Goal: Task Accomplishment & Management: Complete application form

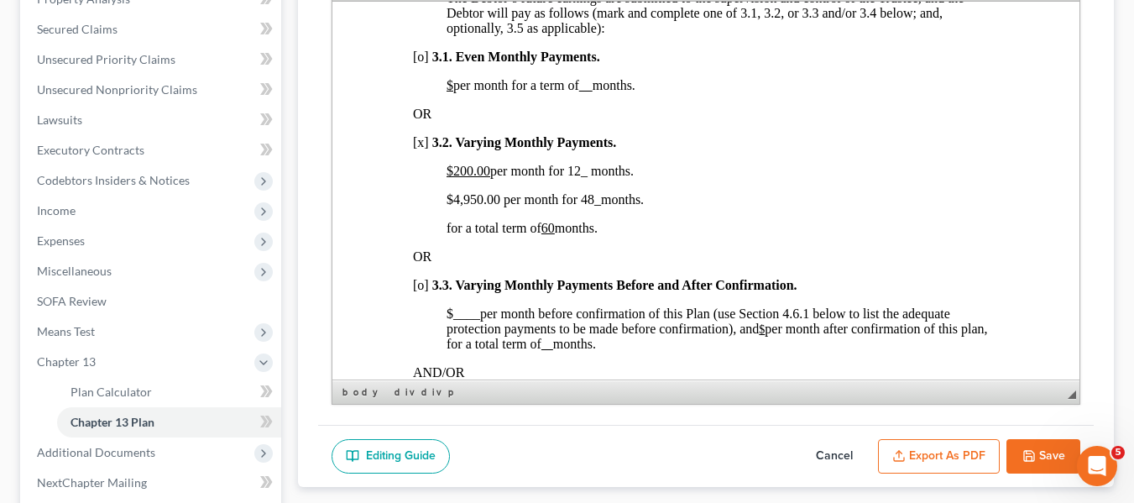
scroll to position [4, 0]
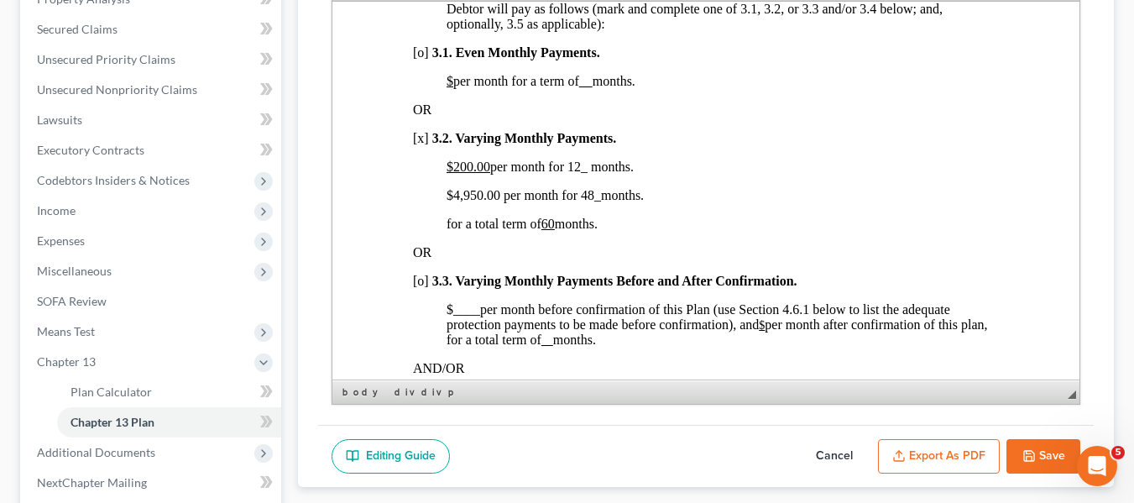
click at [1043, 444] on button "Save" at bounding box center [1043, 456] width 74 height 35
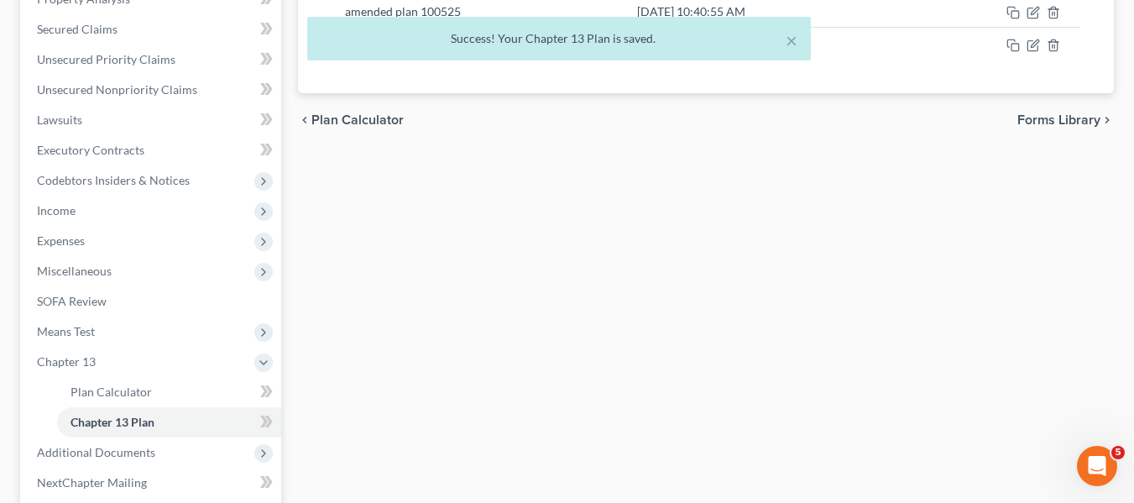
scroll to position [0, 0]
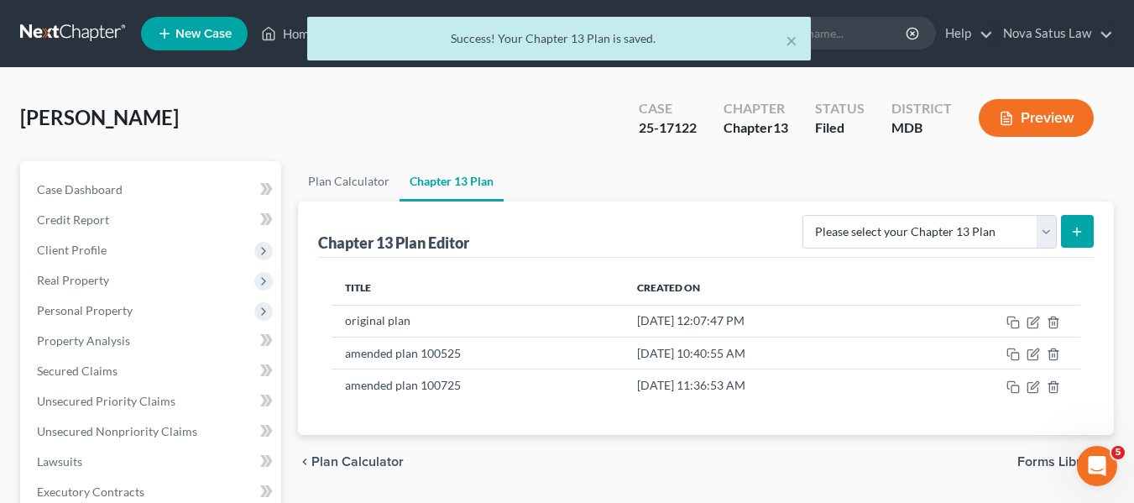
click at [287, 34] on div "× Success! Your Chapter 13 Plan is saved." at bounding box center [559, 43] width 1134 height 52
click at [288, 35] on div "× Success! Your Chapter 13 Plan is saved." at bounding box center [559, 43] width 1134 height 52
click at [288, 35] on div "Home New Case Client Portal Directory Cases DebtorCC Nova Satus Law [PERSON_NAM…" at bounding box center [567, 506] width 1134 height 1013
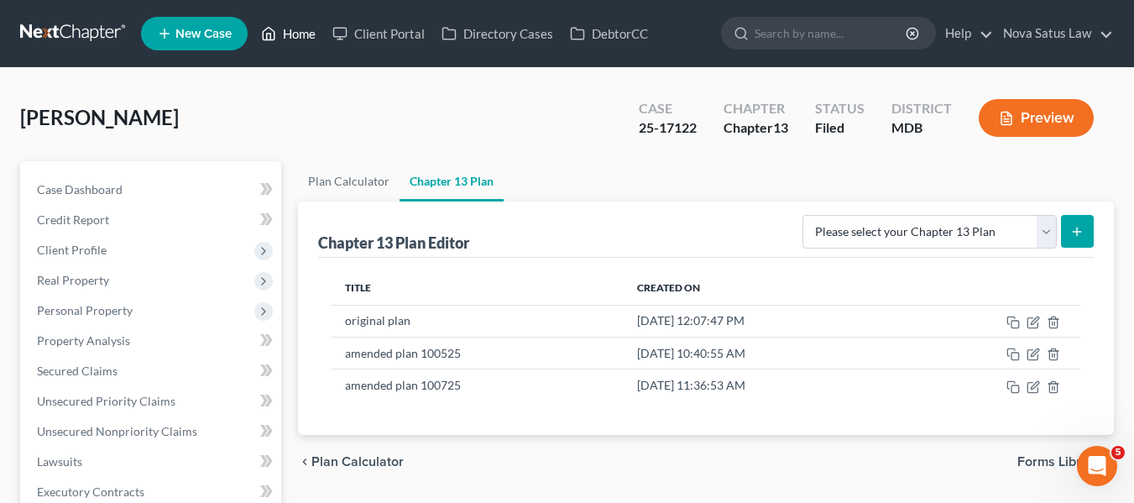
click at [294, 40] on link "Home" at bounding box center [288, 33] width 71 height 30
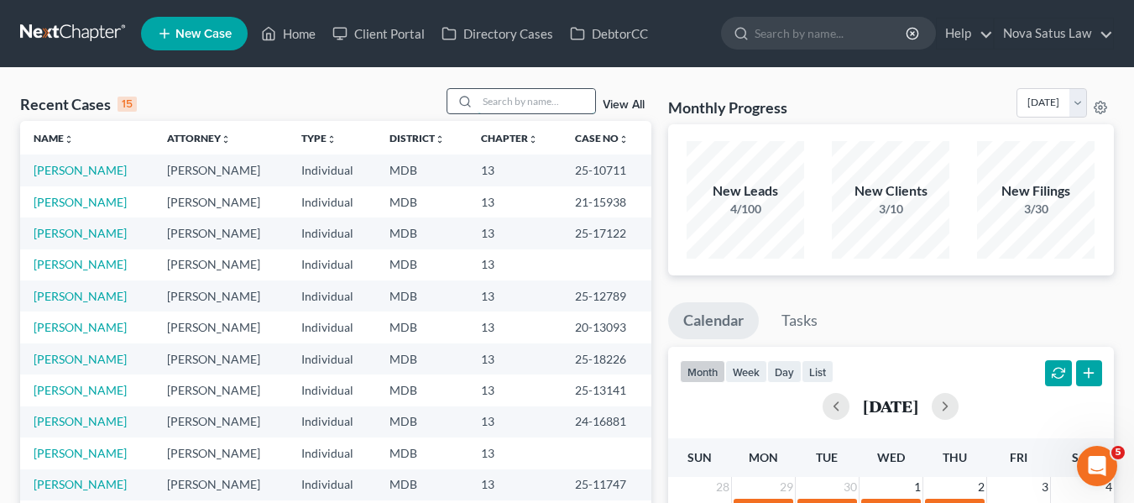
click at [515, 92] on input "search" at bounding box center [535, 101] width 117 height 24
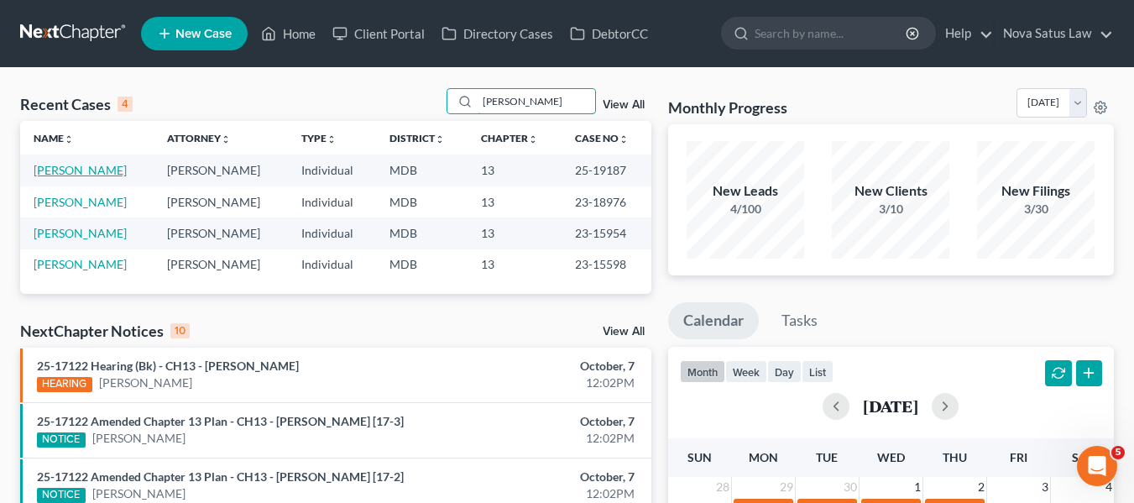
type input "[PERSON_NAME]"
click at [70, 169] on link "[PERSON_NAME]" at bounding box center [80, 170] width 93 height 14
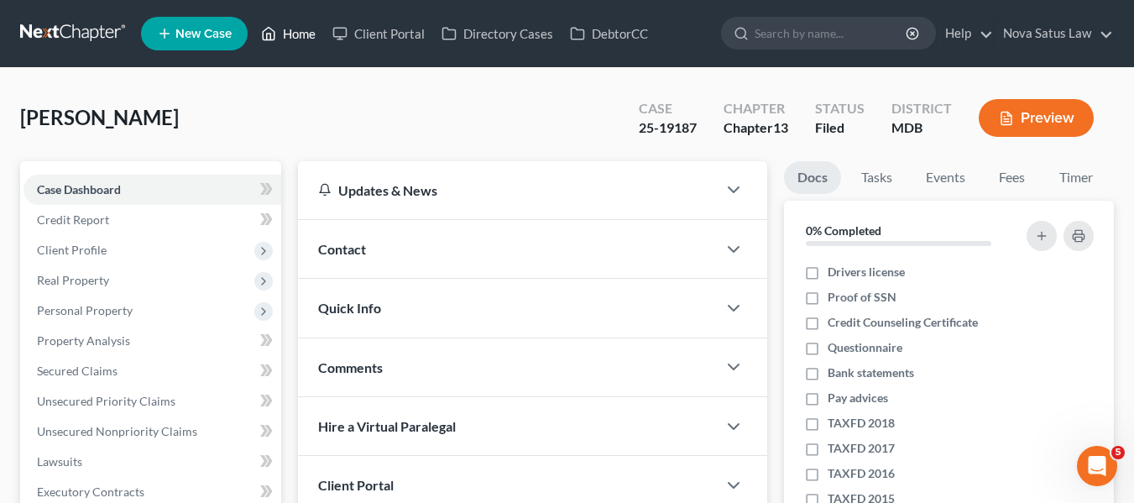
click at [304, 34] on link "Home" at bounding box center [288, 33] width 71 height 30
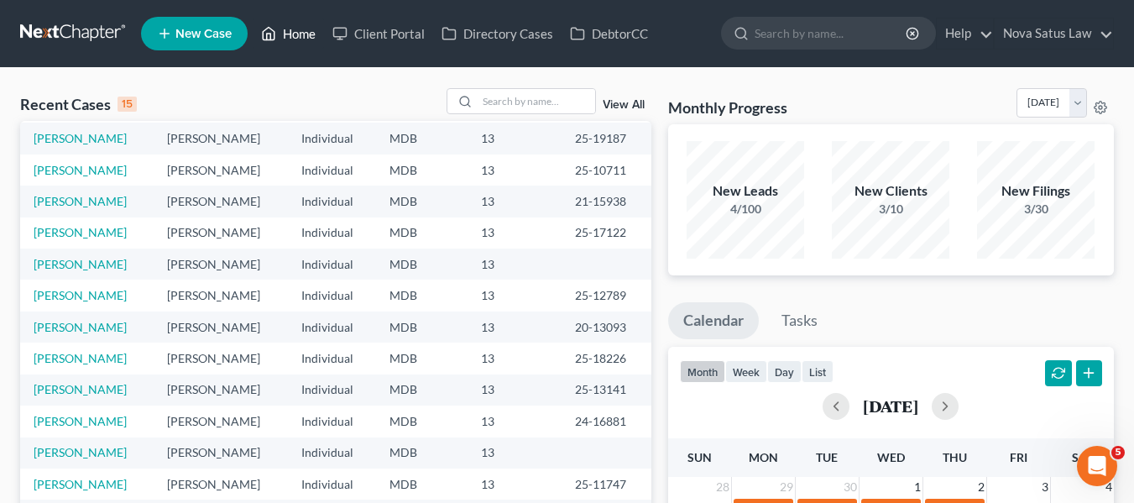
scroll to position [33, 0]
click at [37, 261] on link "[PERSON_NAME]" at bounding box center [80, 263] width 93 height 14
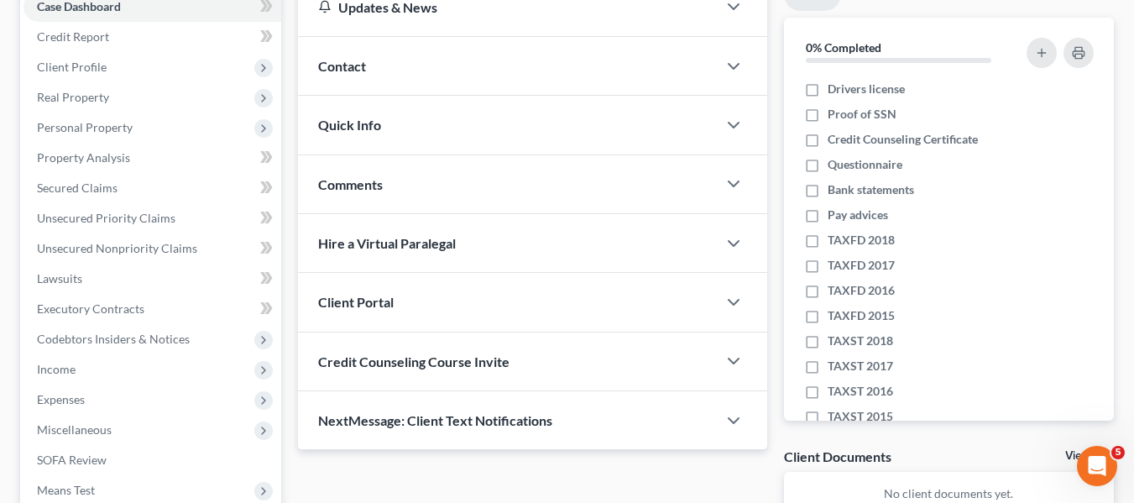
scroll to position [335, 0]
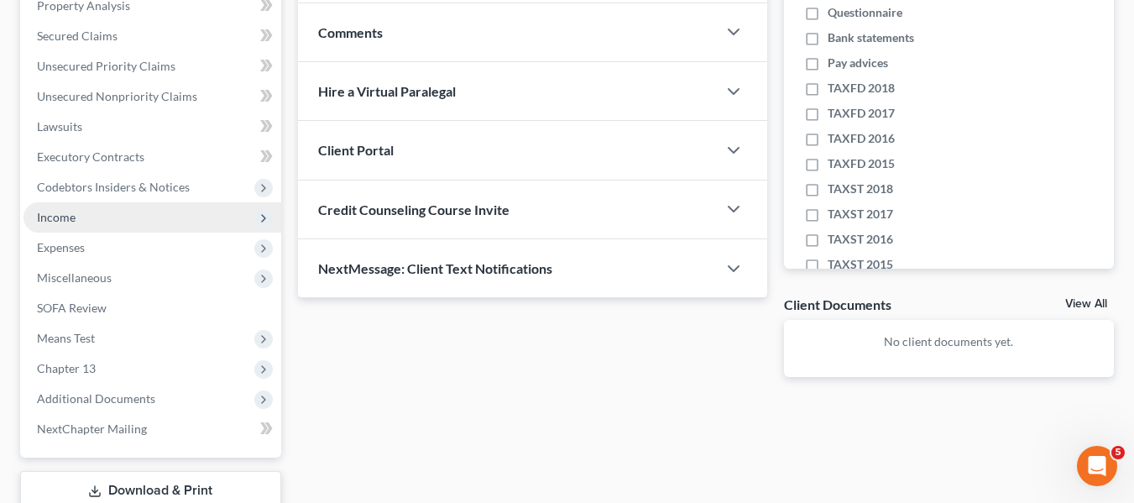
click at [55, 215] on span "Income" at bounding box center [56, 217] width 39 height 14
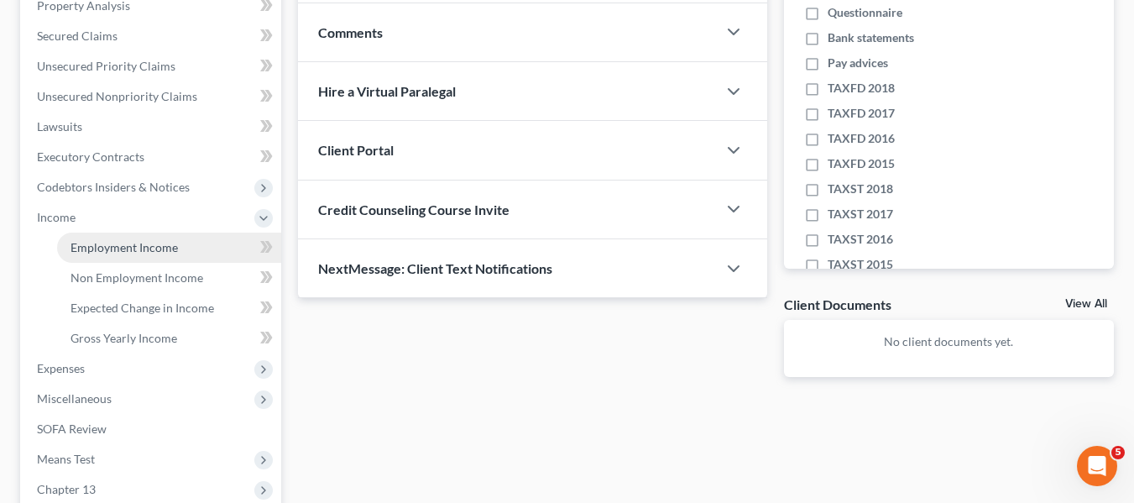
click at [73, 237] on link "Employment Income" at bounding box center [169, 247] width 224 height 30
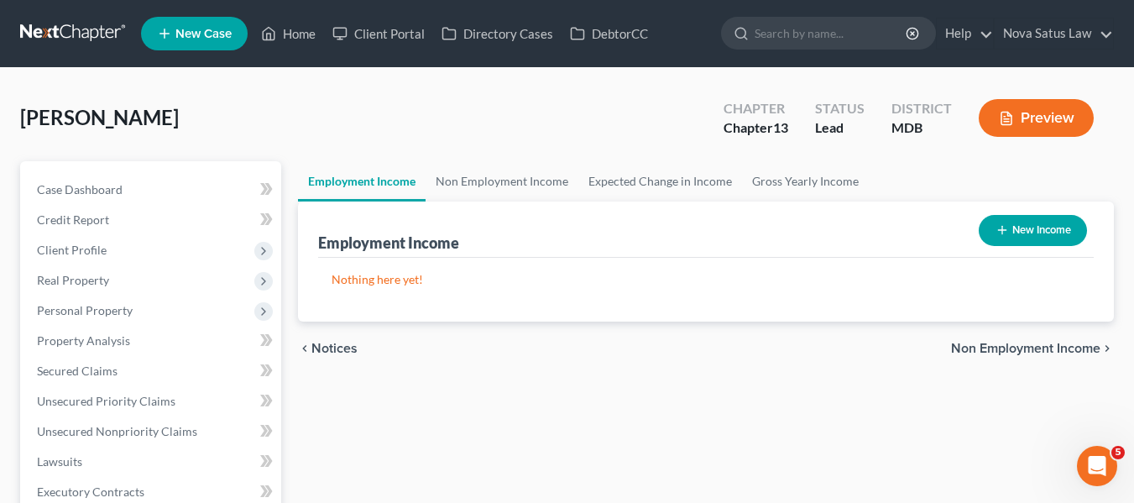
click at [988, 224] on button "New Income" at bounding box center [1032, 230] width 108 height 31
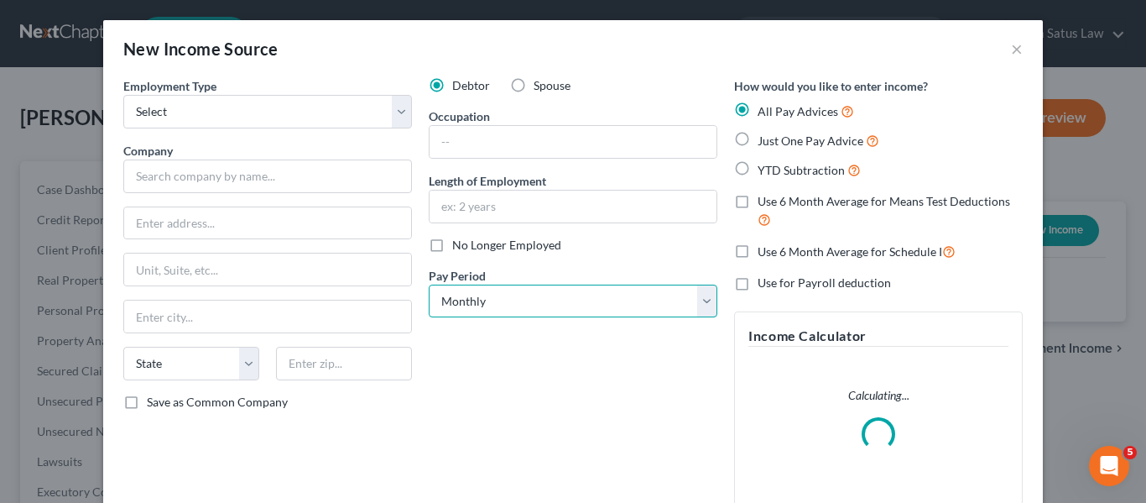
click at [509, 302] on select "Select Monthly Twice Monthly Every Other Week Weekly" at bounding box center [573, 301] width 289 height 34
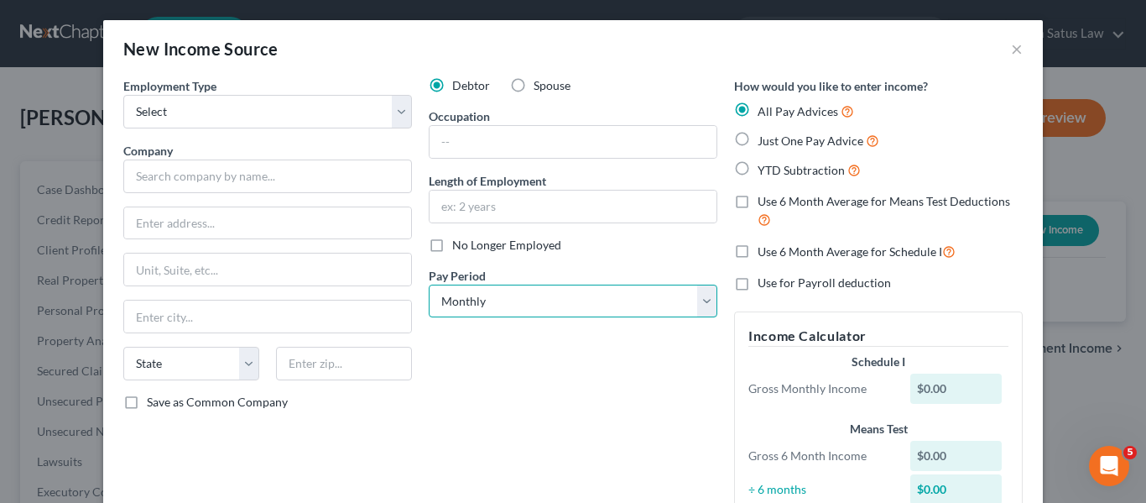
select select "2"
click at [429, 284] on select "Select Monthly Twice Monthly Every Other Week Weekly" at bounding box center [573, 301] width 289 height 34
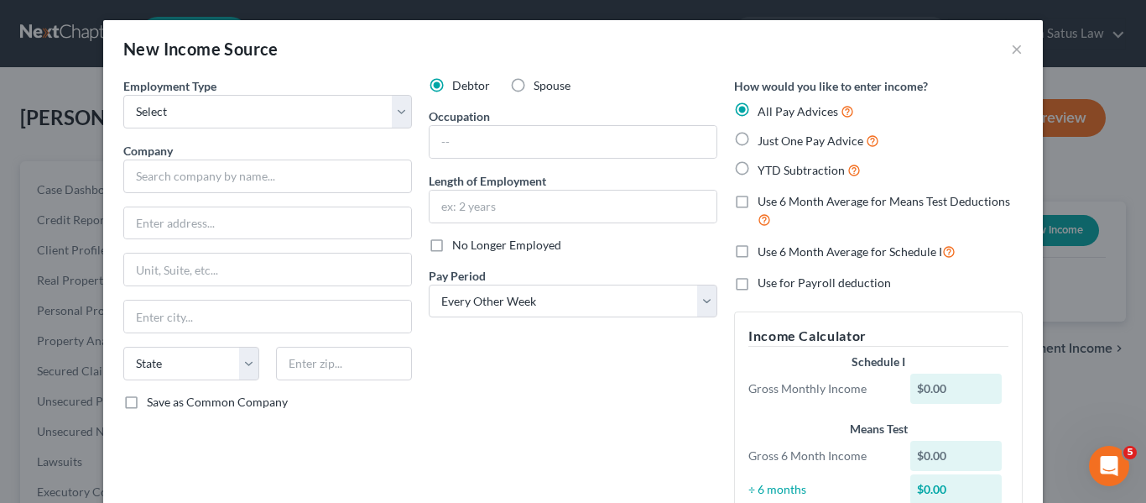
click at [758, 138] on label "Just One Pay Advice" at bounding box center [819, 140] width 122 height 19
click at [764, 138] on input "Just One Pay Advice" at bounding box center [769, 136] width 11 height 11
radio input "true"
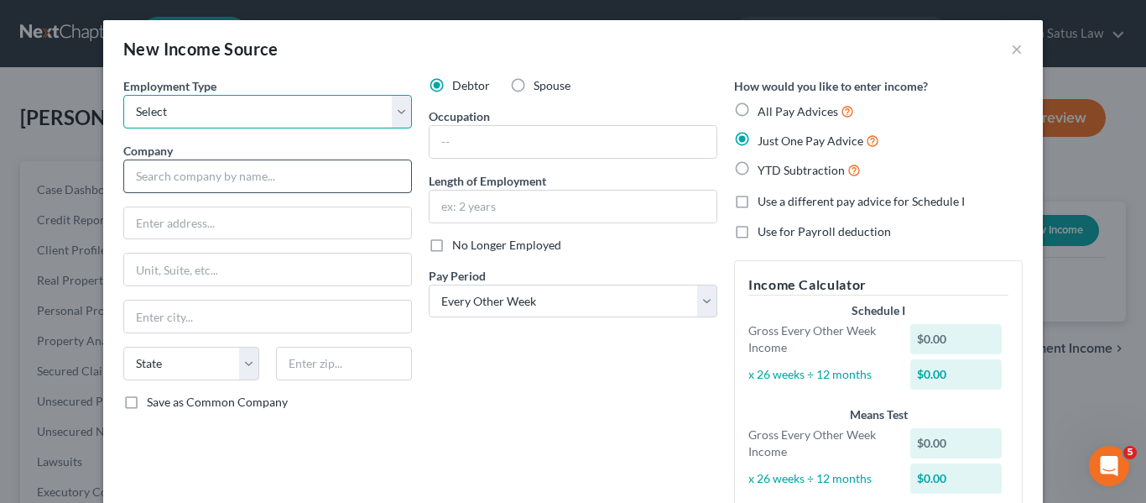
drag, startPoint x: 384, startPoint y: 121, endPoint x: 363, endPoint y: 164, distance: 48.0
click at [363, 164] on div "Employment Type * Select Full or [DEMOGRAPHIC_DATA] Employment Self Employment …" at bounding box center [267, 300] width 305 height 447
select select "0"
click at [123, 95] on select "Select Full or [DEMOGRAPHIC_DATA] Employment Self Employment" at bounding box center [267, 112] width 289 height 34
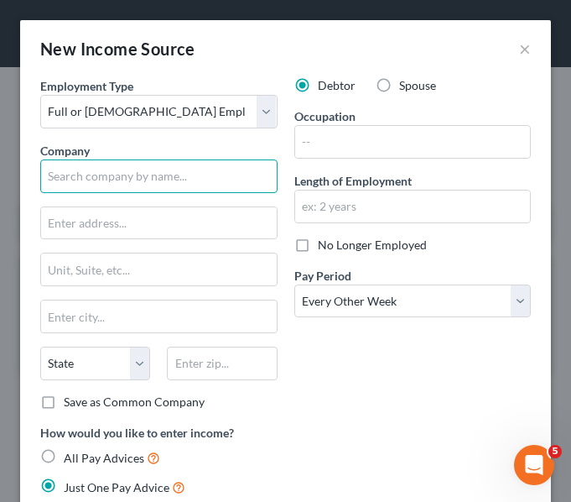
click at [99, 186] on input "text" at bounding box center [158, 176] width 237 height 34
type input "Computershare"
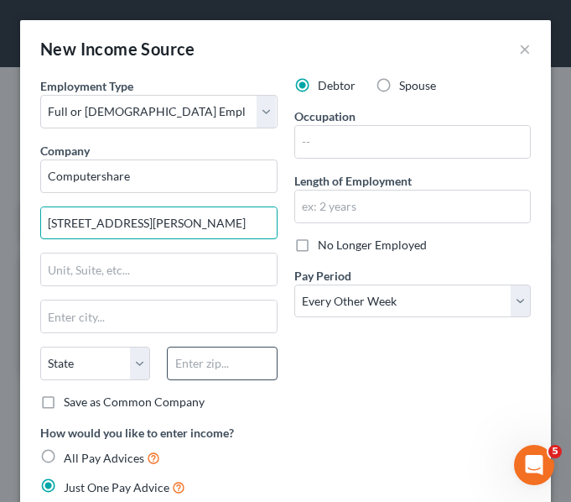
type input "[STREET_ADDRESS][PERSON_NAME]"
click at [174, 360] on input "text" at bounding box center [222, 364] width 110 height 34
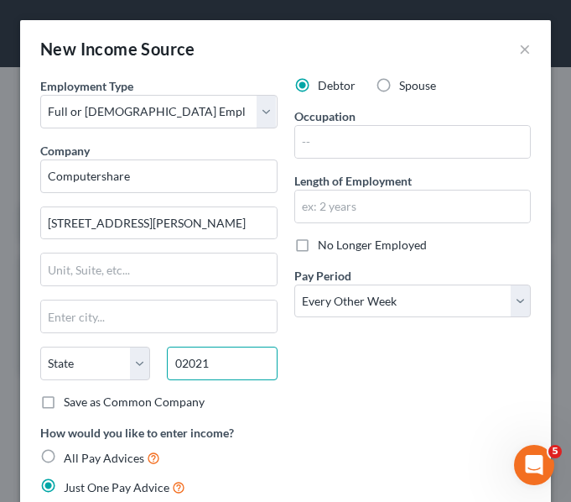
type input "02021"
type input "[GEOGRAPHIC_DATA]"
select select "22"
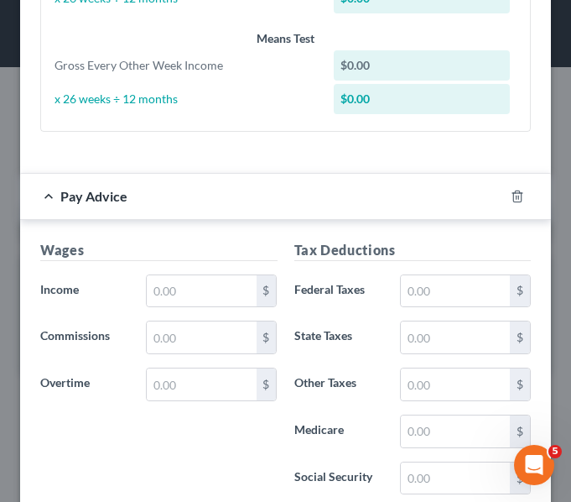
scroll to position [719, 0]
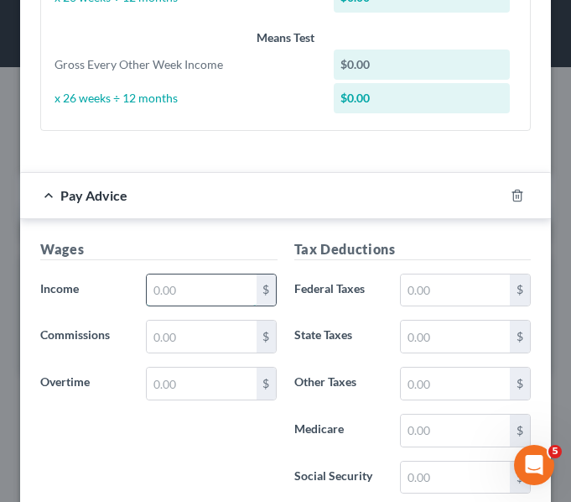
click at [181, 296] on input "text" at bounding box center [201, 290] width 109 height 32
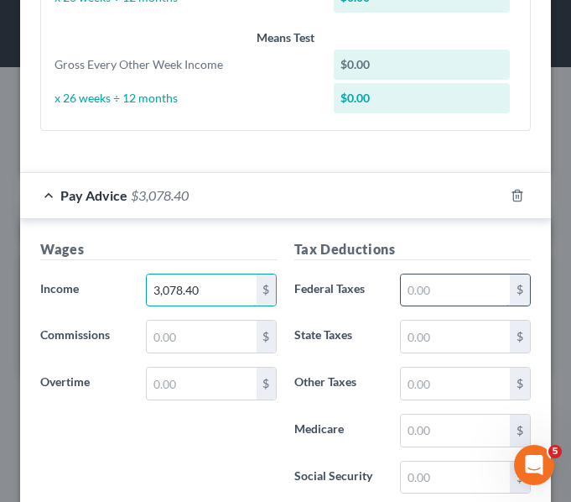
type input "3,078.40"
click at [414, 289] on input "text" at bounding box center [455, 290] width 109 height 32
type input "320.85"
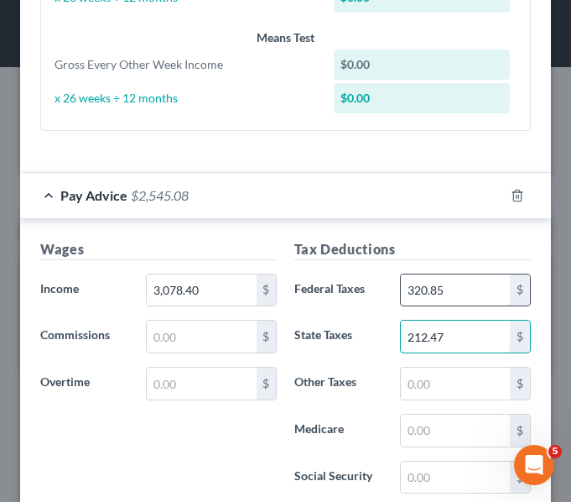
type input "212.47"
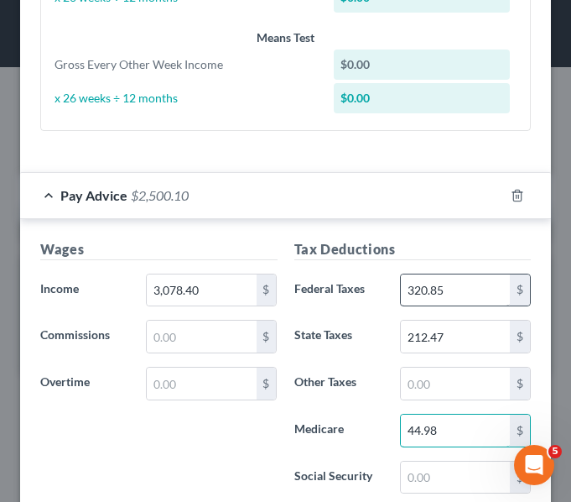
type input "44.98"
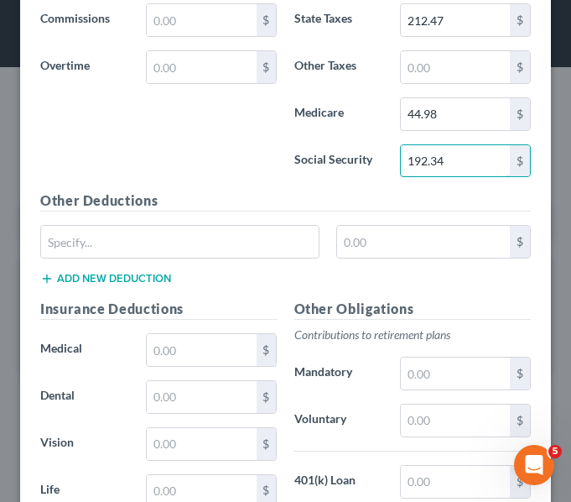
scroll to position [1036, 0]
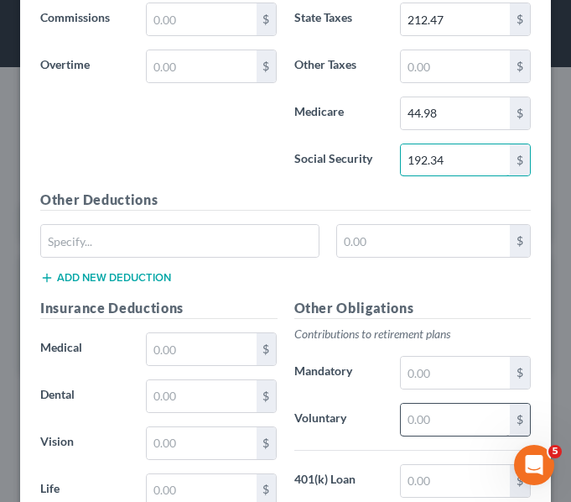
type input "192.34"
click at [401, 417] on input "text" at bounding box center [455, 420] width 109 height 32
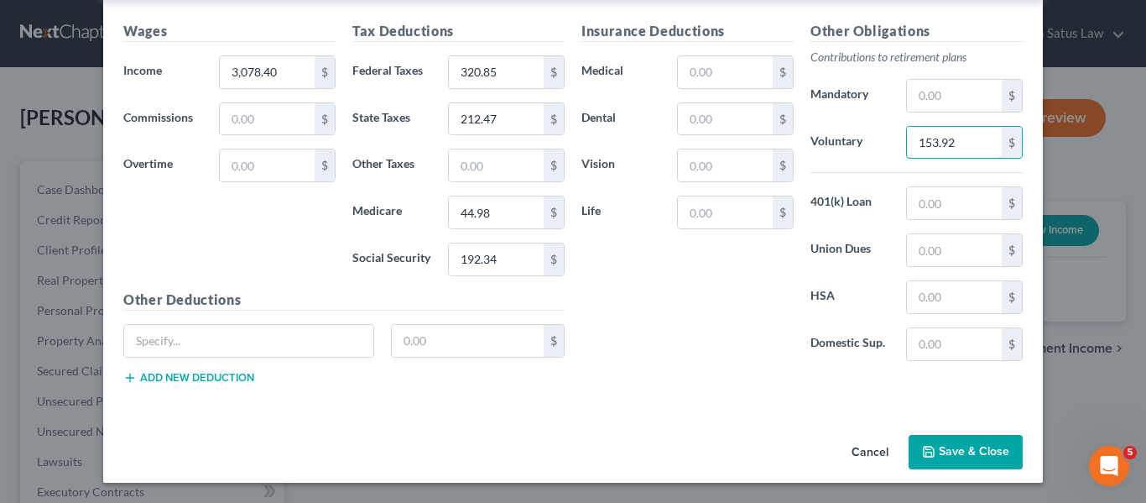
scroll to position [597, 0]
type input "153.92"
click at [952, 461] on button "Save & Close" at bounding box center [966, 452] width 114 height 35
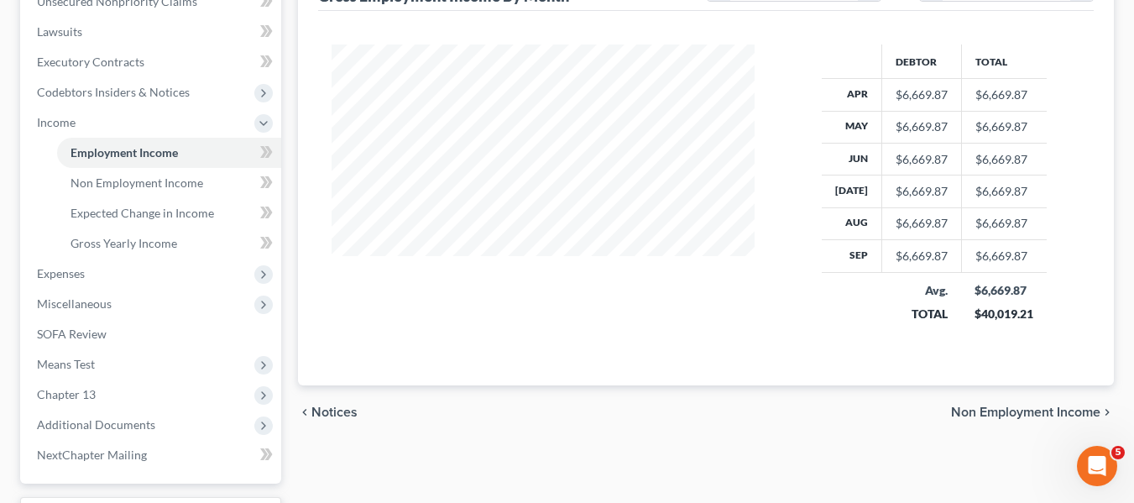
scroll to position [431, 0]
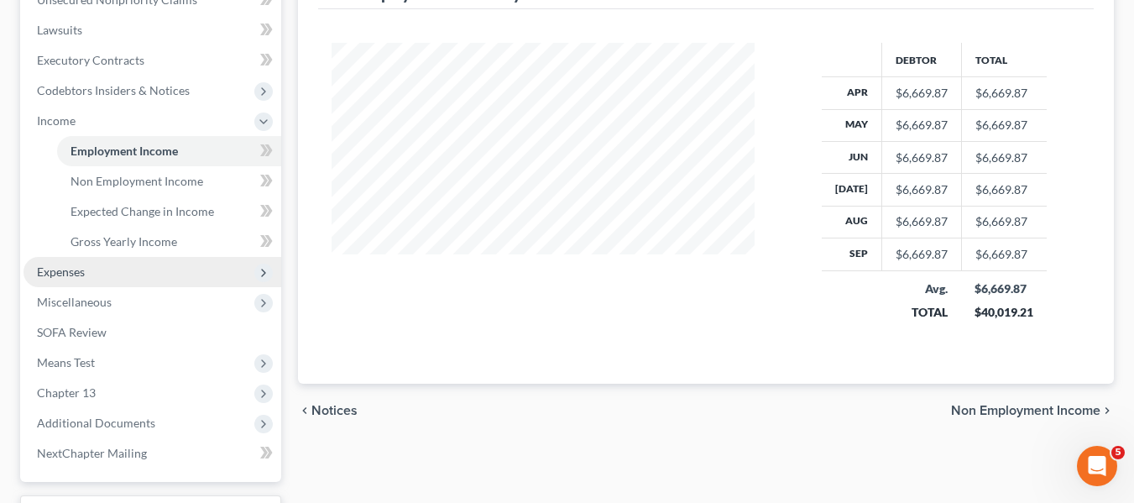
click at [85, 282] on span "Expenses" at bounding box center [152, 272] width 258 height 30
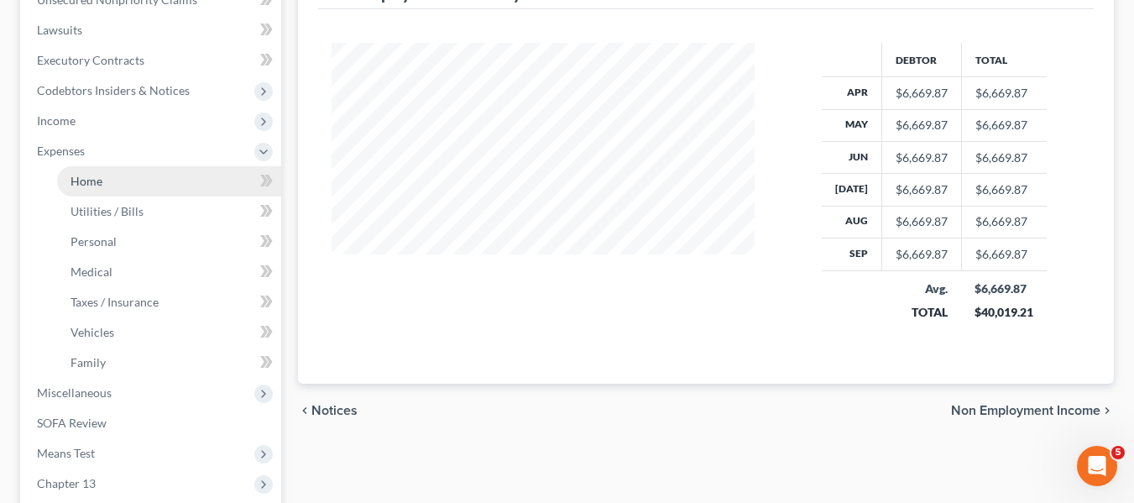
click at [122, 177] on link "Home" at bounding box center [169, 181] width 224 height 30
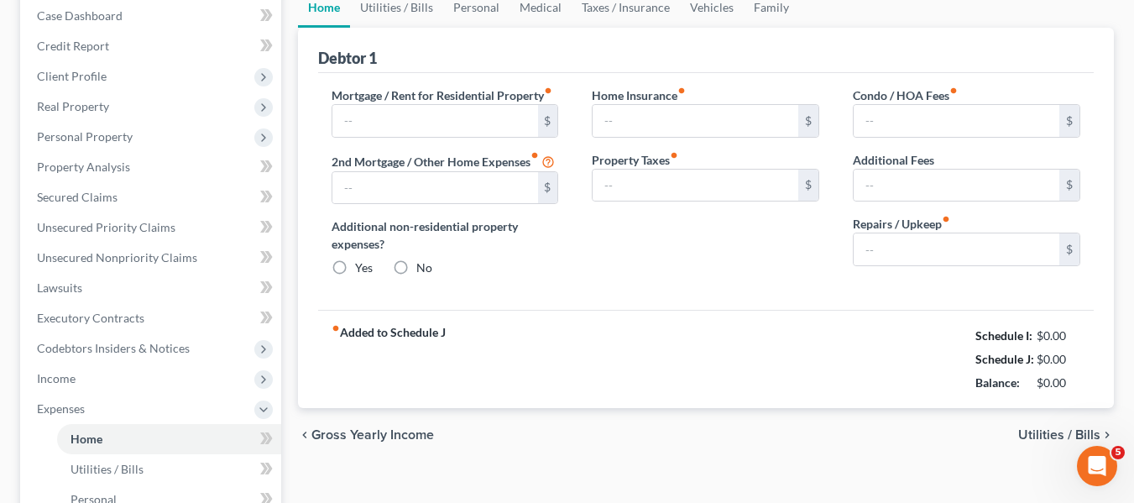
type input "0.00"
radio input "true"
type input "0.00"
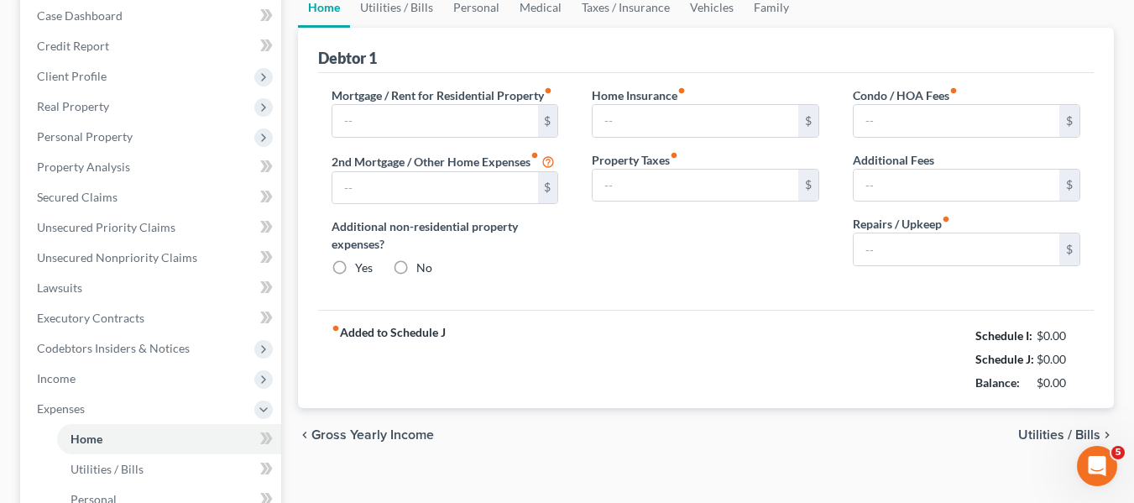
type input "0.00"
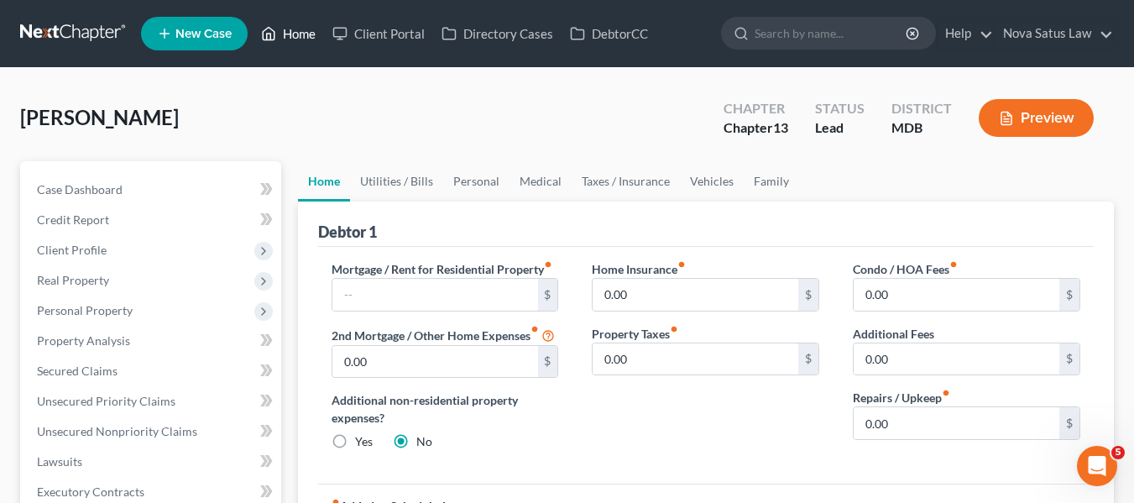
click at [306, 26] on link "Home" at bounding box center [288, 33] width 71 height 30
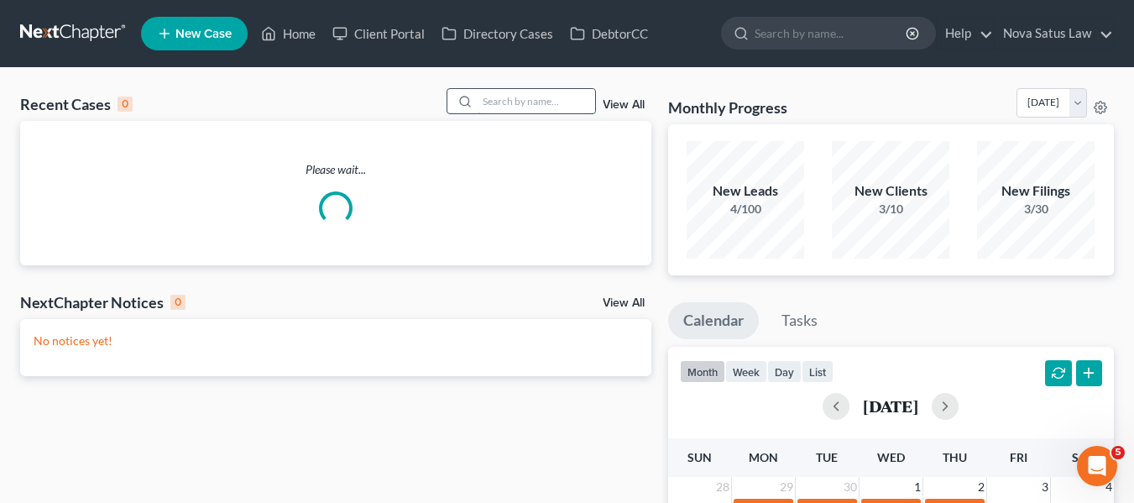
click at [489, 101] on input "search" at bounding box center [535, 101] width 117 height 24
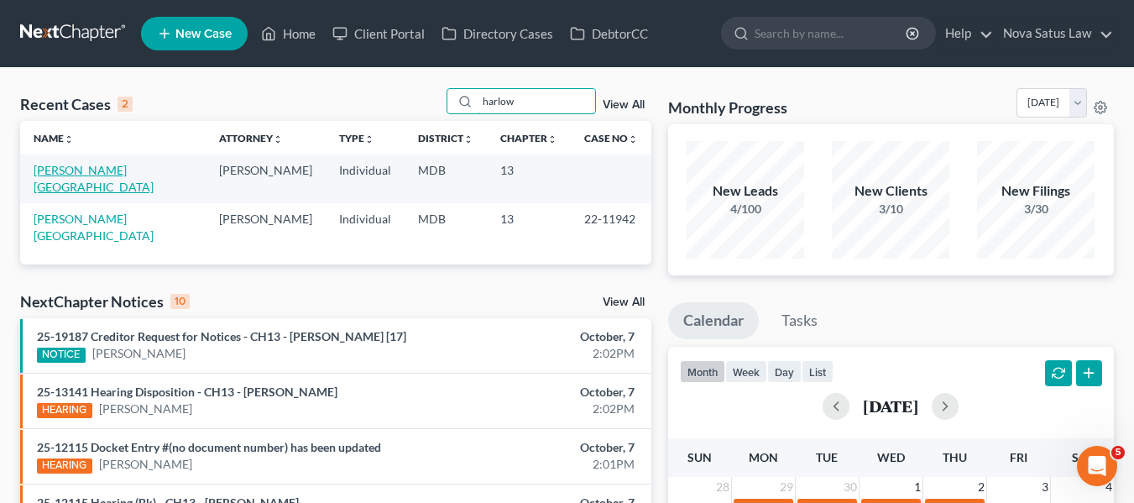
type input "harlow"
click at [46, 168] on link "[PERSON_NAME][GEOGRAPHIC_DATA]" at bounding box center [94, 178] width 120 height 31
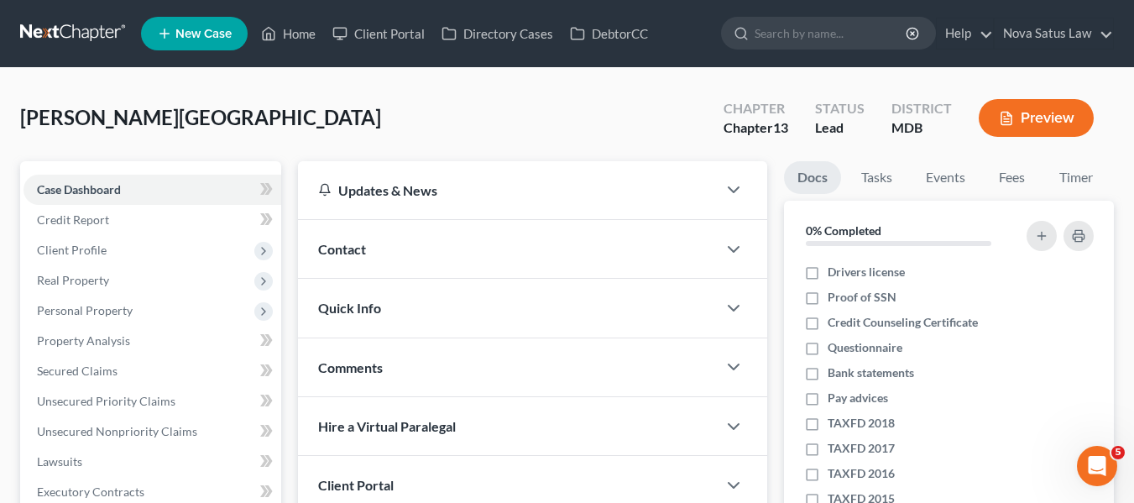
scroll to position [94, 0]
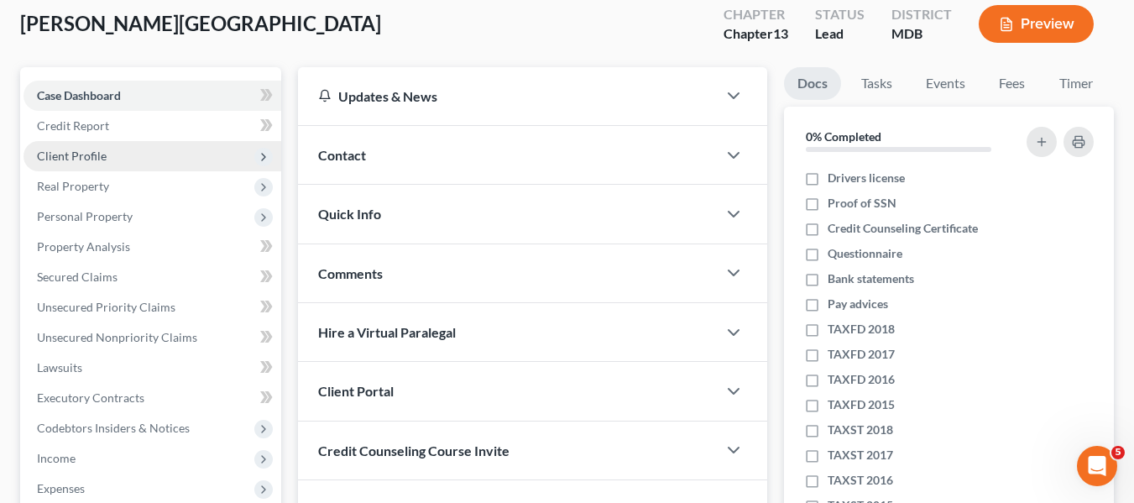
click at [150, 161] on span "Client Profile" at bounding box center [152, 156] width 258 height 30
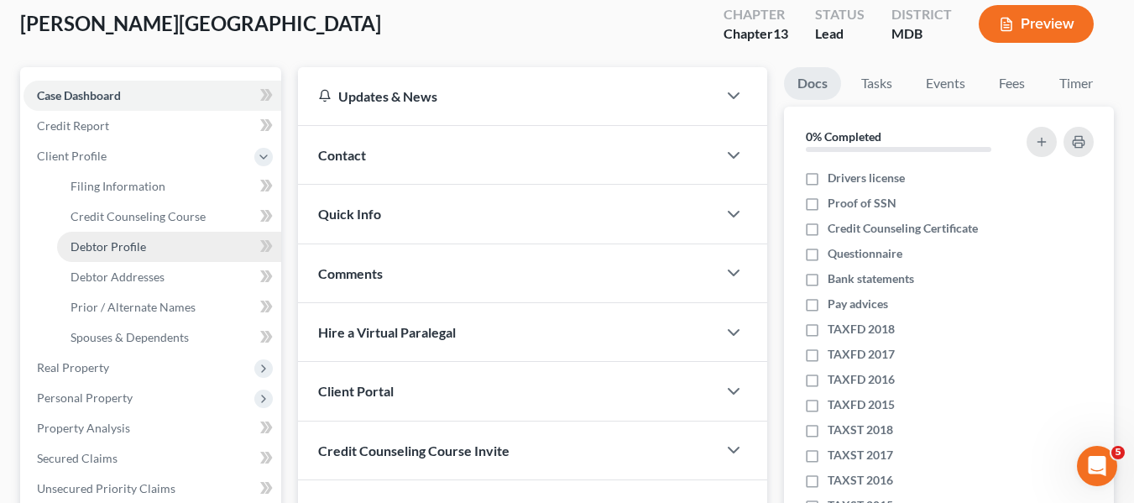
click at [159, 241] on link "Debtor Profile" at bounding box center [169, 247] width 224 height 30
select select "1"
select select "3"
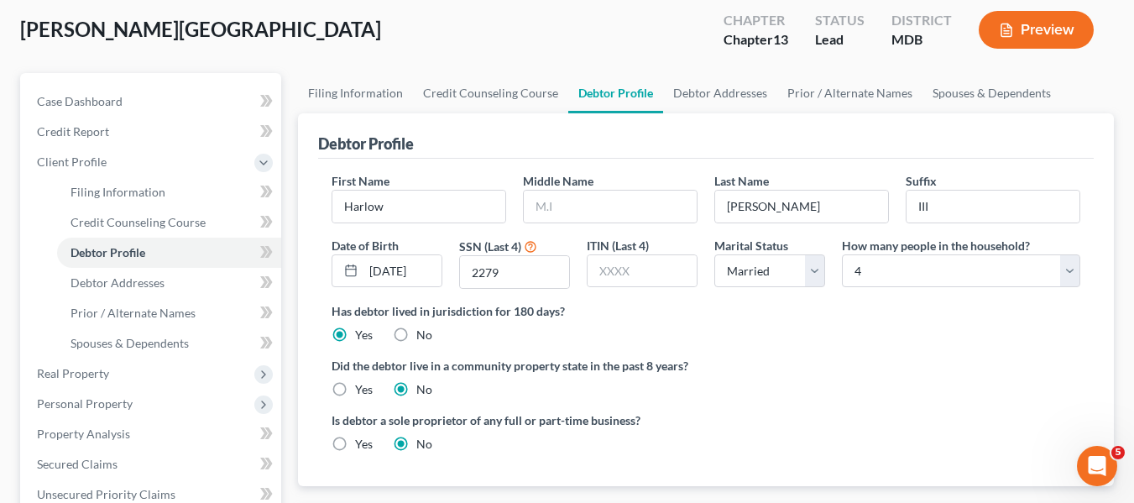
scroll to position [89, 0]
click at [210, 332] on link "Spouses & Dependents" at bounding box center [169, 342] width 224 height 30
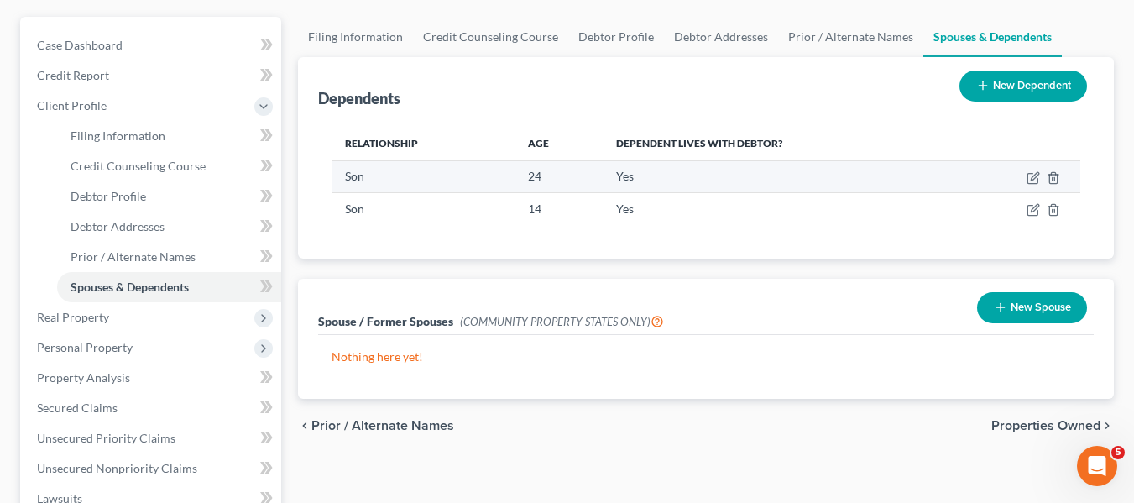
scroll to position [145, 0]
click at [1054, 177] on line "button" at bounding box center [1054, 177] width 0 height 3
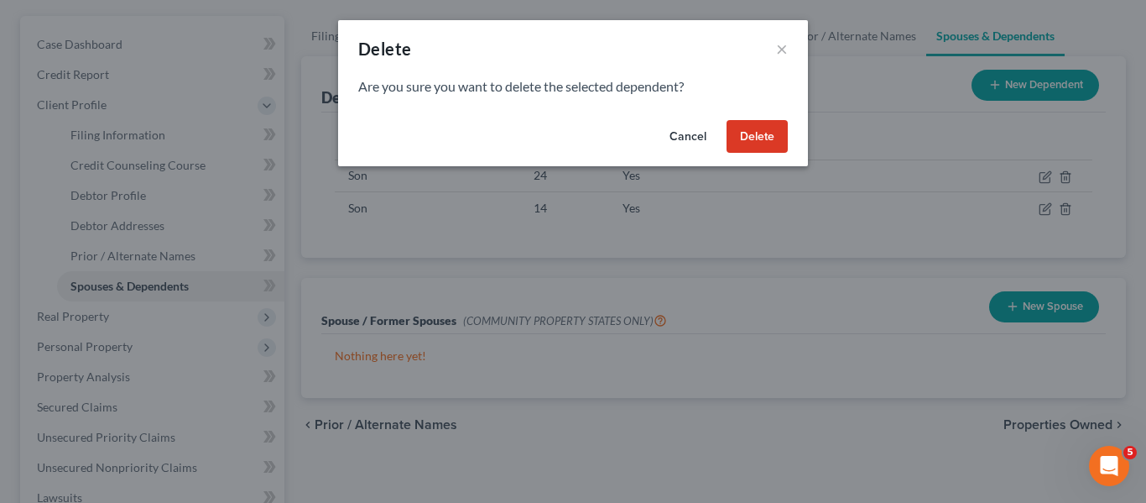
click at [771, 138] on button "Delete" at bounding box center [757, 137] width 61 height 34
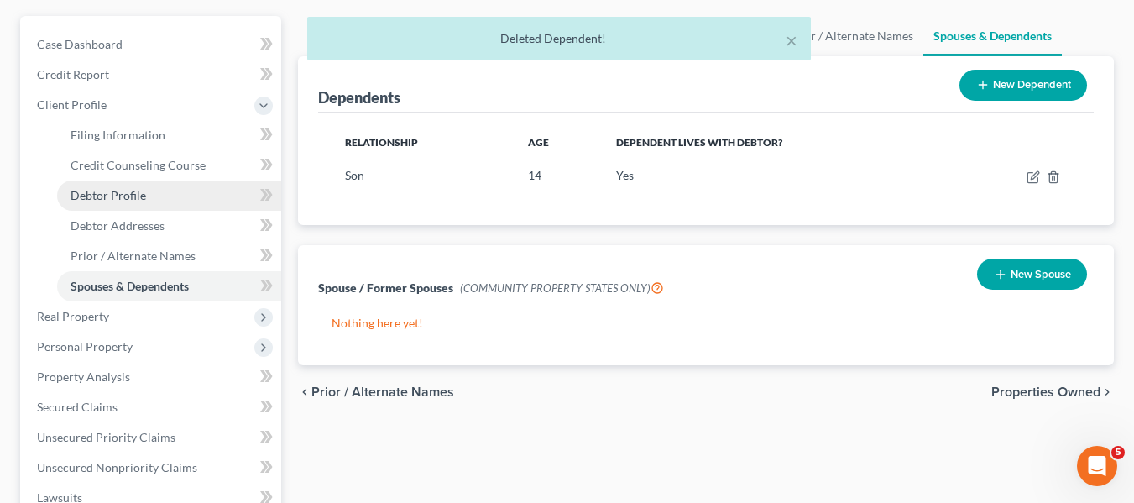
click at [158, 199] on link "Debtor Profile" at bounding box center [169, 195] width 224 height 30
select select "1"
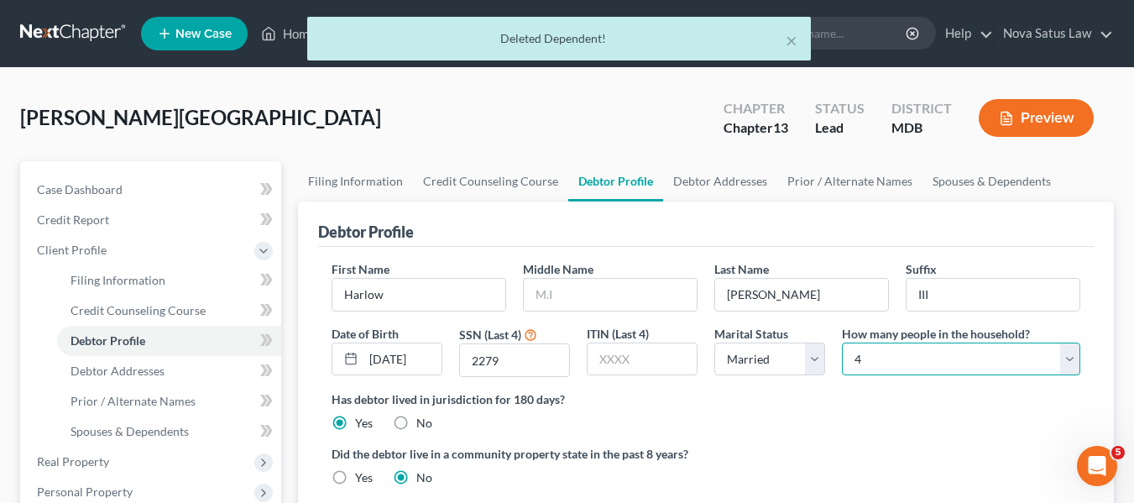
click at [889, 343] on select "Select 1 2 3 4 5 6 7 8 9 10 11 12 13 14 15 16 17 18 19 20" at bounding box center [961, 359] width 238 height 34
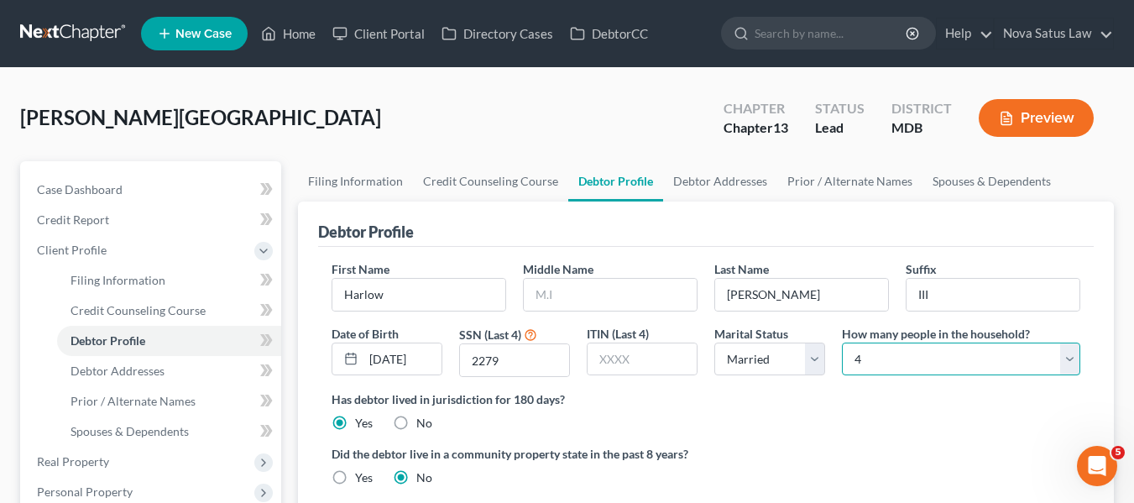
select select "2"
click at [842, 342] on select "Select 1 2 3 4 5 6 7 8 9 10 11 12 13 14 15 16 17 18 19 20" at bounding box center [961, 359] width 238 height 34
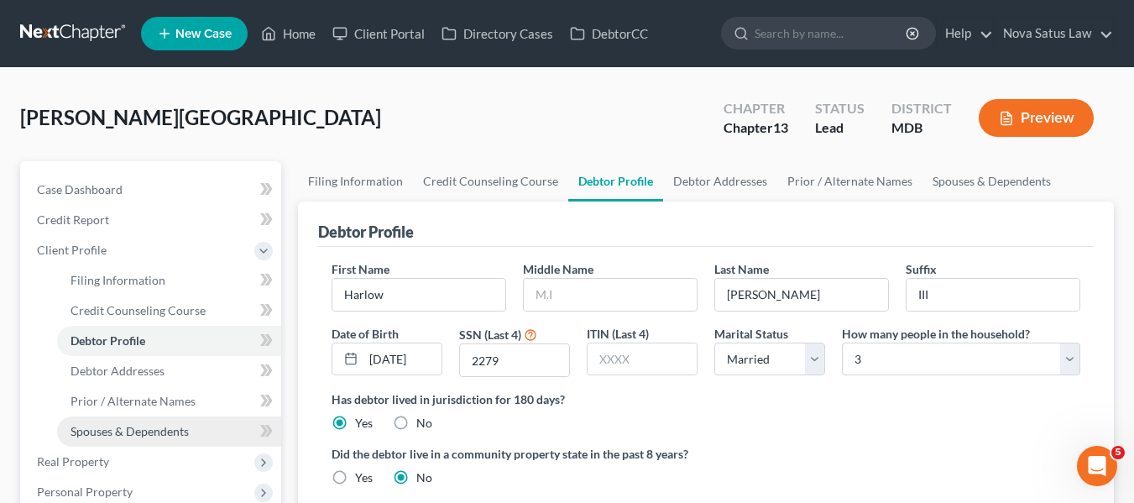
click at [154, 431] on span "Spouses & Dependents" at bounding box center [129, 431] width 118 height 14
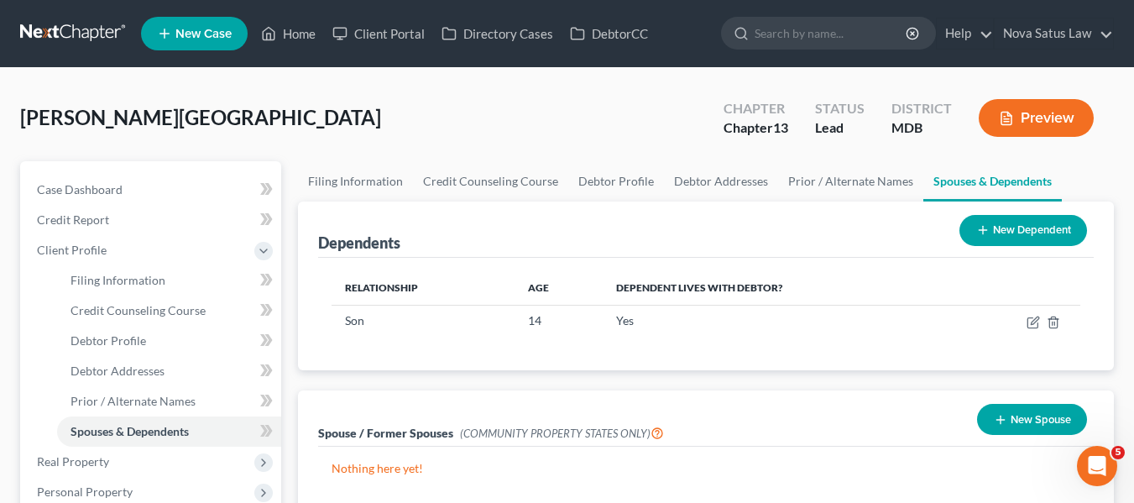
click at [992, 232] on button "New Dependent" at bounding box center [1023, 230] width 128 height 31
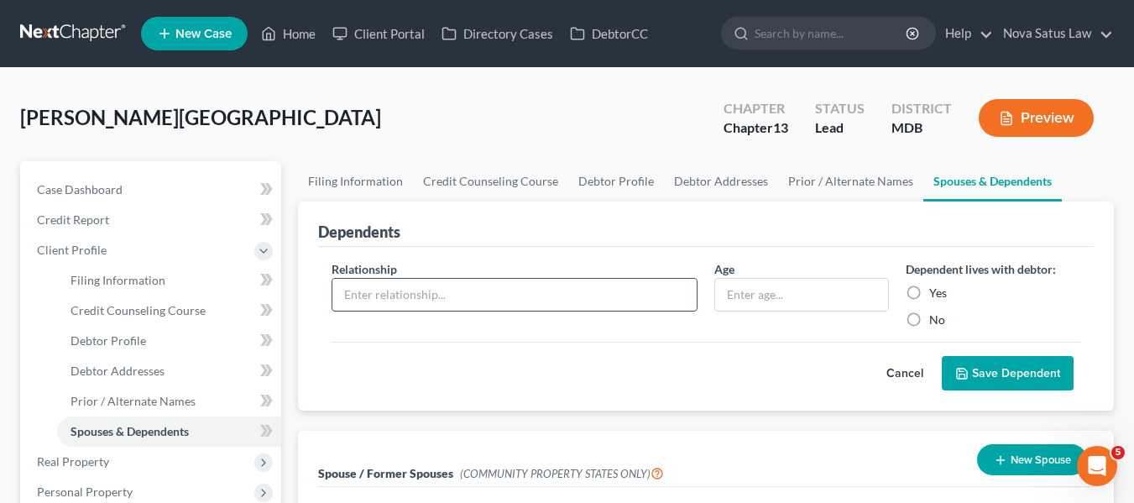
click at [550, 300] on input "text" at bounding box center [514, 295] width 364 height 32
type input "m"
type input "Mother"
click at [929, 290] on label "Yes" at bounding box center [938, 292] width 18 height 17
click at [936, 290] on input "Yes" at bounding box center [941, 289] width 11 height 11
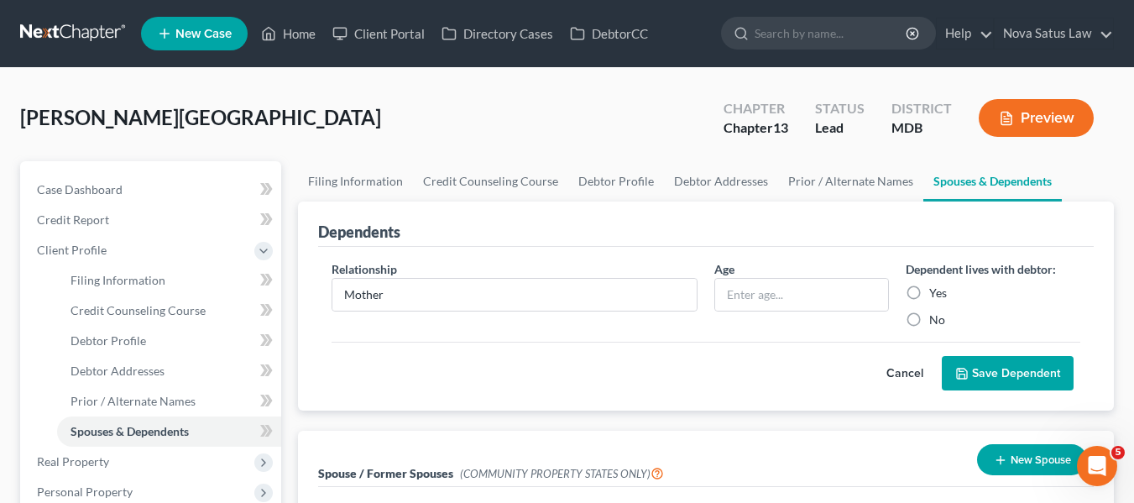
radio input "true"
click at [989, 368] on button "Save Dependent" at bounding box center [1008, 373] width 132 height 35
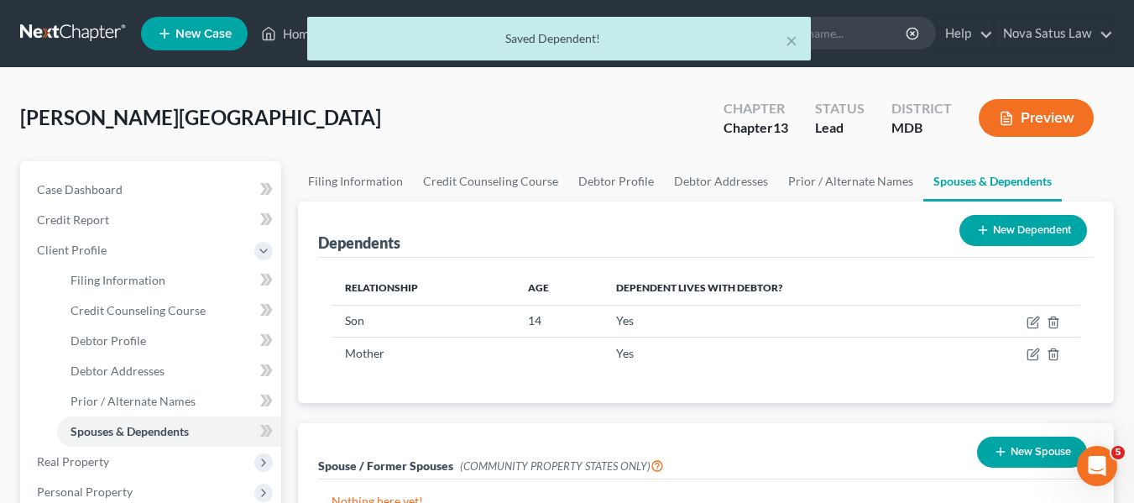
click at [985, 227] on icon at bounding box center [982, 229] width 13 height 13
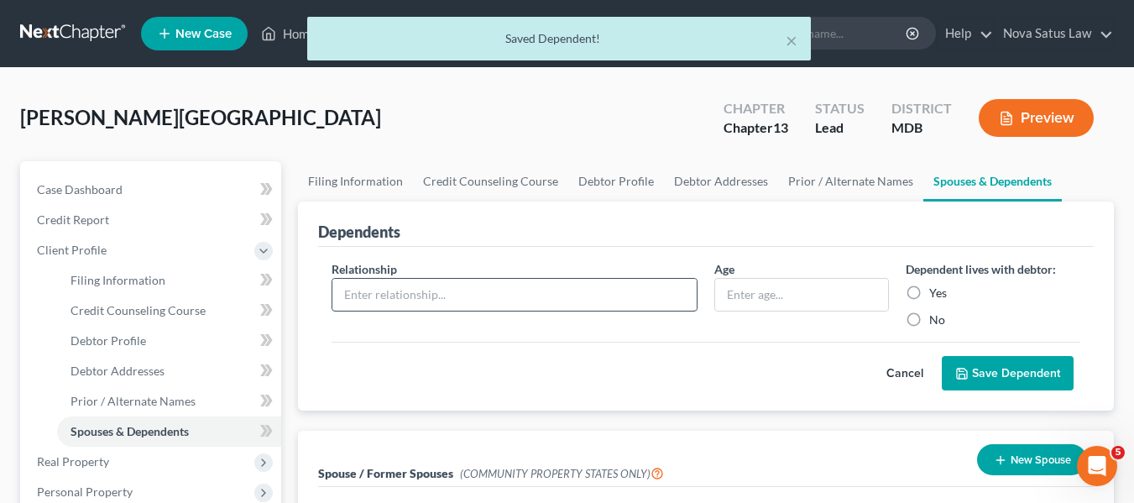
click at [478, 284] on input "text" at bounding box center [514, 295] width 364 height 32
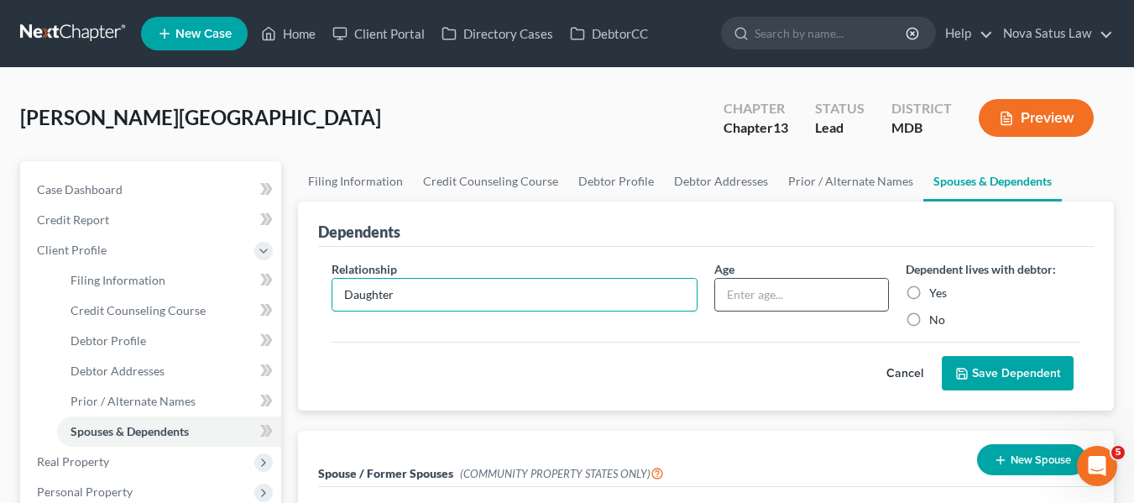
type input "Daughter"
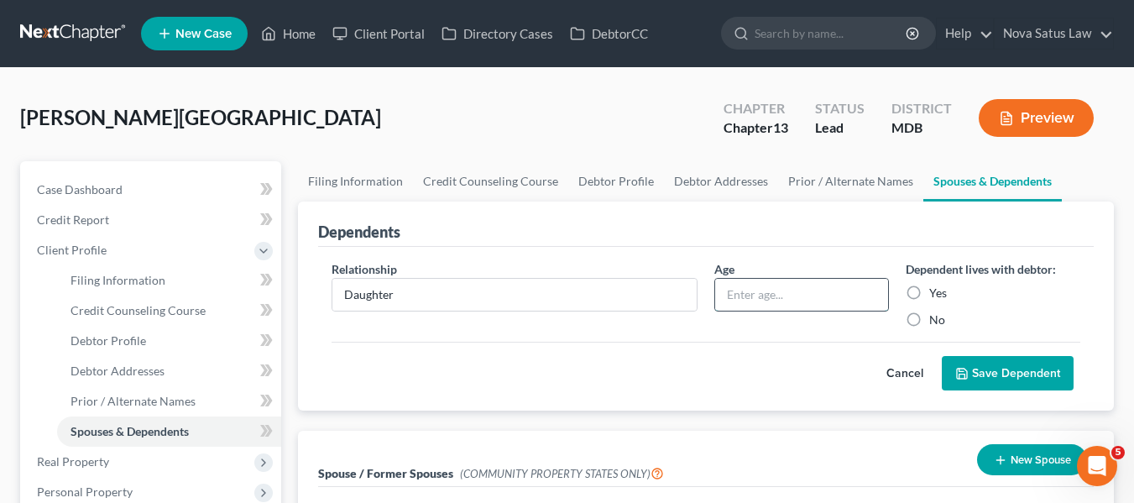
click at [748, 289] on input "text" at bounding box center [801, 295] width 173 height 32
type input "30"
click at [929, 286] on label "Yes" at bounding box center [938, 292] width 18 height 17
click at [936, 286] on input "Yes" at bounding box center [941, 289] width 11 height 11
radio input "true"
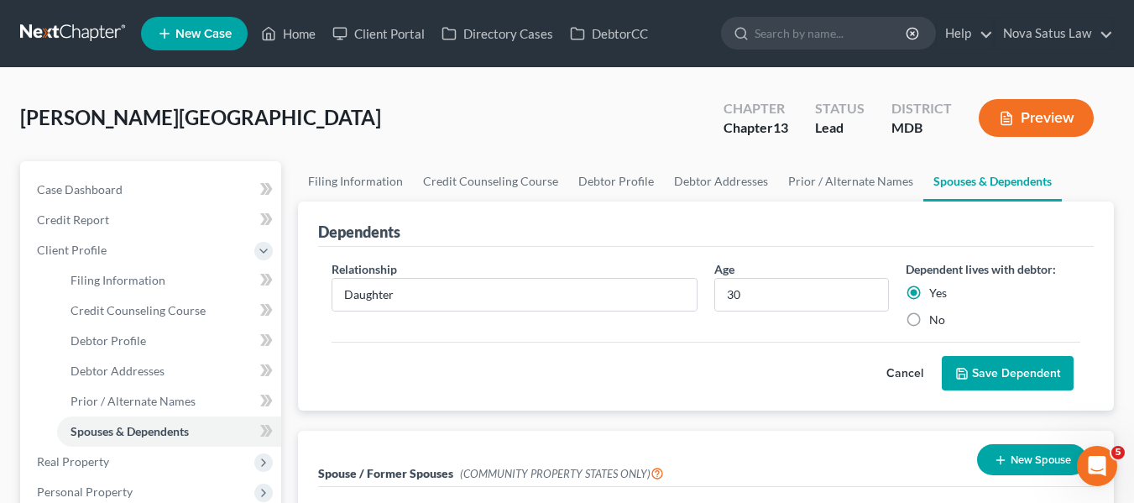
click at [966, 368] on icon "submit" at bounding box center [961, 373] width 13 height 13
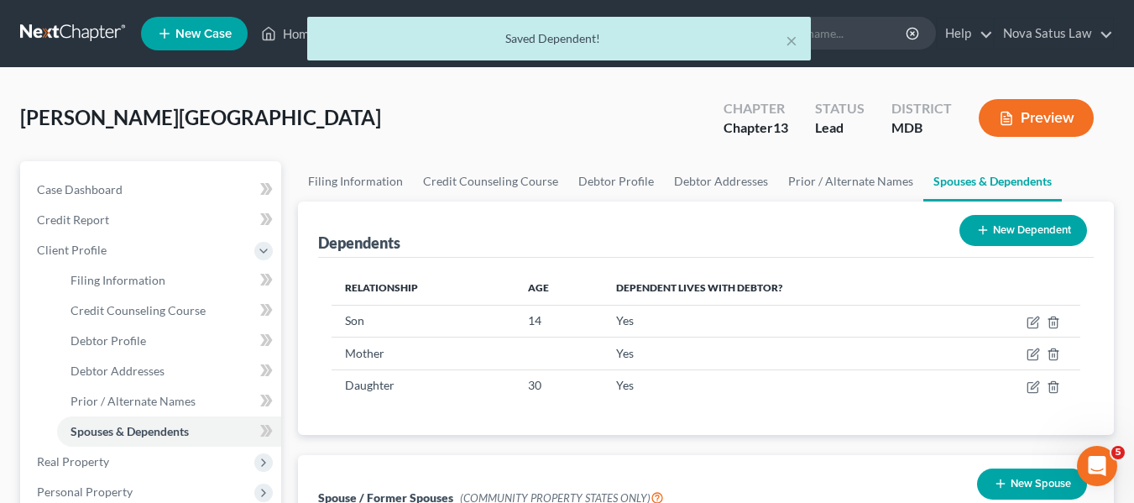
click at [982, 235] on icon at bounding box center [982, 229] width 13 height 13
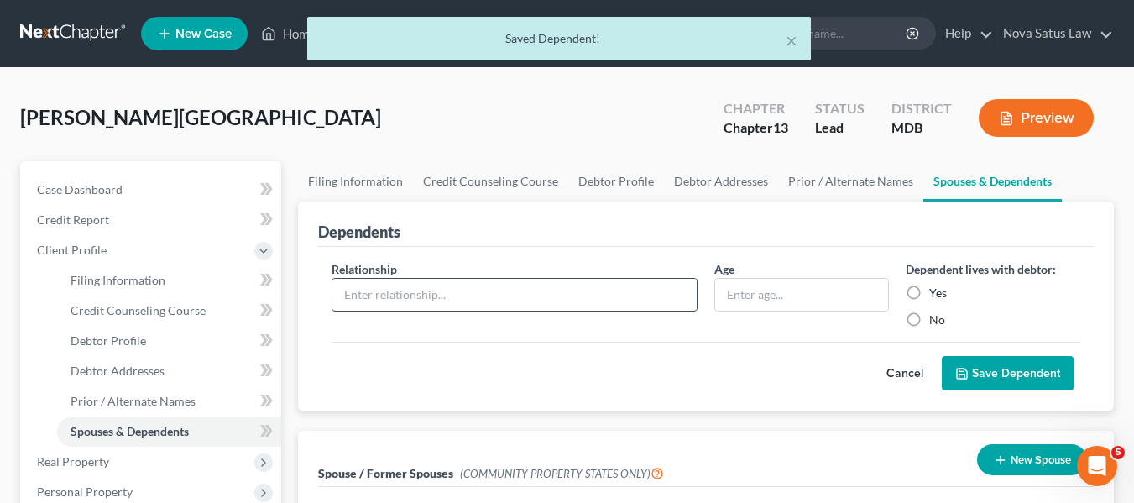
click at [455, 286] on input "text" at bounding box center [514, 295] width 364 height 32
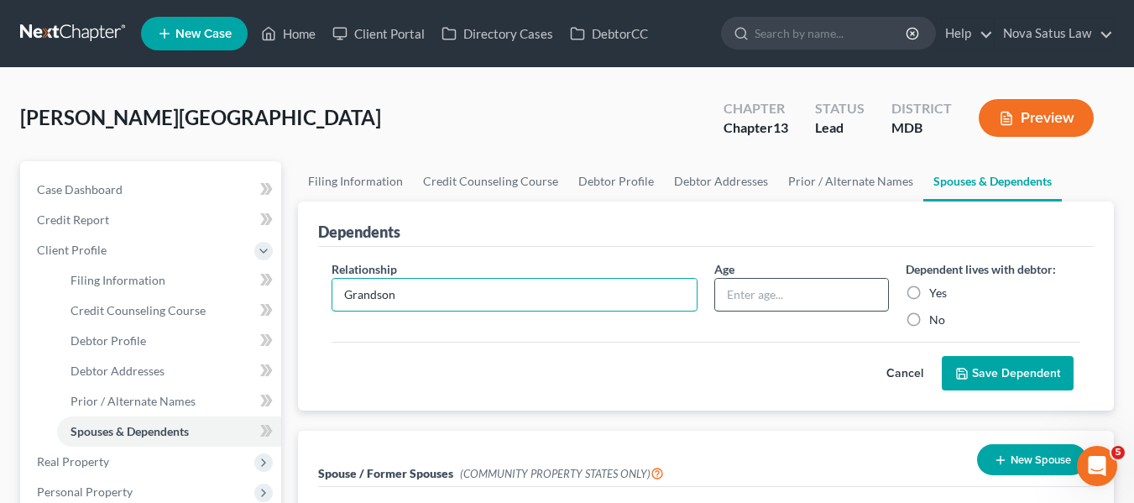
type input "Grandson"
click at [811, 284] on input "text" at bounding box center [801, 295] width 173 height 32
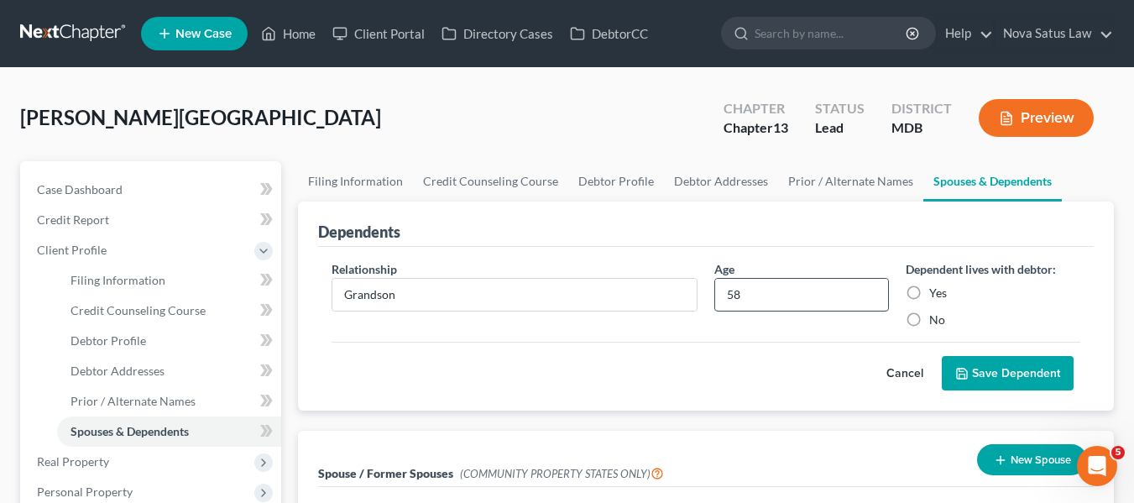
click at [811, 284] on input "58" at bounding box center [801, 295] width 173 height 32
type input "5"
click at [929, 290] on label "Yes" at bounding box center [938, 292] width 18 height 17
click at [936, 290] on input "Yes" at bounding box center [941, 289] width 11 height 11
radio input "true"
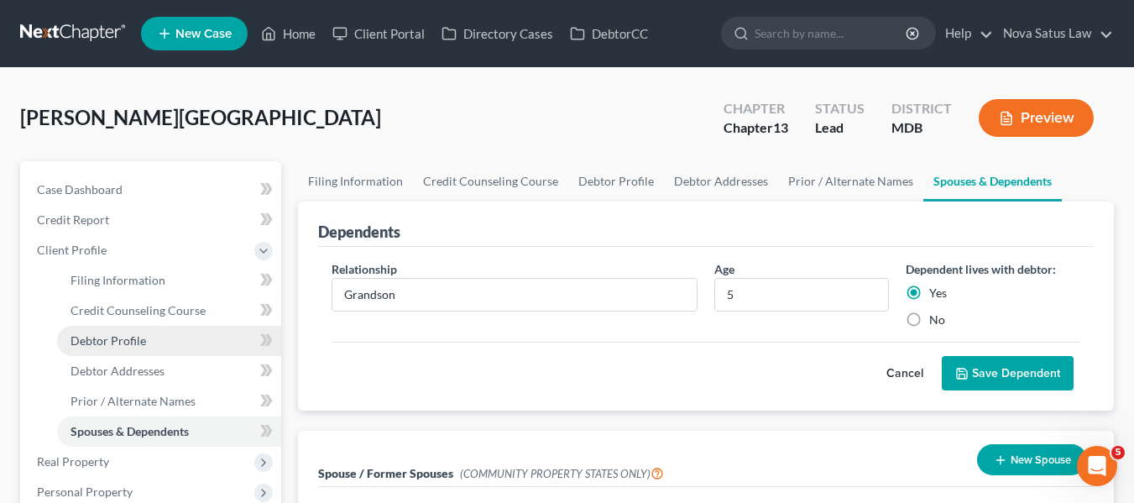
click at [193, 346] on link "Debtor Profile" at bounding box center [169, 341] width 224 height 30
select select "1"
select select "2"
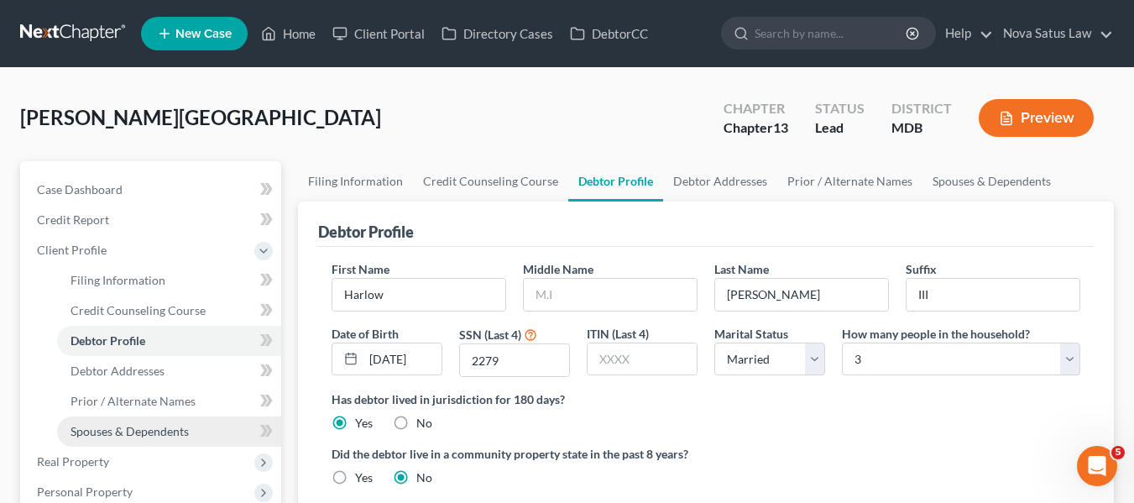
click at [169, 432] on span "Spouses & Dependents" at bounding box center [129, 431] width 118 height 14
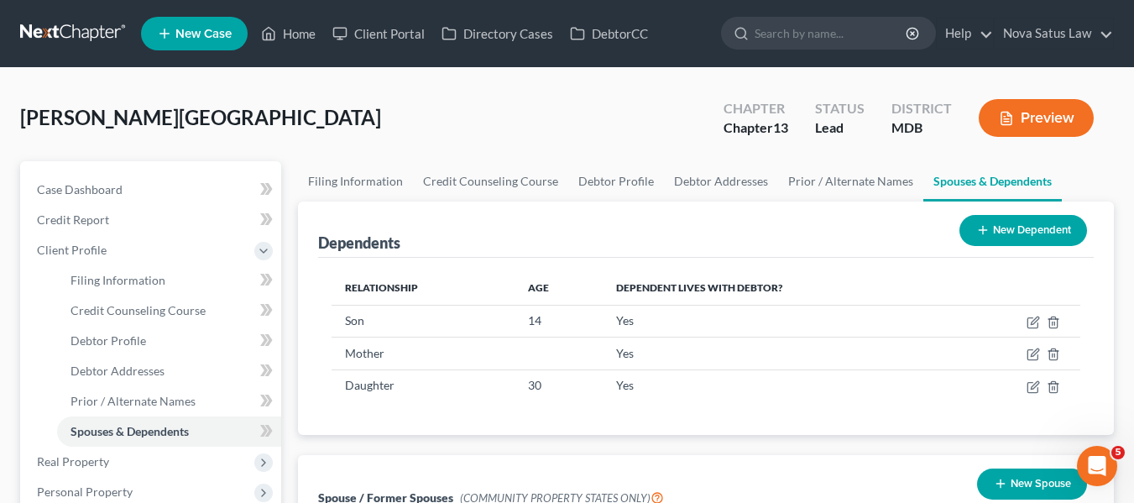
click at [964, 241] on button "New Dependent" at bounding box center [1023, 230] width 128 height 31
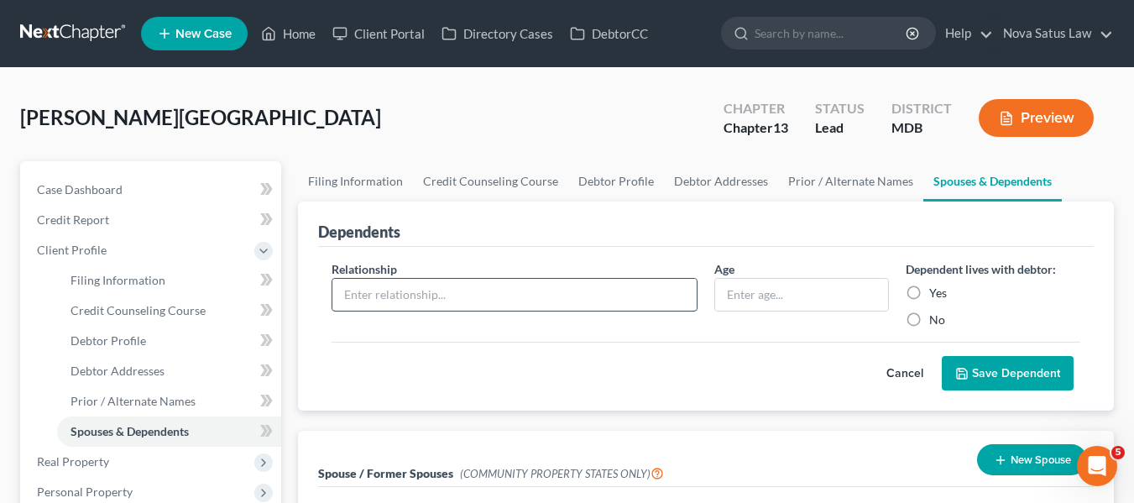
click at [474, 289] on input "text" at bounding box center [514, 295] width 364 height 32
type input "Grandson"
click at [743, 287] on input "text" at bounding box center [801, 295] width 173 height 32
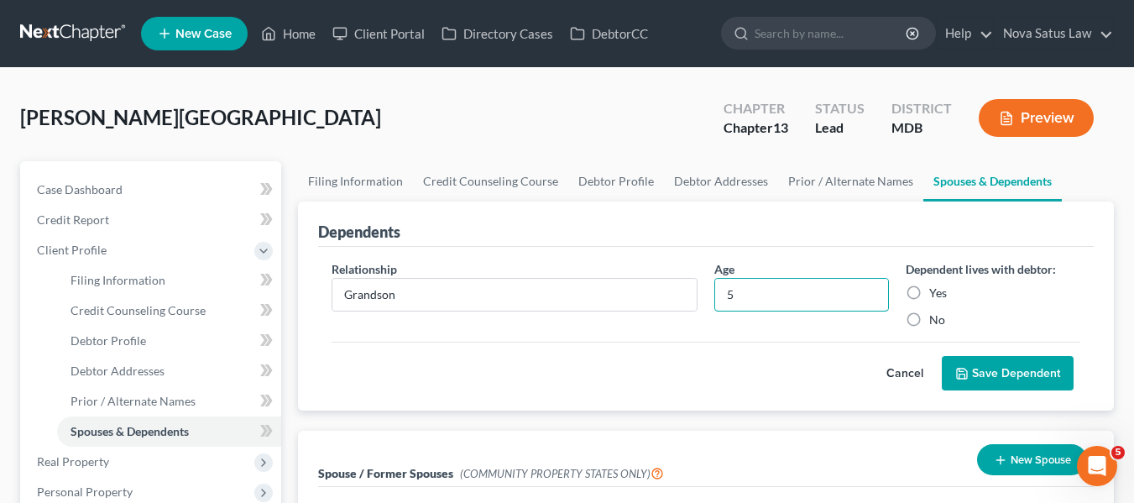
type input "5"
click at [929, 291] on label "Yes" at bounding box center [938, 292] width 18 height 17
click at [936, 291] on input "Yes" at bounding box center [941, 289] width 11 height 11
radio input "true"
click at [977, 369] on button "Save Dependent" at bounding box center [1008, 373] width 132 height 35
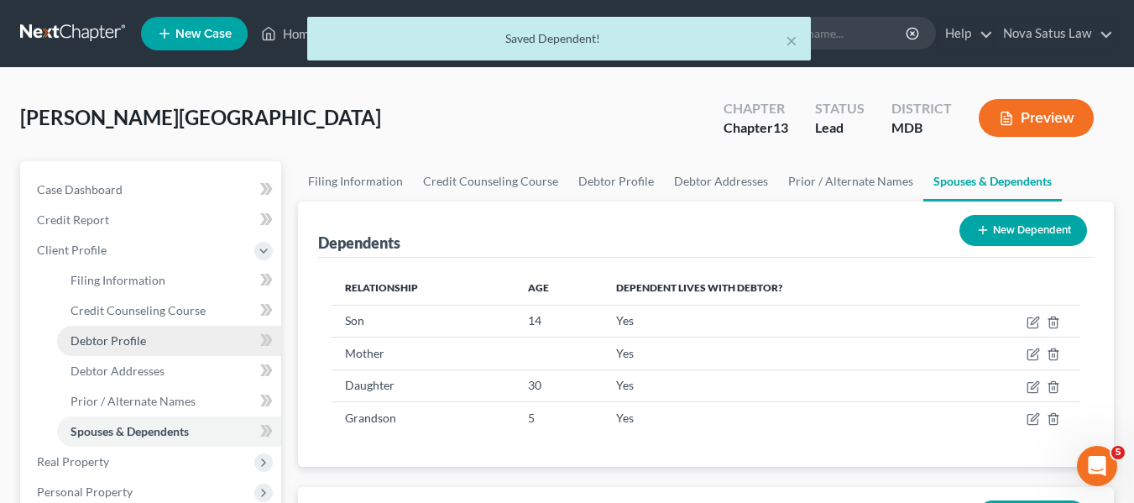
click at [175, 336] on link "Debtor Profile" at bounding box center [169, 341] width 224 height 30
select select "1"
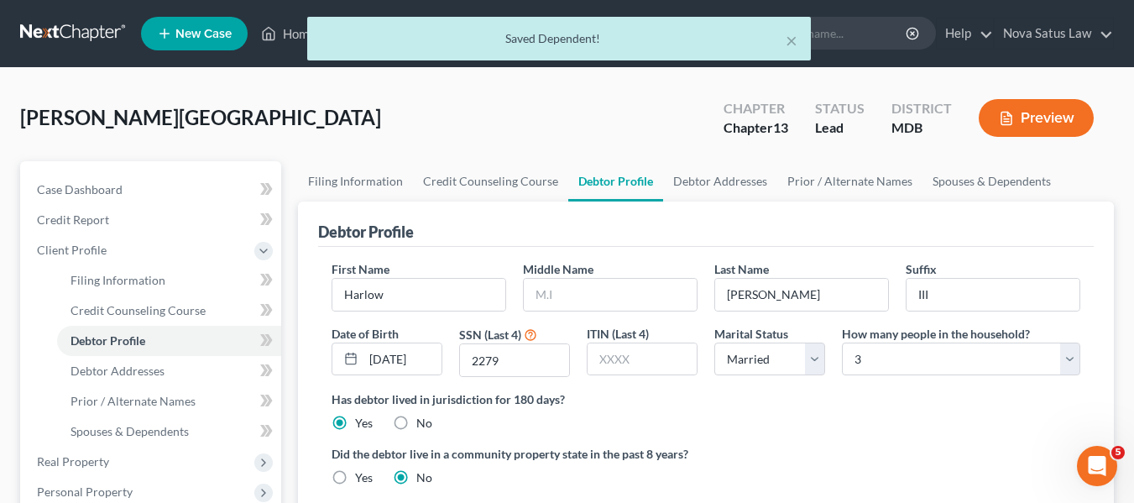
click at [989, 378] on div "First Name [PERSON_NAME] Middle Name Last Name [PERSON_NAME] Suffix III Date of…" at bounding box center [705, 325] width 765 height 130
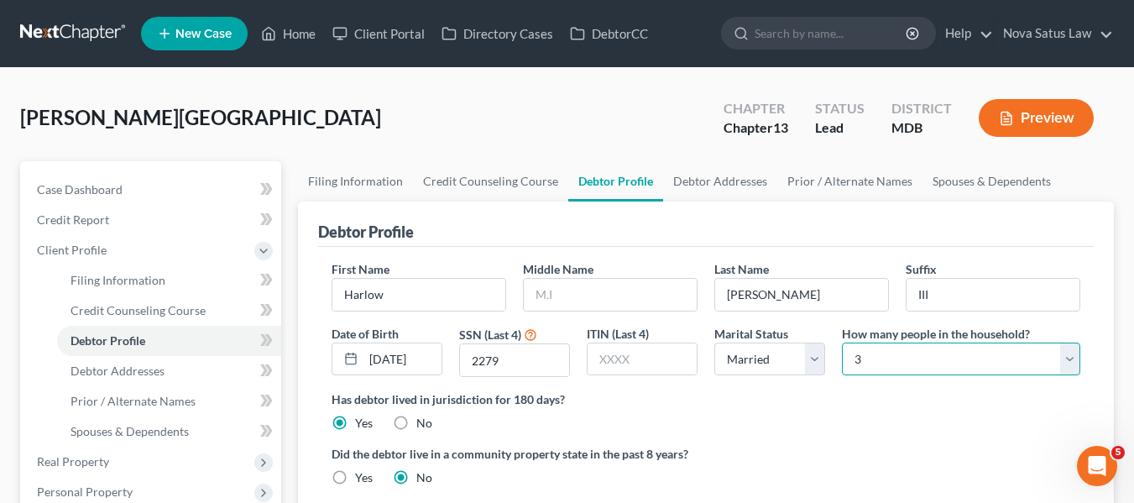
click at [1006, 363] on select "Select 1 2 3 4 5 6 7 8 9 10 11 12 13 14 15 16 17 18 19 20" at bounding box center [961, 359] width 238 height 34
select select "5"
click at [842, 342] on select "Select 1 2 3 4 5 6 7 8 9 10 11 12 13 14 15 16 17 18 19 20" at bounding box center [961, 359] width 238 height 34
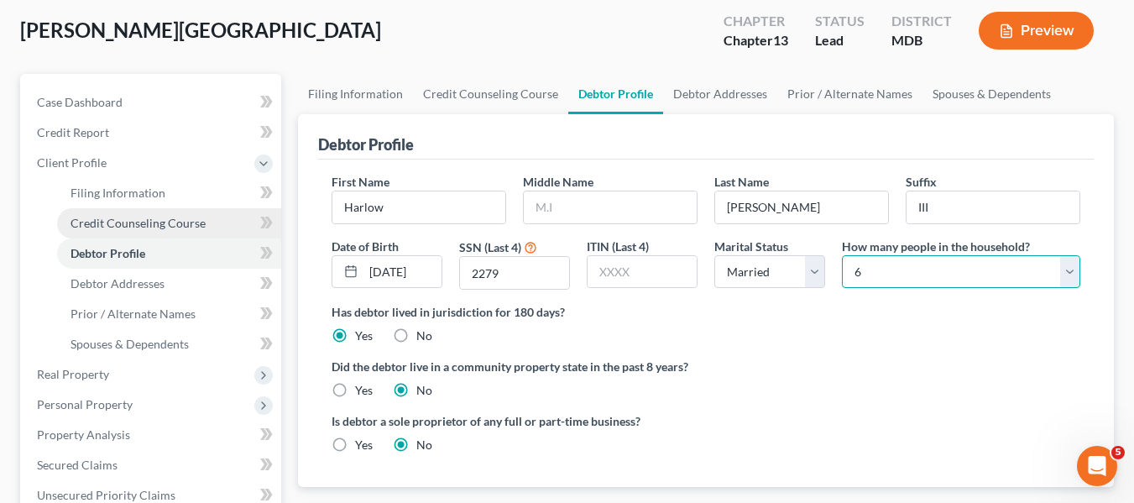
scroll to position [88, 0]
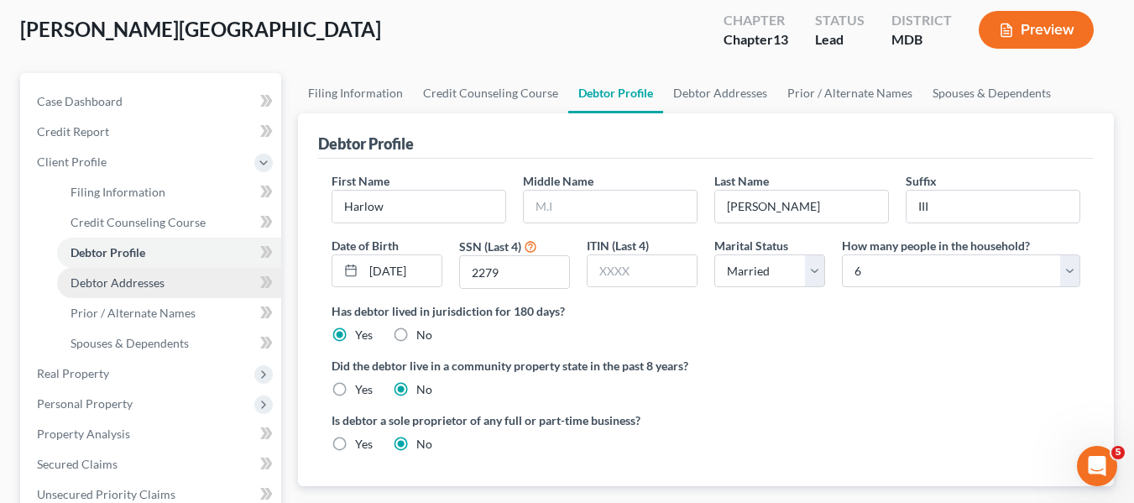
click at [160, 279] on span "Debtor Addresses" at bounding box center [117, 282] width 94 height 14
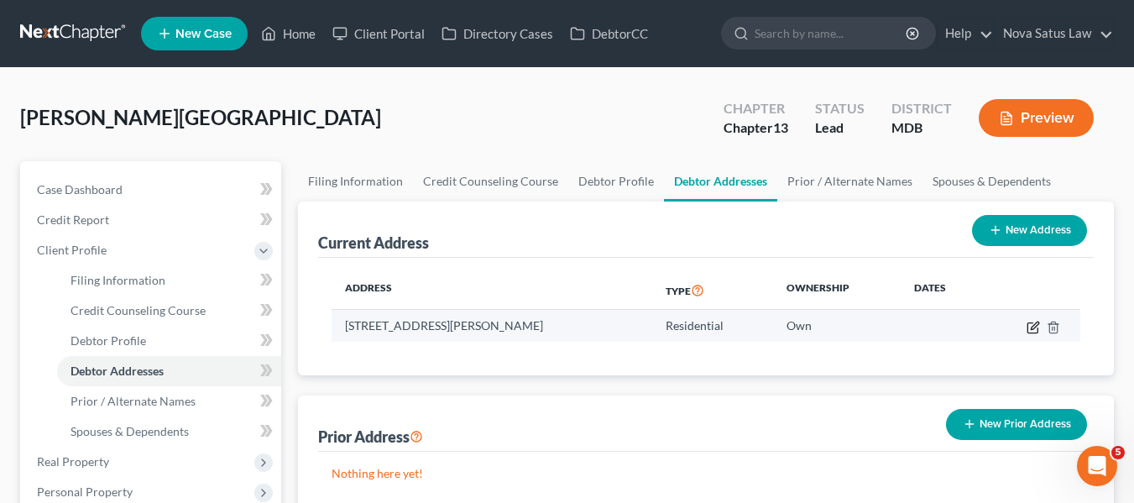
click at [1026, 321] on icon "button" at bounding box center [1032, 327] width 13 height 13
select select "21"
select select "2"
select select "0"
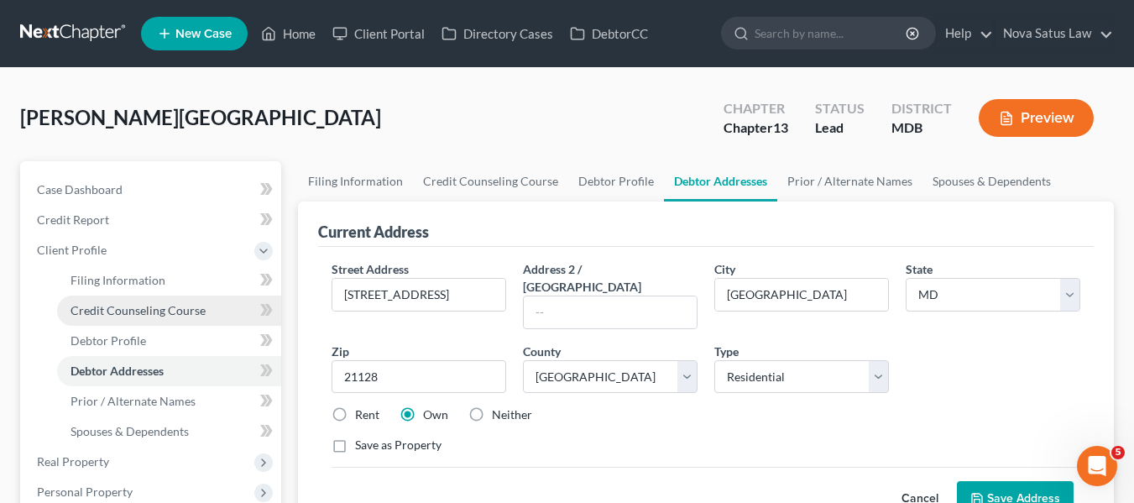
click at [149, 319] on link "Credit Counseling Course" at bounding box center [169, 310] width 224 height 30
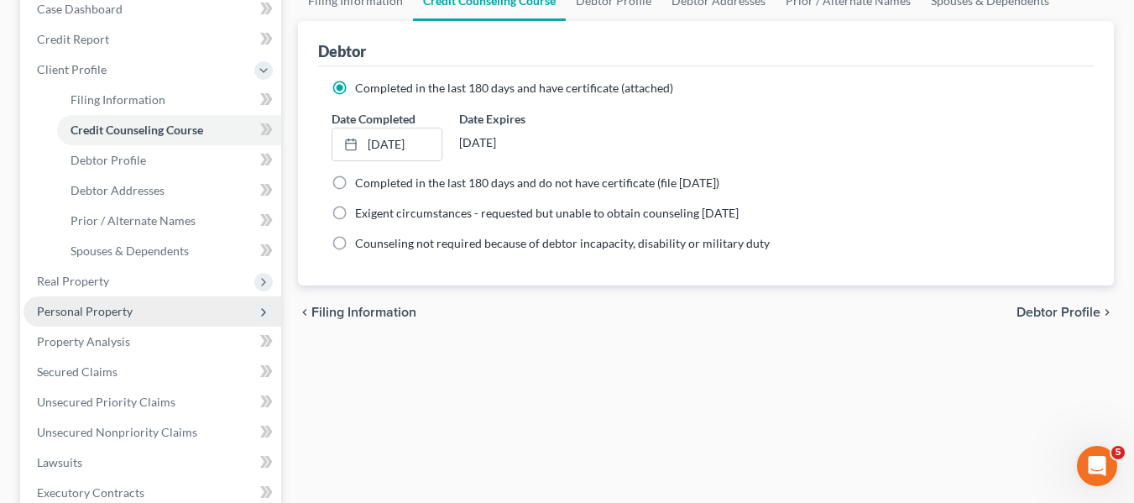
scroll to position [363, 0]
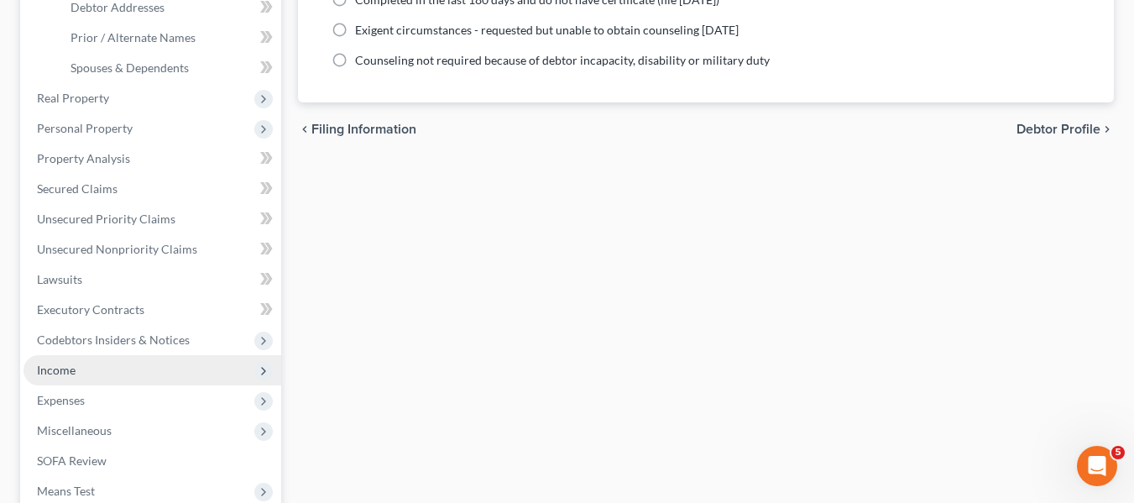
click at [69, 361] on span "Income" at bounding box center [152, 370] width 258 height 30
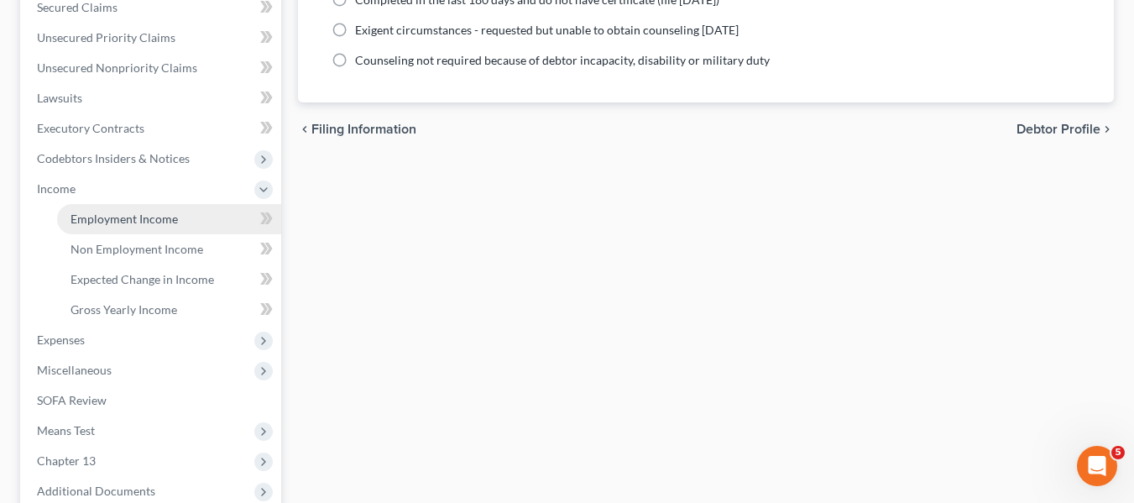
click at [112, 230] on link "Employment Income" at bounding box center [169, 219] width 224 height 30
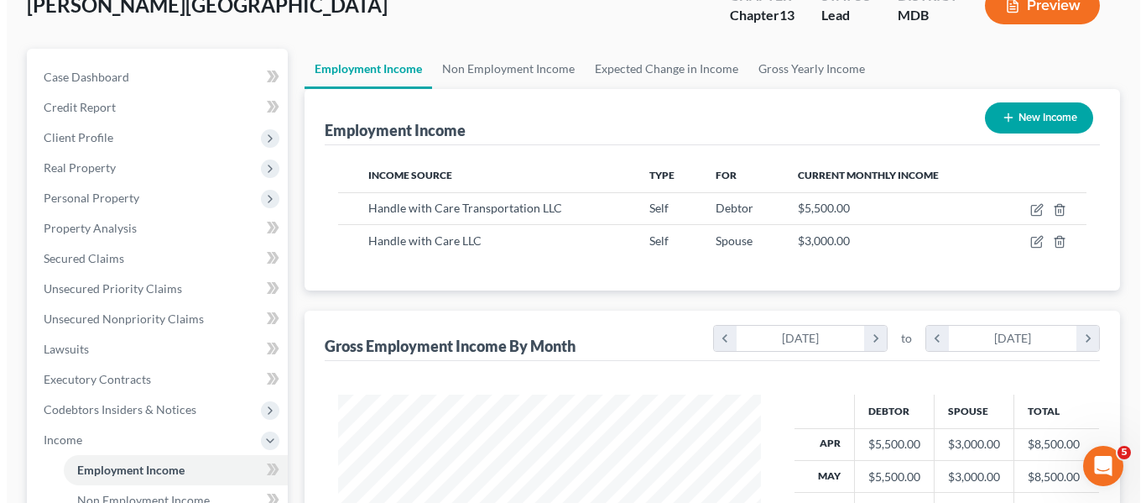
scroll to position [113, 0]
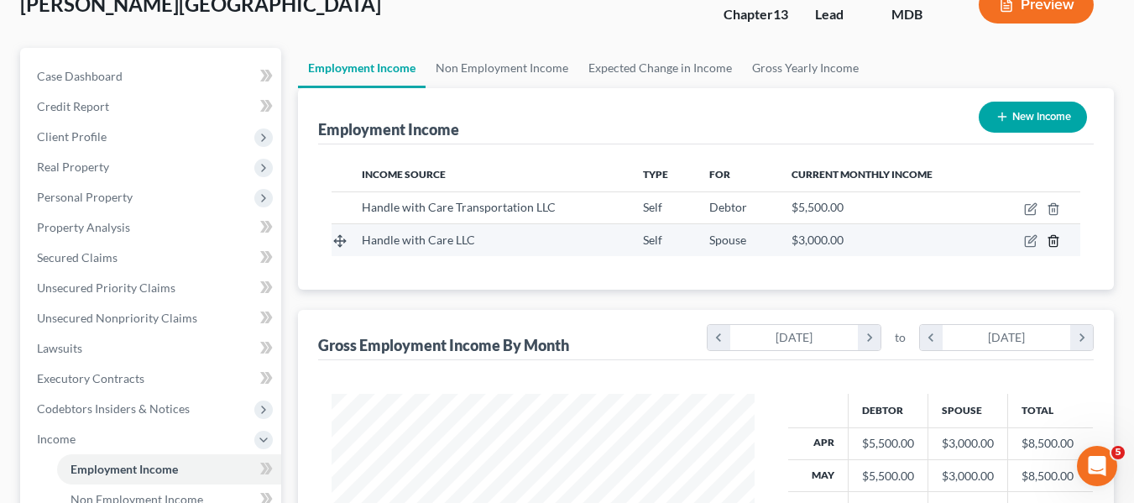
click at [1053, 243] on icon "button" at bounding box center [1052, 240] width 13 height 13
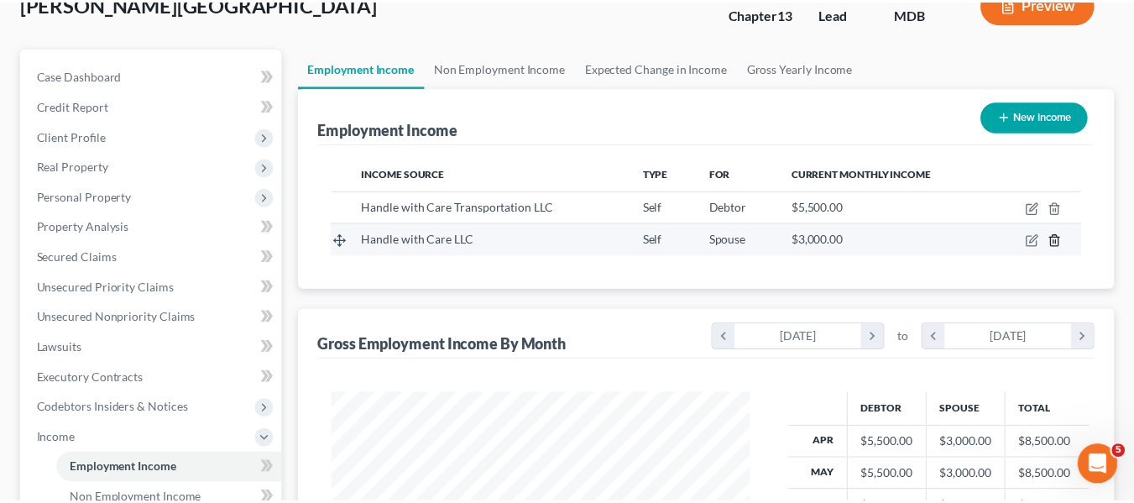
scroll to position [301, 462]
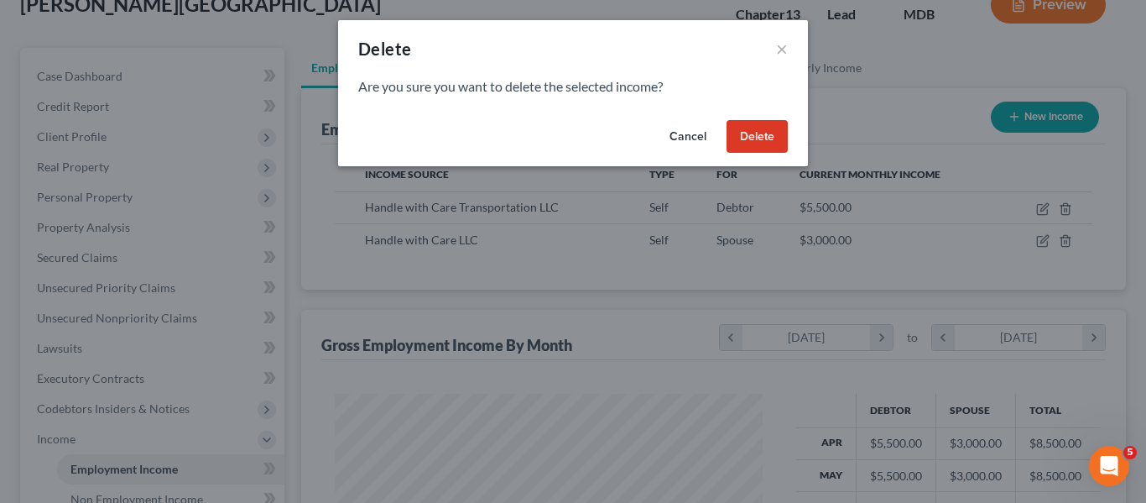
click at [762, 143] on button "Delete" at bounding box center [757, 137] width 61 height 34
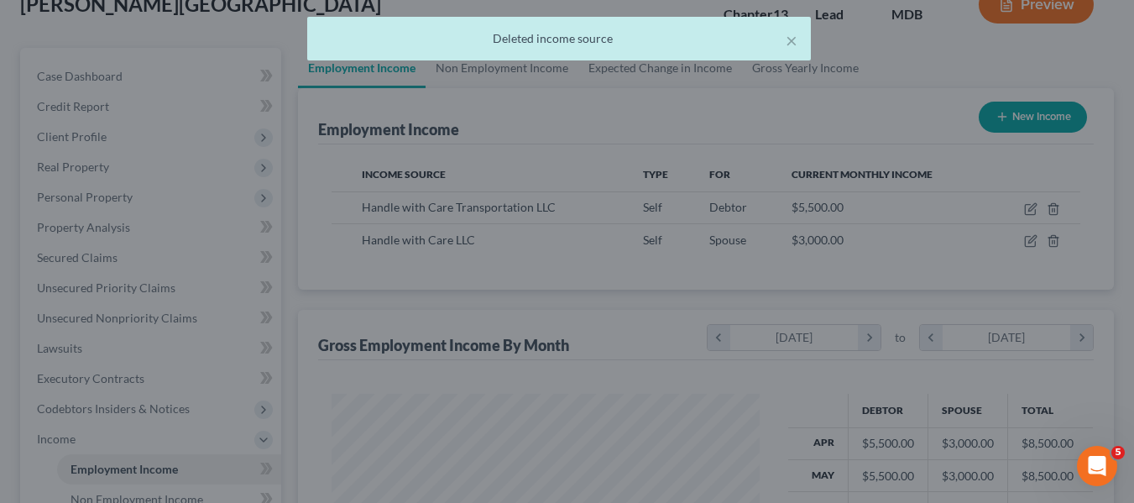
scroll to position [838849, 838693]
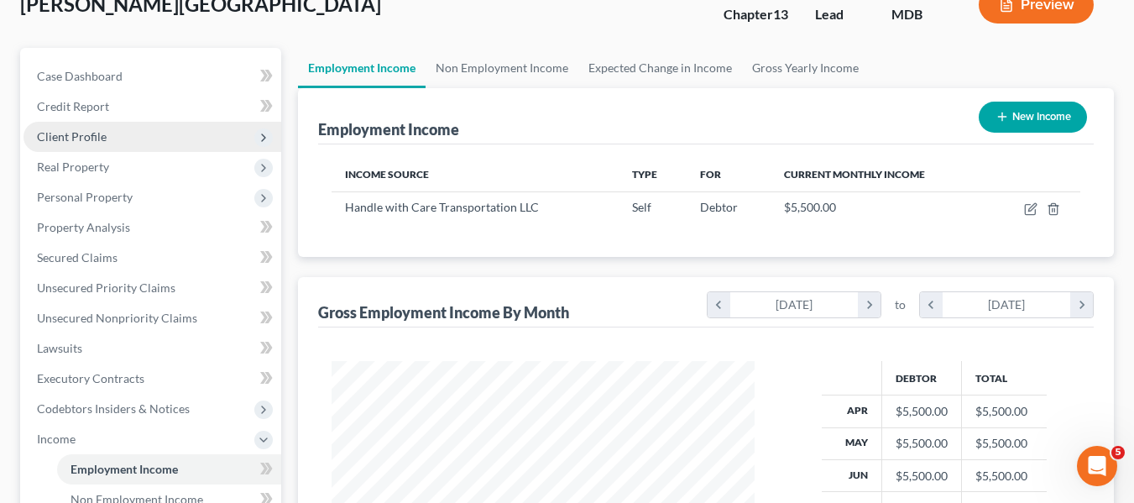
click at [126, 146] on span "Client Profile" at bounding box center [152, 137] width 258 height 30
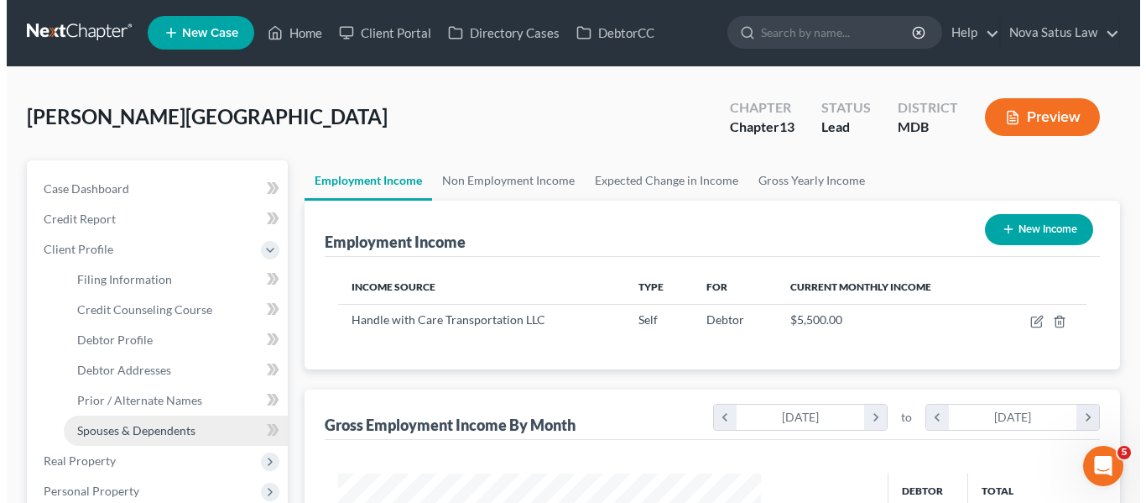
scroll to position [0, 0]
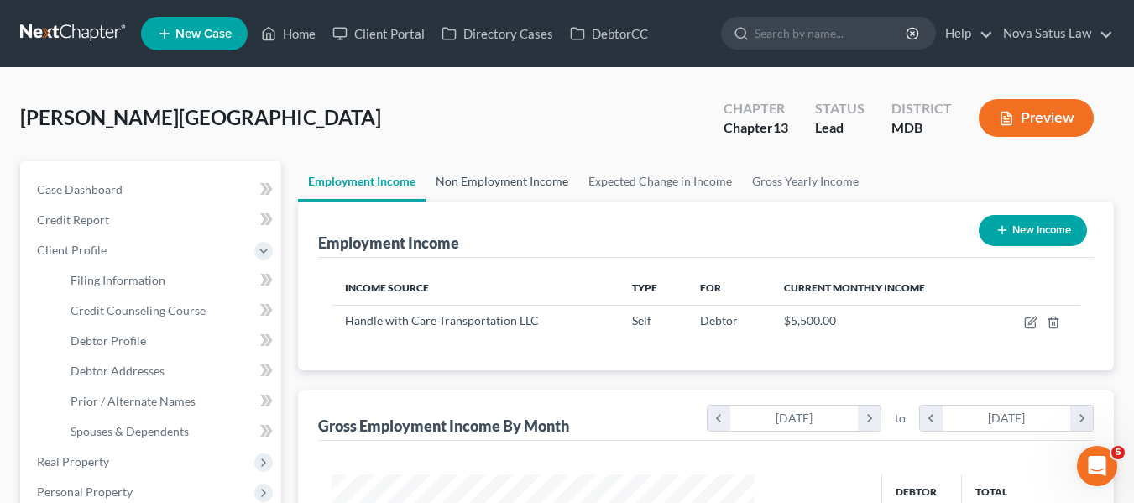
click at [480, 189] on link "Non Employment Income" at bounding box center [501, 181] width 153 height 40
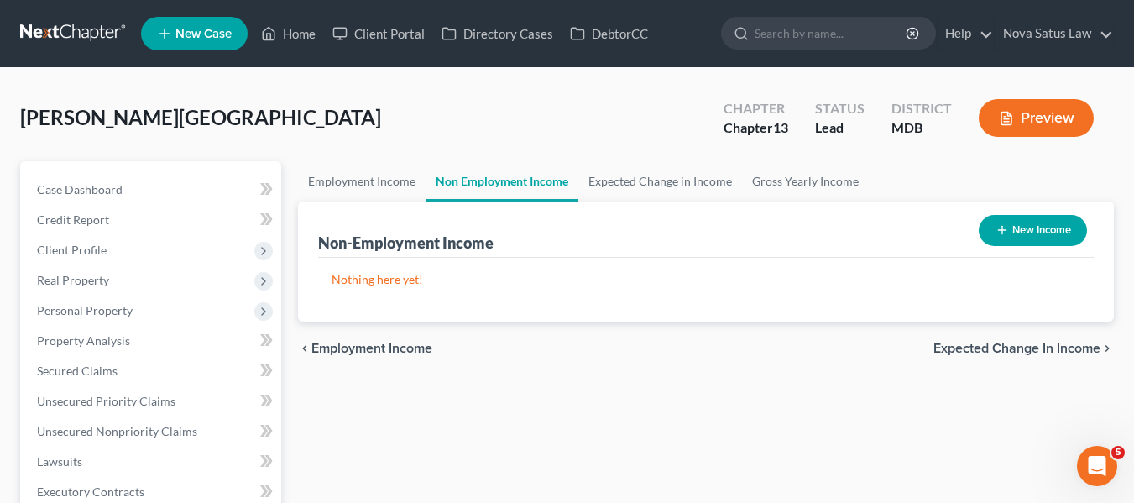
click at [1000, 226] on icon "button" at bounding box center [1001, 229] width 13 height 13
select select "0"
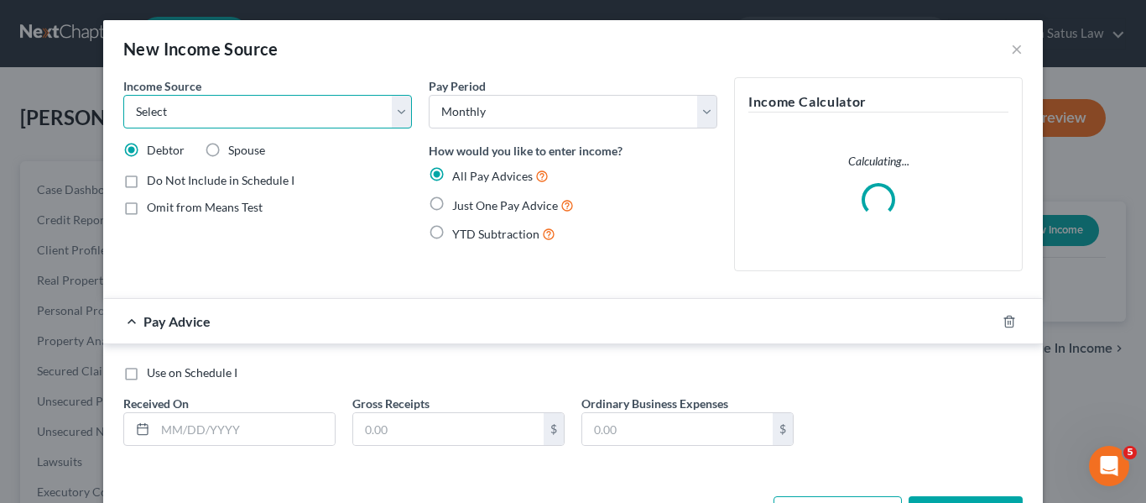
click at [344, 116] on select "Select Unemployment Disability (from employer) Pension Retirement Social Securi…" at bounding box center [267, 112] width 289 height 34
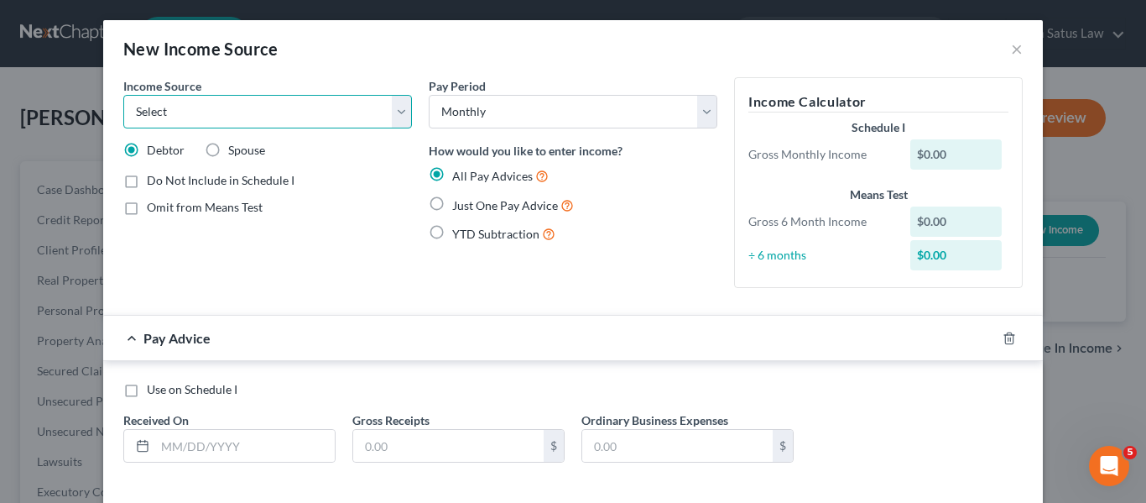
select select "7"
click at [123, 95] on select "Select Unemployment Disability (from employer) Pension Retirement Social Securi…" at bounding box center [267, 112] width 289 height 34
click at [452, 208] on label "Just One Pay Advice" at bounding box center [513, 205] width 122 height 19
click at [459, 206] on input "Just One Pay Advice" at bounding box center [464, 201] width 11 height 11
radio input "true"
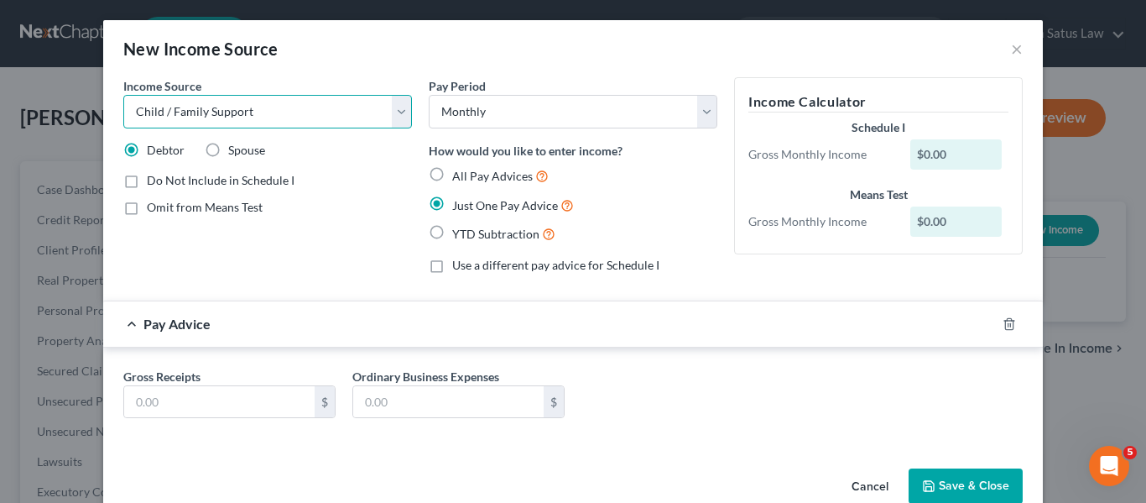
click at [393, 113] on select "Select Unemployment Disability (from employer) Pension Retirement Social Securi…" at bounding box center [267, 112] width 289 height 34
select select "8"
click at [123, 95] on select "Select Unemployment Disability (from employer) Pension Retirement Social Securi…" at bounding box center [267, 112] width 289 height 34
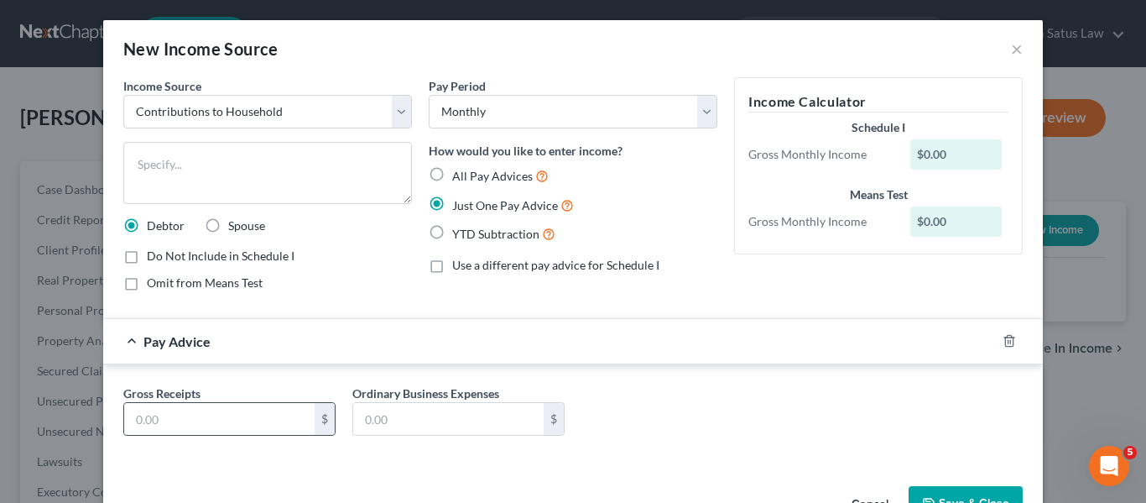
click at [164, 402] on div "$" at bounding box center [229, 419] width 212 height 34
click at [164, 411] on input "text" at bounding box center [219, 419] width 190 height 32
type input "3,000"
click at [190, 143] on textarea at bounding box center [267, 173] width 289 height 62
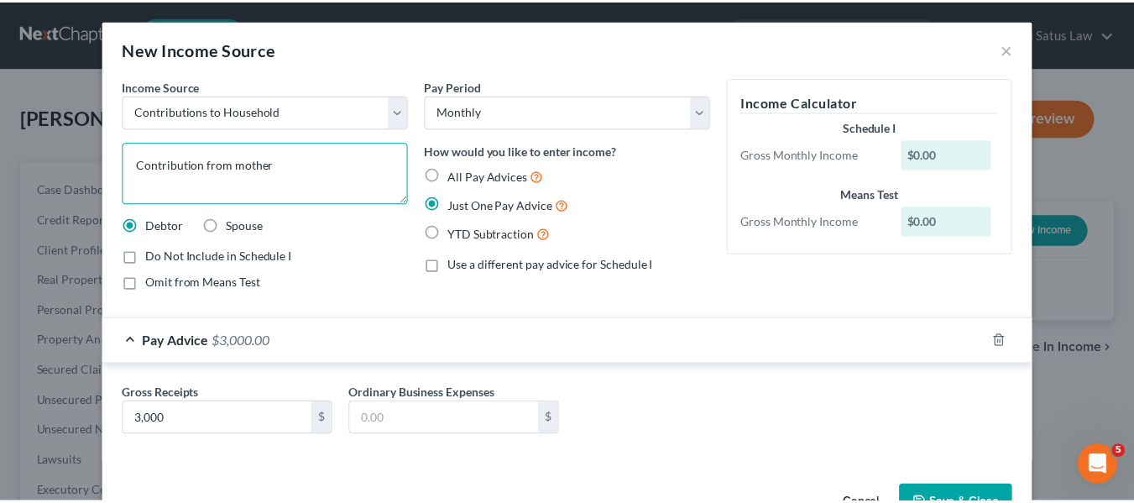
scroll to position [51, 0]
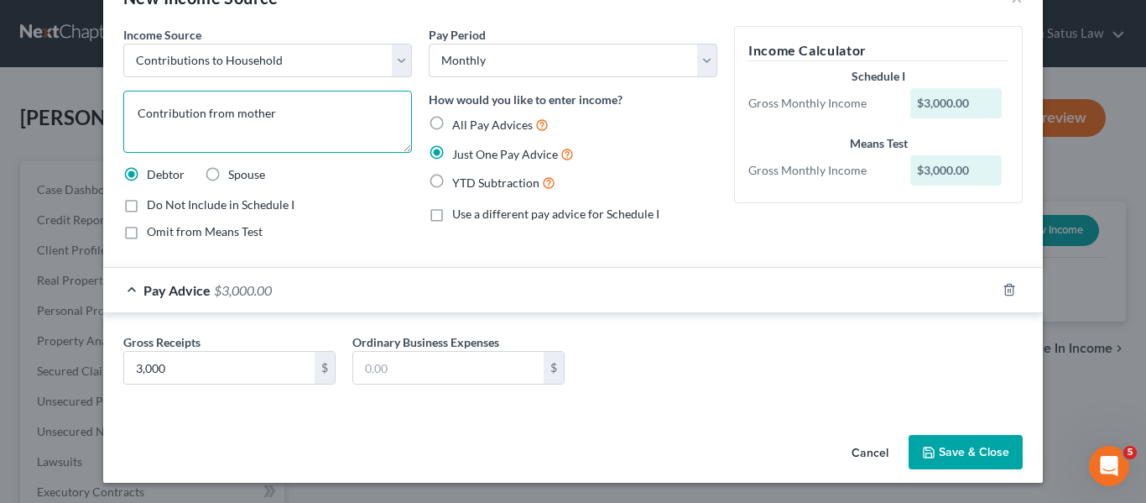
type textarea "Contribution from mother"
click at [922, 452] on icon "button" at bounding box center [928, 452] width 13 height 13
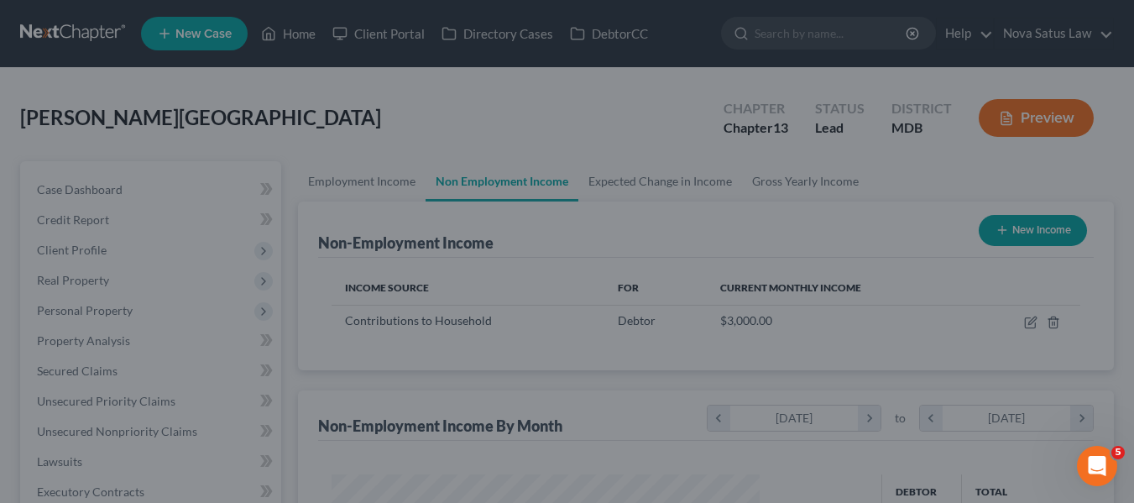
scroll to position [838849, 838693]
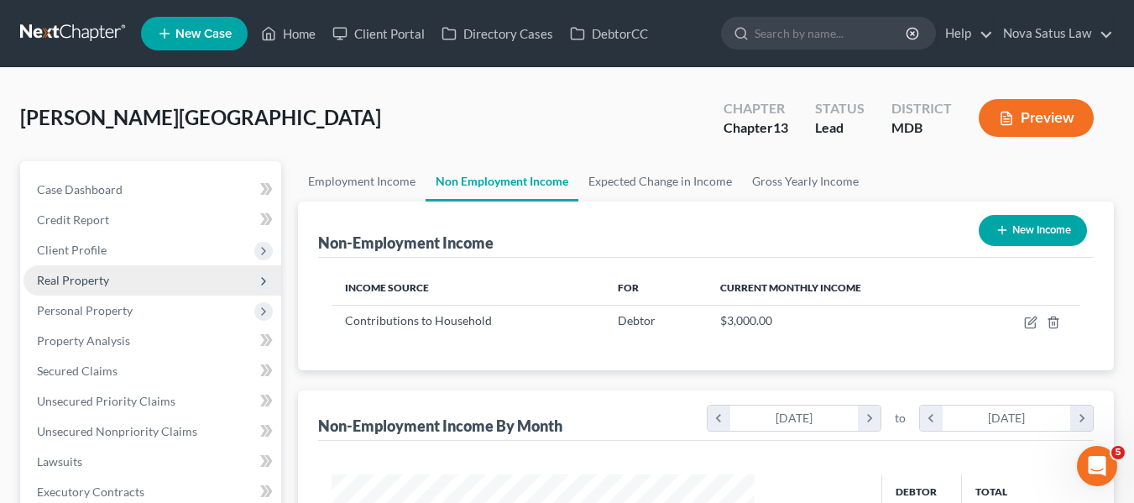
click at [89, 276] on span "Real Property" at bounding box center [73, 280] width 72 height 14
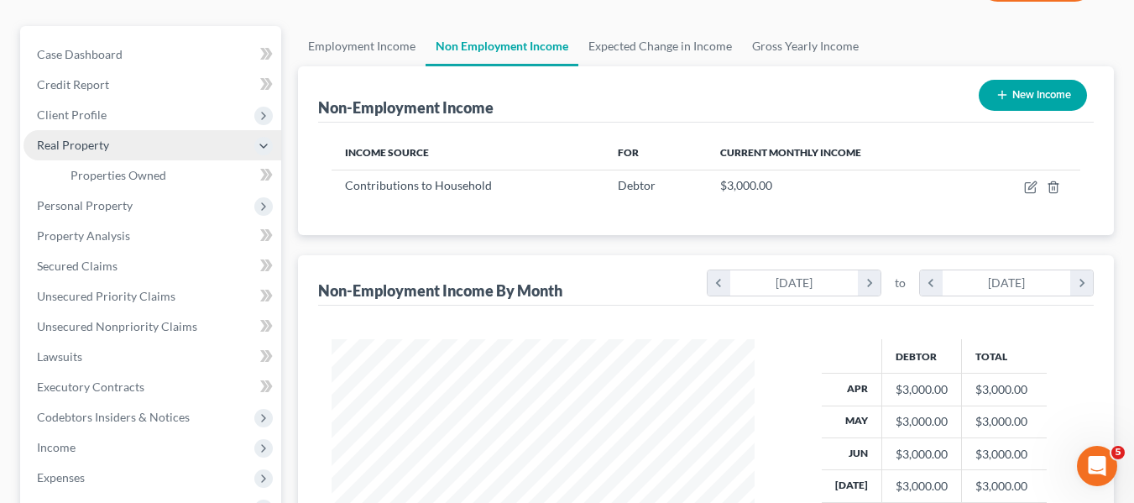
scroll to position [138, 0]
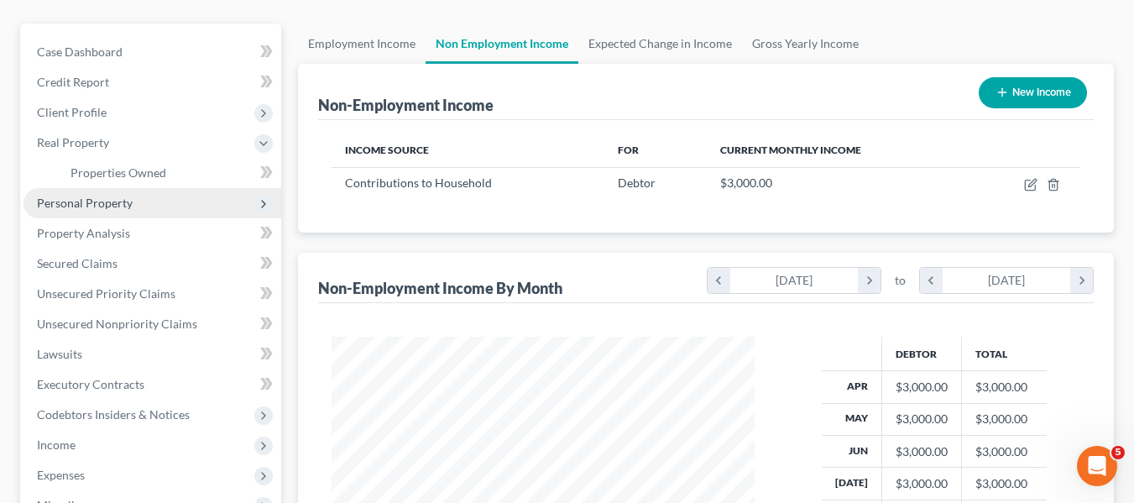
click at [115, 191] on span "Personal Property" at bounding box center [152, 203] width 258 height 30
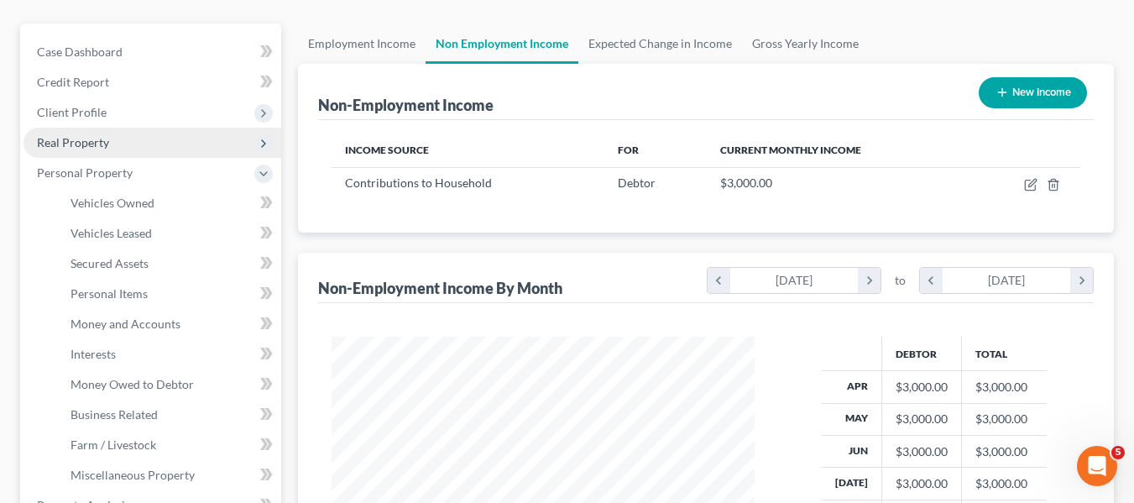
click at [84, 149] on span "Real Property" at bounding box center [73, 142] width 72 height 14
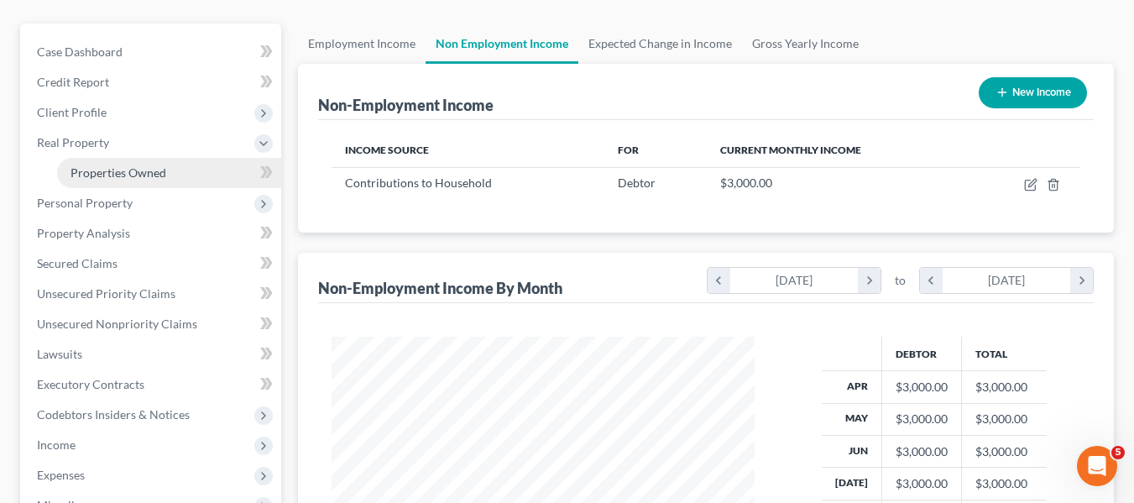
click at [98, 174] on span "Properties Owned" at bounding box center [118, 172] width 96 height 14
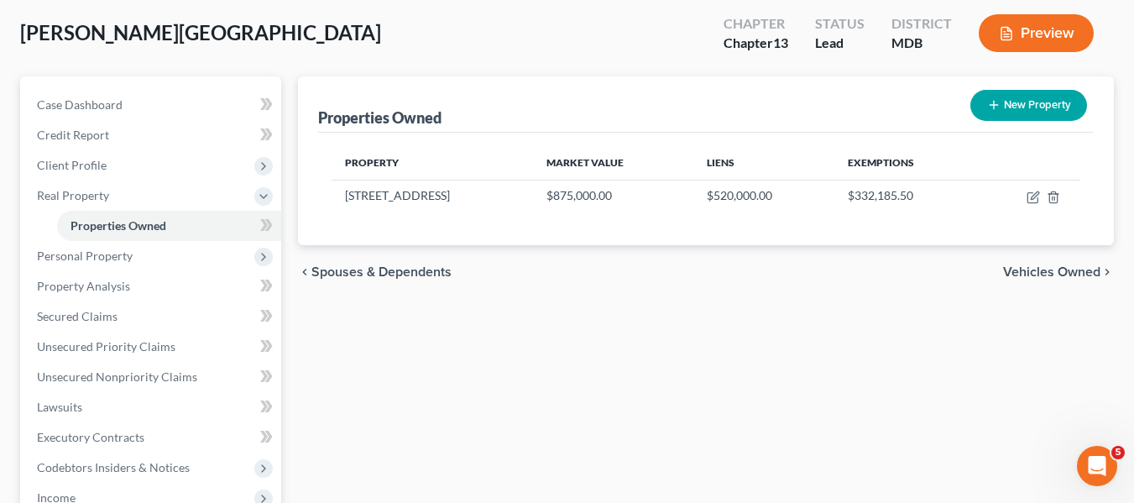
scroll to position [86, 0]
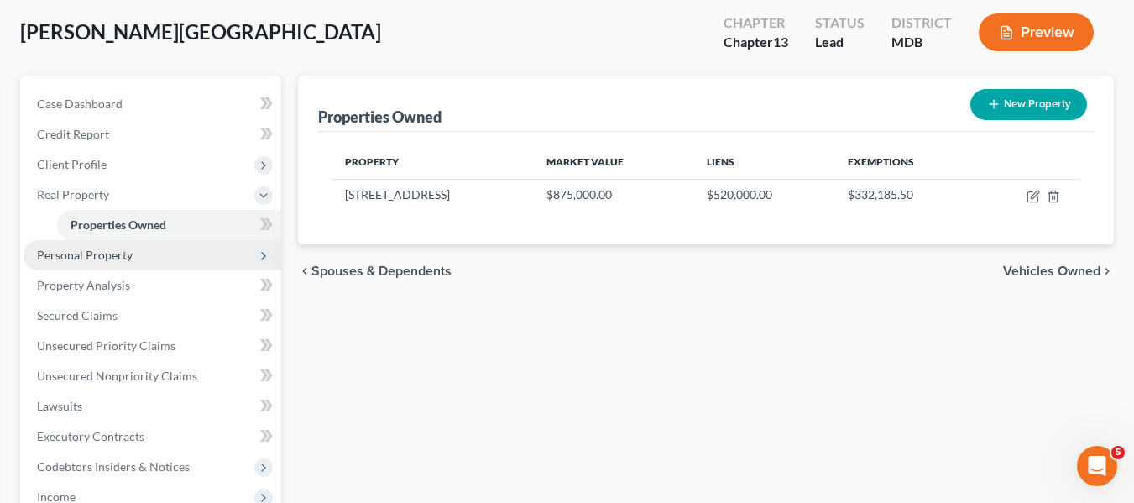
click at [189, 248] on span "Personal Property" at bounding box center [152, 255] width 258 height 30
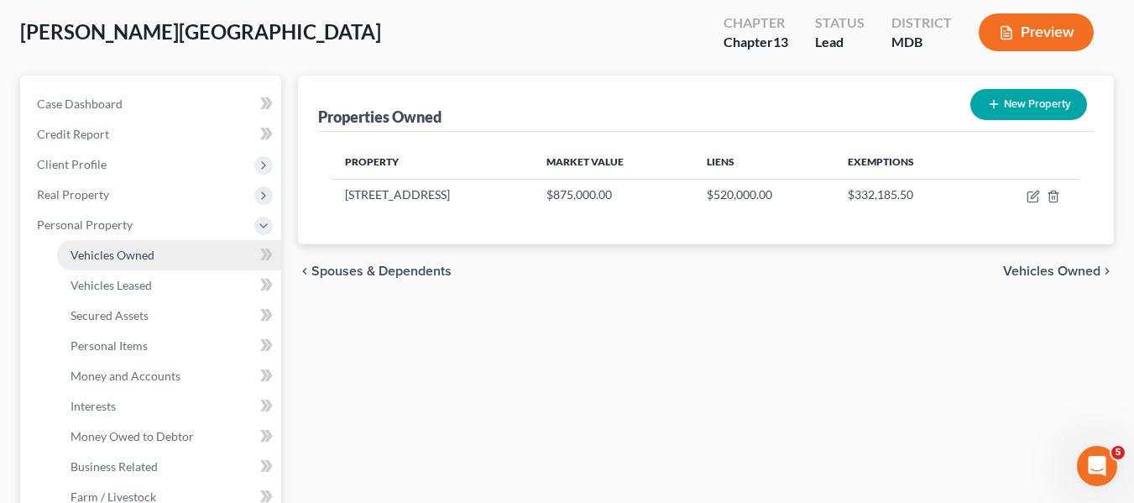
click at [180, 253] on link "Vehicles Owned" at bounding box center [169, 255] width 224 height 30
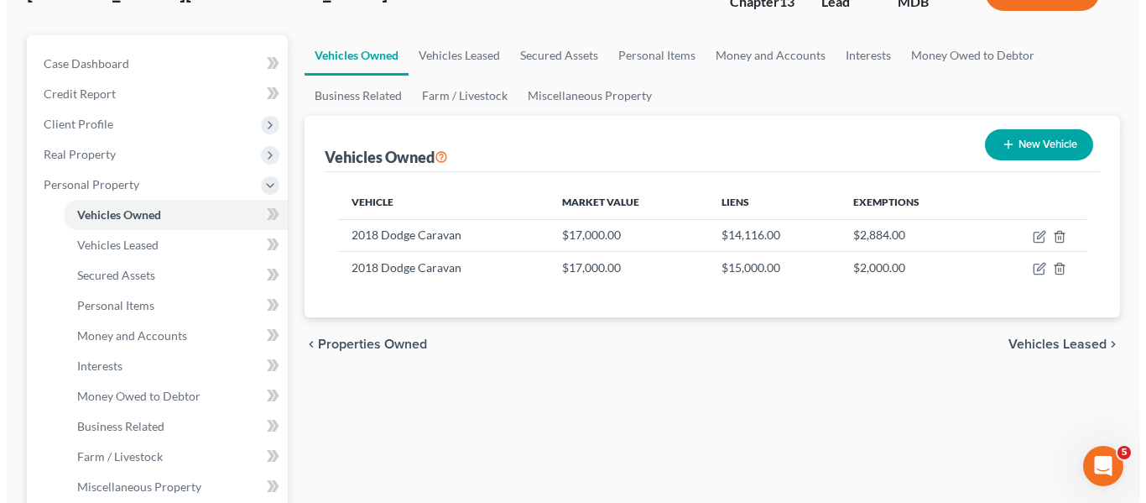
scroll to position [125, 0]
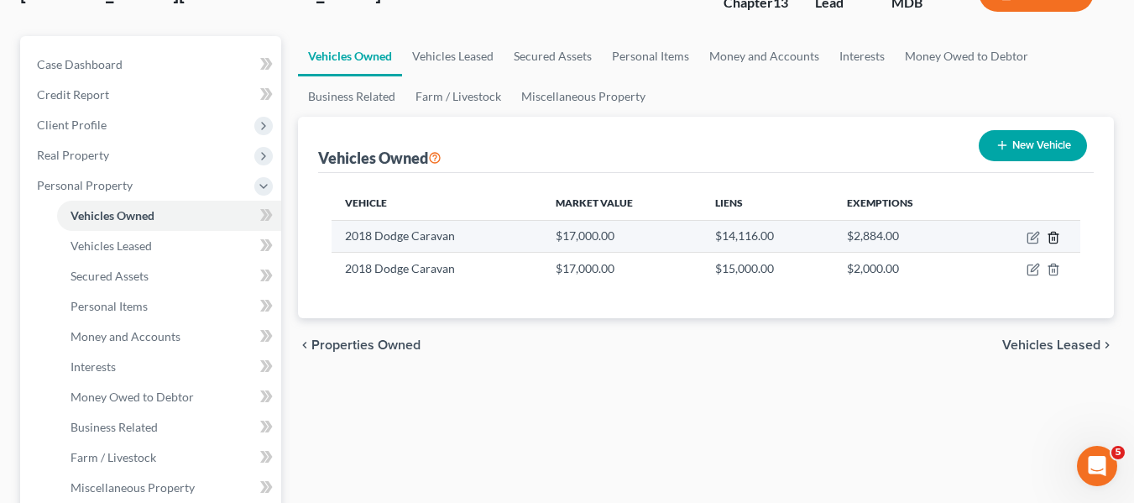
click at [1048, 237] on icon "button" at bounding box center [1052, 237] width 13 height 13
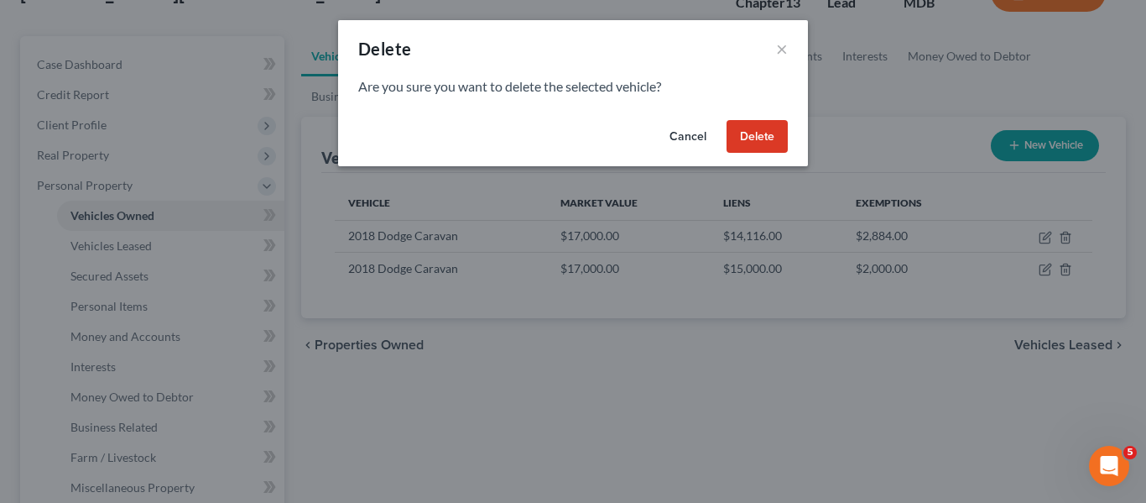
click at [766, 139] on button "Delete" at bounding box center [757, 137] width 61 height 34
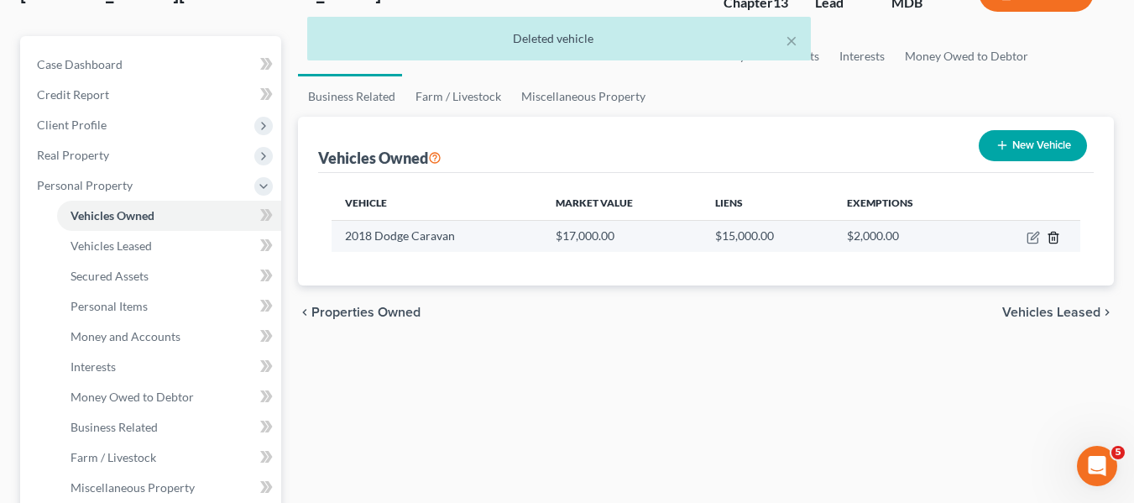
click at [1056, 233] on icon "button" at bounding box center [1052, 237] width 13 height 13
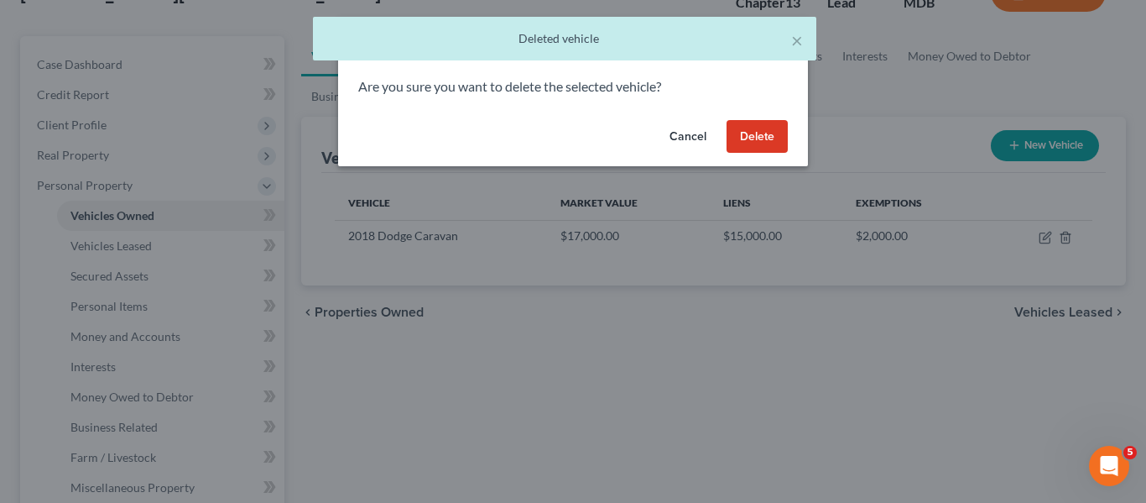
click at [758, 134] on button "Delete" at bounding box center [757, 137] width 61 height 34
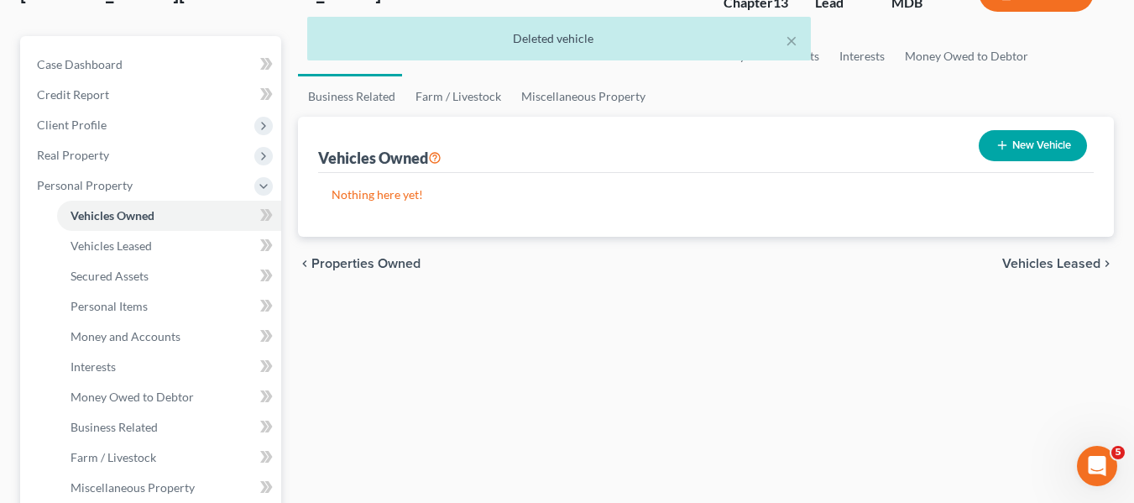
click at [992, 142] on button "New Vehicle" at bounding box center [1032, 145] width 108 height 31
select select "0"
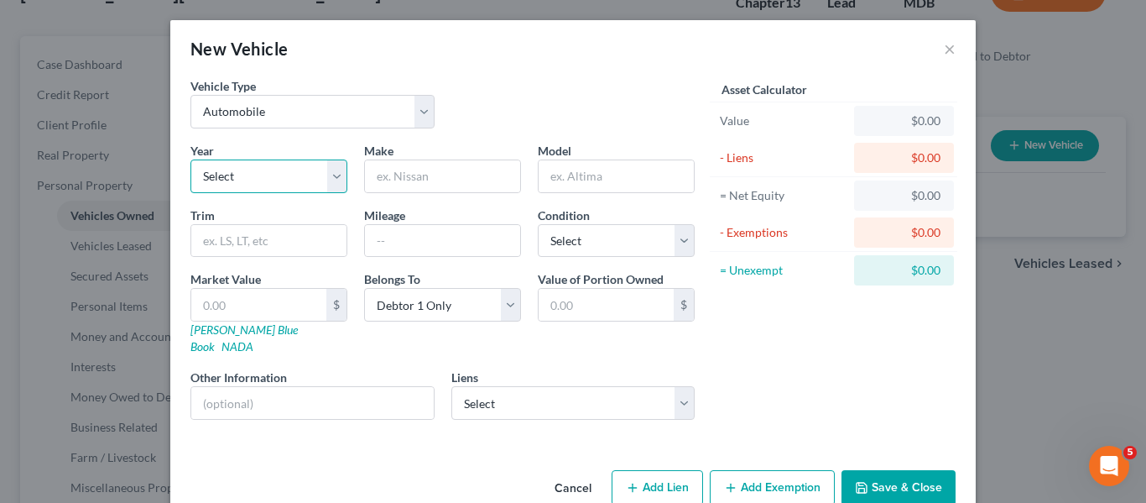
click at [300, 178] on select "Select 2026 2025 2024 2023 2022 2021 2020 2019 2018 2017 2016 2015 2014 2013 20…" at bounding box center [268, 176] width 157 height 34
select select "5"
click at [190, 159] on select "Select 2026 2025 2024 2023 2022 2021 2020 2019 2018 2017 2016 2015 2014 2013 20…" at bounding box center [268, 176] width 157 height 34
click at [434, 167] on input "text" at bounding box center [442, 176] width 155 height 32
type input "Chrysler"
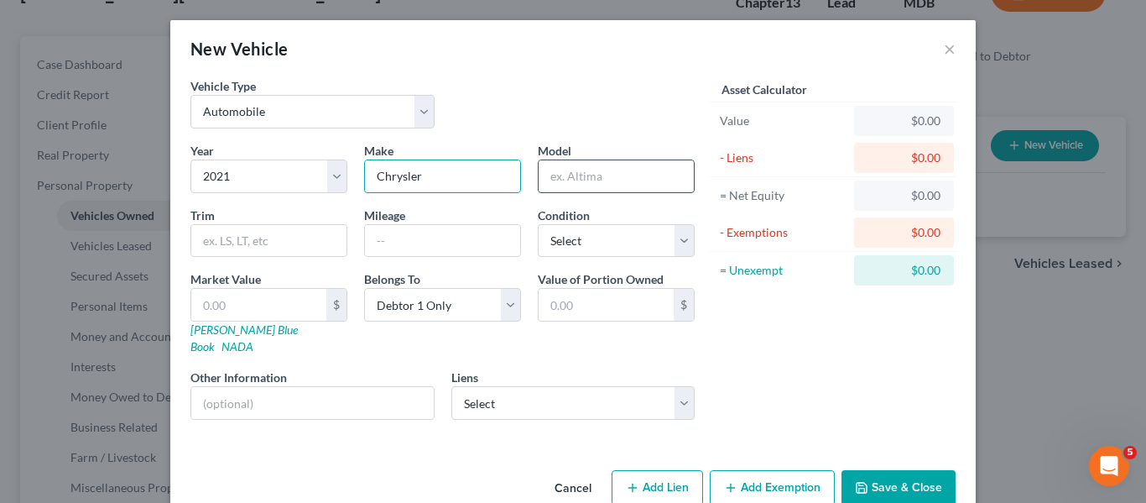
click at [556, 181] on input "text" at bounding box center [616, 176] width 155 height 32
type input "Pacifica"
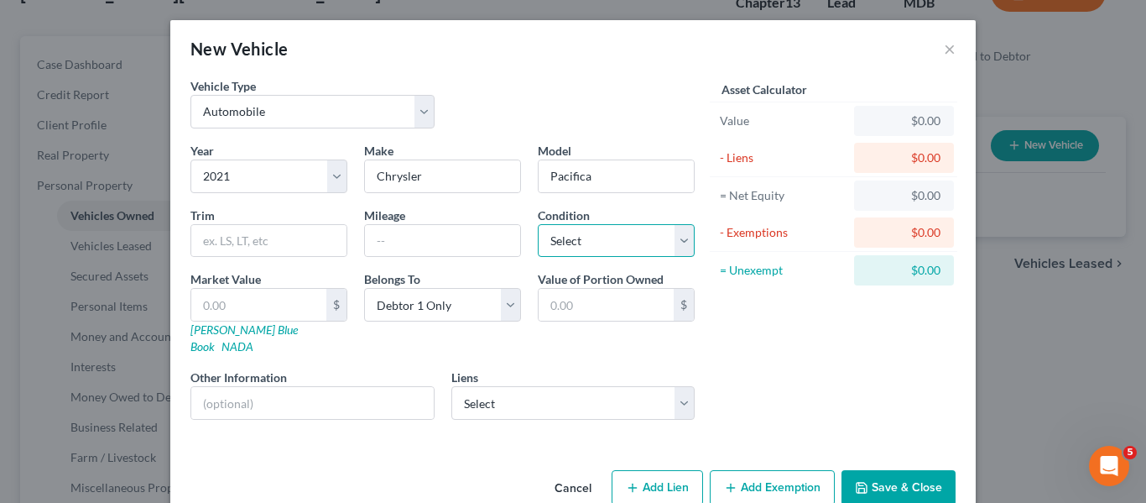
click at [601, 240] on select "Select Excellent Very Good Good Fair Poor" at bounding box center [616, 241] width 157 height 34
select select "2"
click at [538, 224] on select "Select Excellent Very Good Good Fair Poor" at bounding box center [616, 241] width 157 height 34
click at [381, 248] on input "text" at bounding box center [442, 241] width 155 height 32
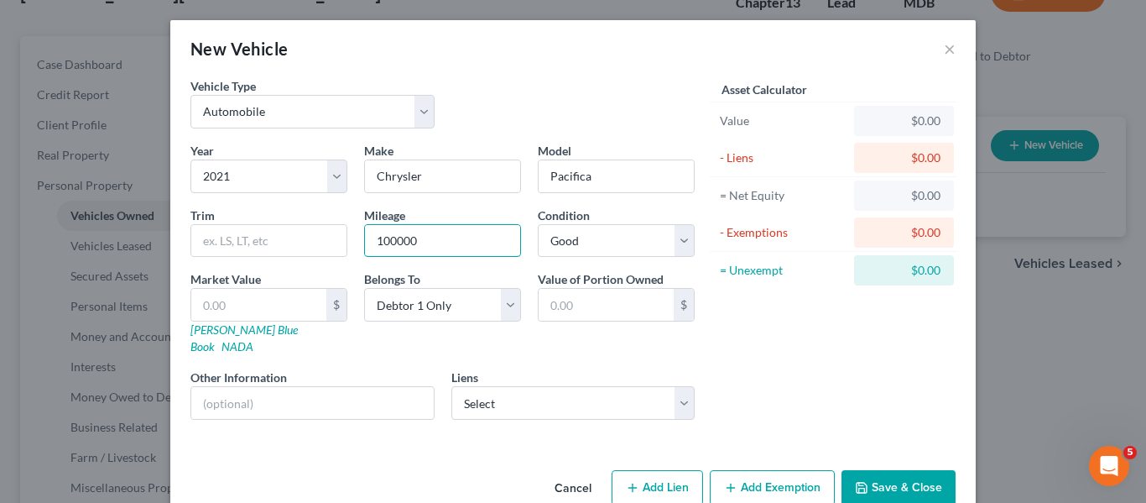
type input "100000"
click at [889, 470] on button "Save & Close" at bounding box center [899, 487] width 114 height 35
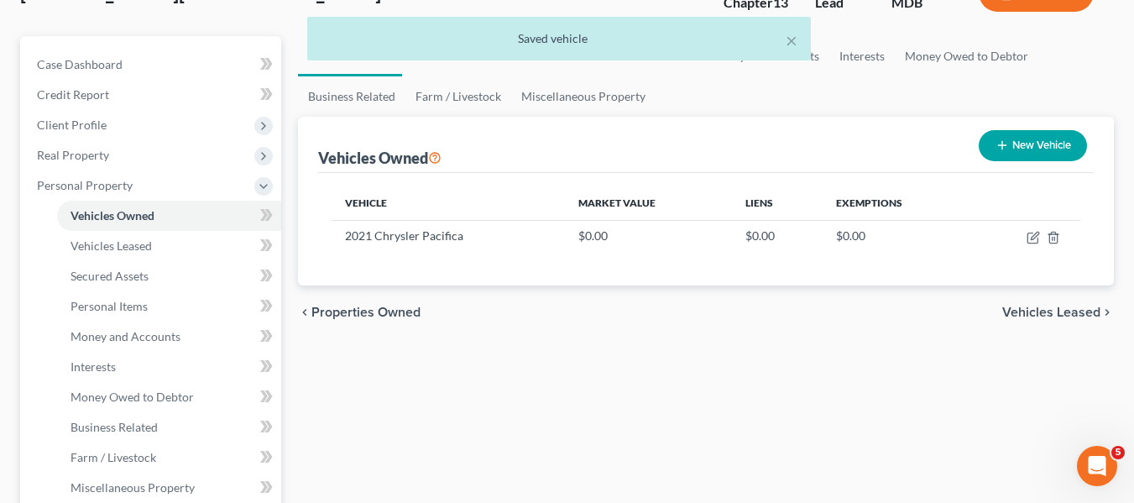
click at [1018, 149] on button "New Vehicle" at bounding box center [1032, 145] width 108 height 31
select select "0"
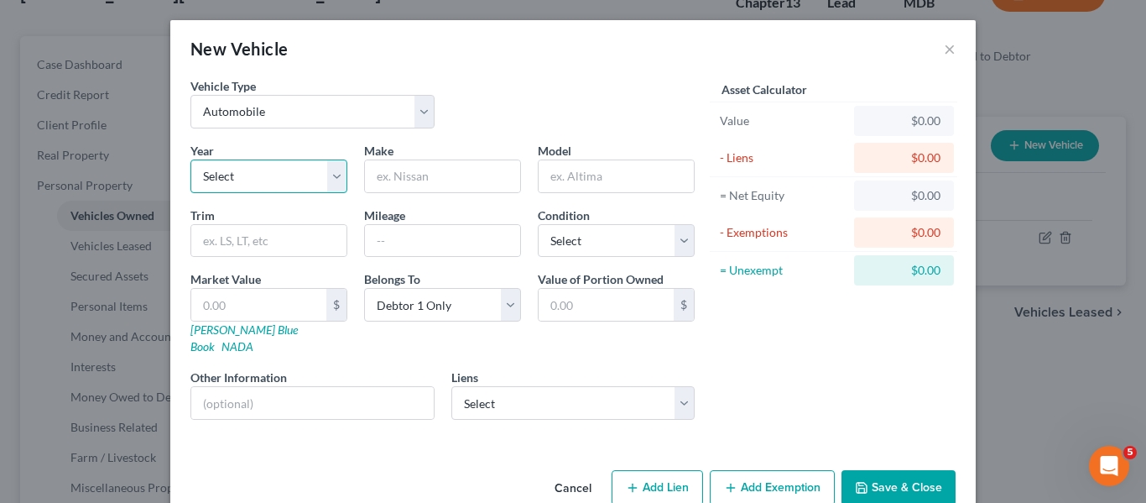
click at [332, 180] on select "Select 2026 2025 2024 2023 2022 2021 2020 2019 2018 2017 2016 2015 2014 2013 20…" at bounding box center [268, 176] width 157 height 34
select select "4"
click at [190, 159] on select "Select 2026 2025 2024 2023 2022 2021 2020 2019 2018 2017 2016 2015 2014 2013 20…" at bounding box center [268, 176] width 157 height 34
click at [391, 169] on input "text" at bounding box center [442, 176] width 155 height 32
type input "[PERSON_NAME]"
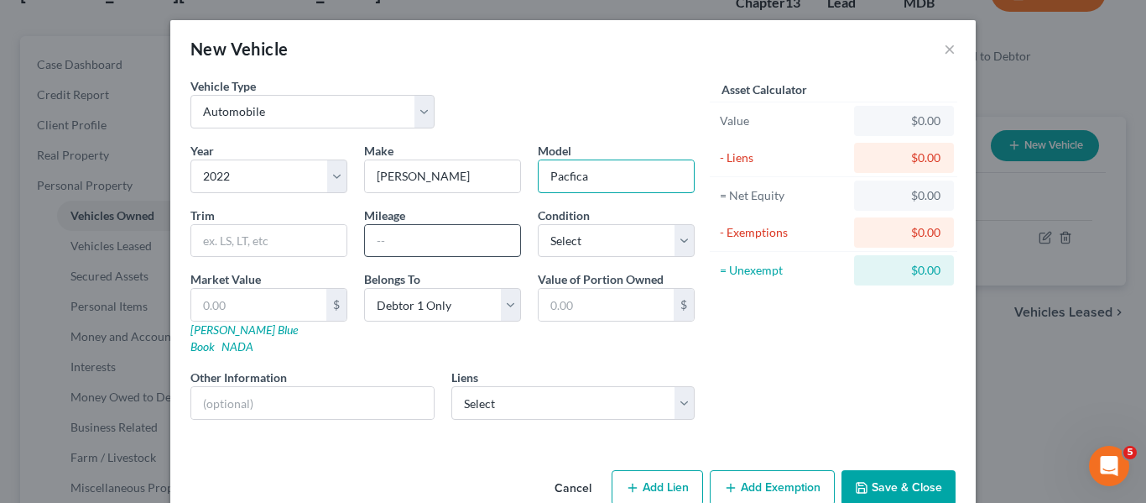
type input "Pacfica"
click at [407, 236] on input "text" at bounding box center [442, 241] width 155 height 32
type input "70000"
click at [611, 238] on select "Select Excellent Very Good Good Fair Poor" at bounding box center [616, 241] width 157 height 34
select select "2"
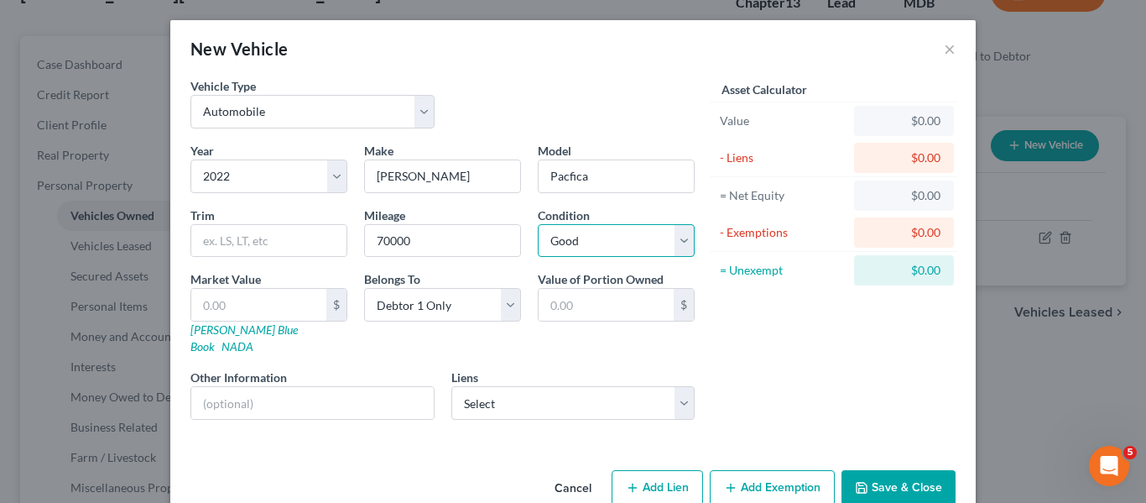
click at [538, 224] on select "Select Excellent Very Good Good Fair Poor" at bounding box center [616, 241] width 157 height 34
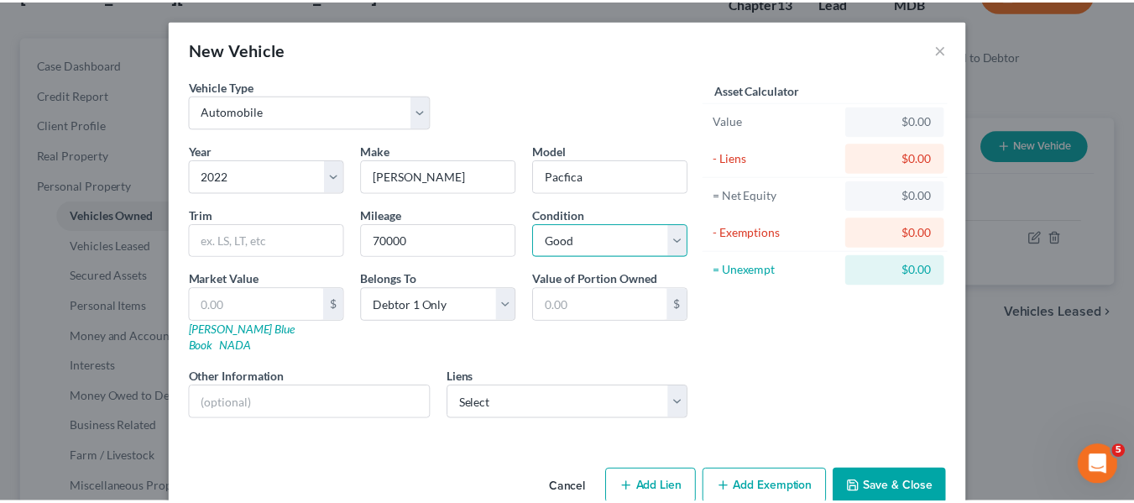
scroll to position [19, 0]
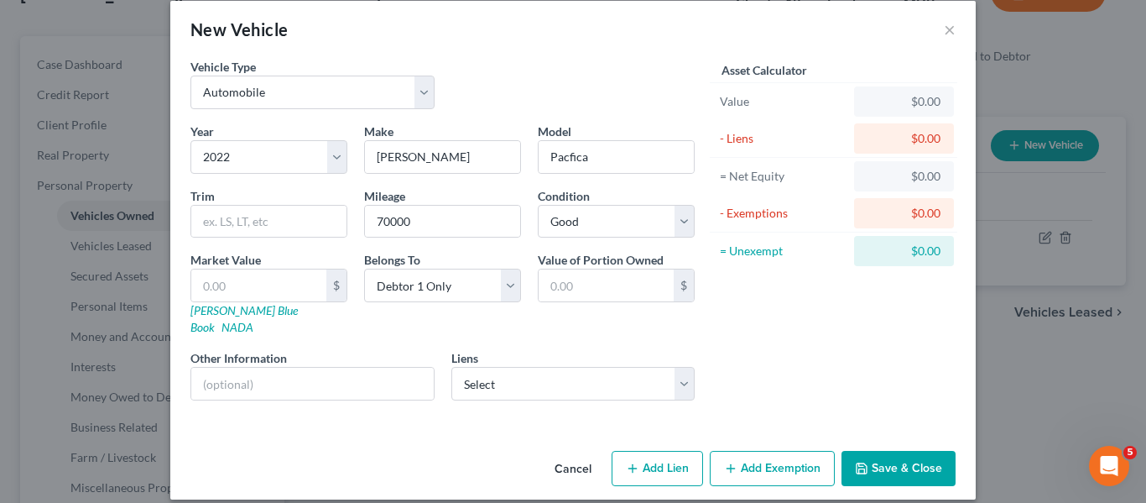
click at [858, 463] on icon "button" at bounding box center [862, 468] width 10 height 10
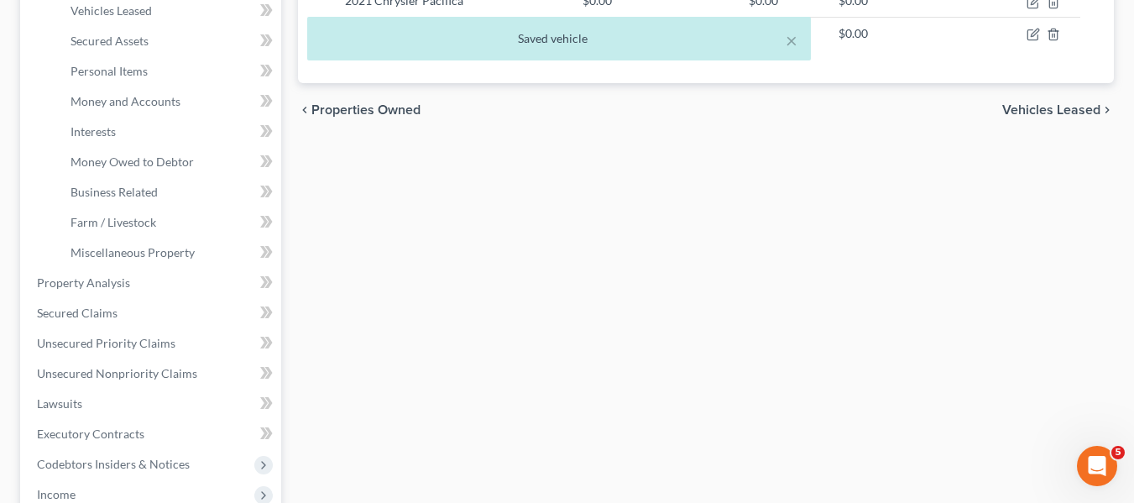
scroll to position [361, 0]
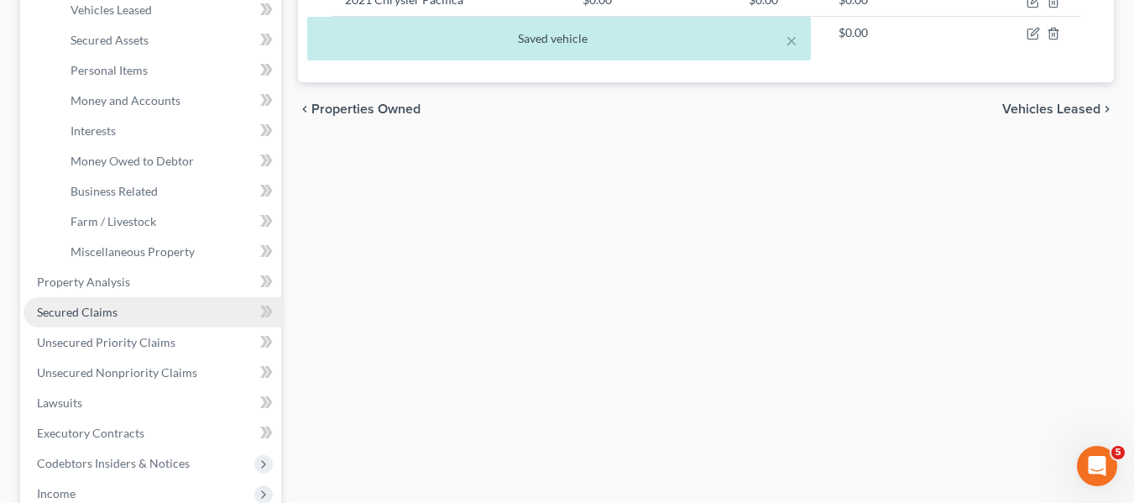
click at [61, 313] on span "Secured Claims" at bounding box center [77, 312] width 81 height 14
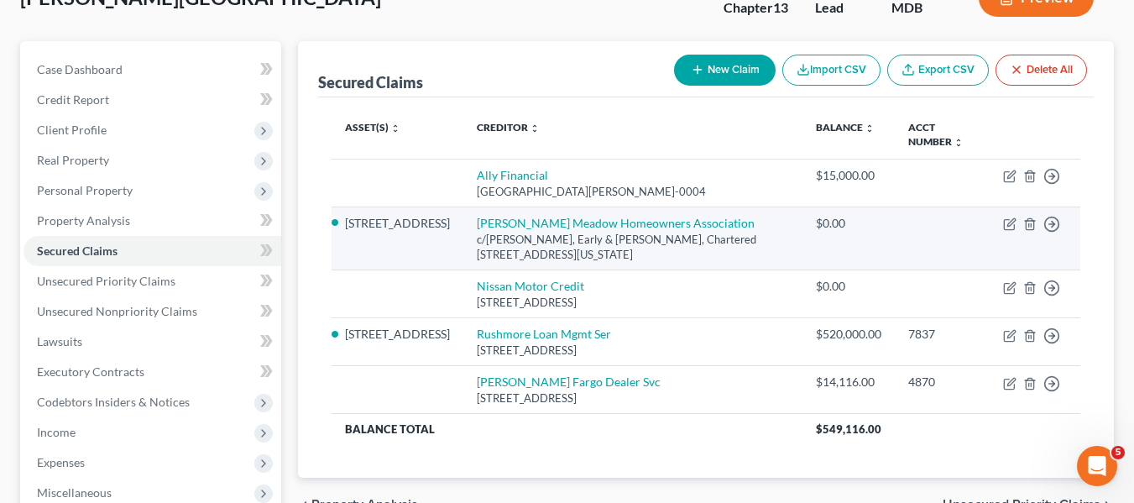
scroll to position [121, 0]
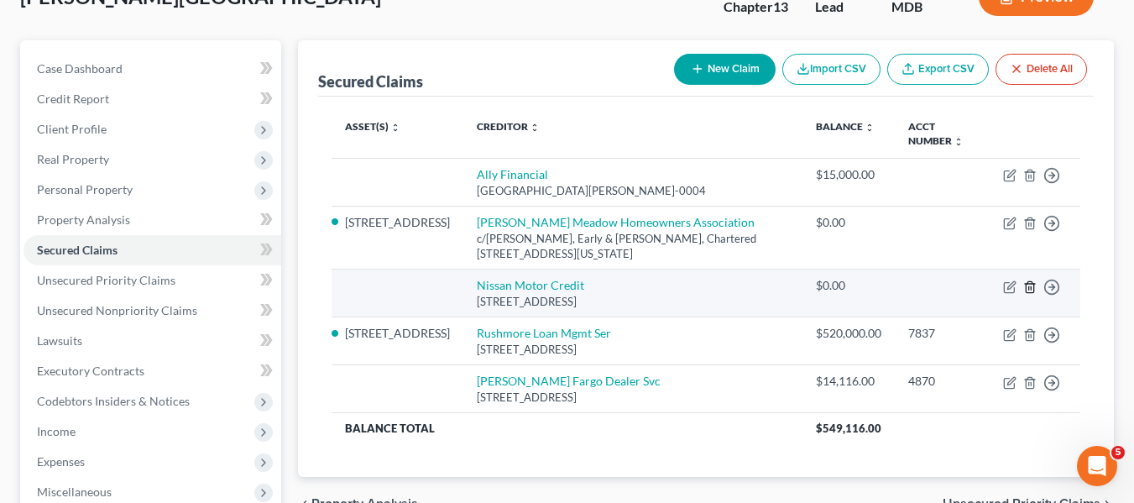
click at [1029, 284] on polyline "button" at bounding box center [1030, 284] width 10 height 0
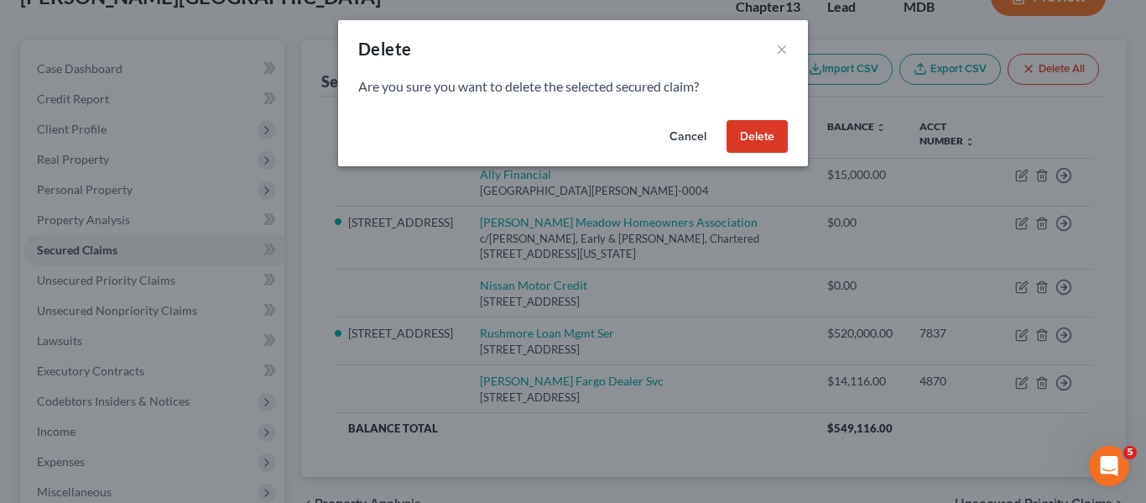
click at [754, 145] on button "Delete" at bounding box center [757, 137] width 61 height 34
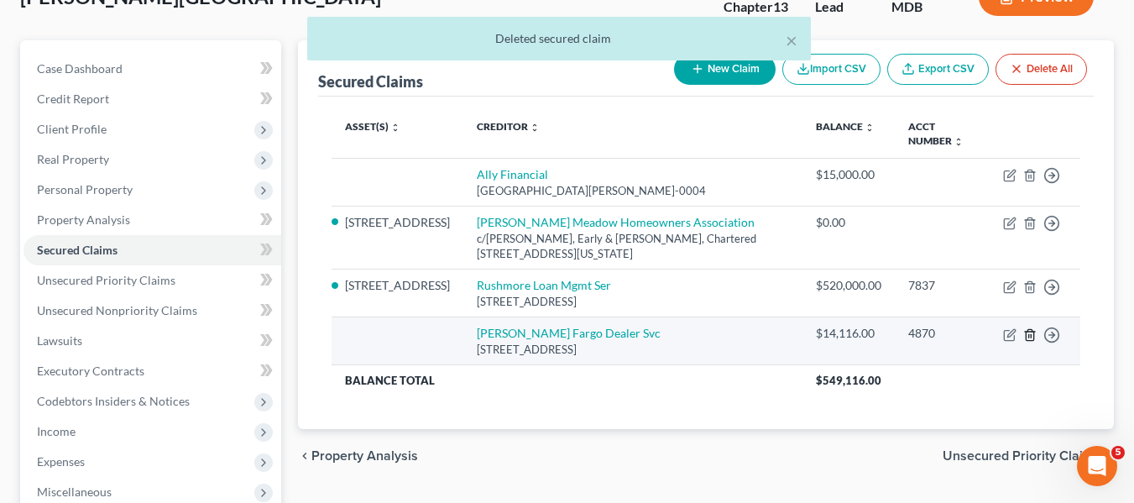
click at [1025, 336] on icon "button" at bounding box center [1029, 334] width 8 height 11
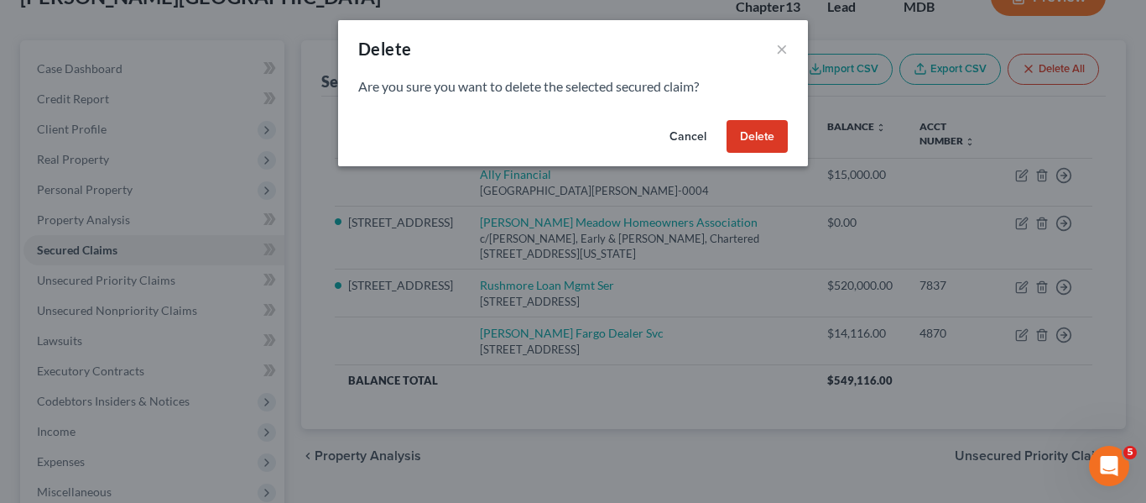
click at [686, 131] on button "Cancel" at bounding box center [688, 137] width 64 height 34
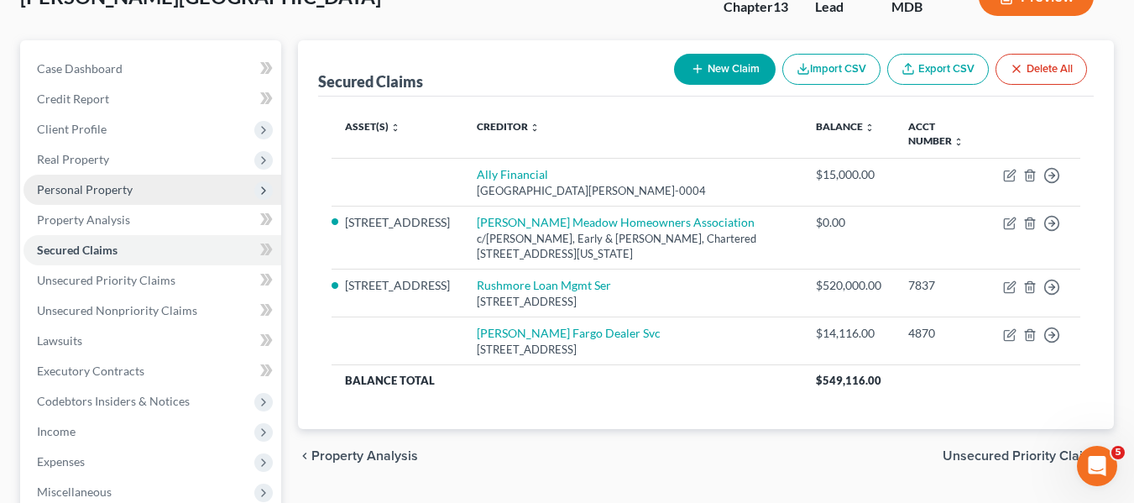
click at [45, 196] on span "Personal Property" at bounding box center [152, 190] width 258 height 30
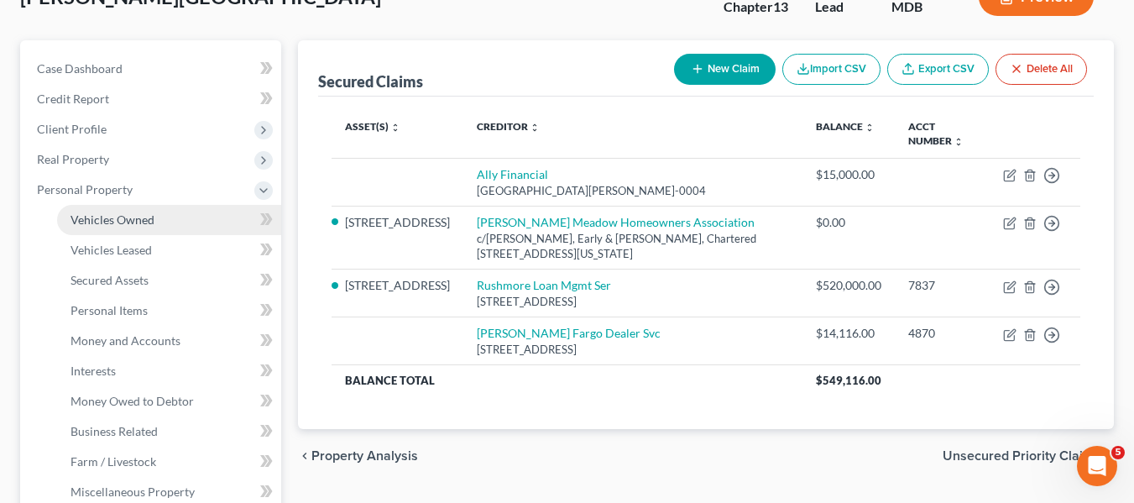
click at [96, 219] on span "Vehicles Owned" at bounding box center [112, 219] width 84 height 14
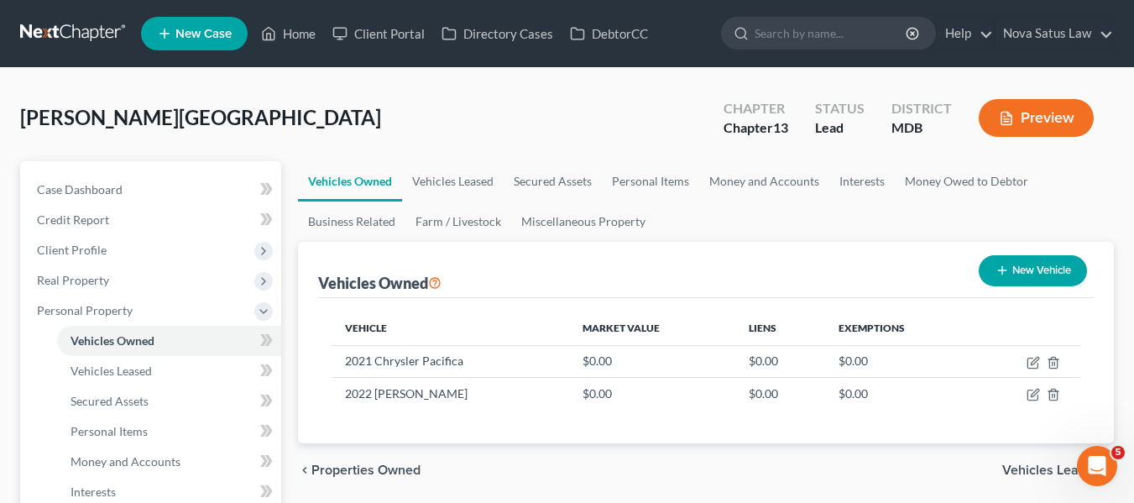
click at [992, 267] on button "New Vehicle" at bounding box center [1032, 270] width 108 height 31
select select "0"
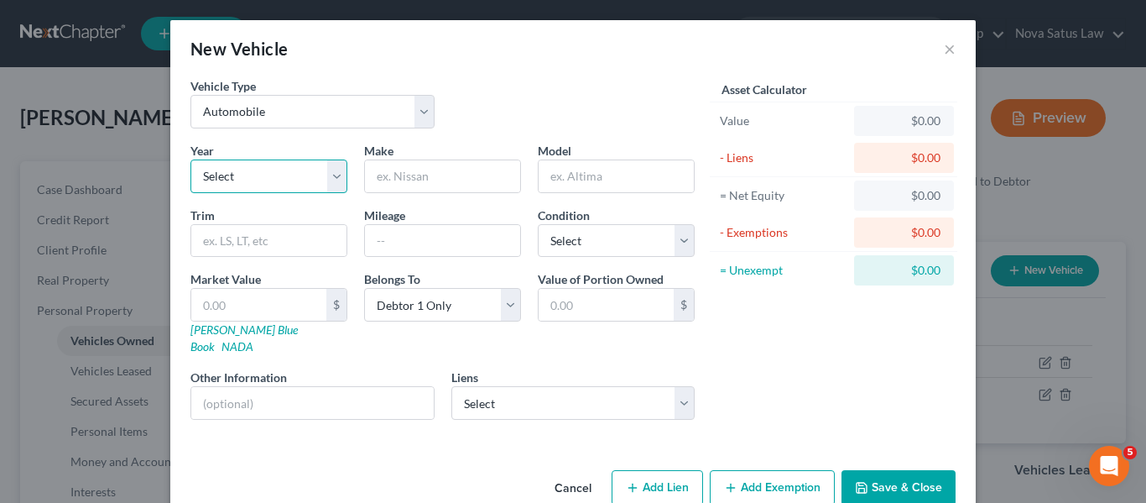
click at [271, 168] on select "Select 2026 2025 2024 2023 2022 2021 2020 2019 2018 2017 2016 2015 2014 2013 20…" at bounding box center [268, 176] width 157 height 34
select select "3"
click at [190, 159] on select "Select 2026 2025 2024 2023 2022 2021 2020 2019 2018 2017 2016 2015 2014 2013 20…" at bounding box center [268, 176] width 157 height 34
click at [425, 175] on input "text" at bounding box center [442, 176] width 155 height 32
type input "Chrysler"
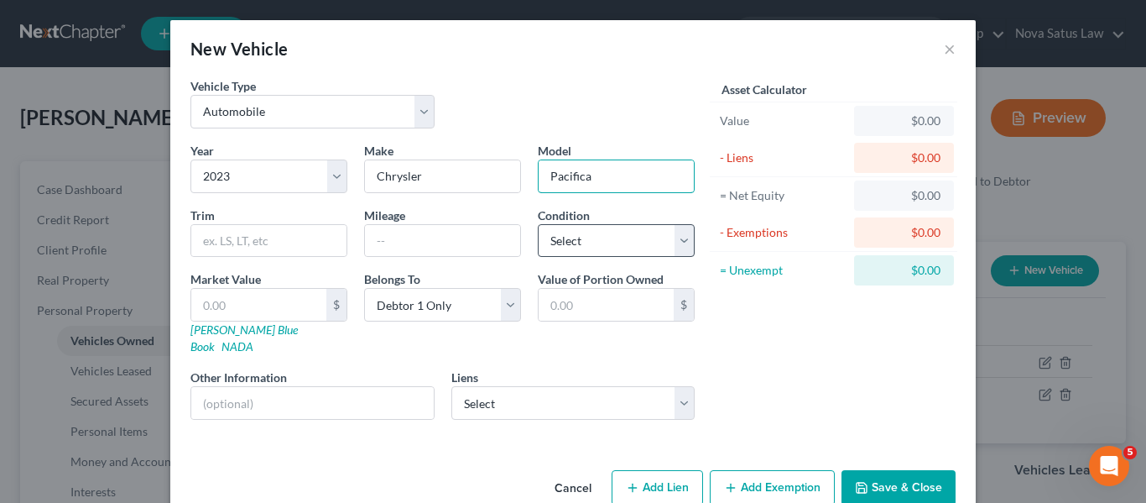
type input "Pacifica"
click at [617, 250] on select "Select Excellent Very Good Good Fair Poor" at bounding box center [616, 241] width 157 height 34
select select "2"
click at [538, 224] on select "Select Excellent Very Good Good Fair Poor" at bounding box center [616, 241] width 157 height 34
click at [421, 236] on input "text" at bounding box center [442, 241] width 155 height 32
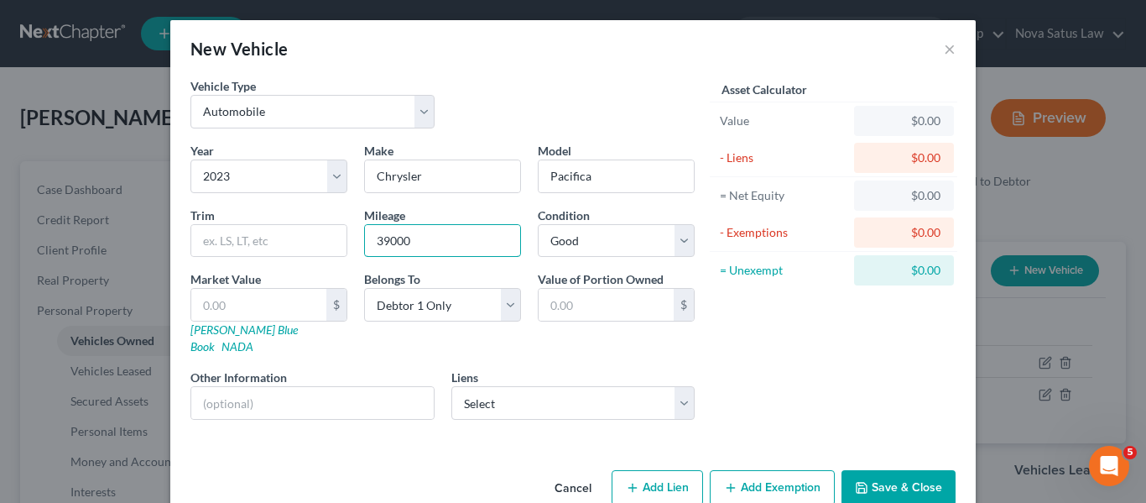
type input "39000"
click at [871, 470] on button "Save & Close" at bounding box center [899, 487] width 114 height 35
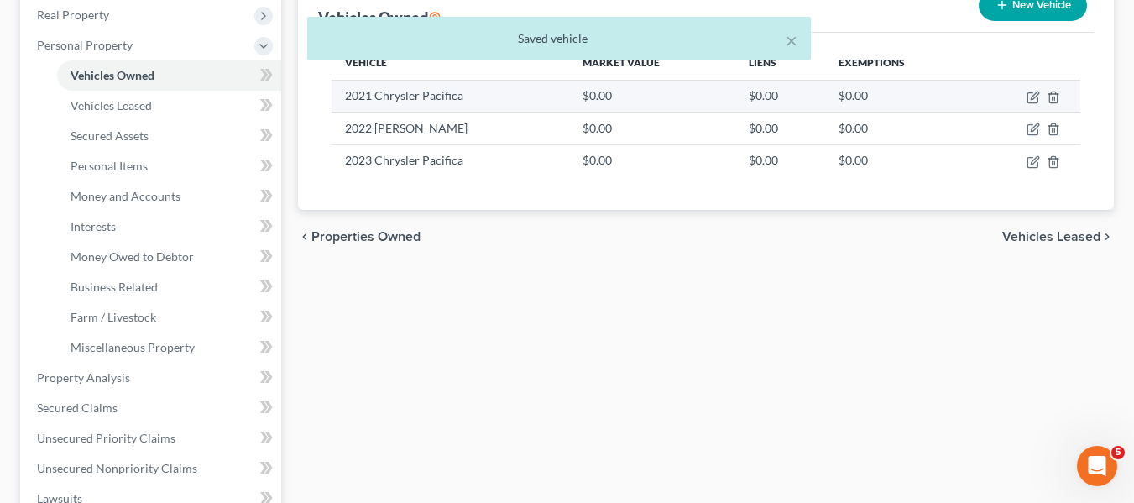
scroll to position [266, 0]
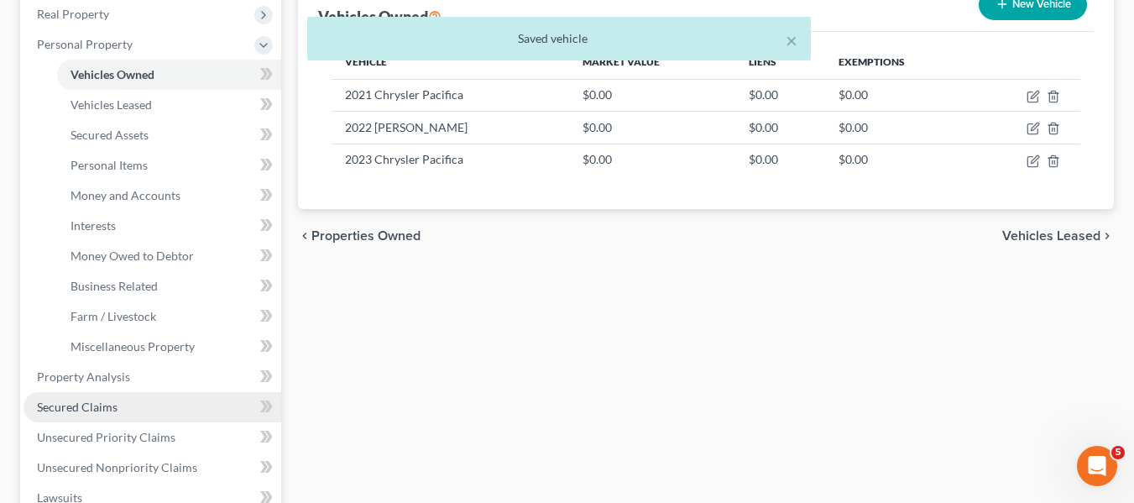
click at [86, 403] on span "Secured Claims" at bounding box center [77, 406] width 81 height 14
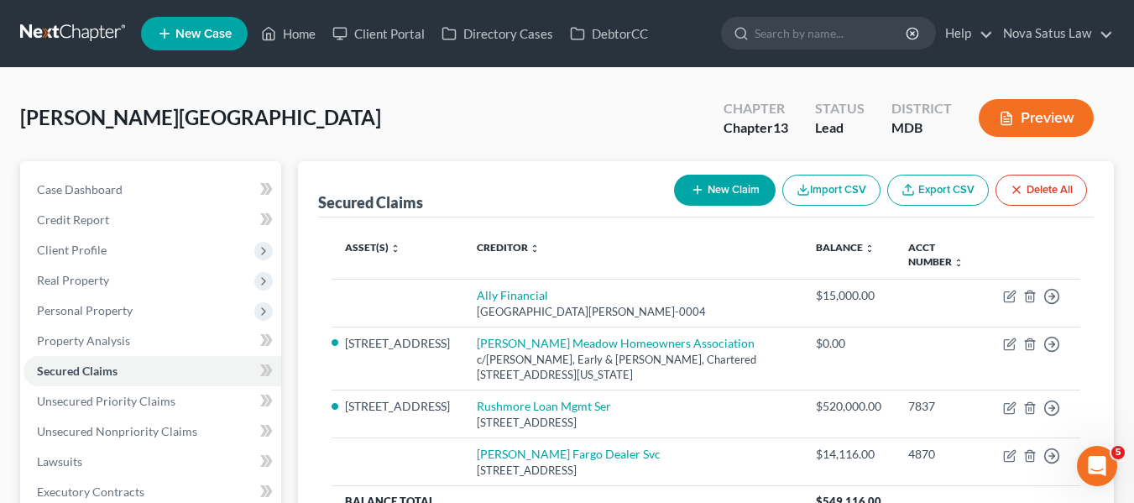
click at [707, 199] on button "New Claim" at bounding box center [725, 190] width 102 height 31
select select "0"
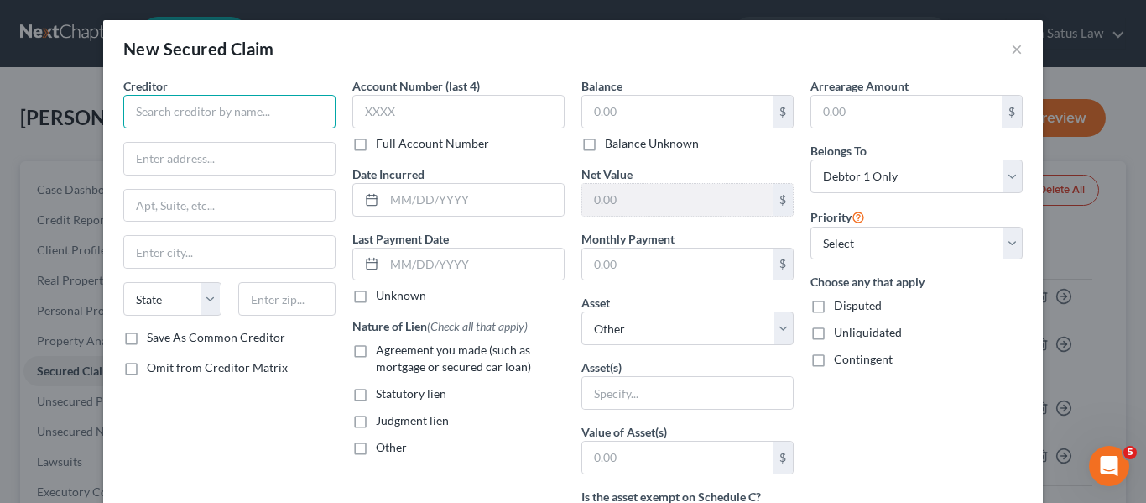
click at [184, 112] on input "text" at bounding box center [229, 112] width 212 height 34
type input "[PERSON_NAME] FCU"
click at [635, 117] on input "text" at bounding box center [677, 112] width 190 height 32
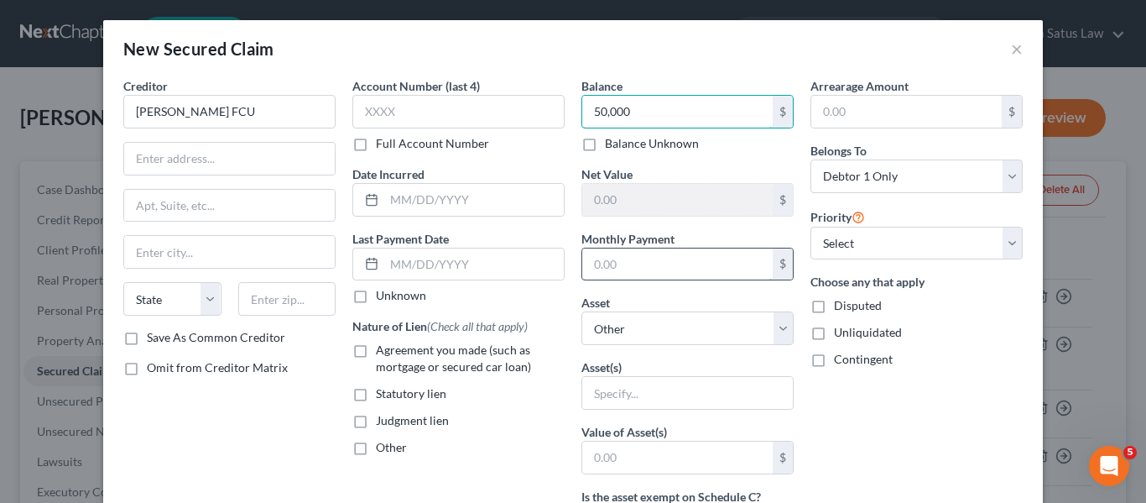
type input "50,000"
click at [653, 267] on input "text" at bounding box center [677, 264] width 190 height 32
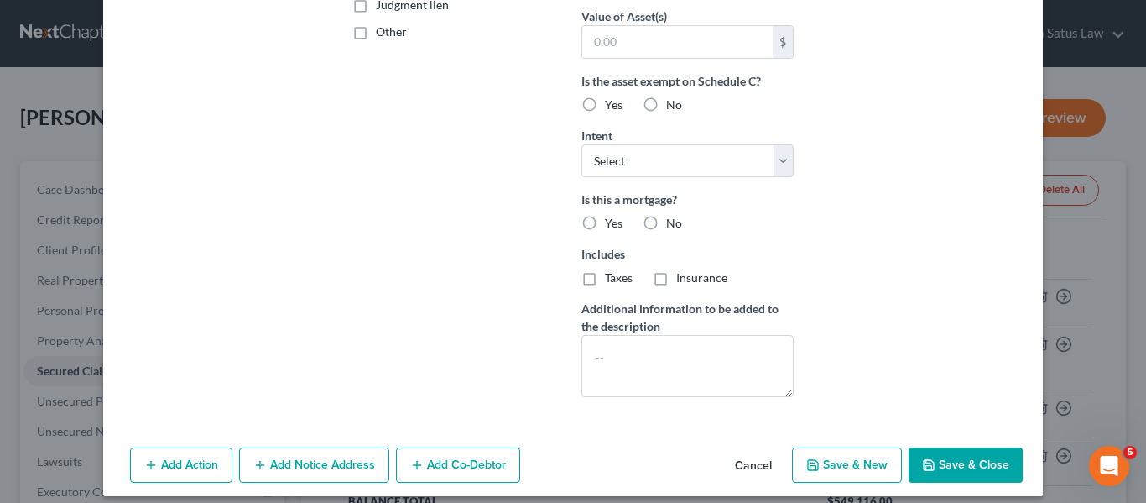
scroll to position [429, 0]
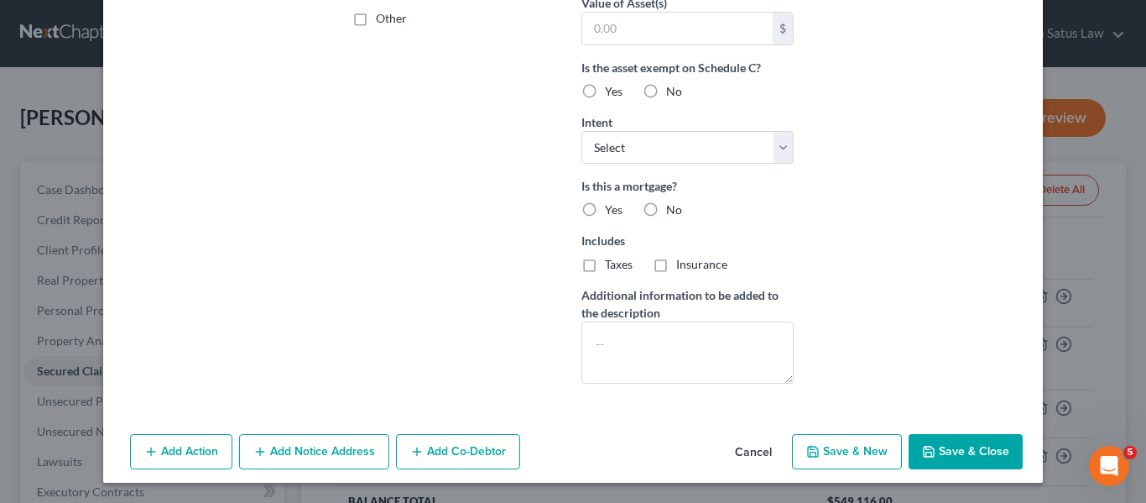
type input "1,170"
click at [924, 452] on icon "button" at bounding box center [929, 451] width 10 height 10
select select
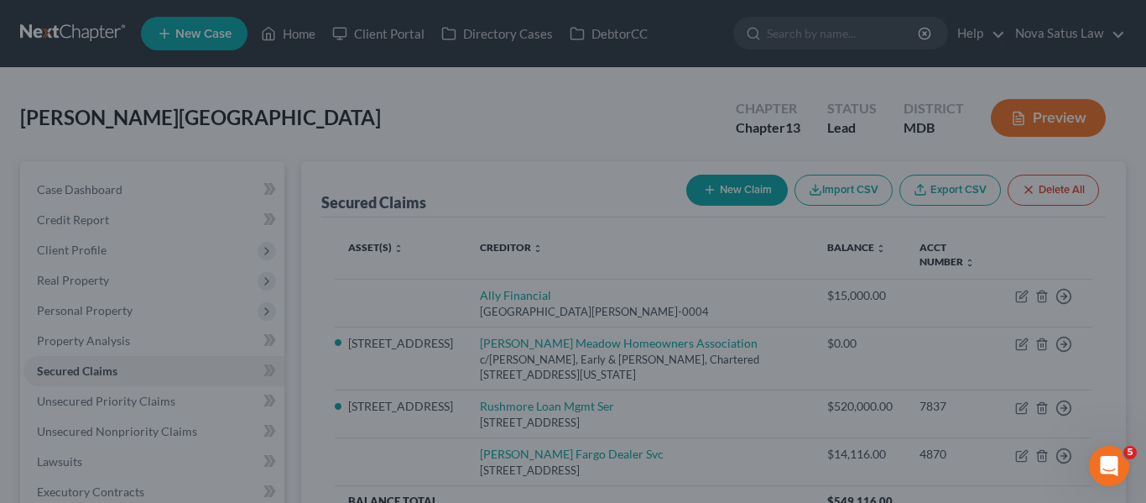
scroll to position [246, 0]
type input "50,000.00"
type input "0"
type input "1,170.00"
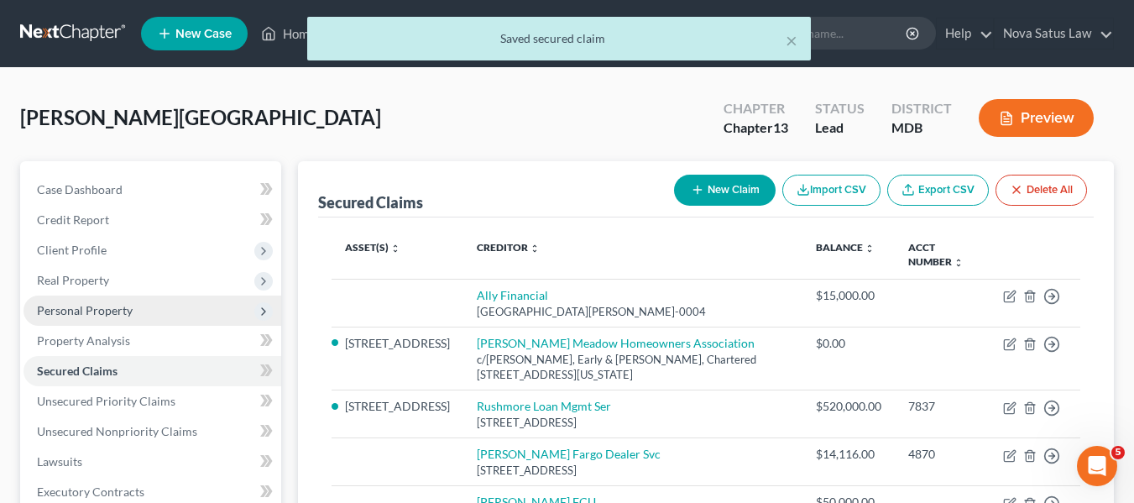
click at [79, 303] on span "Personal Property" at bounding box center [85, 310] width 96 height 14
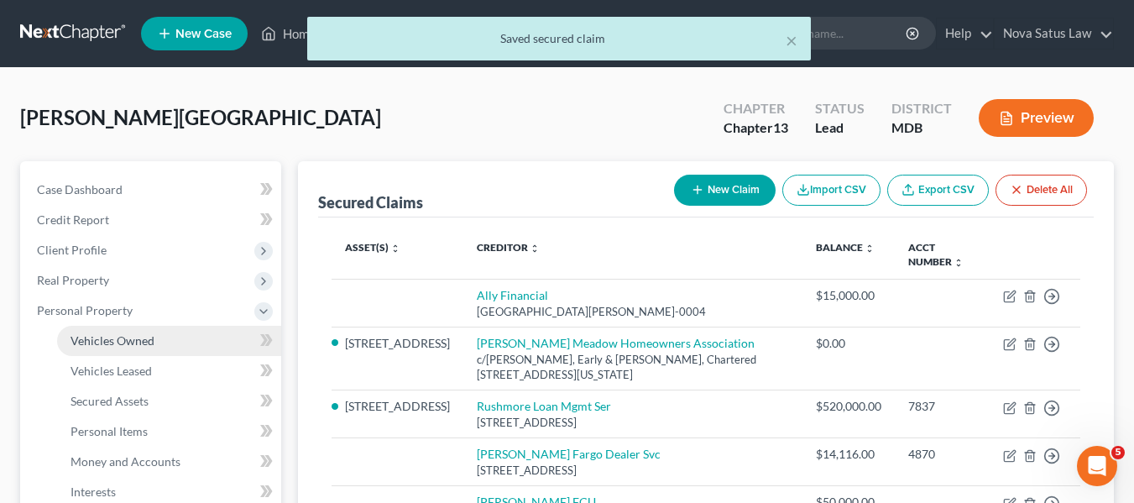
click at [100, 341] on span "Vehicles Owned" at bounding box center [112, 340] width 84 height 14
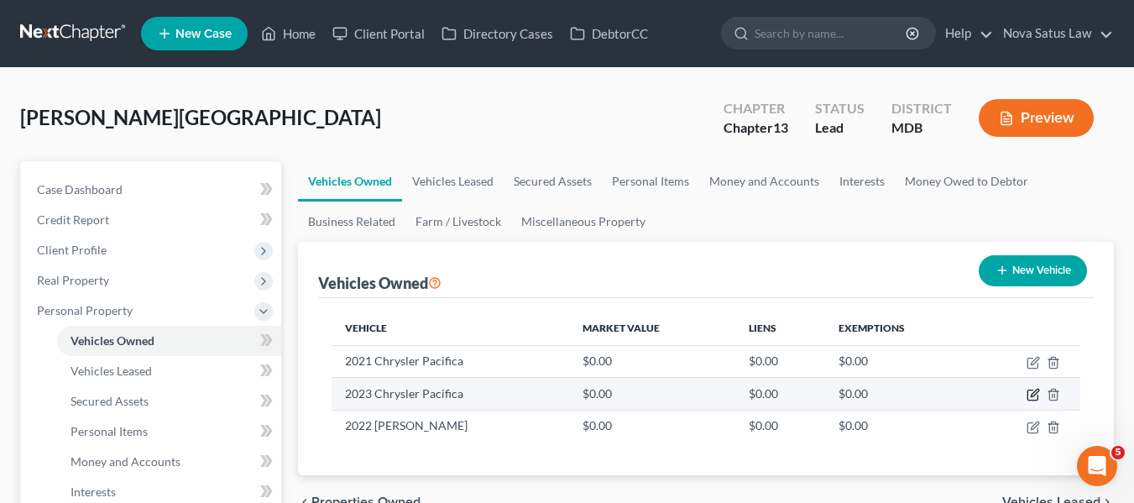
click at [1033, 393] on icon "button" at bounding box center [1034, 393] width 8 height 8
select select "0"
select select "3"
select select "2"
select select "0"
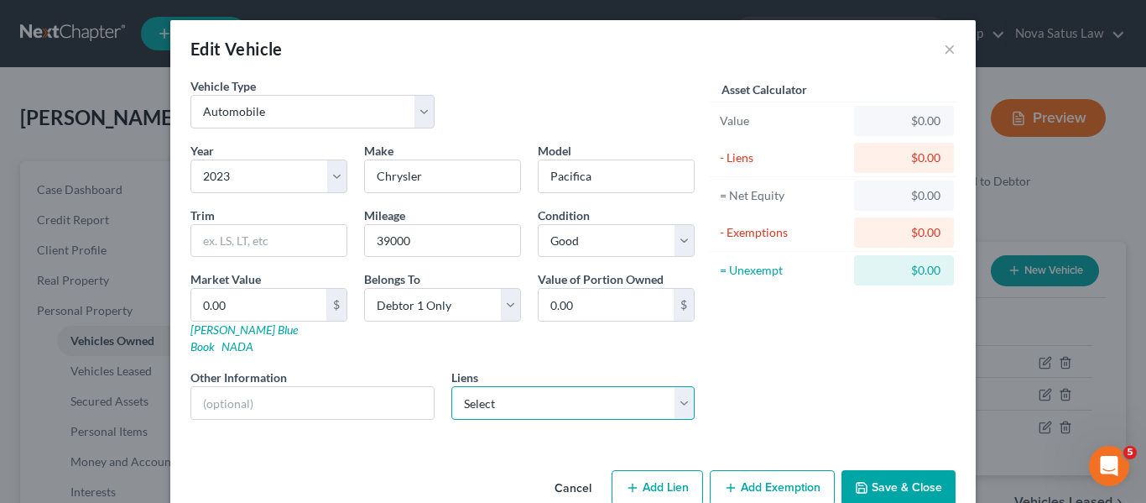
click at [571, 386] on select "Select [PERSON_NAME] Fargo Dealer Svc - $14,116.00 Ally Financial - $15,000.00 …" at bounding box center [573, 403] width 244 height 34
select select "2"
click at [451, 386] on select "Select [PERSON_NAME] Fargo Dealer Svc - $14,116.00 Ally Financial - $15,000.00 …" at bounding box center [573, 403] width 244 height 34
select select
select select "0"
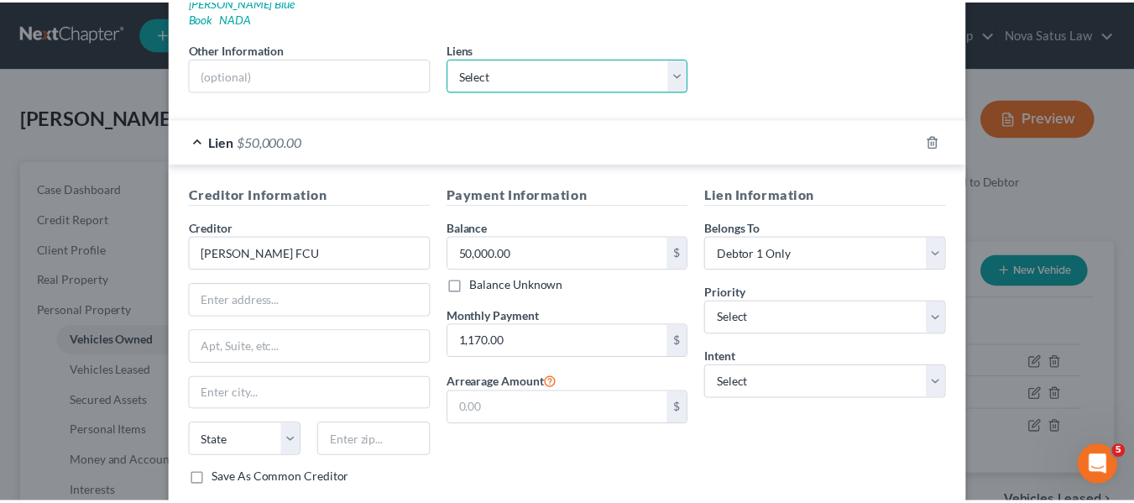
scroll to position [415, 0]
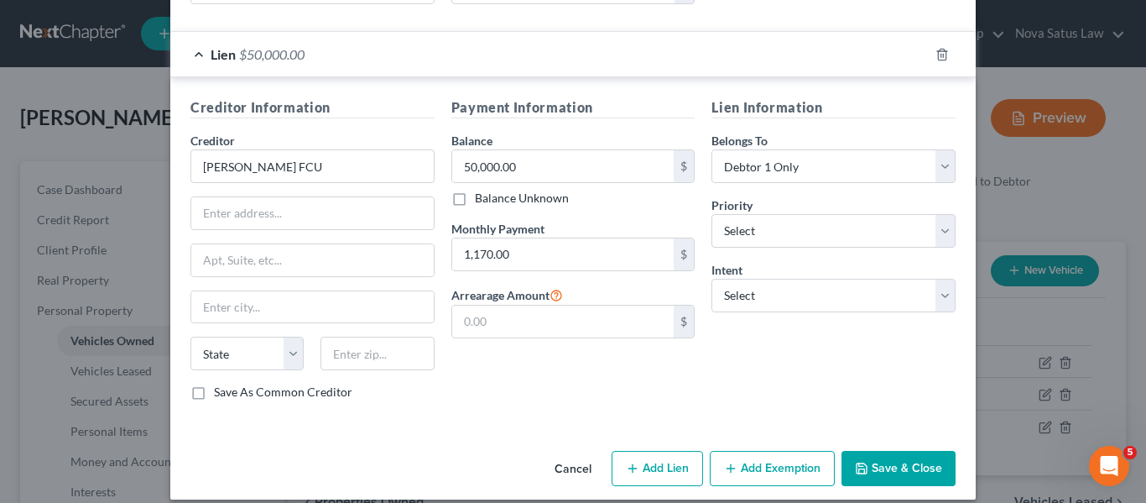
click at [855, 451] on button "Save & Close" at bounding box center [899, 468] width 114 height 35
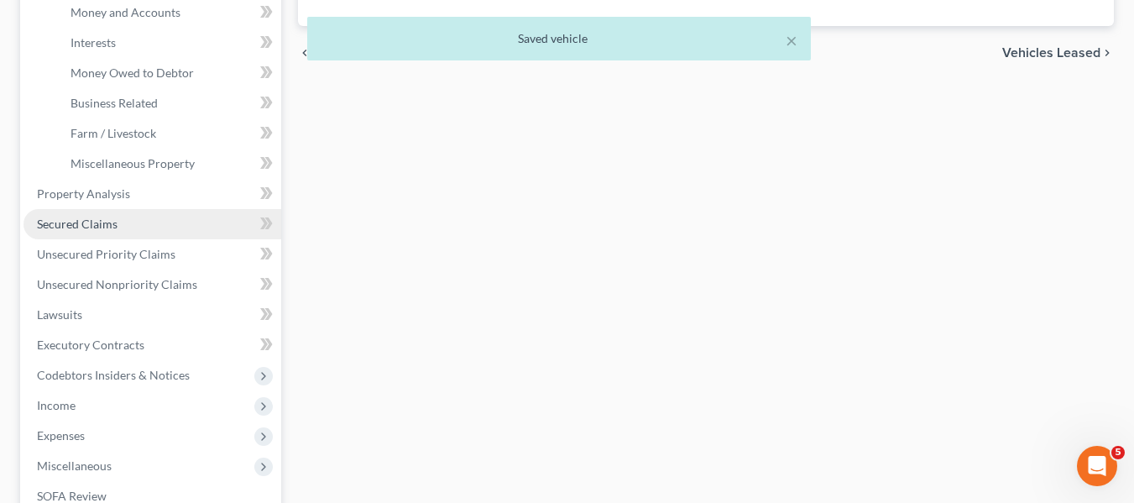
scroll to position [451, 0]
click at [93, 215] on span "Secured Claims" at bounding box center [77, 222] width 81 height 14
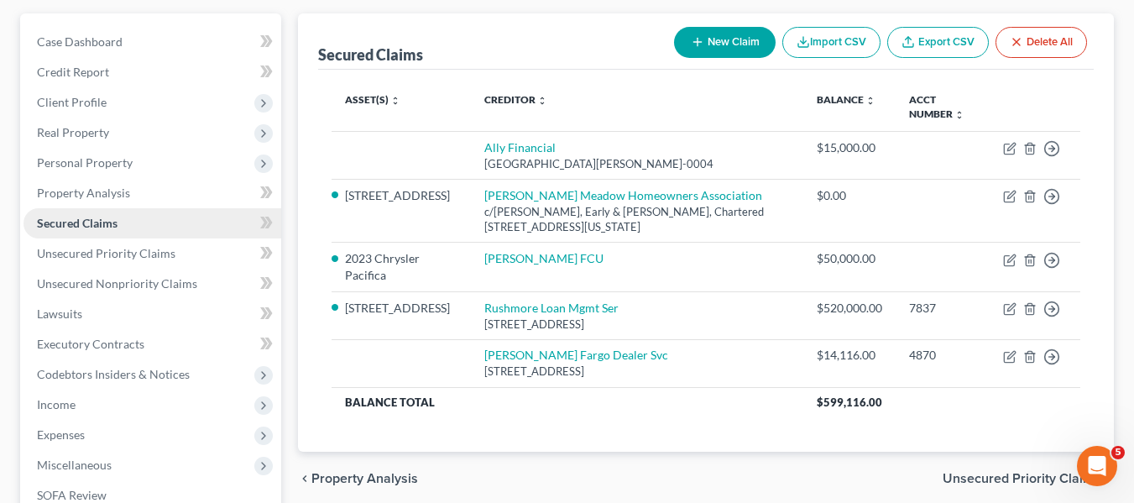
scroll to position [155, 0]
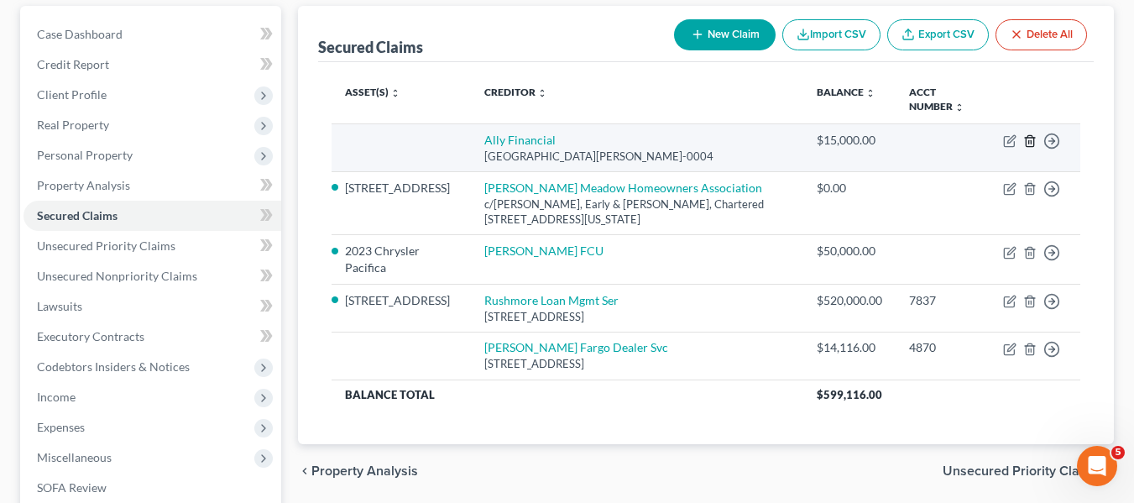
click at [1025, 139] on icon "button" at bounding box center [1029, 140] width 13 height 13
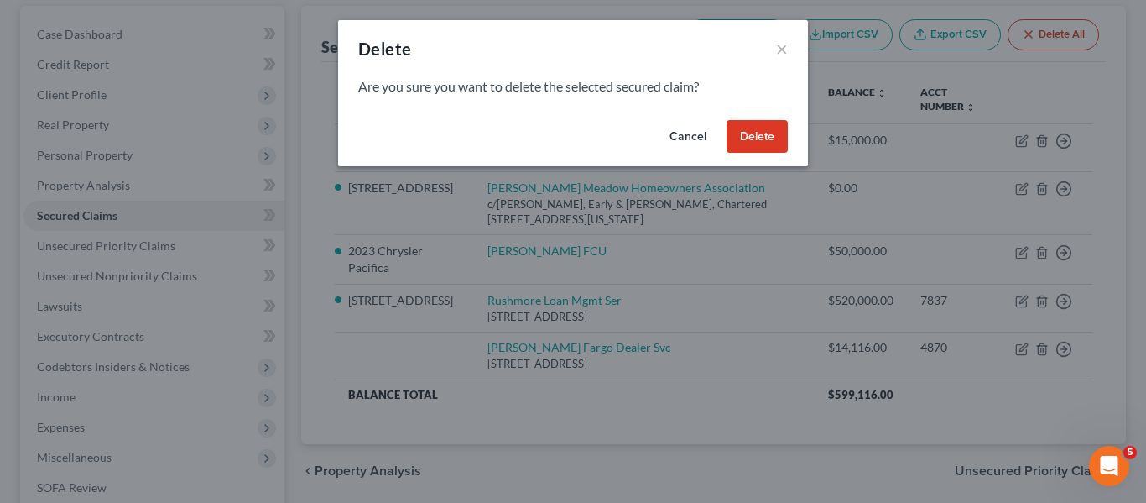
click at [747, 131] on button "Delete" at bounding box center [757, 137] width 61 height 34
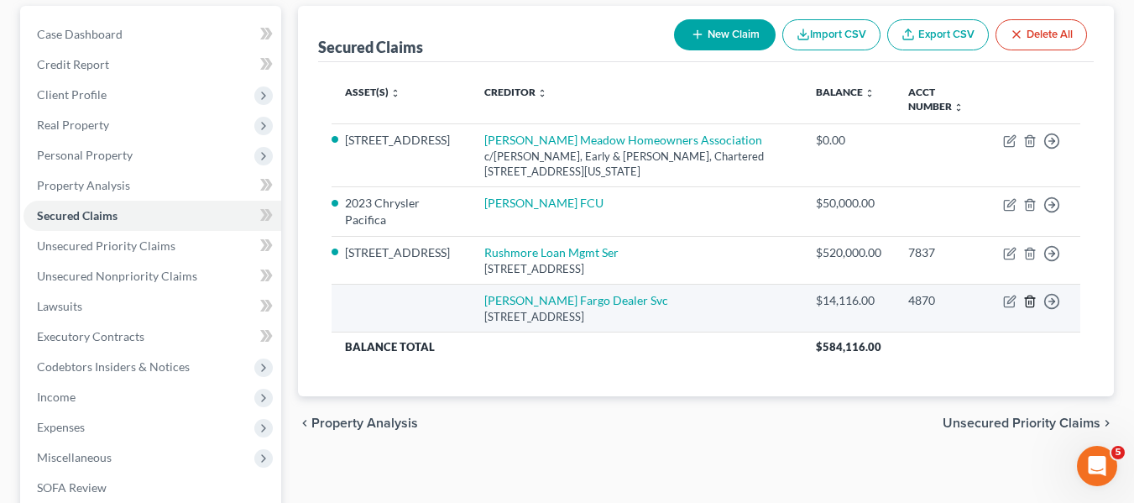
click at [1035, 298] on polyline "button" at bounding box center [1030, 298] width 10 height 0
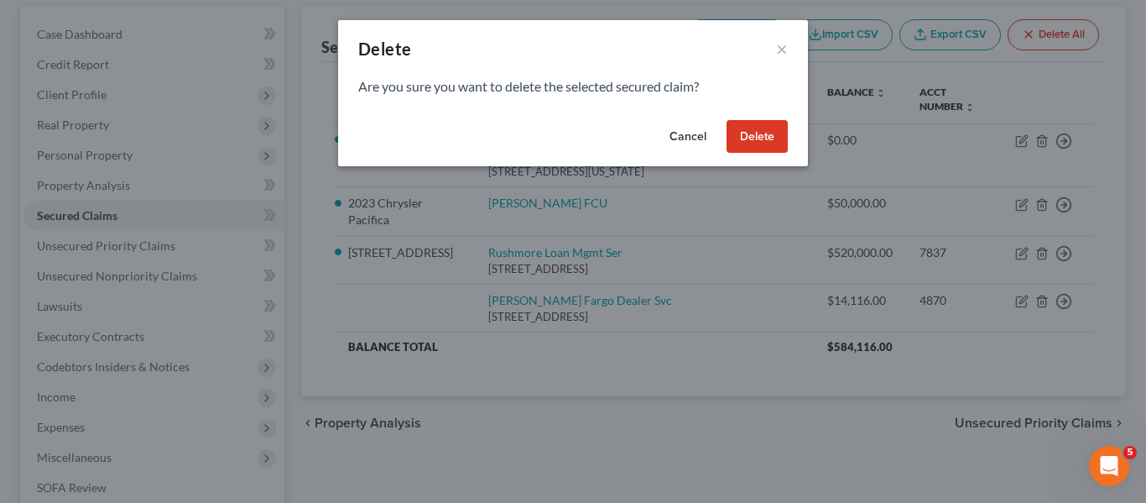
click at [749, 138] on button "Delete" at bounding box center [757, 137] width 61 height 34
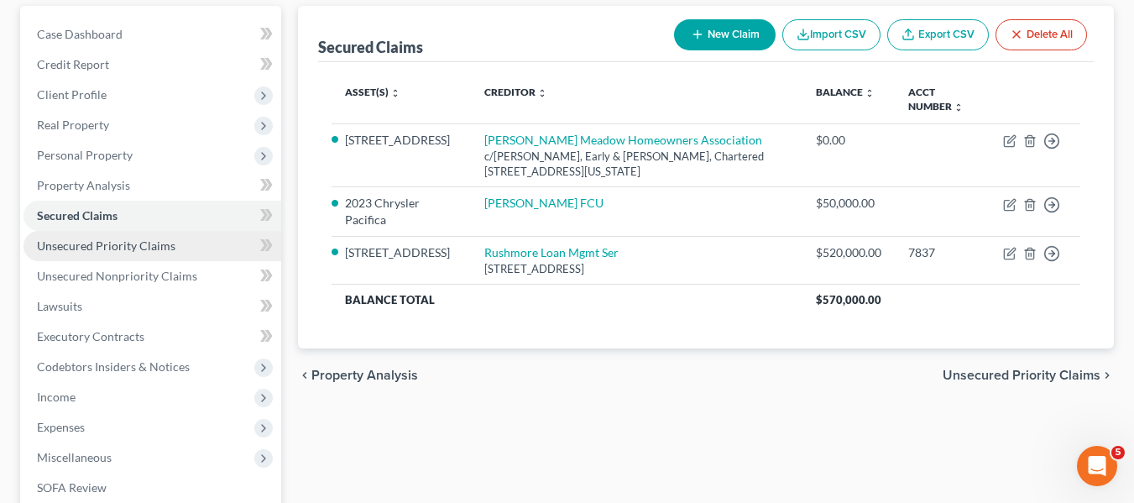
click at [124, 239] on span "Unsecured Priority Claims" at bounding box center [106, 245] width 138 height 14
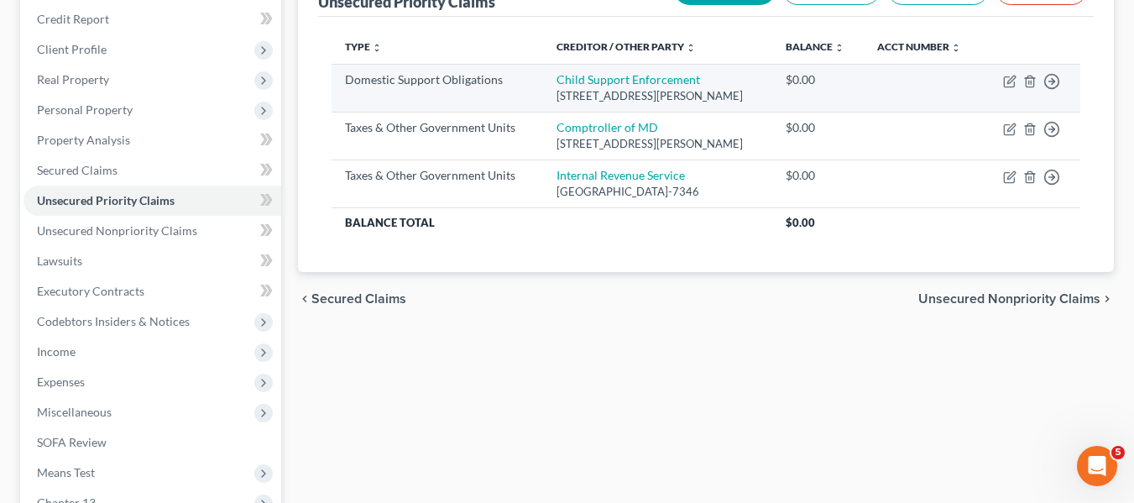
scroll to position [202, 0]
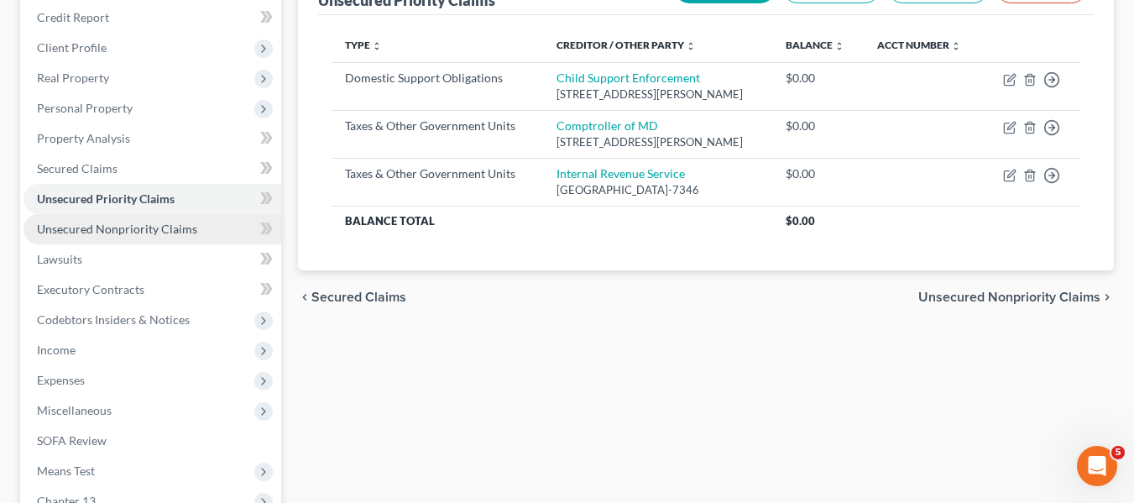
click at [132, 225] on span "Unsecured Nonpriority Claims" at bounding box center [117, 229] width 160 height 14
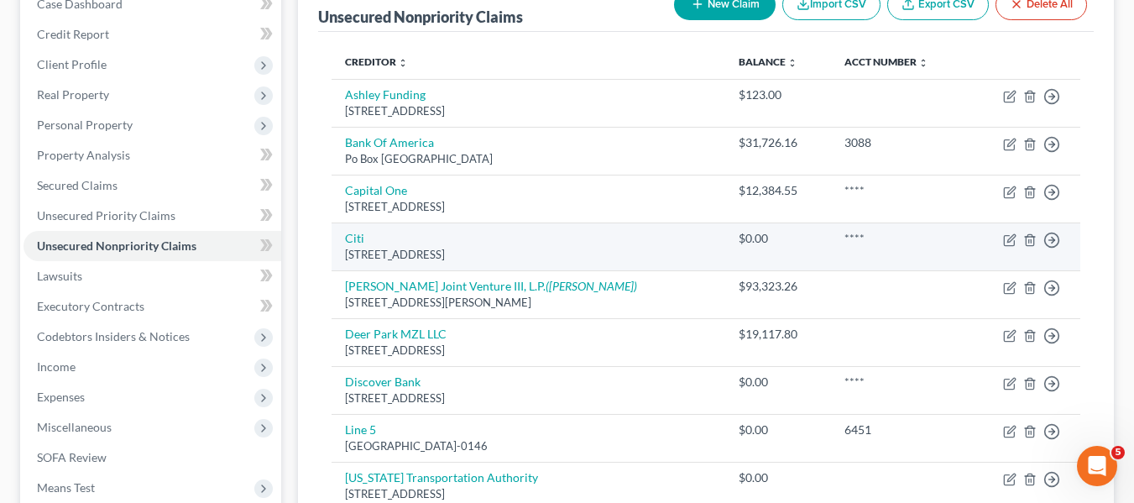
scroll to position [185, 0]
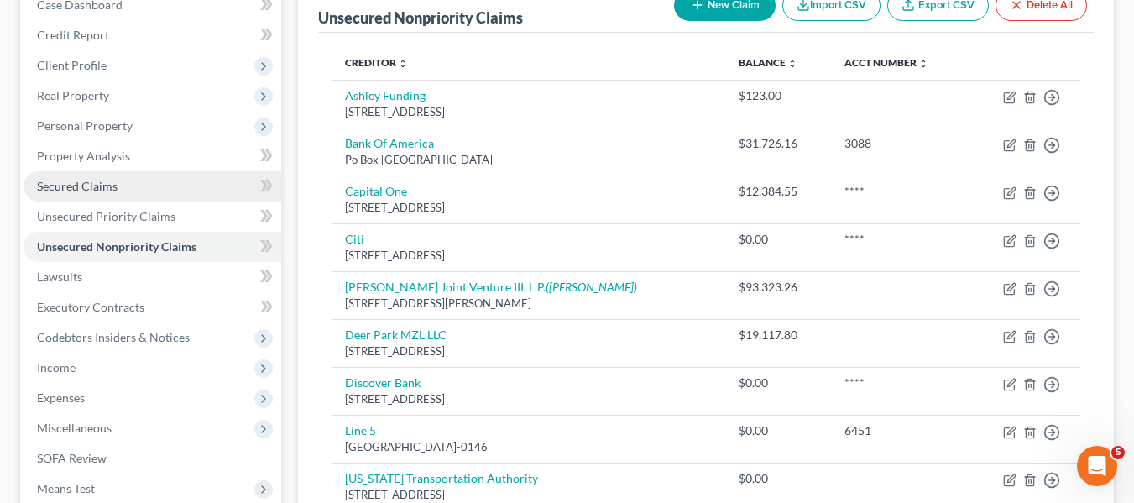
click at [60, 196] on link "Secured Claims" at bounding box center [152, 186] width 258 height 30
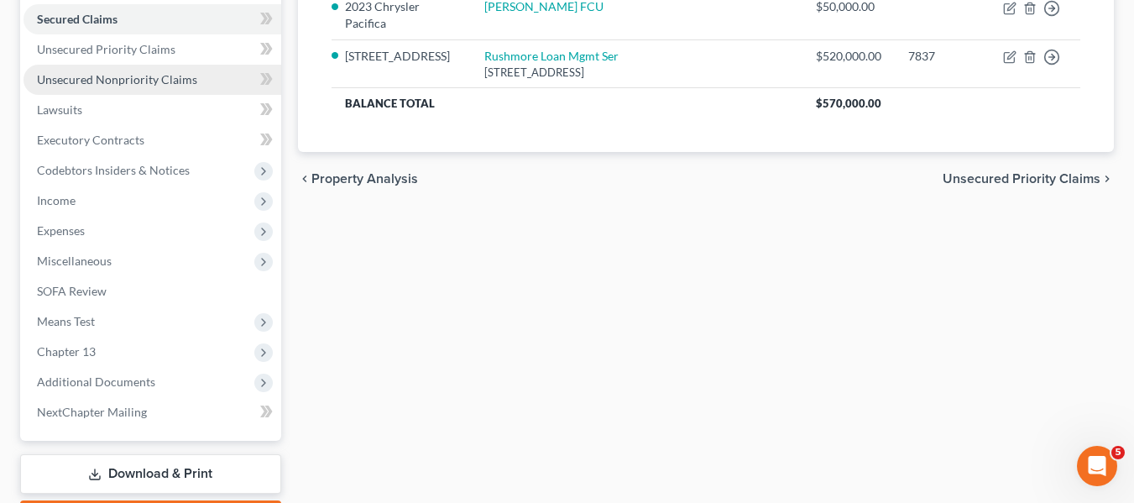
scroll to position [352, 0]
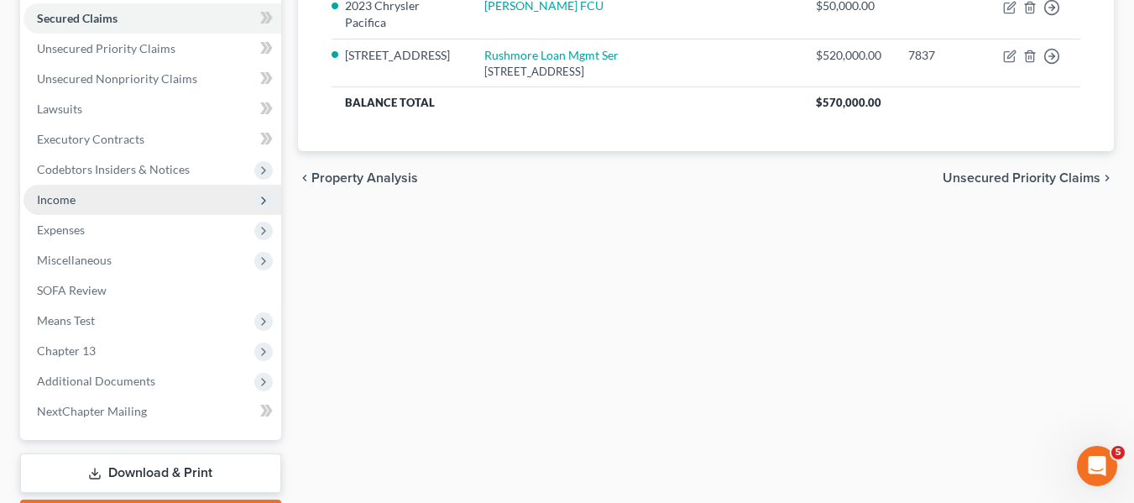
click at [74, 203] on span "Income" at bounding box center [56, 199] width 39 height 14
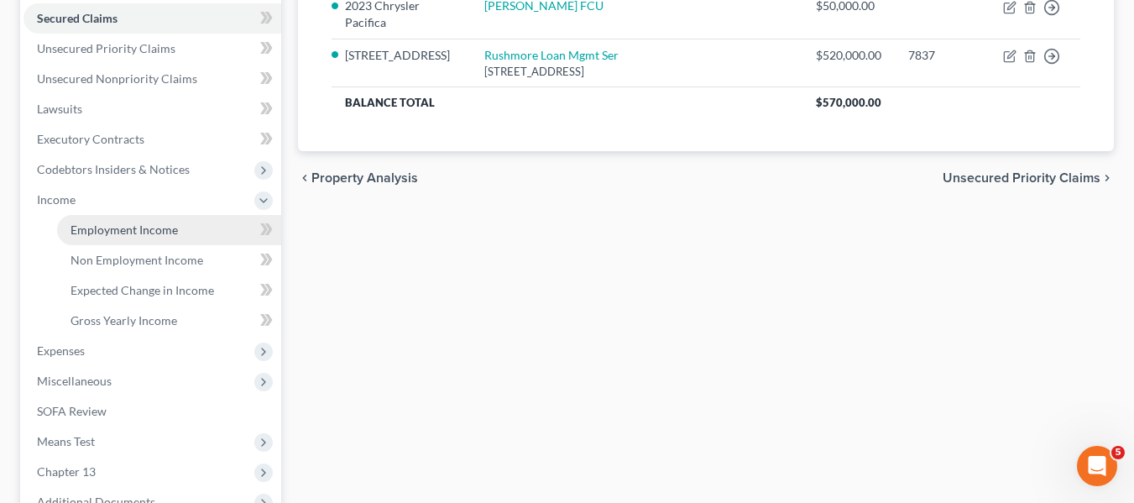
click at [96, 227] on span "Employment Income" at bounding box center [123, 229] width 107 height 14
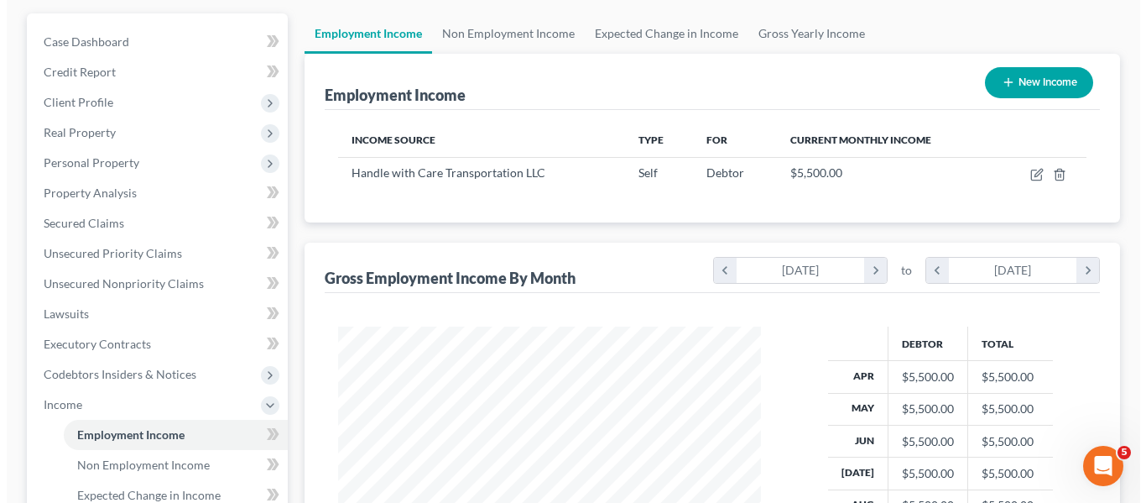
scroll to position [149, 0]
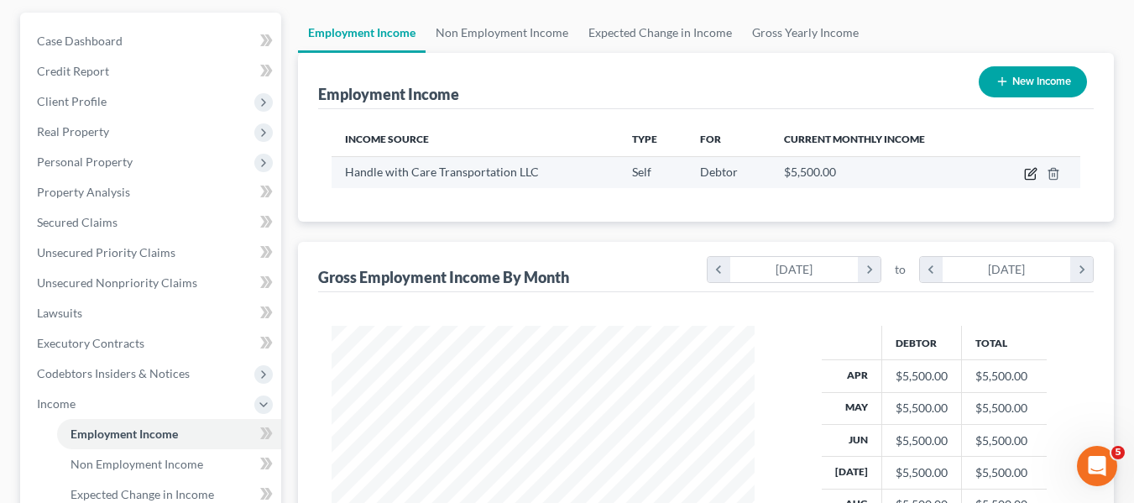
click at [1030, 171] on icon "button" at bounding box center [1030, 173] width 13 height 13
select select "1"
select select "0"
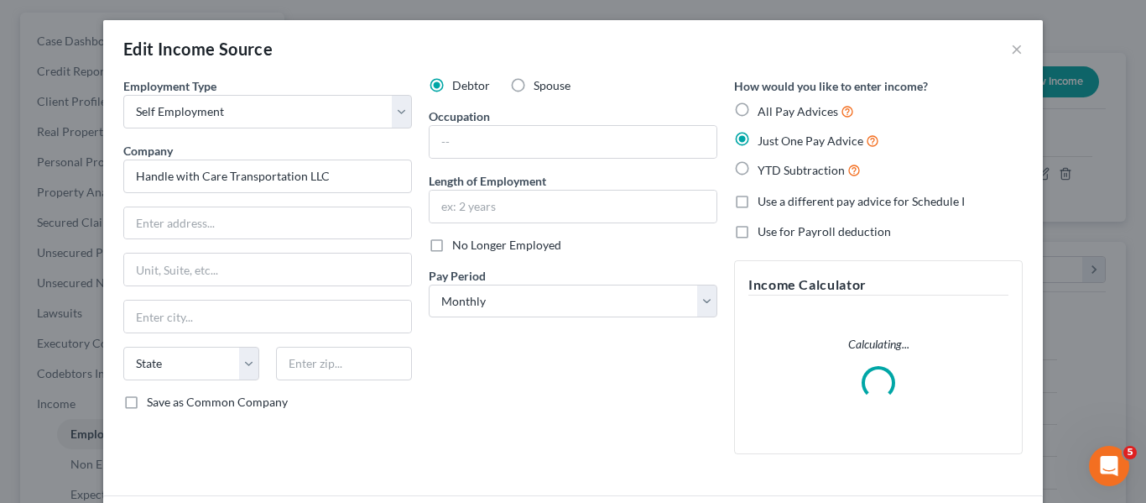
scroll to position [130, 0]
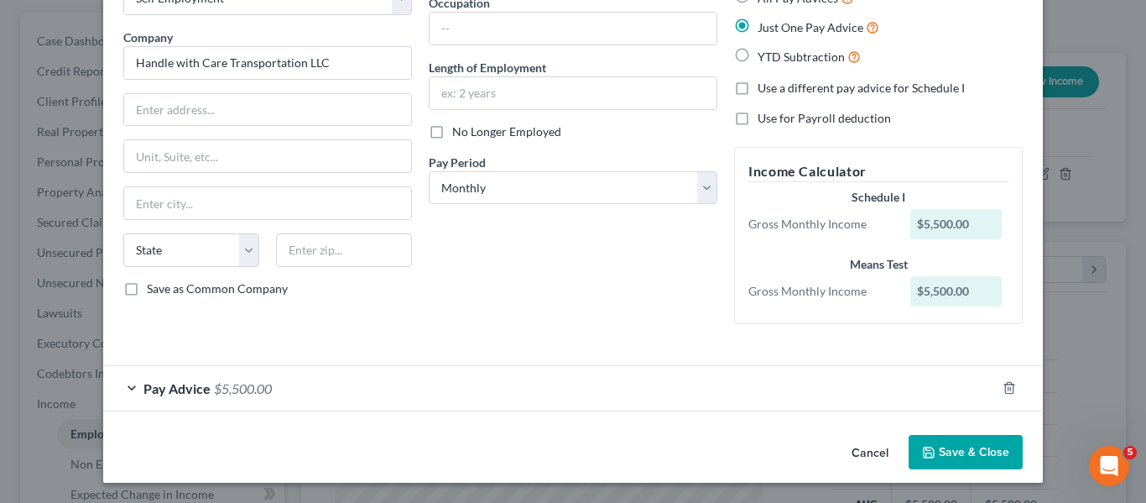
click at [145, 389] on span "Pay Advice" at bounding box center [176, 388] width 67 height 16
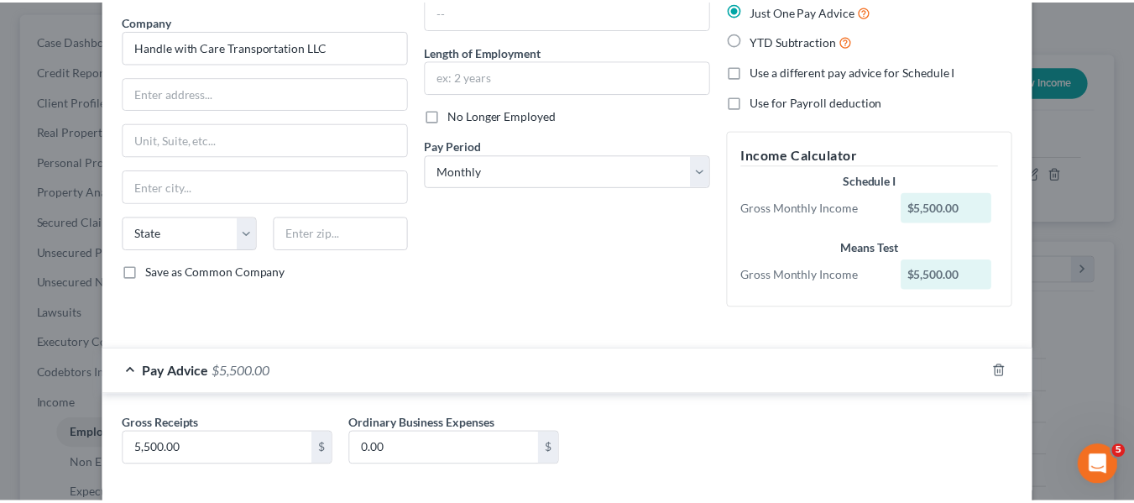
scroll to position [211, 0]
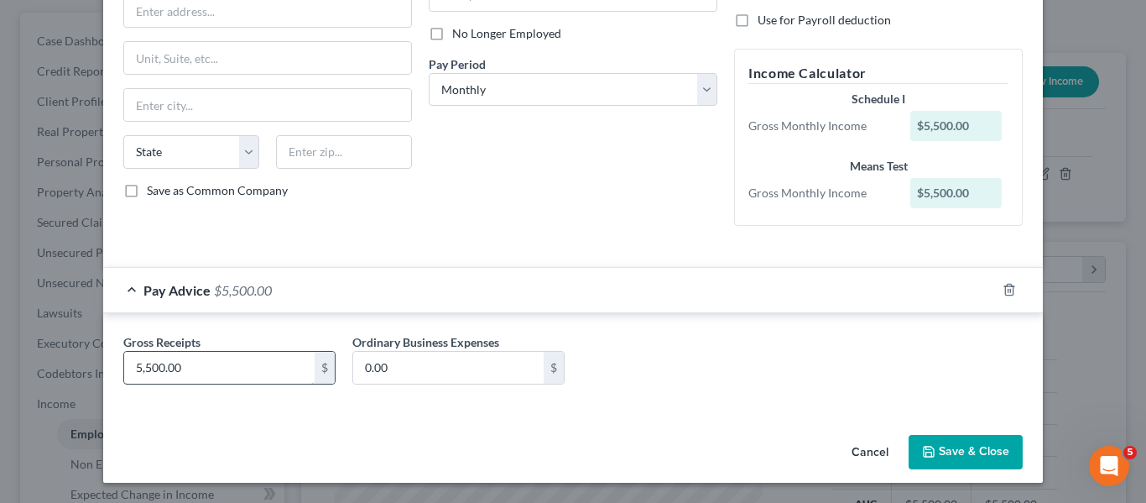
click at [196, 370] on input "5,500.00" at bounding box center [219, 368] width 190 height 32
type input "8,500"
click at [927, 460] on button "Save & Close" at bounding box center [966, 452] width 114 height 35
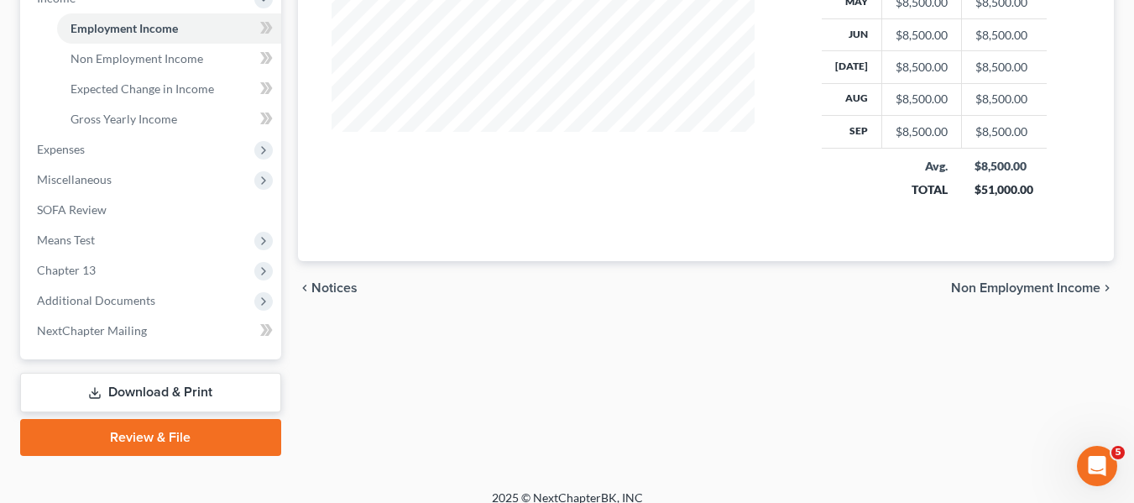
scroll to position [571, 0]
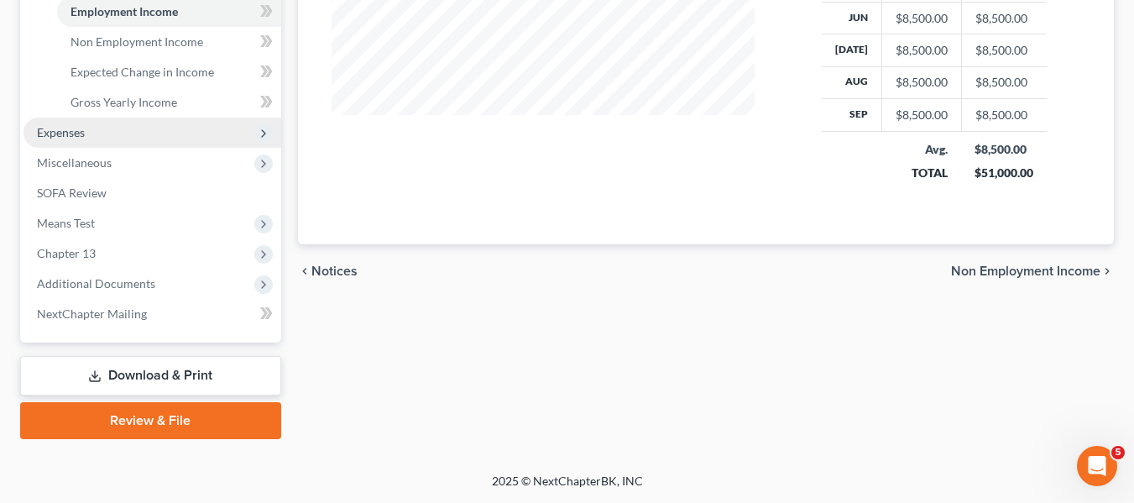
click at [87, 133] on span "Expenses" at bounding box center [152, 132] width 258 height 30
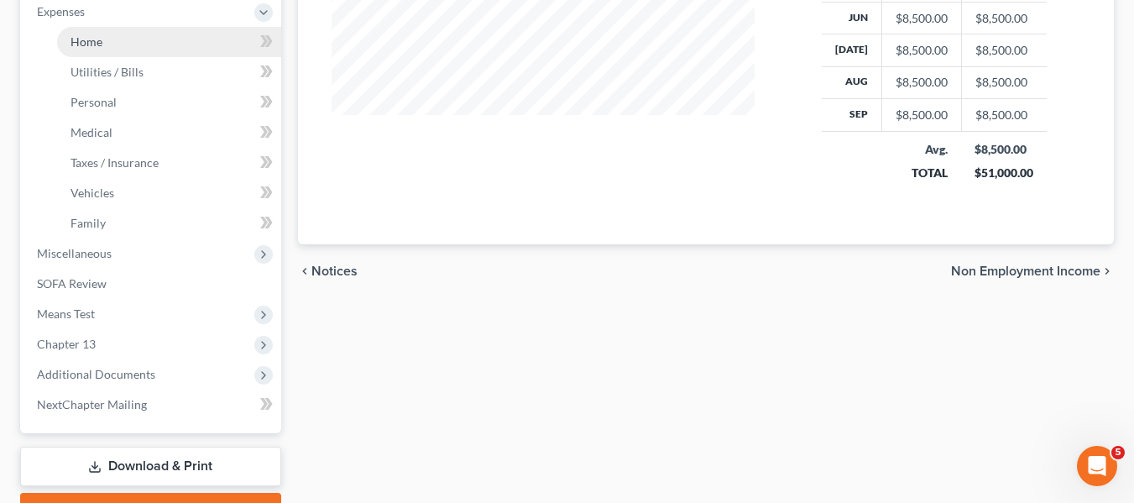
click at [123, 44] on link "Home" at bounding box center [169, 42] width 224 height 30
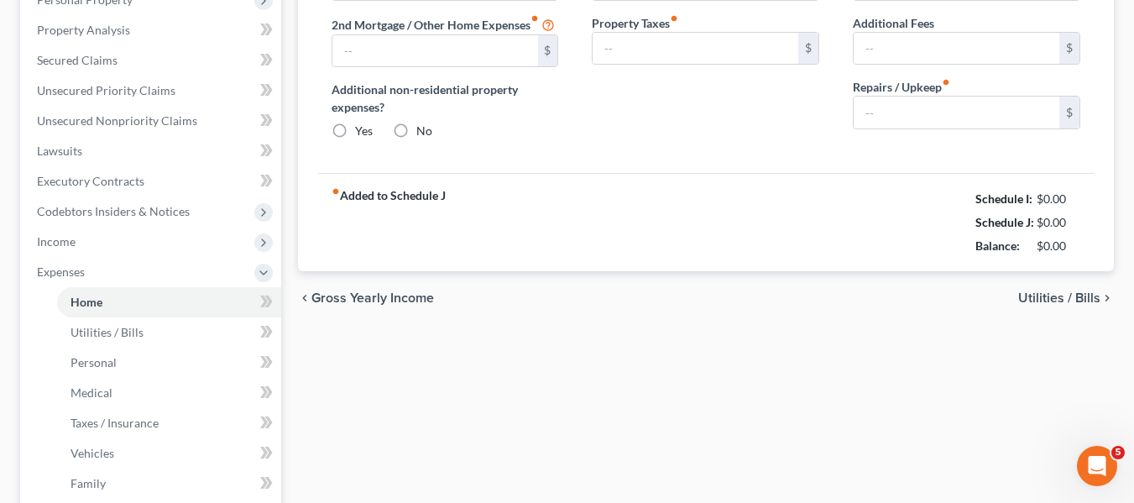
type input "4,800.00"
type input "0.00"
radio input "true"
type input "0.00"
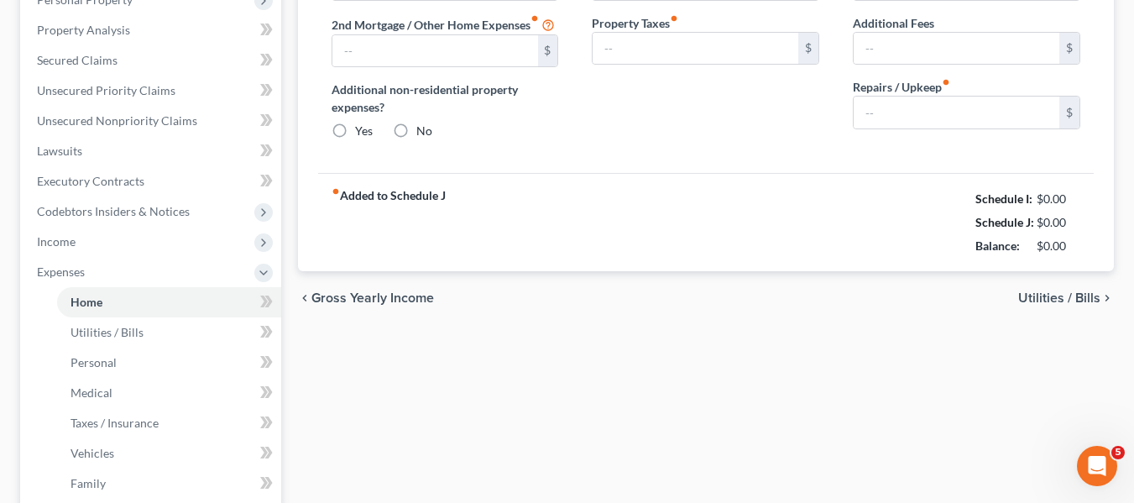
type input "55.00"
type input "0.00"
type input "150.00"
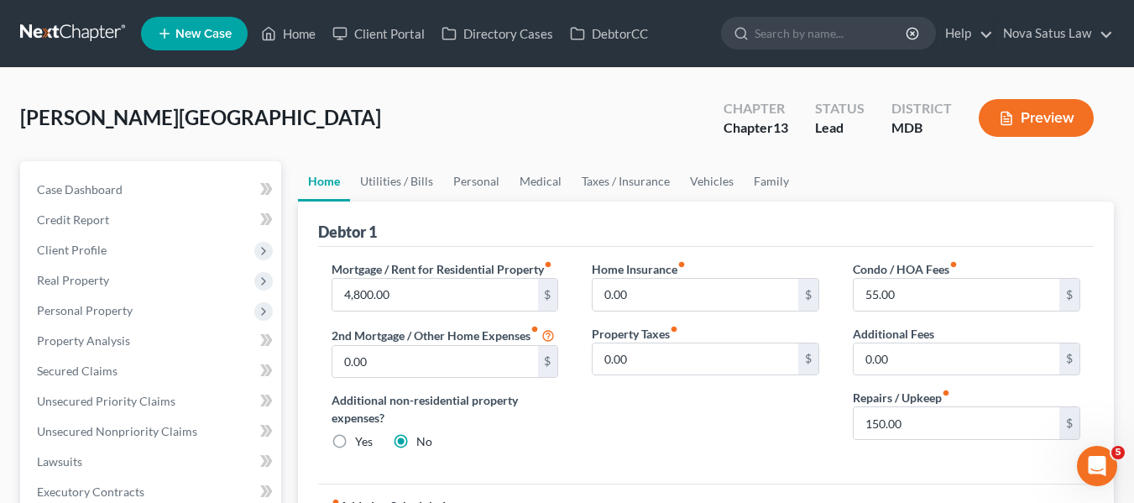
scroll to position [122, 0]
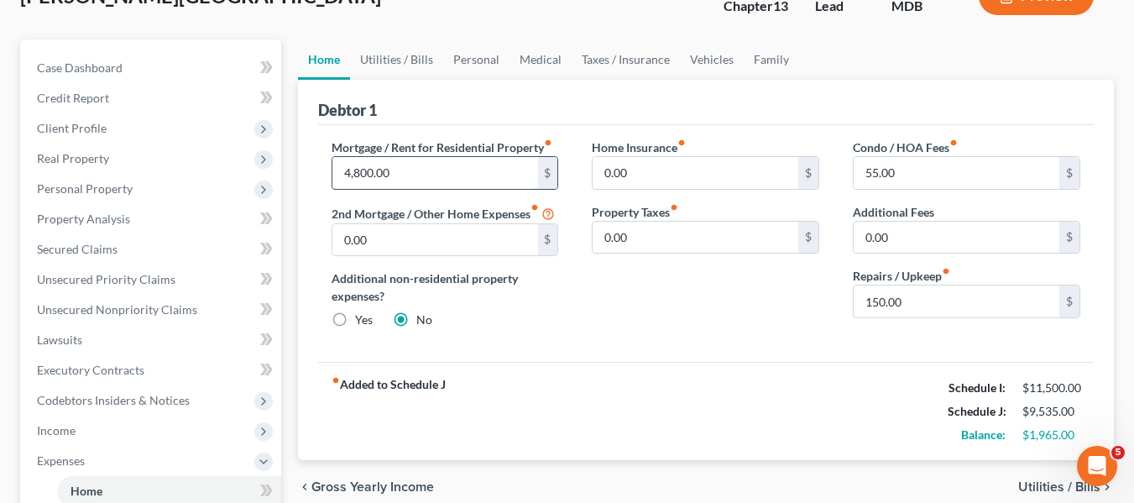
click at [394, 171] on input "4,800.00" at bounding box center [435, 173] width 206 height 32
click at [924, 181] on input "55.00" at bounding box center [956, 173] width 206 height 32
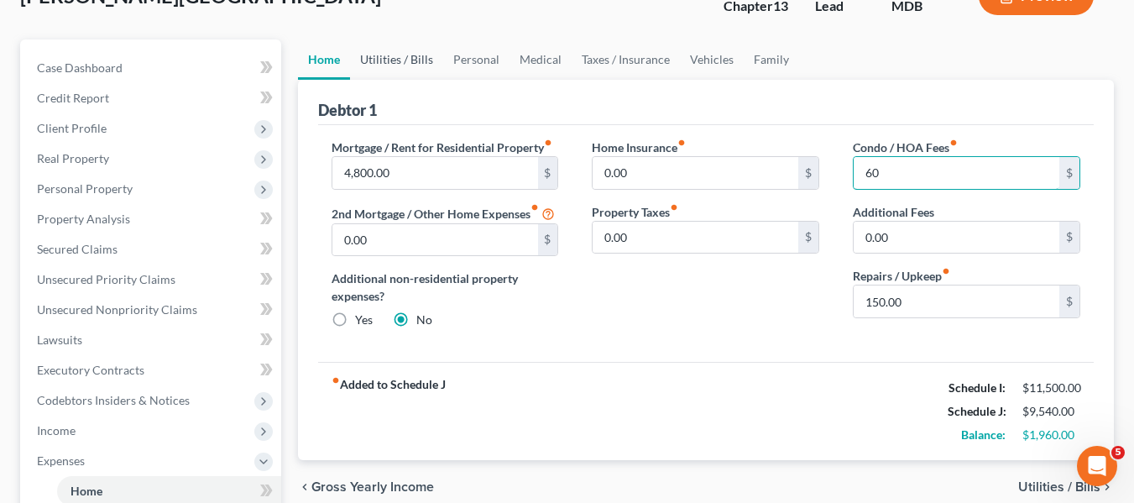
type input "60"
click at [404, 55] on link "Utilities / Bills" at bounding box center [396, 59] width 93 height 40
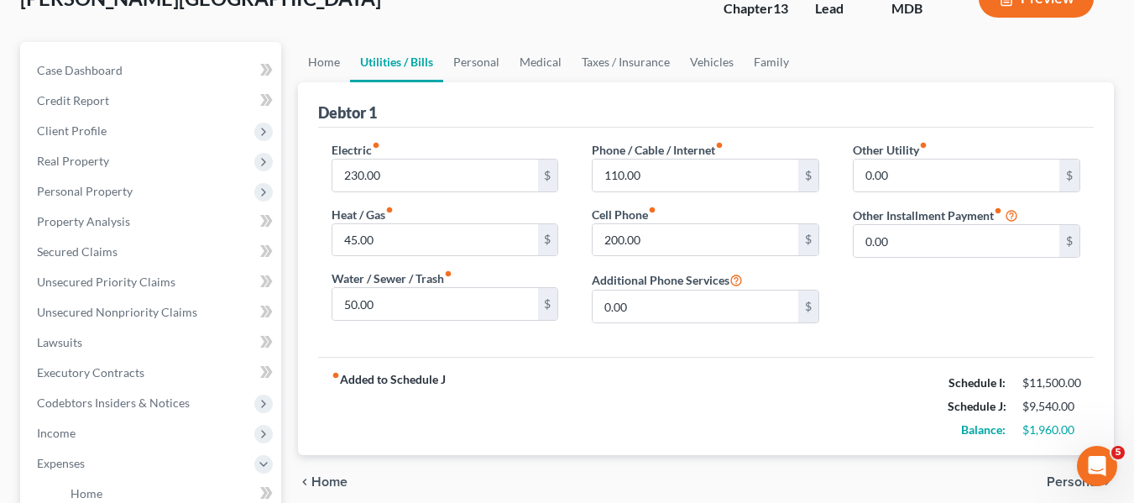
scroll to position [122, 0]
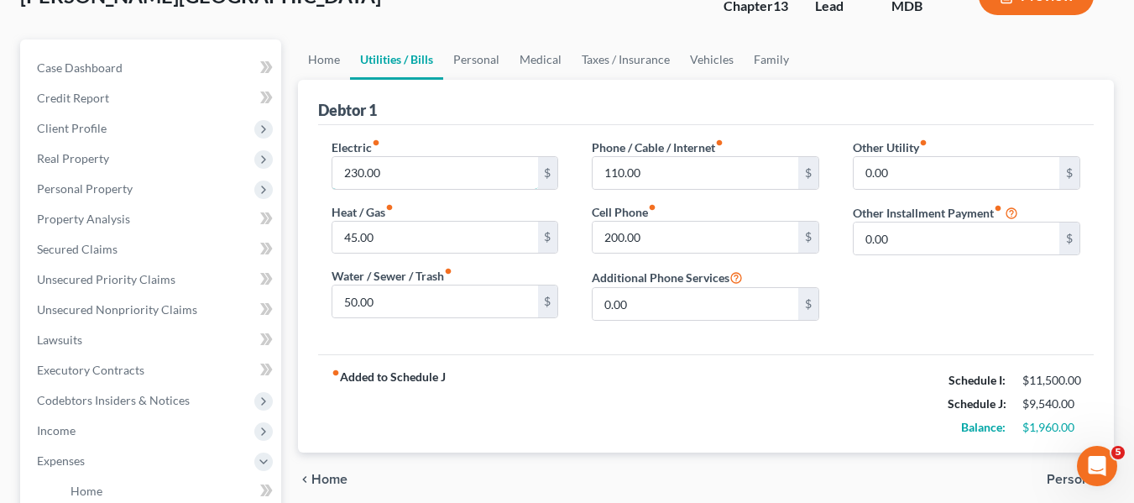
click at [399, 168] on input "230.00" at bounding box center [435, 173] width 206 height 32
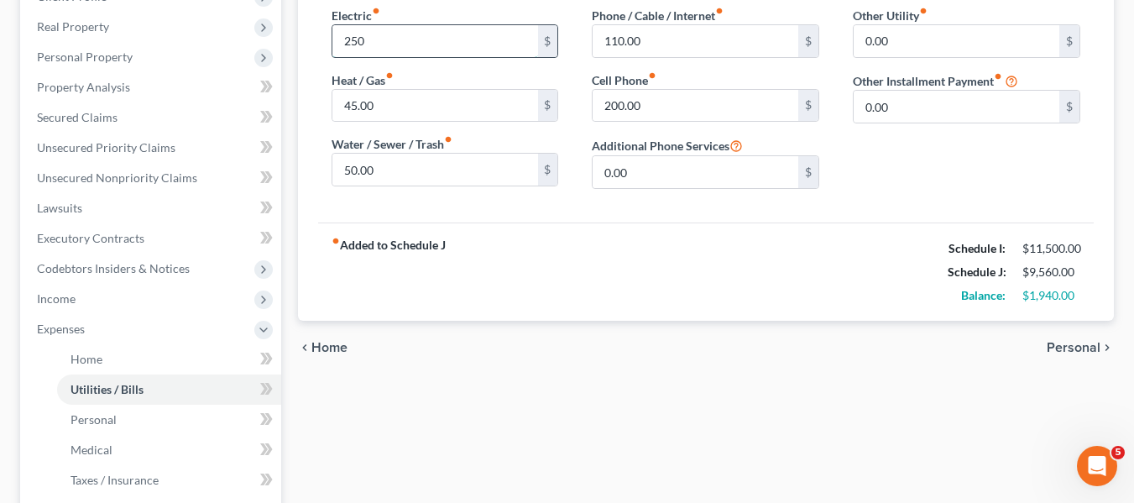
scroll to position [254, 0]
type input "2"
type input "350"
click at [380, 97] on input "45.00" at bounding box center [435, 105] width 206 height 32
type input "125"
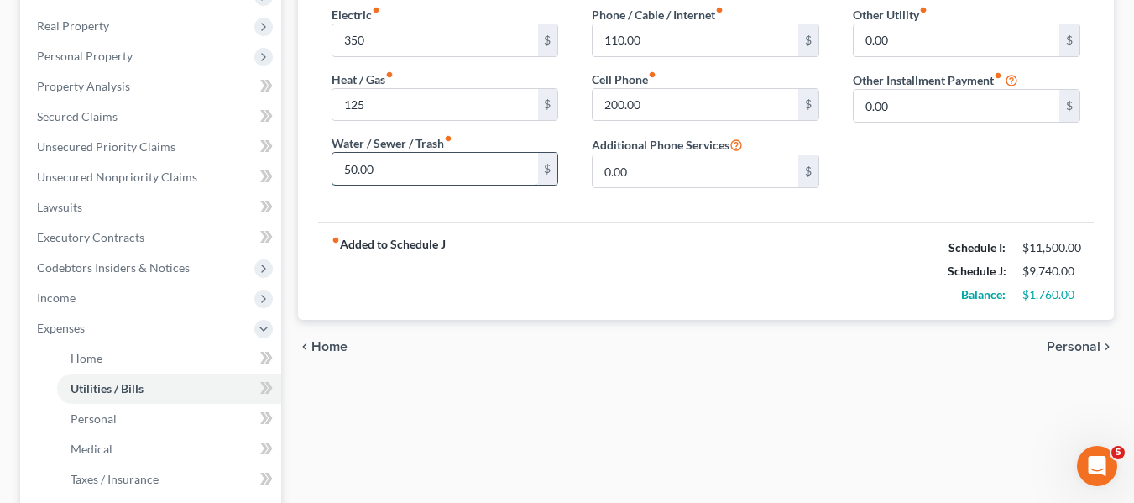
click at [398, 169] on input "50.00" at bounding box center [435, 169] width 206 height 32
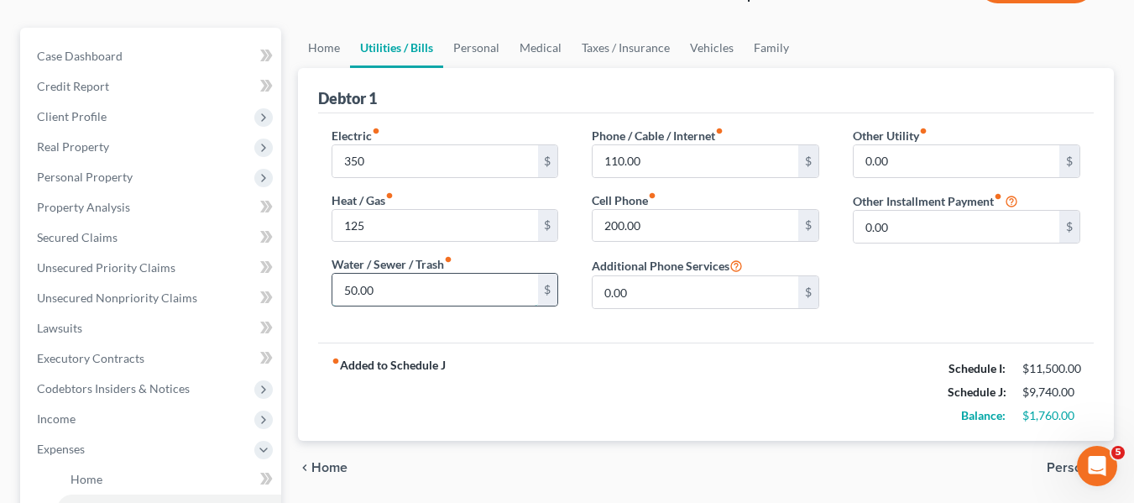
scroll to position [131, 0]
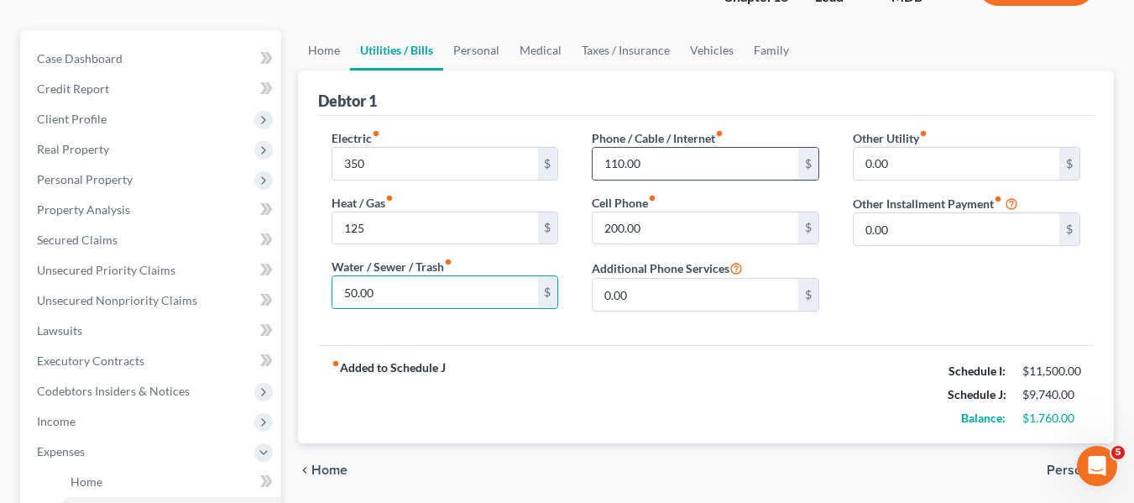
click at [669, 150] on input "110.00" at bounding box center [695, 164] width 206 height 32
type input "200"
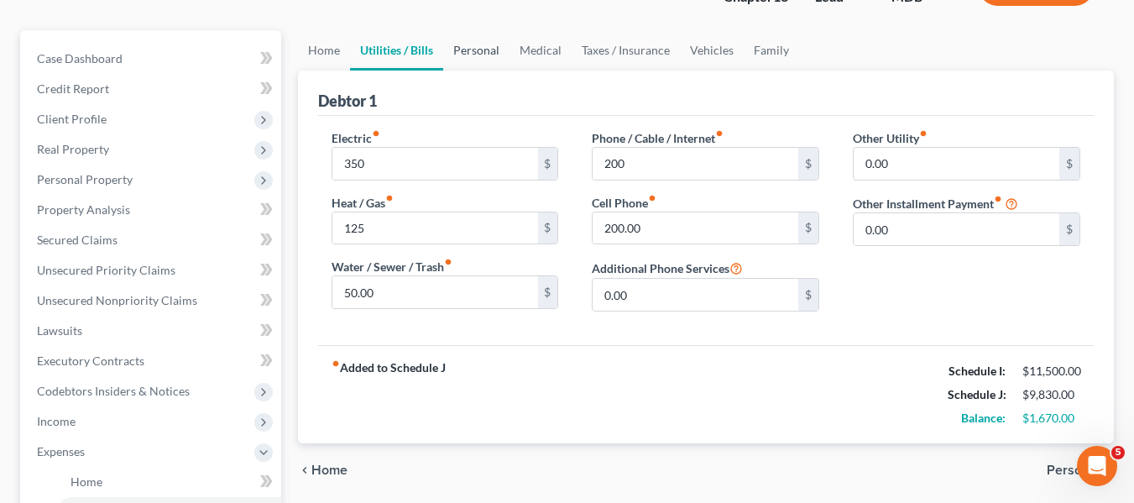
click at [477, 43] on link "Personal" at bounding box center [476, 50] width 66 height 40
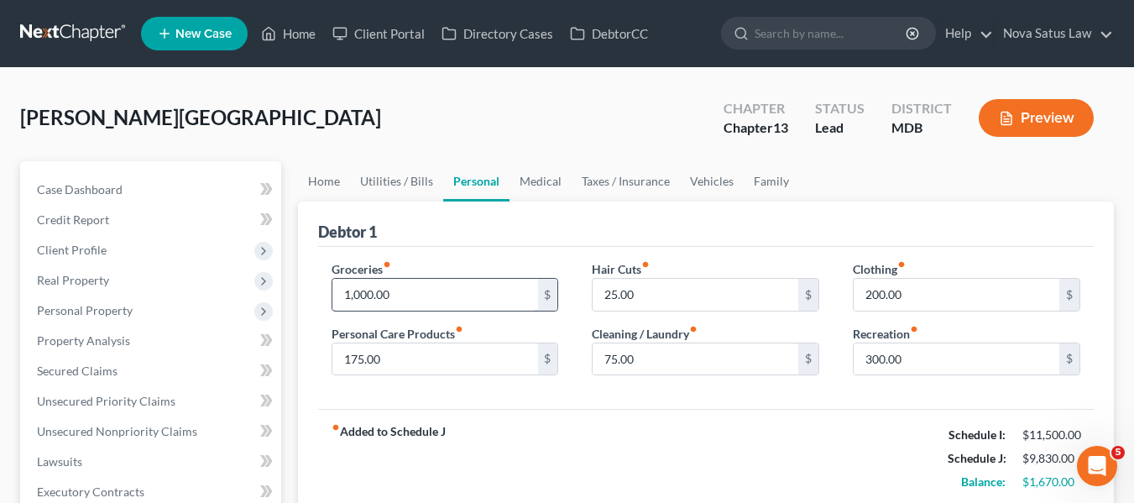
scroll to position [105, 0]
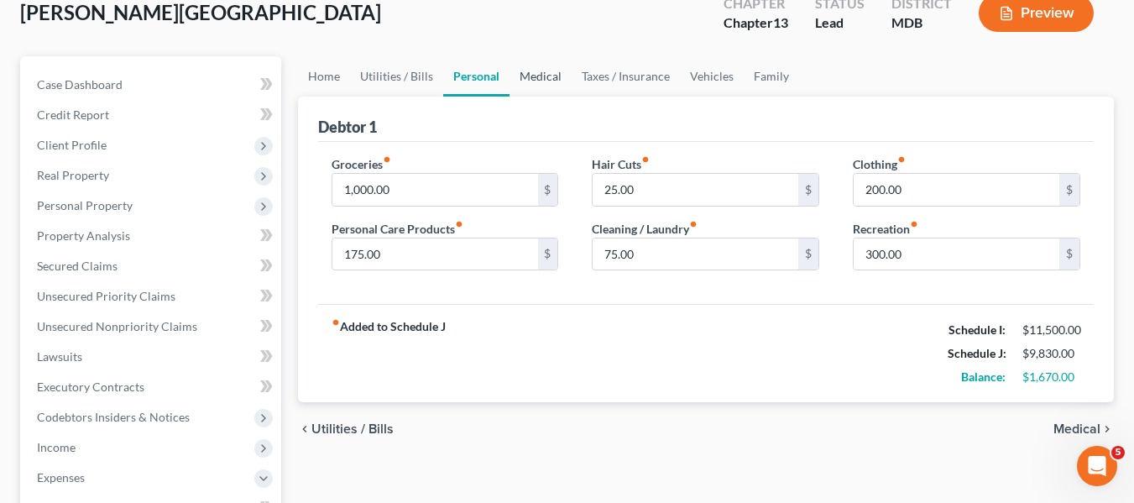
click at [533, 82] on link "Medical" at bounding box center [540, 76] width 62 height 40
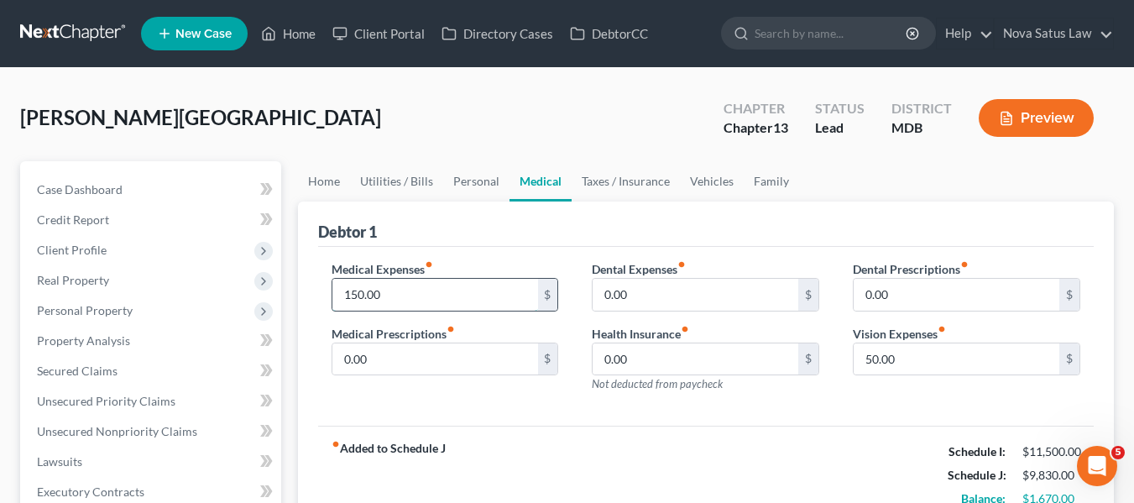
click at [398, 279] on input "150.00" at bounding box center [435, 295] width 206 height 32
type input "200"
click at [705, 185] on link "Vehicles" at bounding box center [712, 181] width 64 height 40
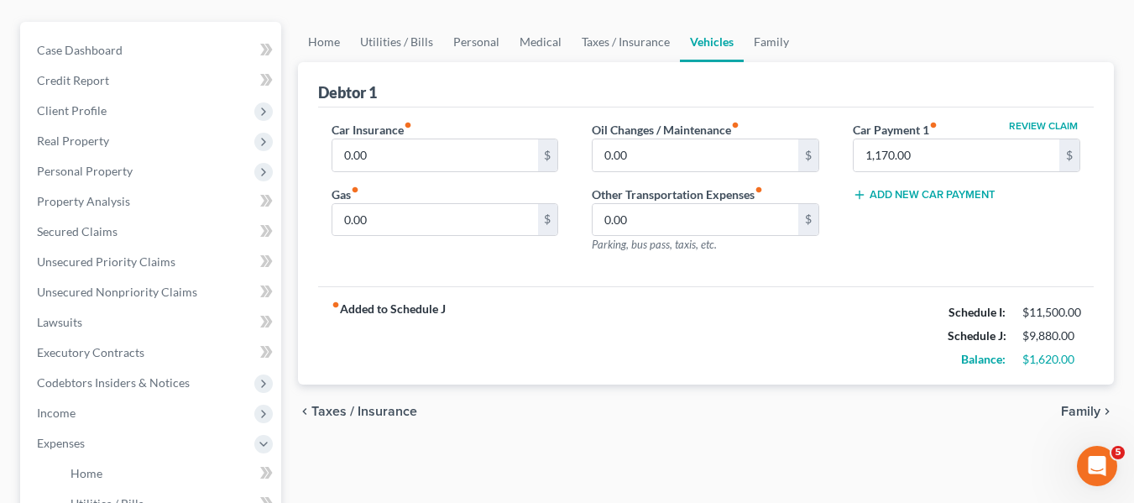
scroll to position [143, 0]
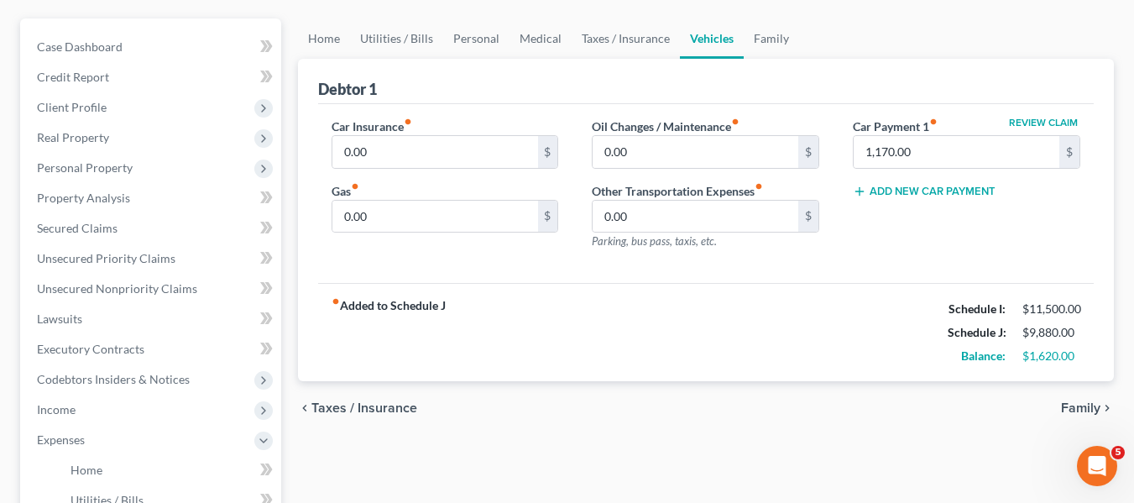
click at [929, 190] on button "Add New Car Payment" at bounding box center [924, 191] width 143 height 13
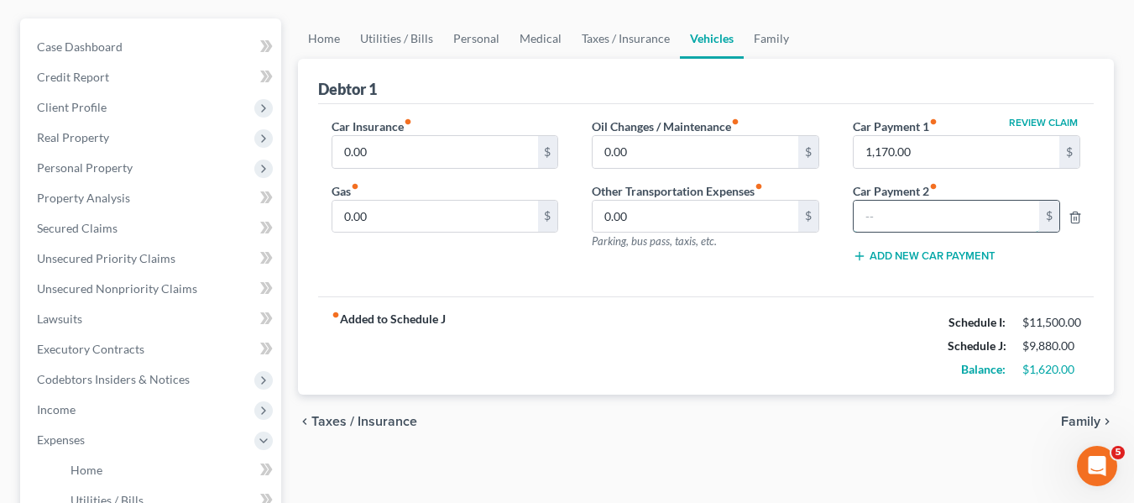
click at [891, 209] on input "text" at bounding box center [945, 217] width 185 height 32
type input "760"
click at [962, 148] on input "1,170.00" at bounding box center [956, 152] width 206 height 32
type input "0"
click at [921, 217] on input "760" at bounding box center [945, 217] width 185 height 32
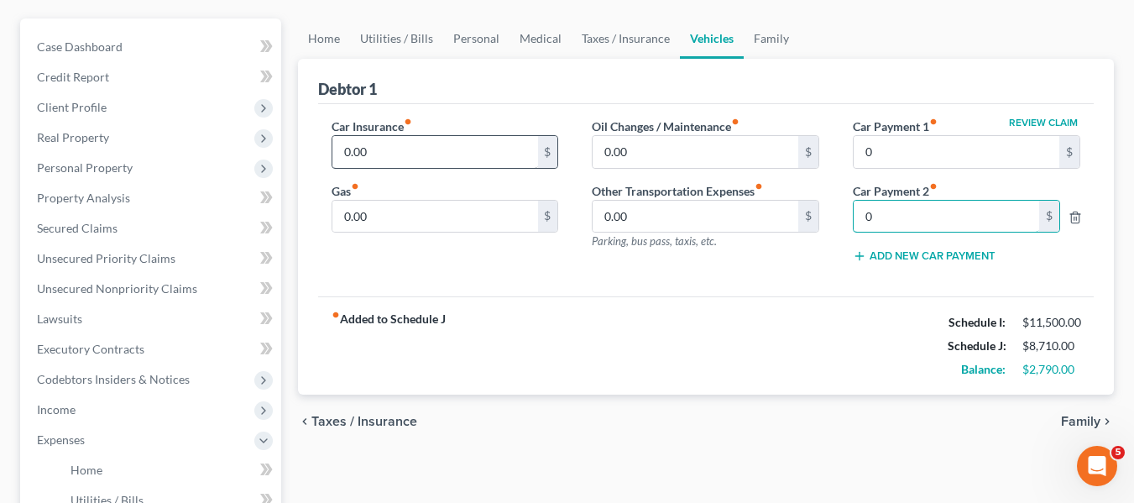
type input "0"
click at [453, 155] on input "0.00" at bounding box center [435, 152] width 206 height 32
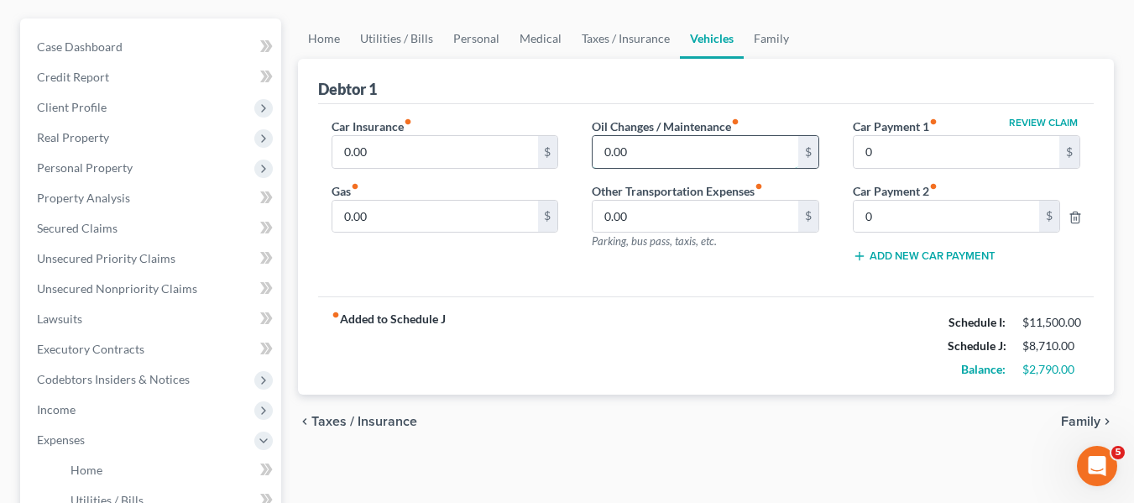
click at [635, 161] on input "0.00" at bounding box center [695, 152] width 206 height 32
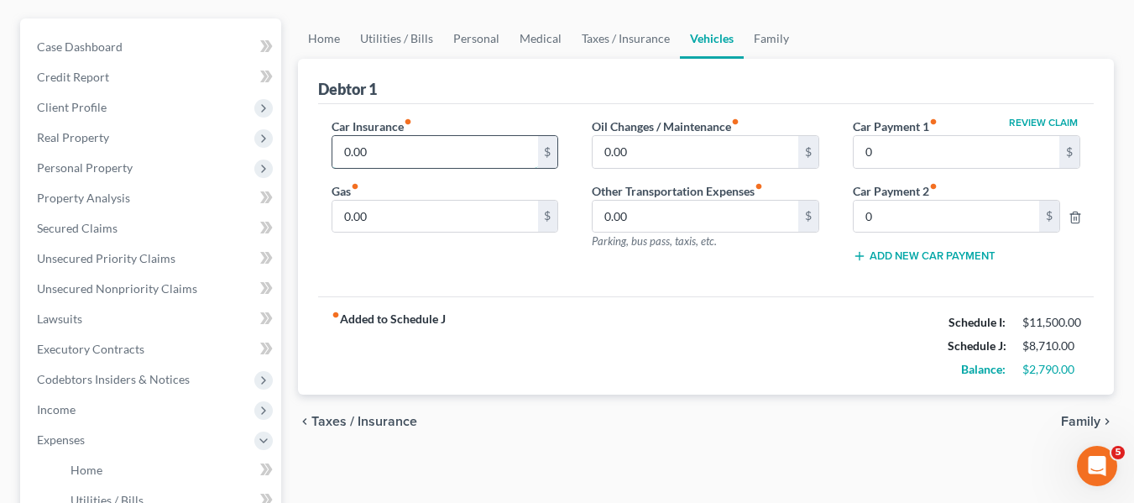
click at [440, 159] on input "0.00" at bounding box center [435, 152] width 206 height 32
type input "350"
click at [784, 36] on link "Family" at bounding box center [770, 38] width 55 height 40
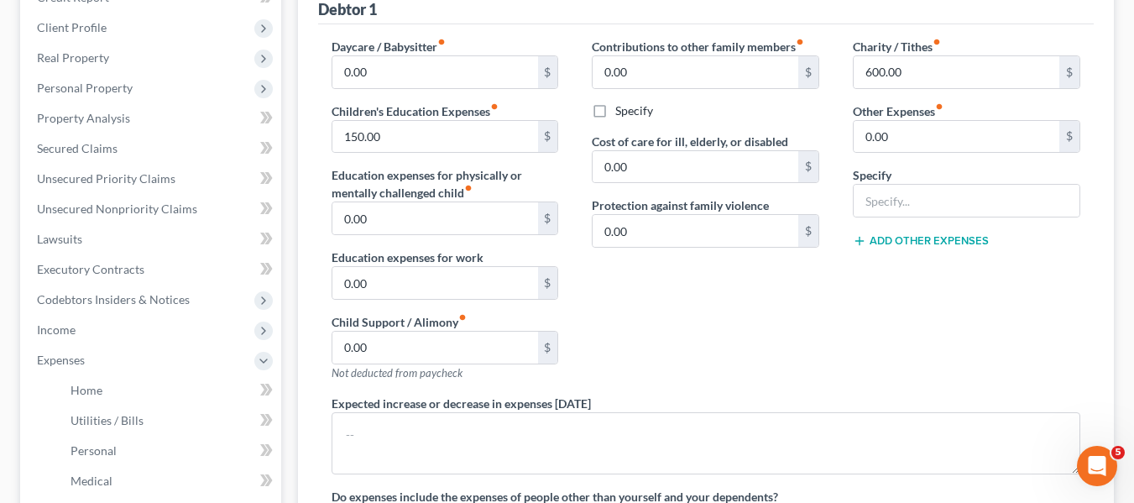
scroll to position [222, 0]
click at [446, 138] on input "150.00" at bounding box center [435, 138] width 206 height 32
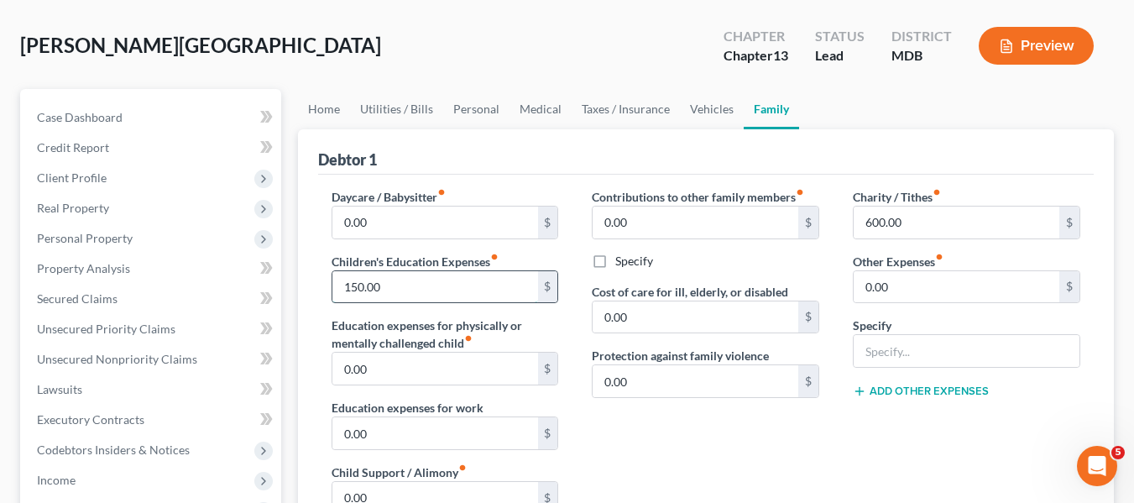
scroll to position [71, 0]
click at [697, 104] on link "Vehicles" at bounding box center [712, 110] width 64 height 40
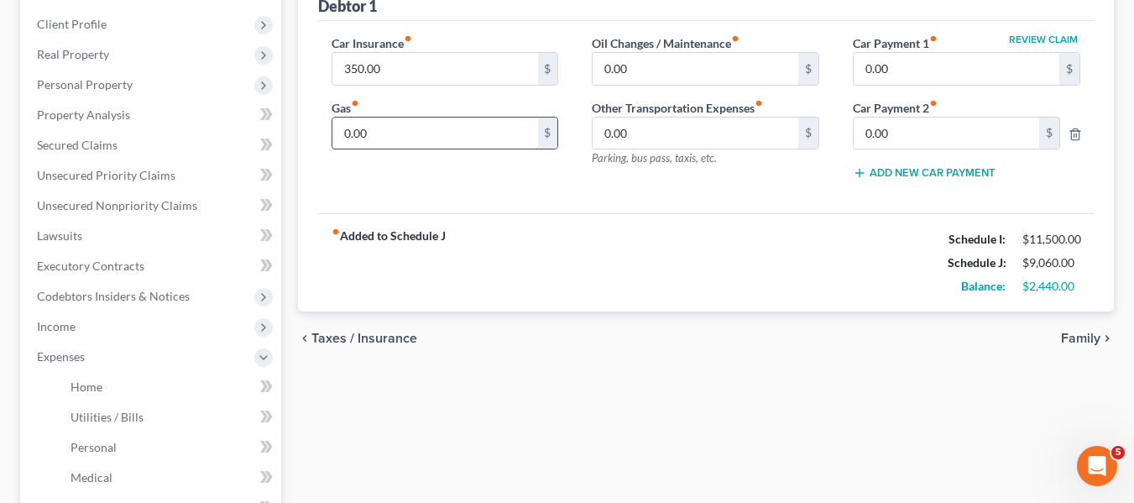
scroll to position [227, 0]
click at [381, 131] on input "0.00" at bounding box center [435, 133] width 206 height 32
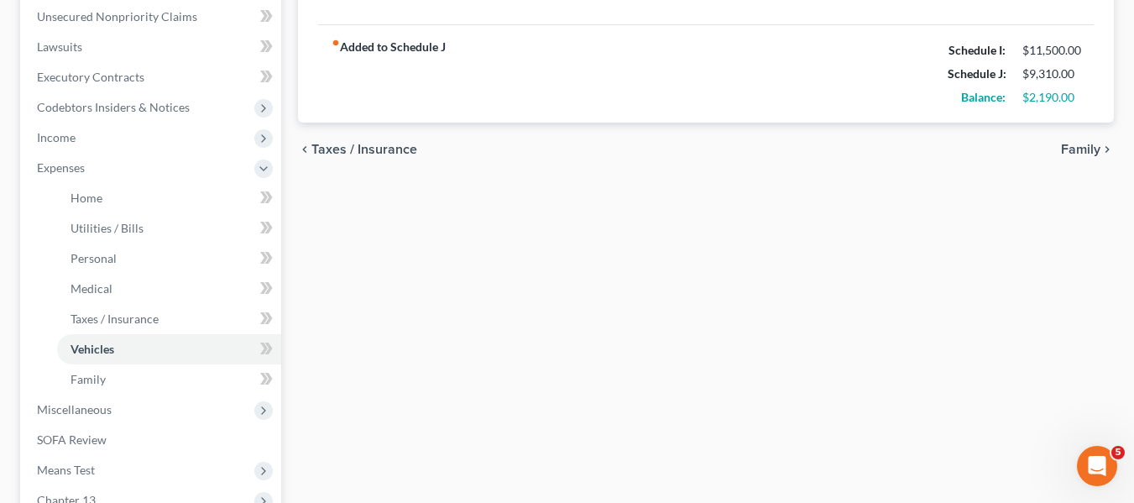
scroll to position [415, 0]
type input "250"
click at [97, 388] on link "Family" at bounding box center [169, 378] width 224 height 30
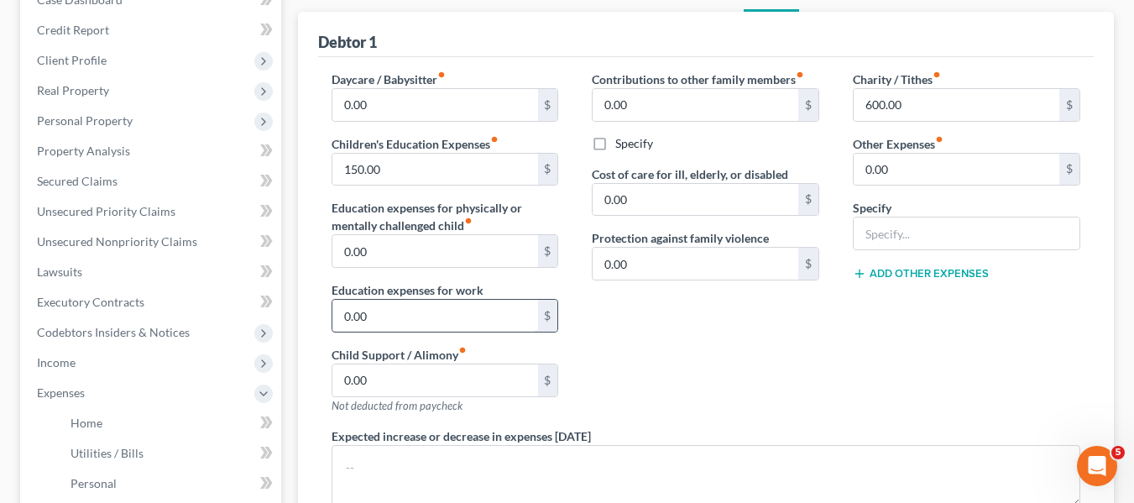
scroll to position [189, 0]
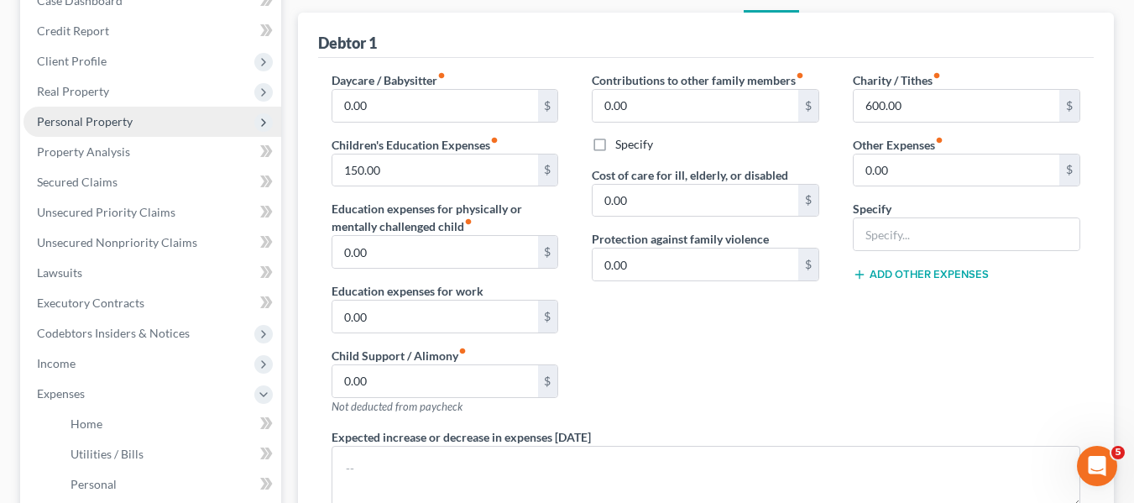
click at [91, 125] on span "Personal Property" at bounding box center [85, 121] width 96 height 14
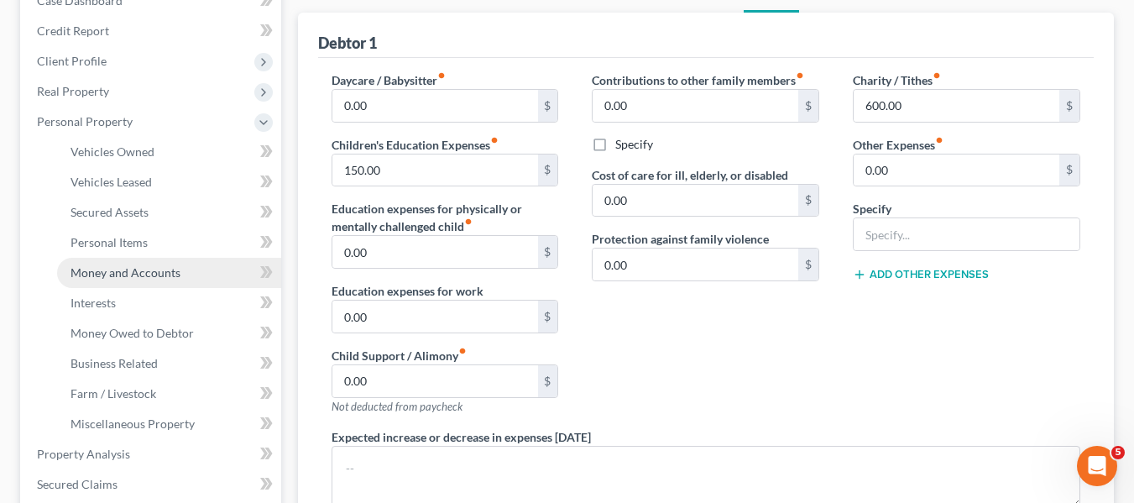
click at [116, 267] on span "Money and Accounts" at bounding box center [125, 272] width 110 height 14
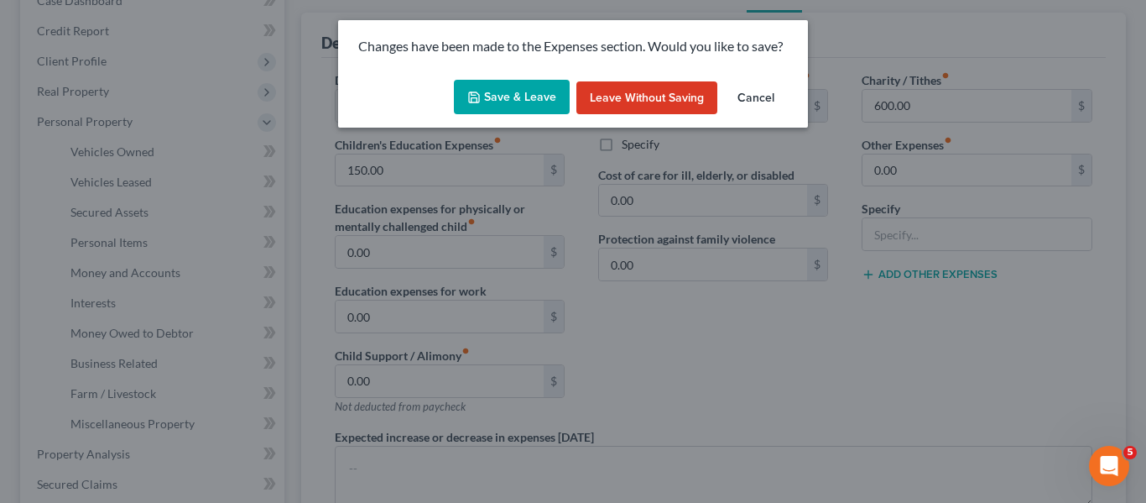
click at [530, 102] on button "Save & Leave" at bounding box center [512, 97] width 116 height 35
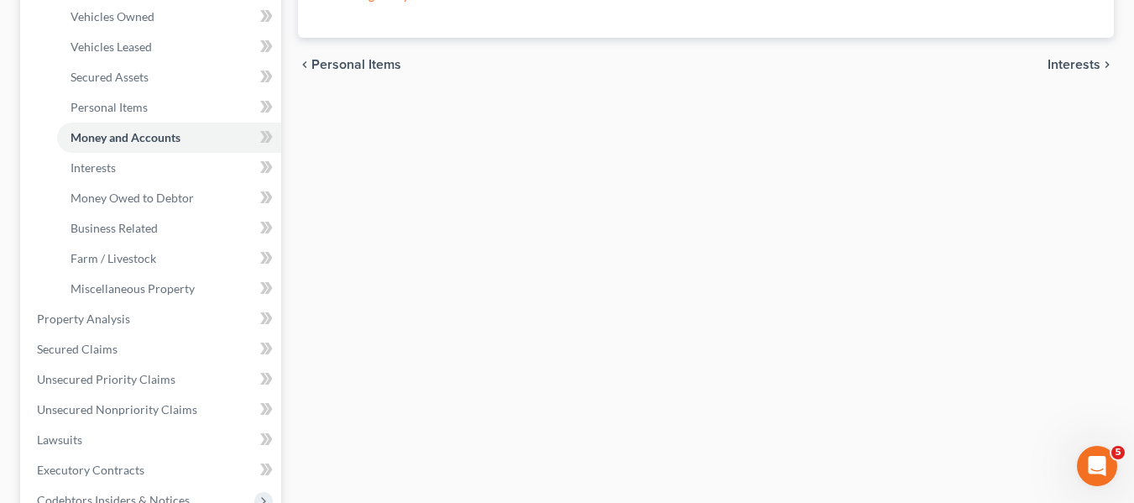
scroll to position [325, 0]
click at [149, 161] on link "Interests" at bounding box center [169, 167] width 224 height 30
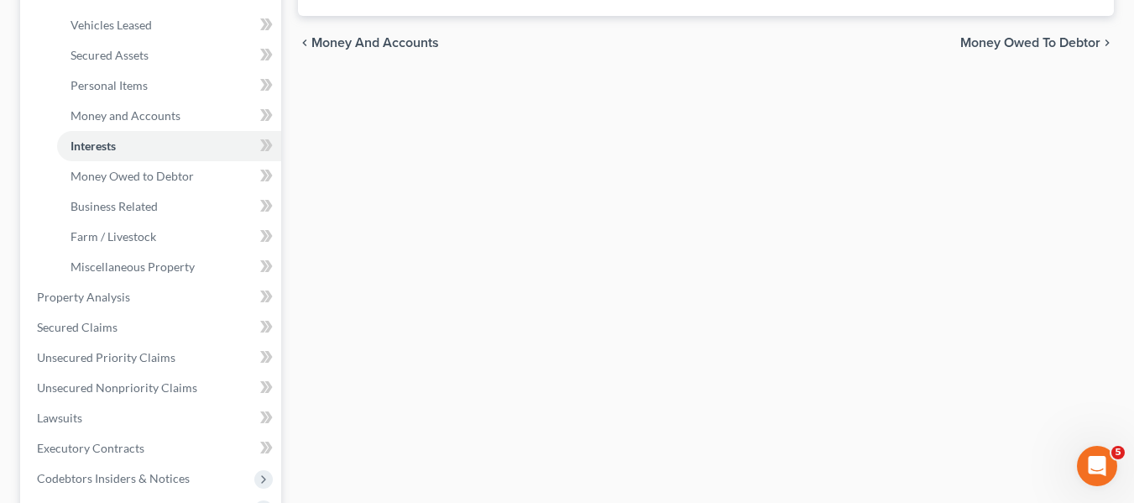
scroll to position [347, 0]
click at [102, 326] on span "Secured Claims" at bounding box center [77, 326] width 81 height 14
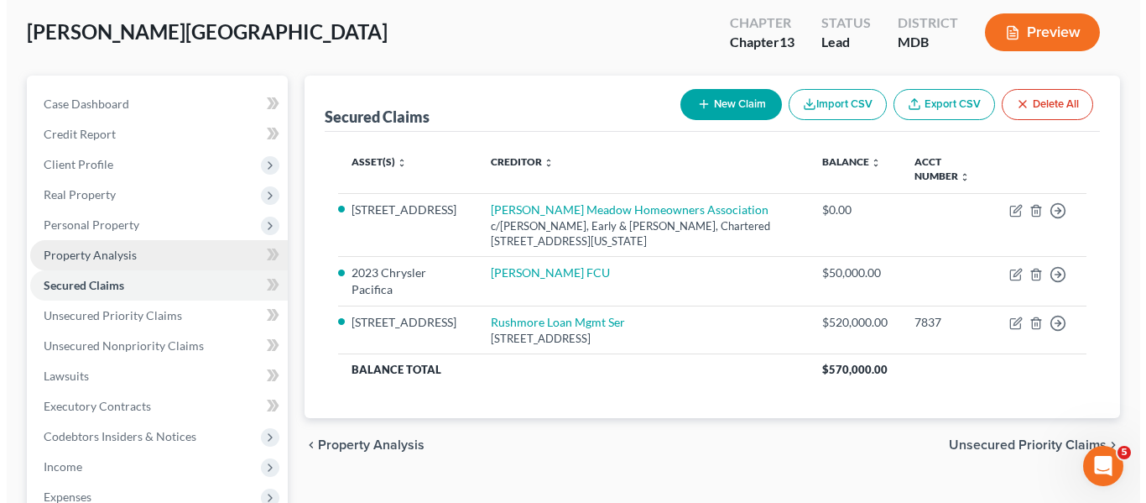
scroll to position [85, 0]
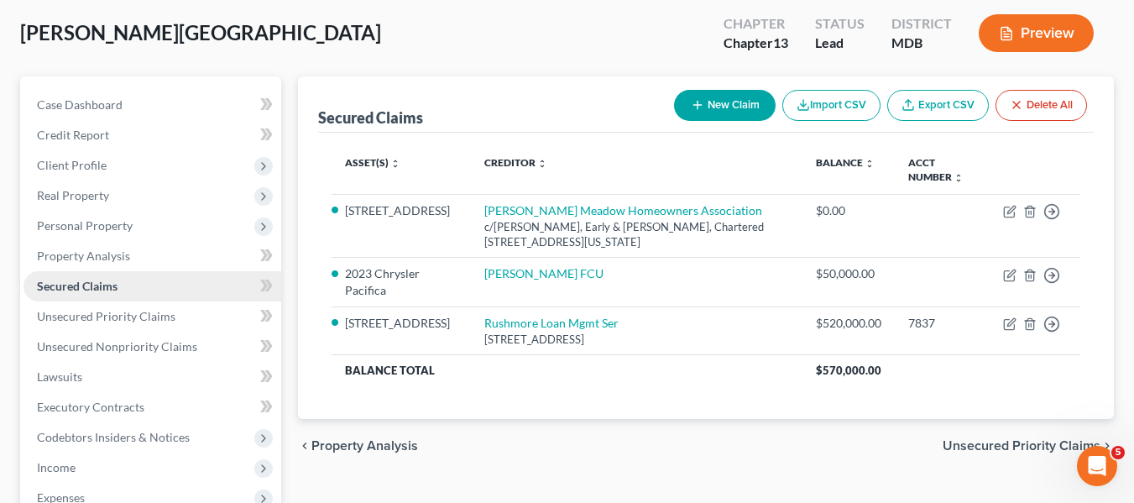
click at [84, 274] on link "Secured Claims" at bounding box center [152, 286] width 258 height 30
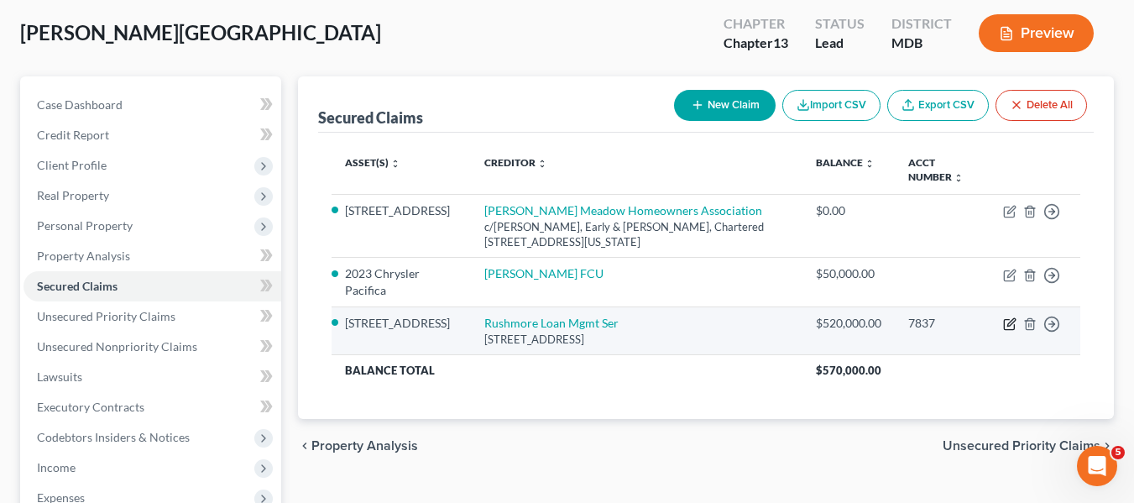
click at [1005, 325] on icon "button" at bounding box center [1009, 323] width 13 height 13
select select "4"
select select "8"
select select "0"
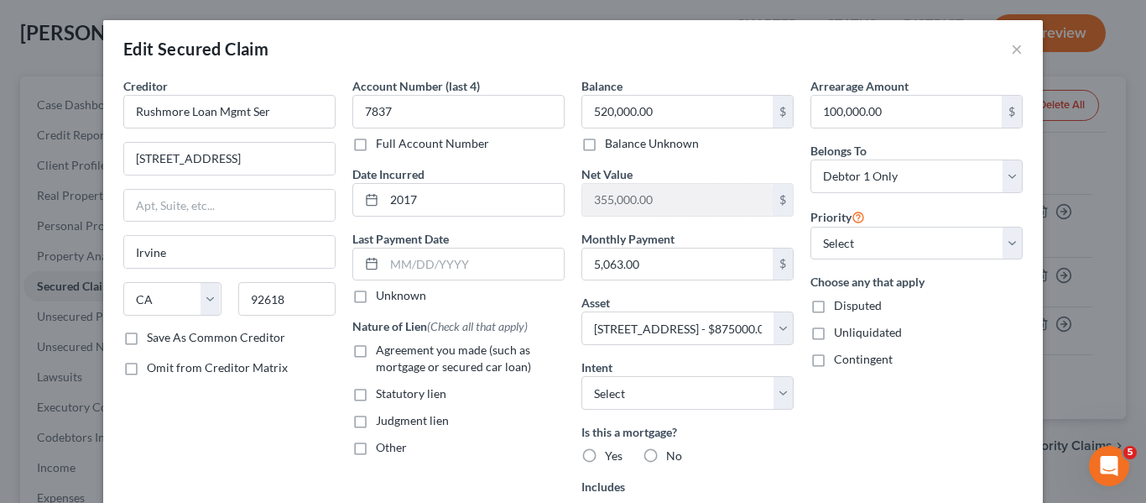
click at [335, 117] on div "Creditor * Rushmore Loan Mgmt Ser [STREET_ADDRESS][PERSON_NAME] State [US_STATE…" at bounding box center [229, 360] width 229 height 566
click at [305, 106] on input "Rushmore Loan Mgmt Ser" at bounding box center [229, 112] width 212 height 34
type input "R"
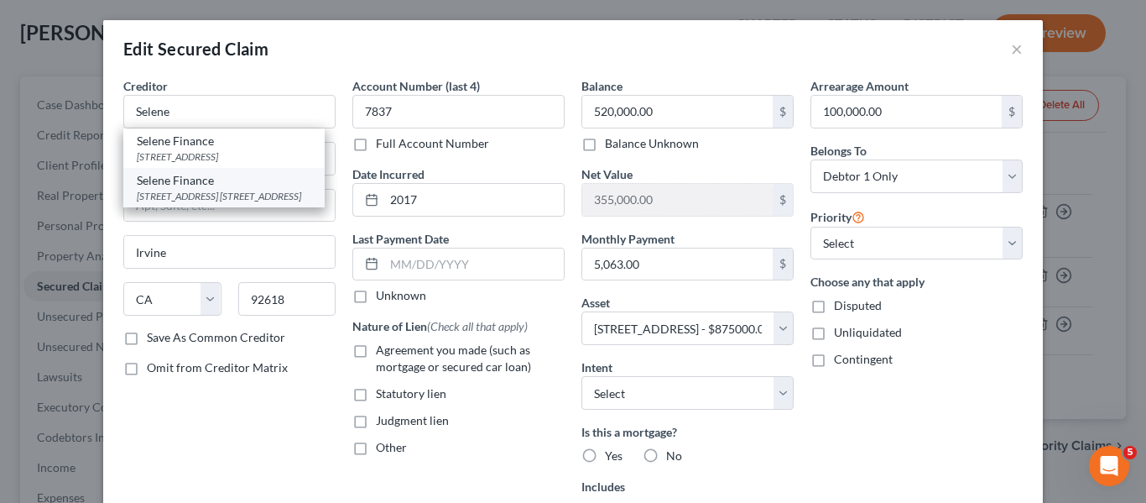
click at [181, 203] on div "[STREET_ADDRESS] [STREET_ADDRESS]" at bounding box center [224, 196] width 175 height 14
type input "Selene Finance"
type input "[STREET_ADDRESS] Suite 400 South"
type input "[GEOGRAPHIC_DATA]"
select select "45"
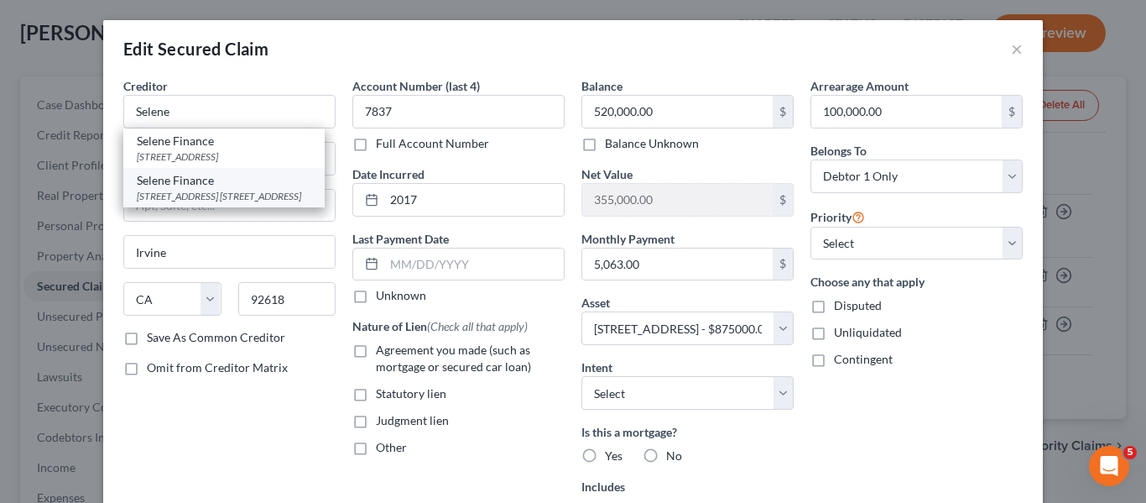
type input "77042"
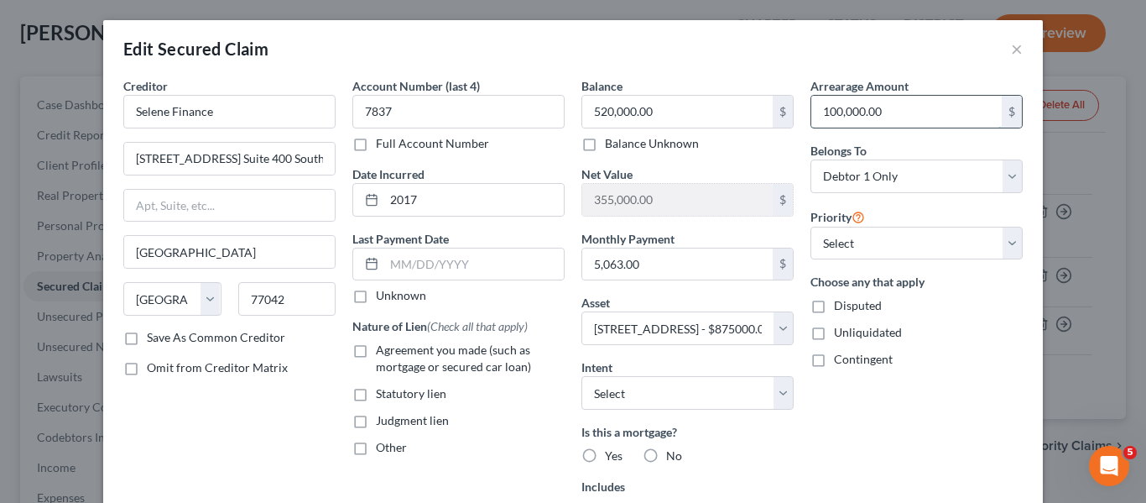
click at [905, 119] on input "100,000.00" at bounding box center [906, 112] width 190 height 32
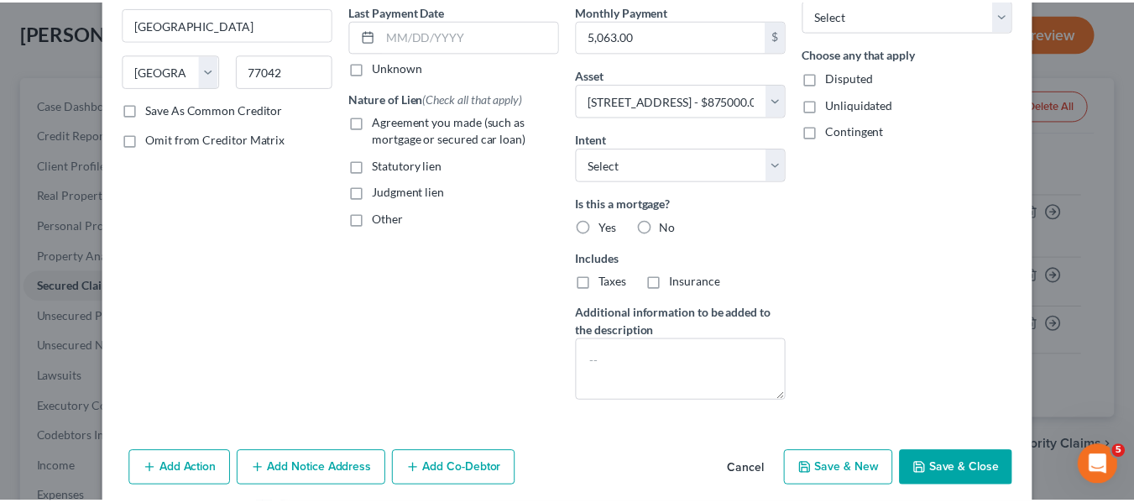
scroll to position [294, 0]
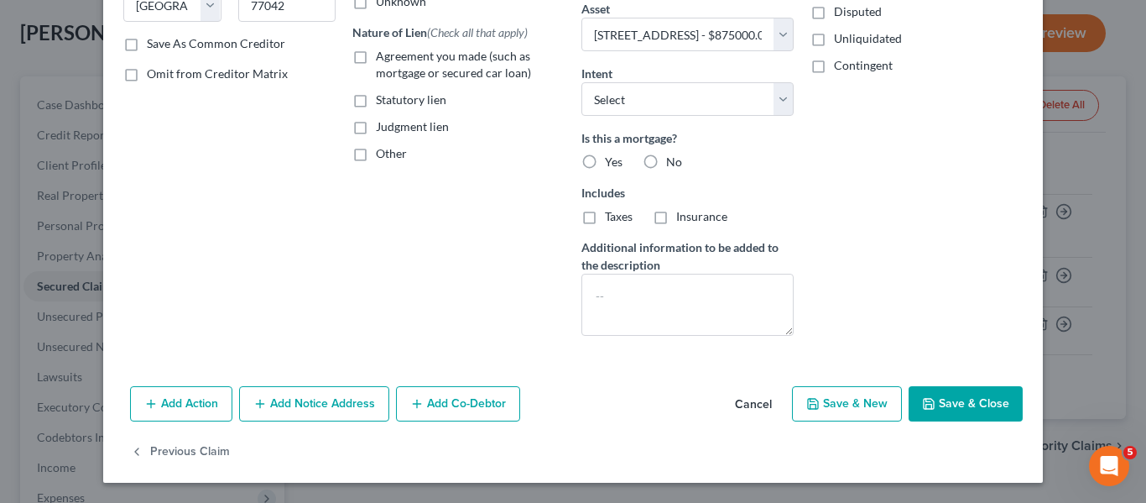
type input "110,000"
click at [946, 399] on button "Save & Close" at bounding box center [966, 403] width 114 height 35
select select
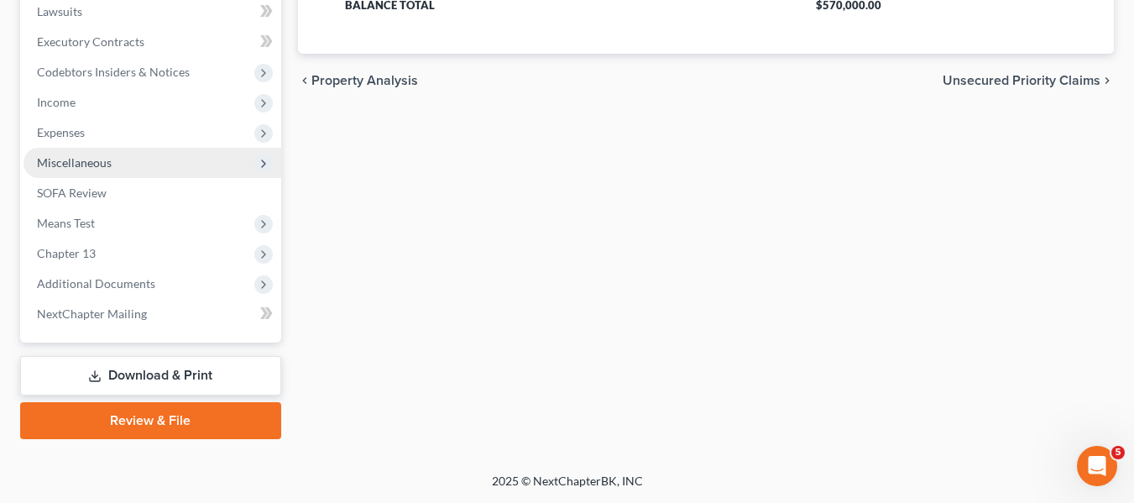
scroll to position [450, 0]
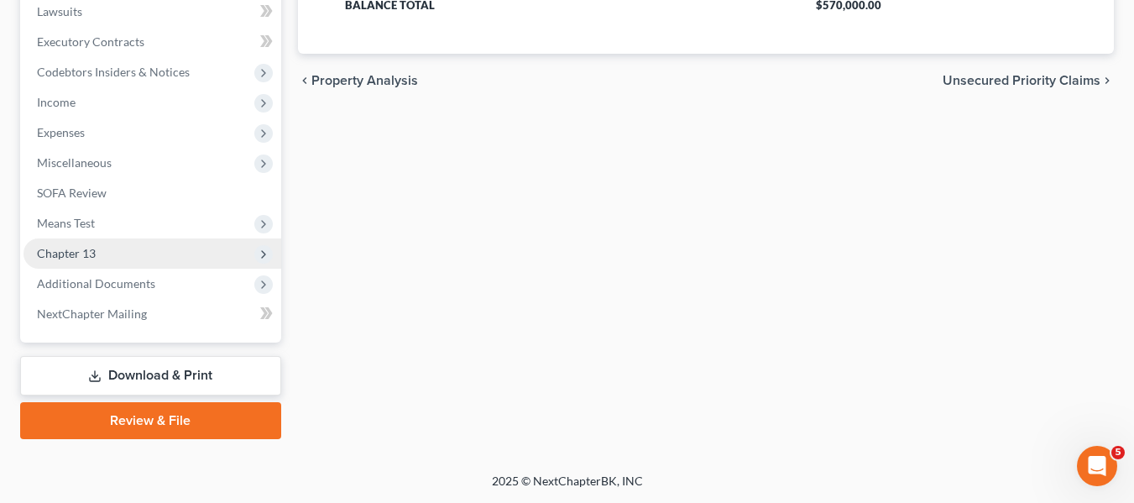
click at [79, 258] on span "Chapter 13" at bounding box center [66, 253] width 59 height 14
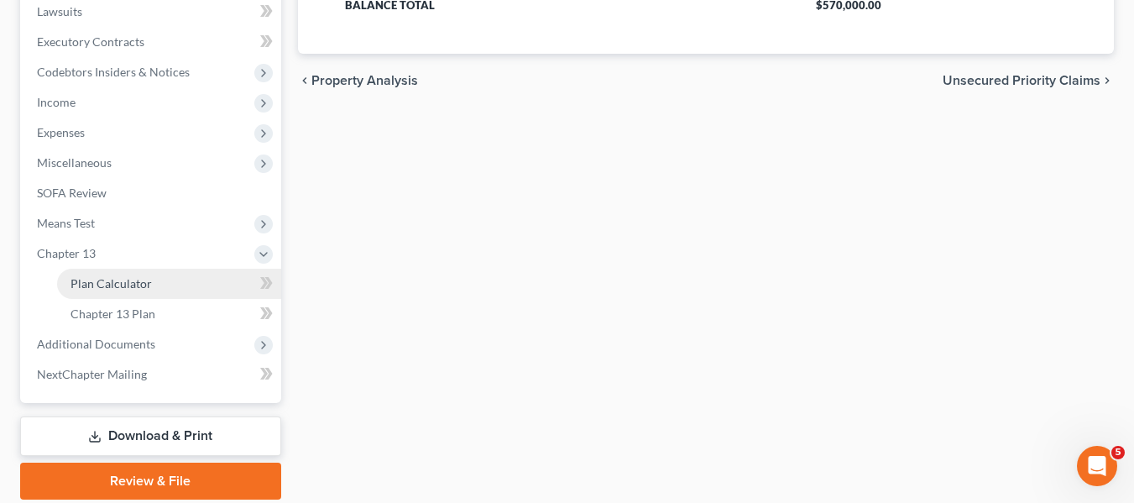
click at [89, 277] on span "Plan Calculator" at bounding box center [110, 283] width 81 height 14
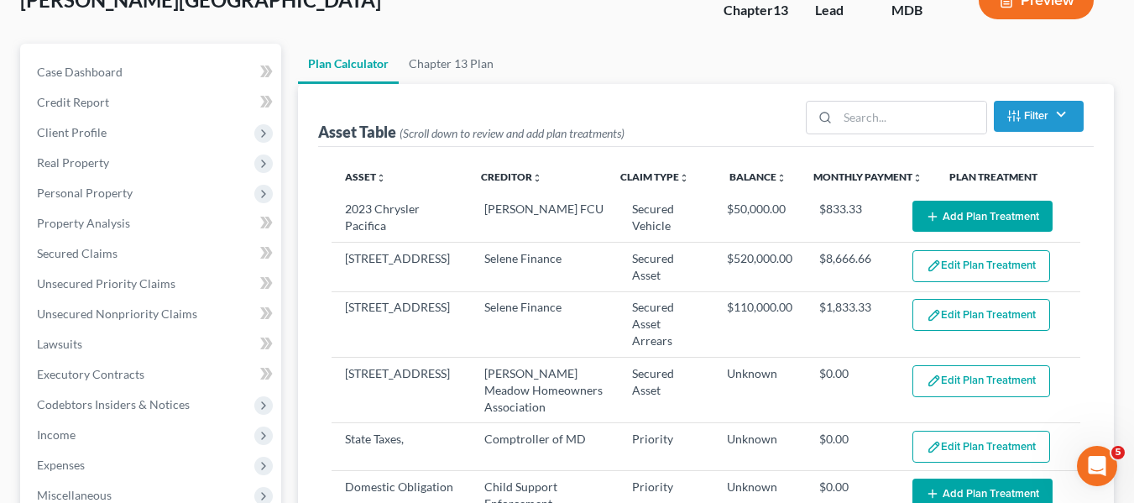
select select "59"
click at [952, 215] on button "Add Plan Treatment" at bounding box center [982, 216] width 140 height 31
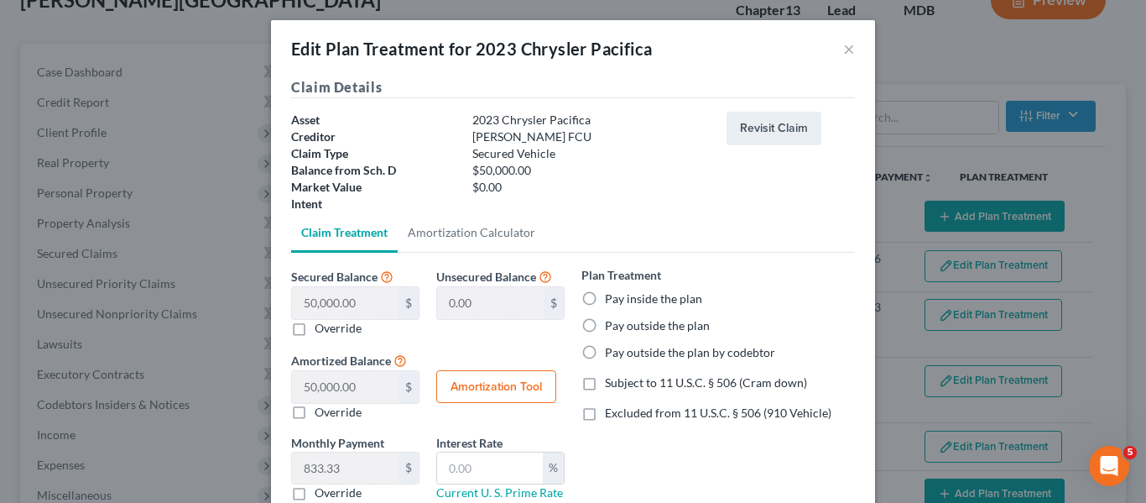
click at [605, 325] on label "Pay outside the plan" at bounding box center [657, 325] width 105 height 17
click at [612, 325] on input "Pay outside the plan" at bounding box center [617, 322] width 11 height 11
radio input "true"
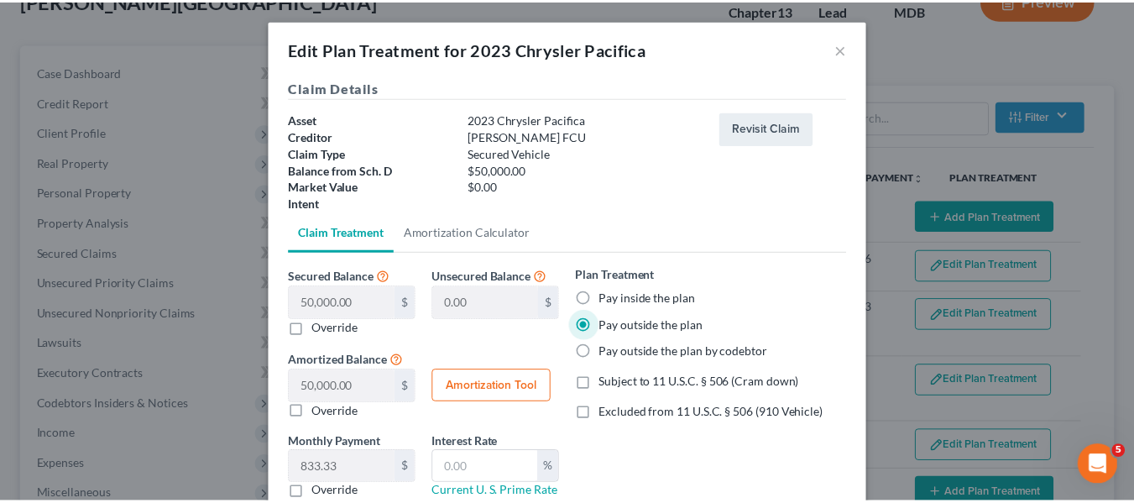
scroll to position [117, 0]
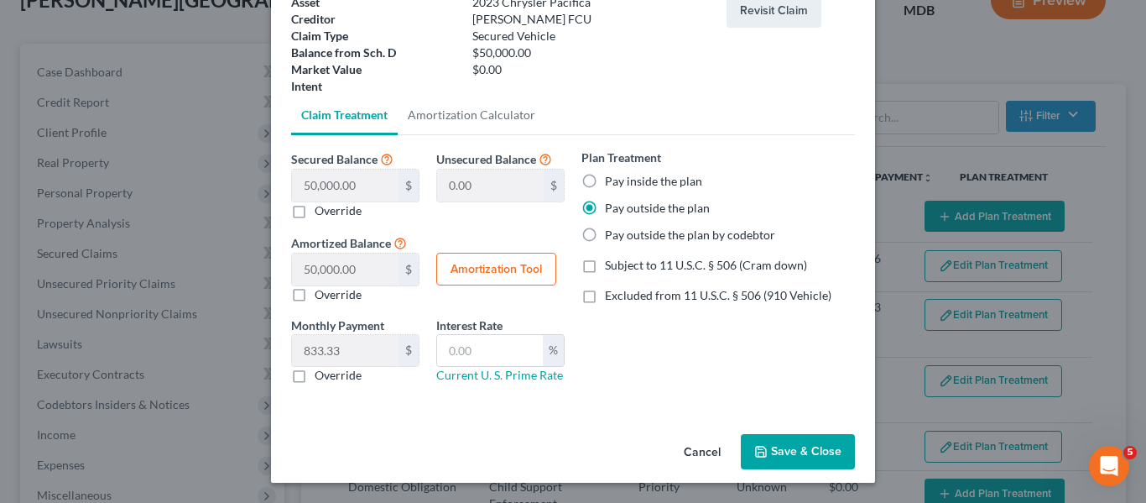
click at [769, 455] on button "Save & Close" at bounding box center [798, 451] width 114 height 35
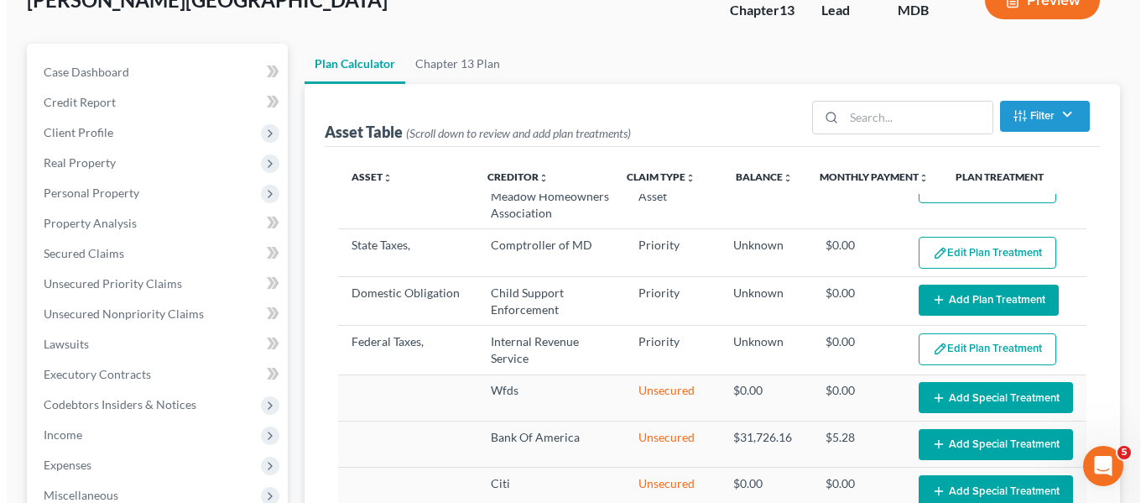
scroll to position [196, 0]
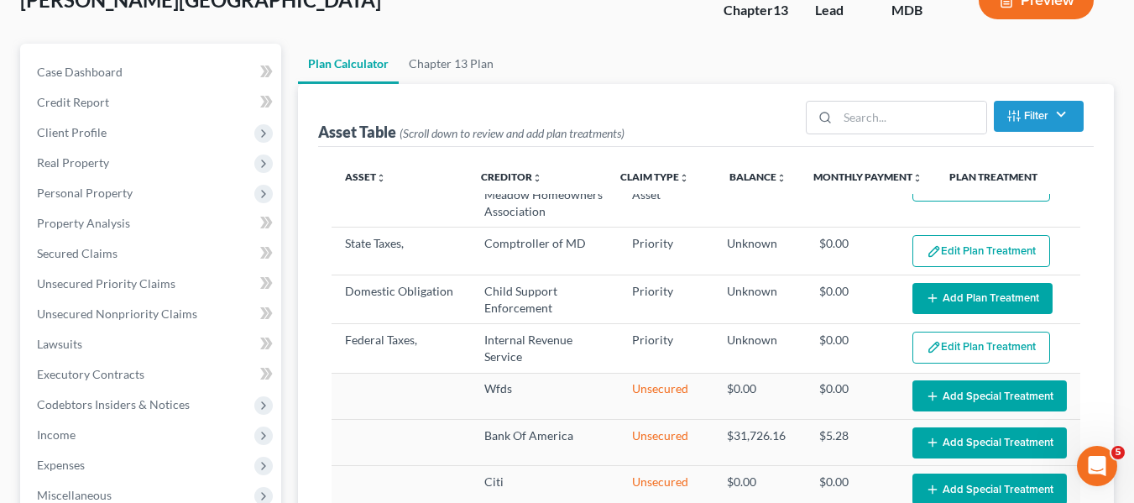
select select "59"
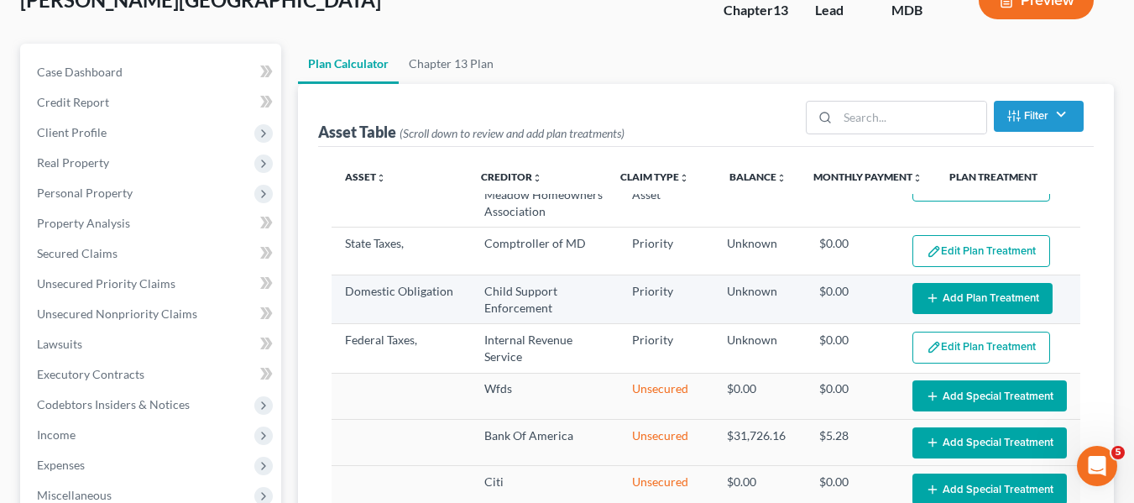
click at [983, 285] on button "Add Plan Treatment" at bounding box center [982, 298] width 140 height 31
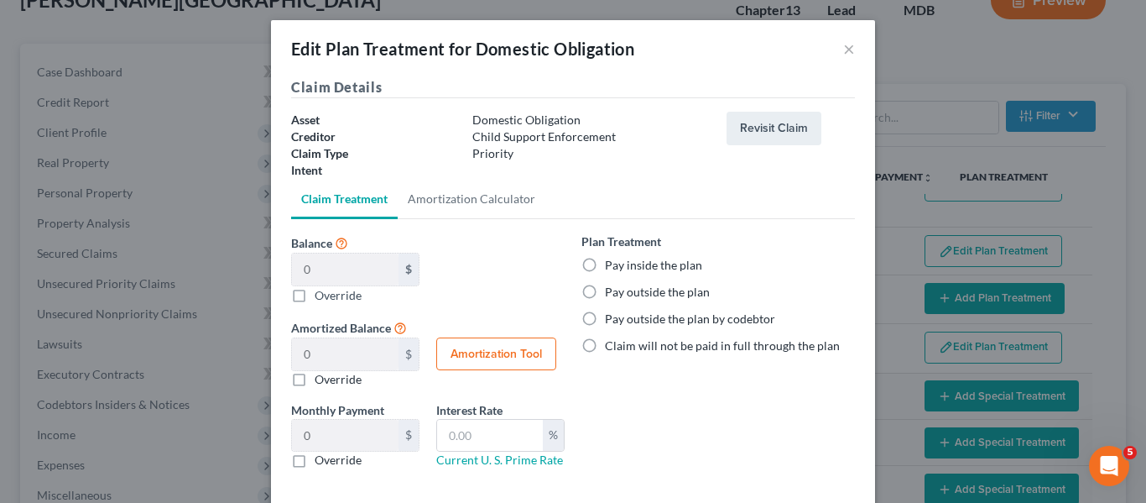
click at [605, 268] on label "Pay inside the plan" at bounding box center [653, 265] width 97 height 17
click at [612, 268] on input "Pay inside the plan" at bounding box center [617, 262] width 11 height 11
radio input "true"
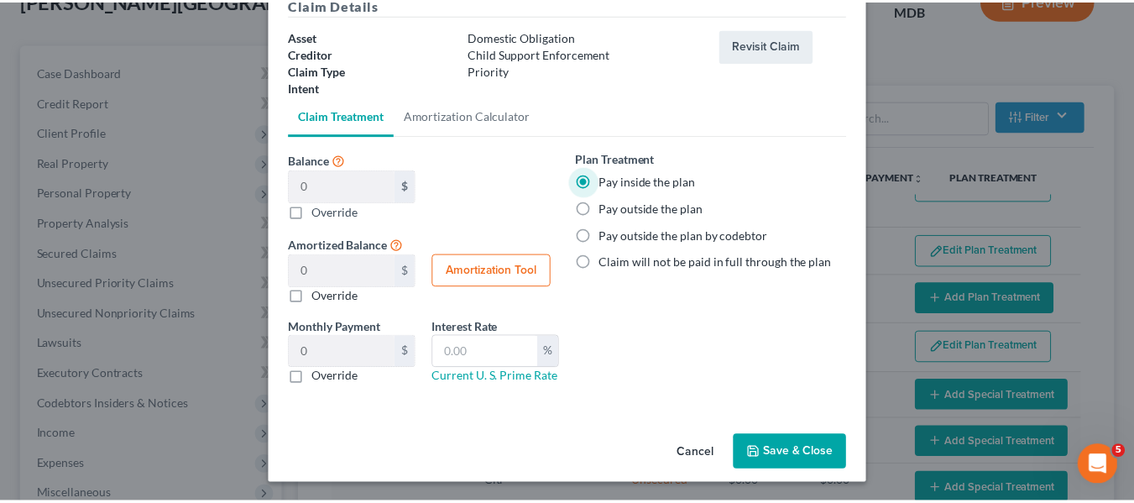
scroll to position [85, 0]
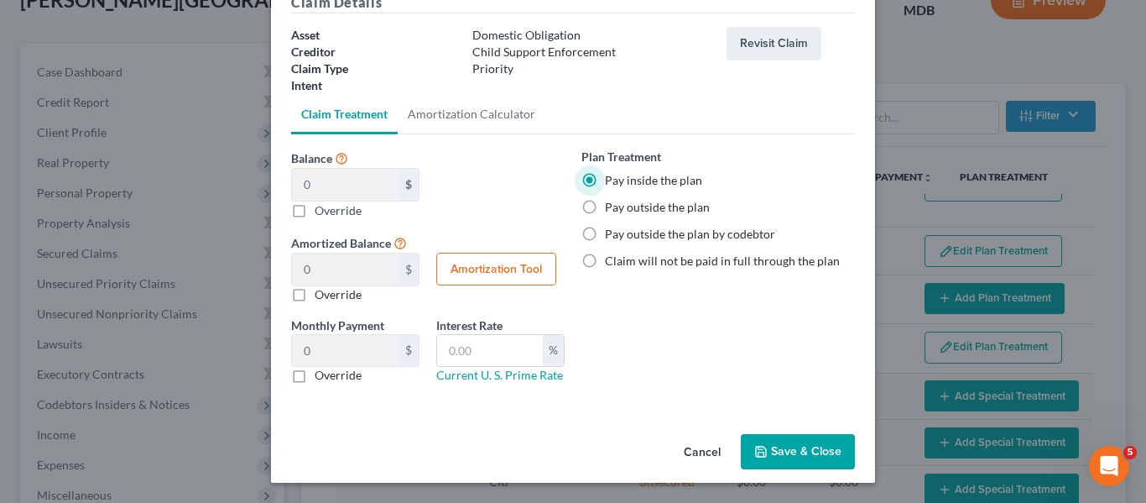
click at [783, 456] on button "Save & Close" at bounding box center [798, 451] width 114 height 35
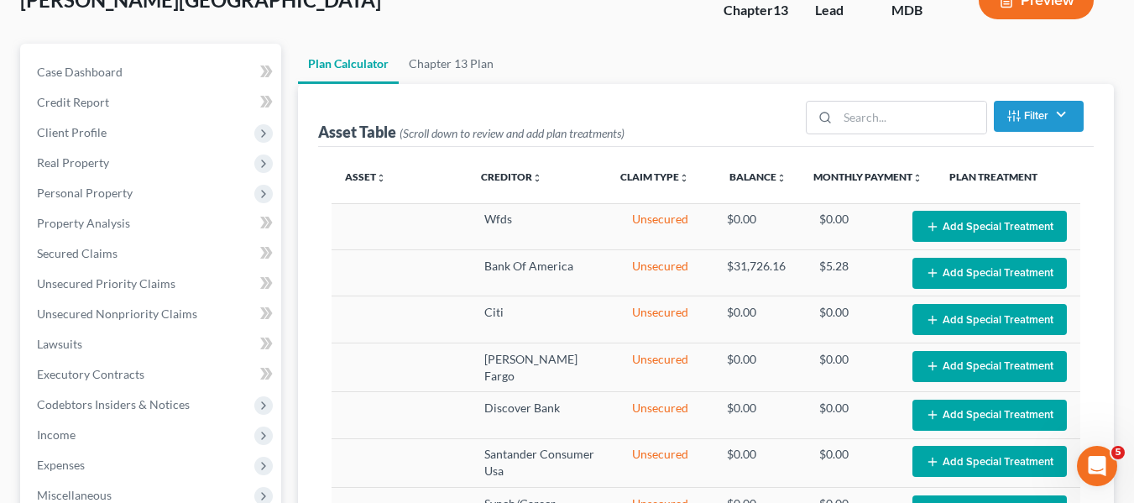
select select "59"
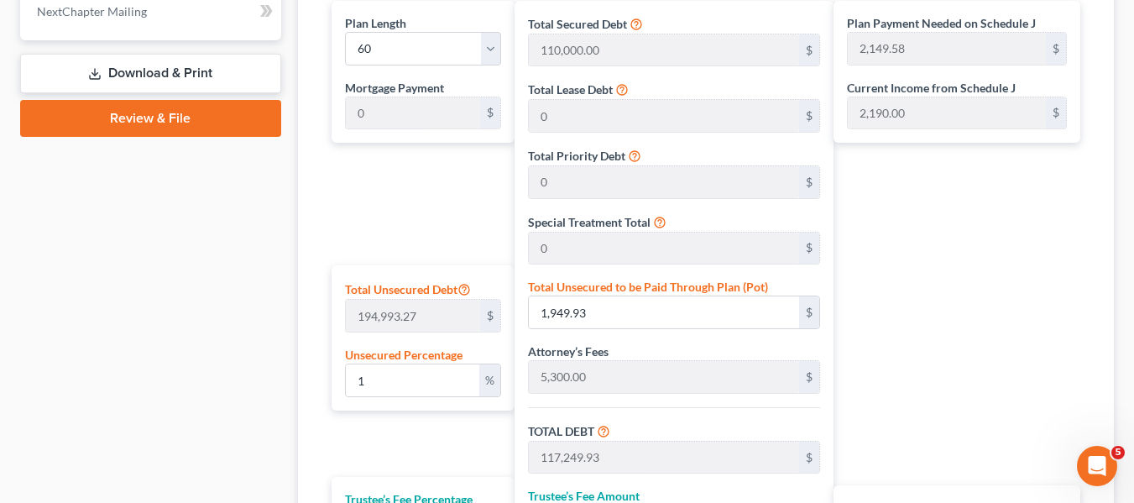
scroll to position [810, 0]
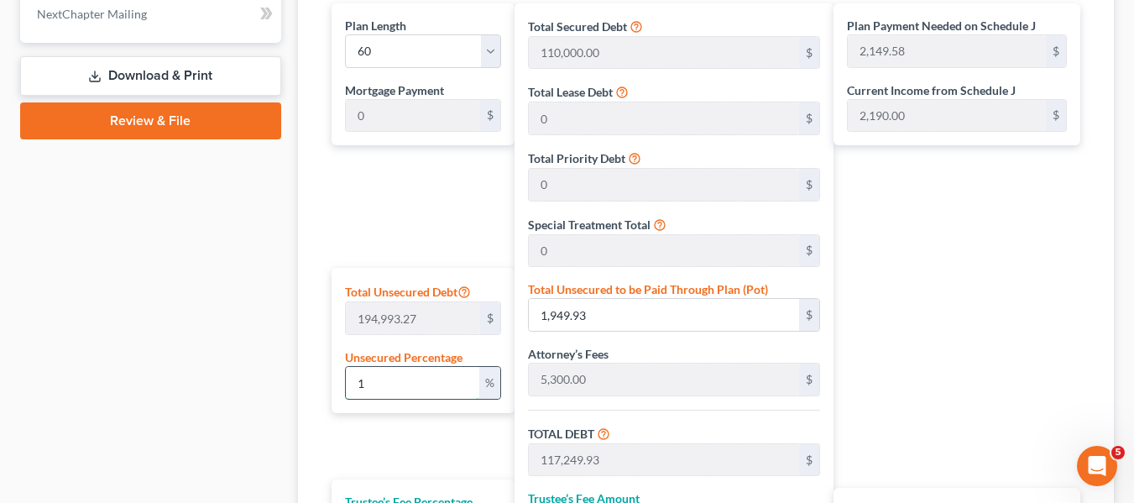
click at [401, 373] on input "1" at bounding box center [412, 383] width 133 height 32
type input "10"
type input "19,499.32"
type input "134,799.32"
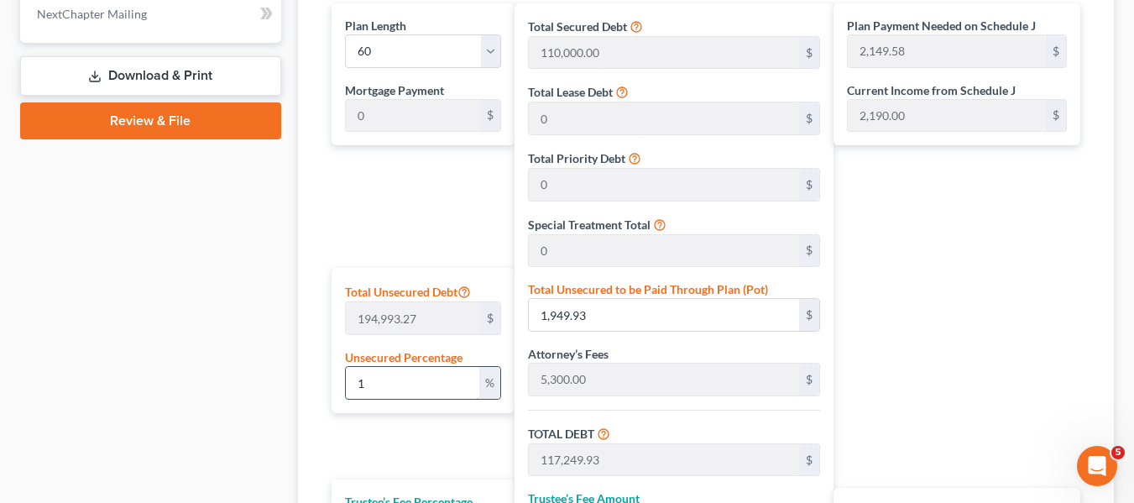
type input "13,479.93"
type input "148,279.25"
type input "2,471.32"
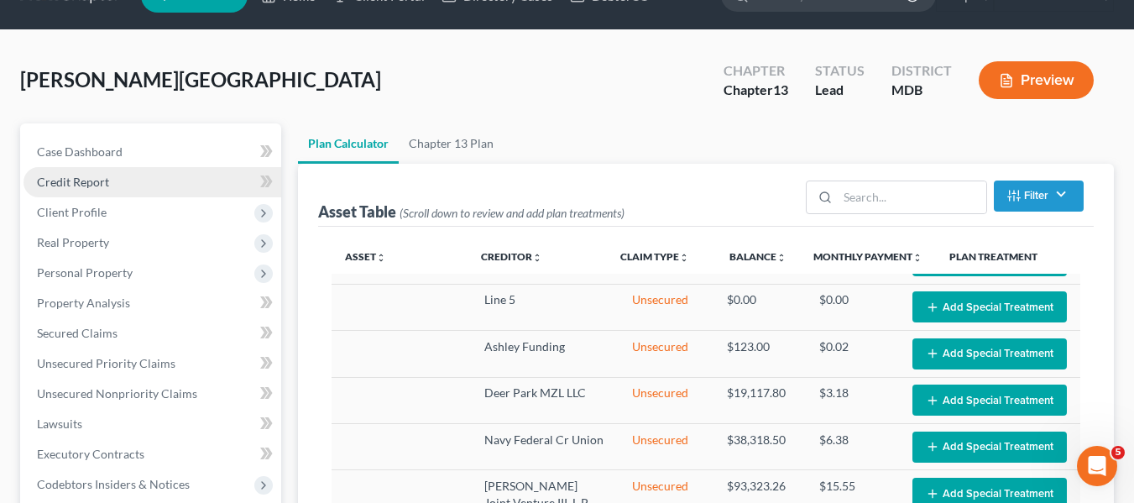
scroll to position [185, 0]
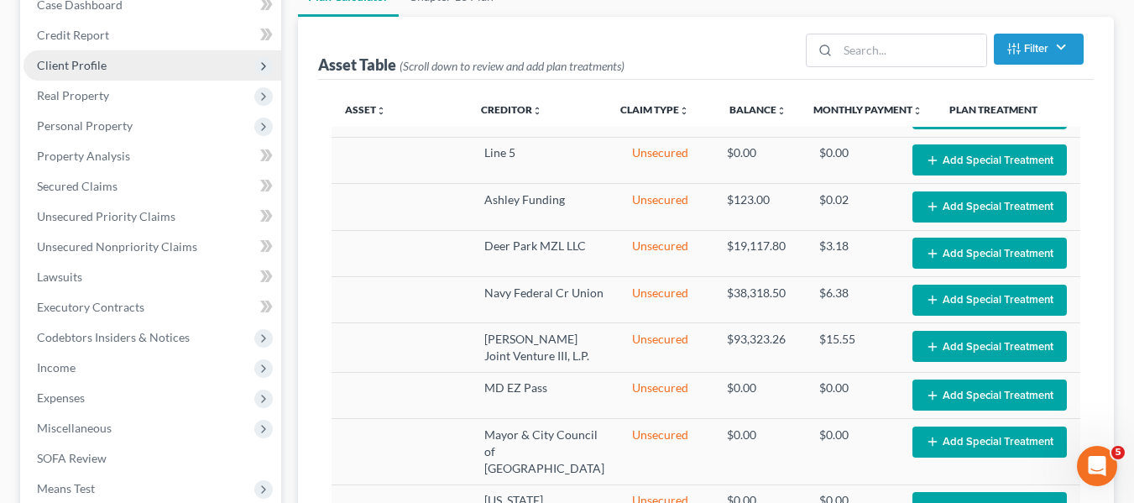
type input "10"
click at [70, 70] on span "Client Profile" at bounding box center [72, 65] width 70 height 14
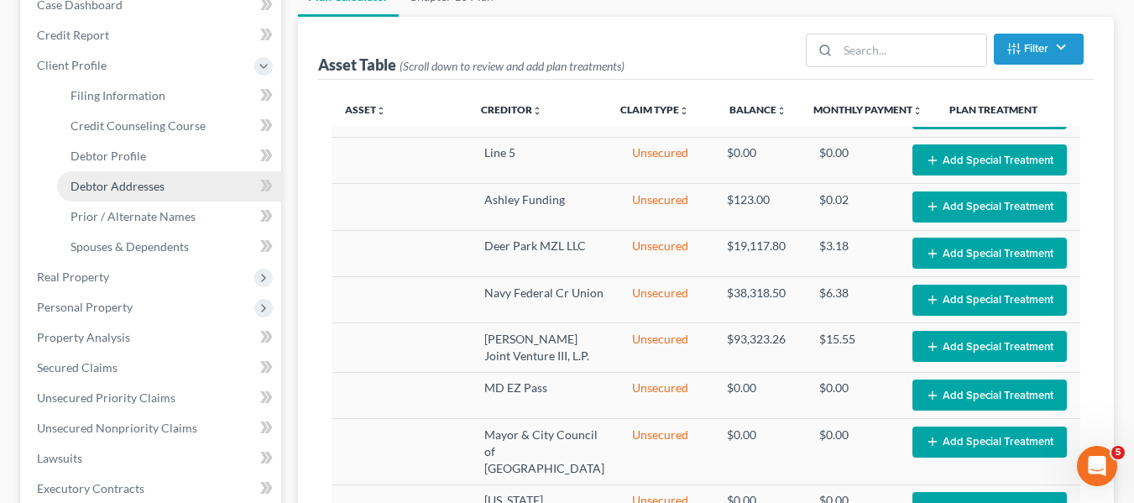
click at [112, 181] on span "Debtor Addresses" at bounding box center [117, 186] width 94 height 14
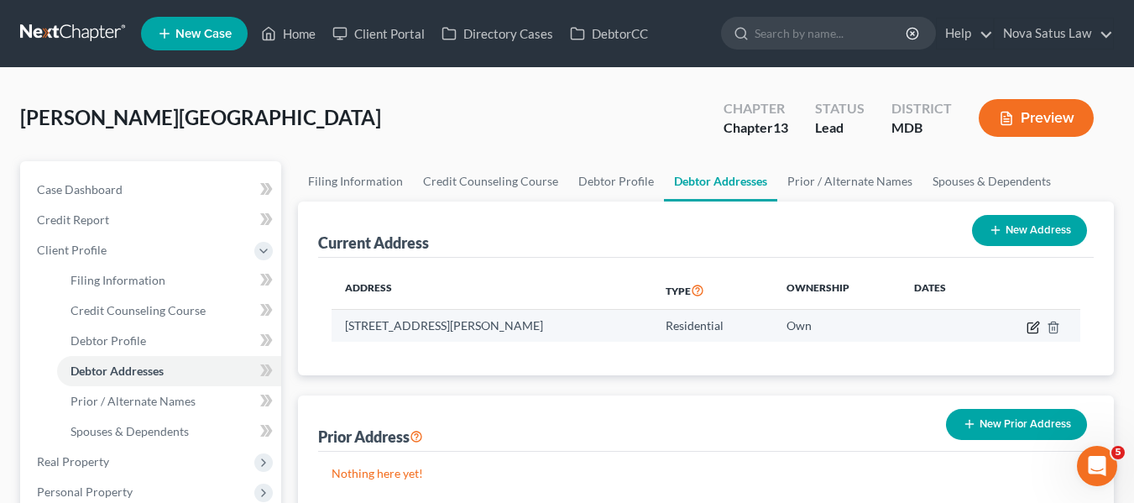
click at [1031, 328] on icon "button" at bounding box center [1034, 325] width 8 height 8
select select "21"
select select "2"
select select "0"
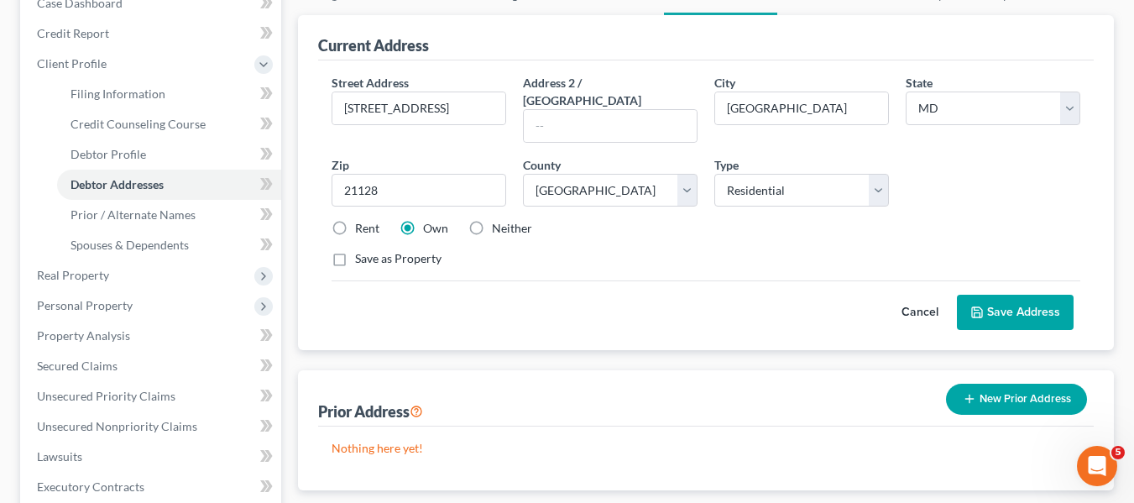
scroll to position [187, 0]
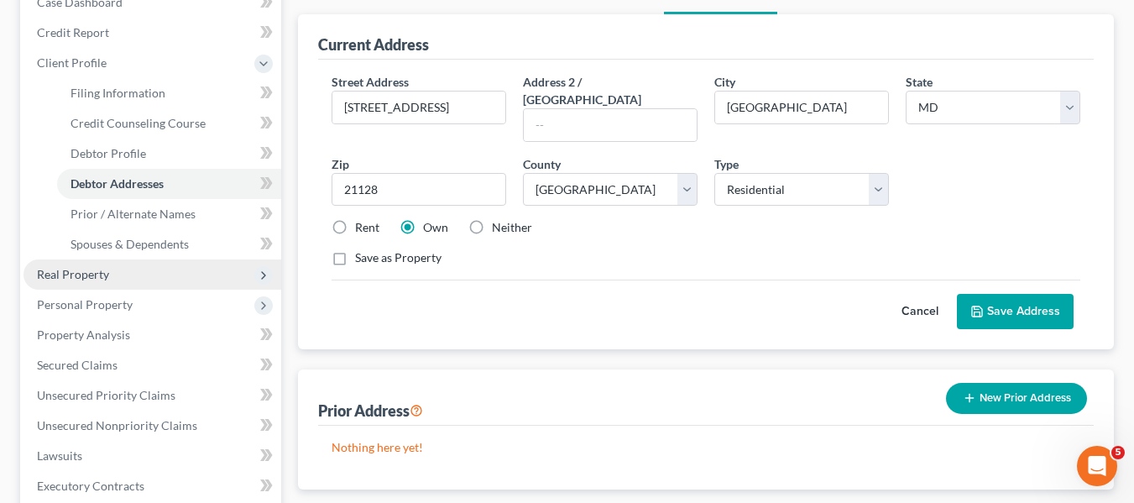
click at [150, 272] on span "Real Property" at bounding box center [152, 274] width 258 height 30
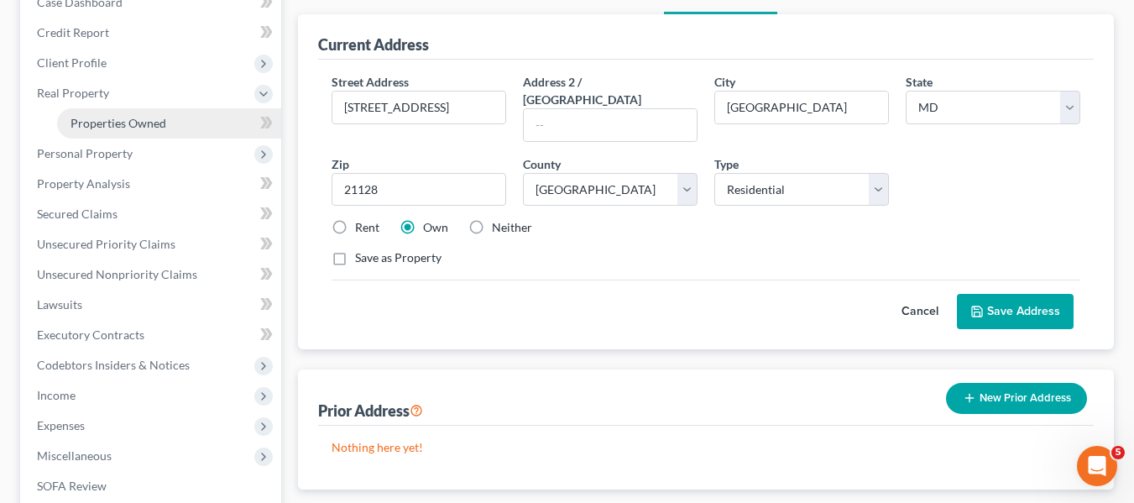
click at [138, 132] on link "Properties Owned" at bounding box center [169, 123] width 224 height 30
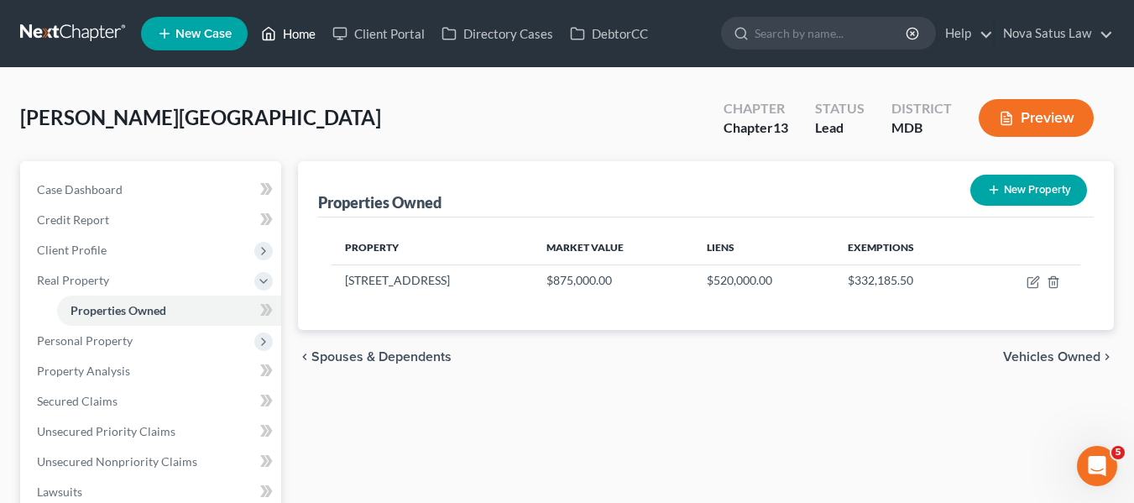
click at [292, 31] on link "Home" at bounding box center [288, 33] width 71 height 30
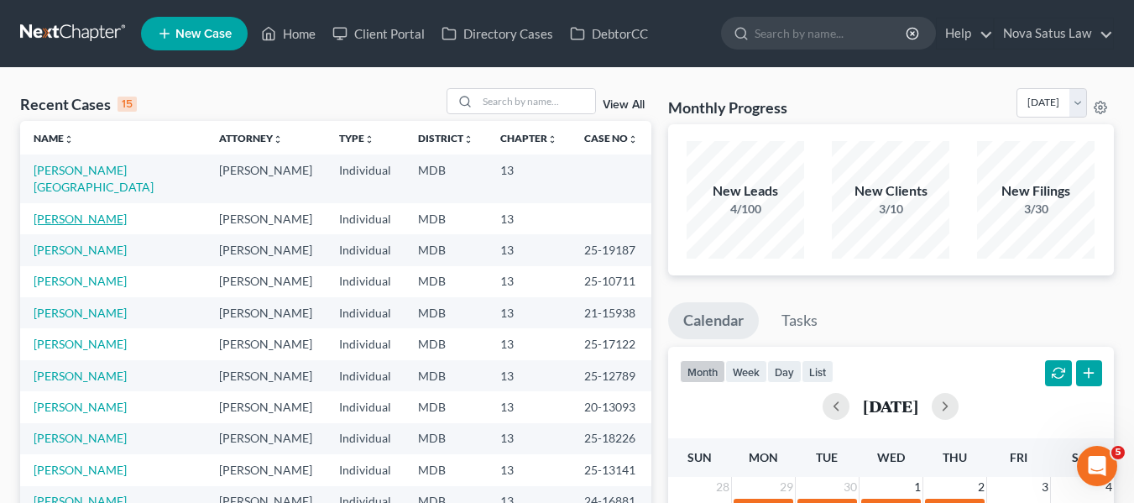
click at [48, 211] on link "[PERSON_NAME]" at bounding box center [80, 218] width 93 height 14
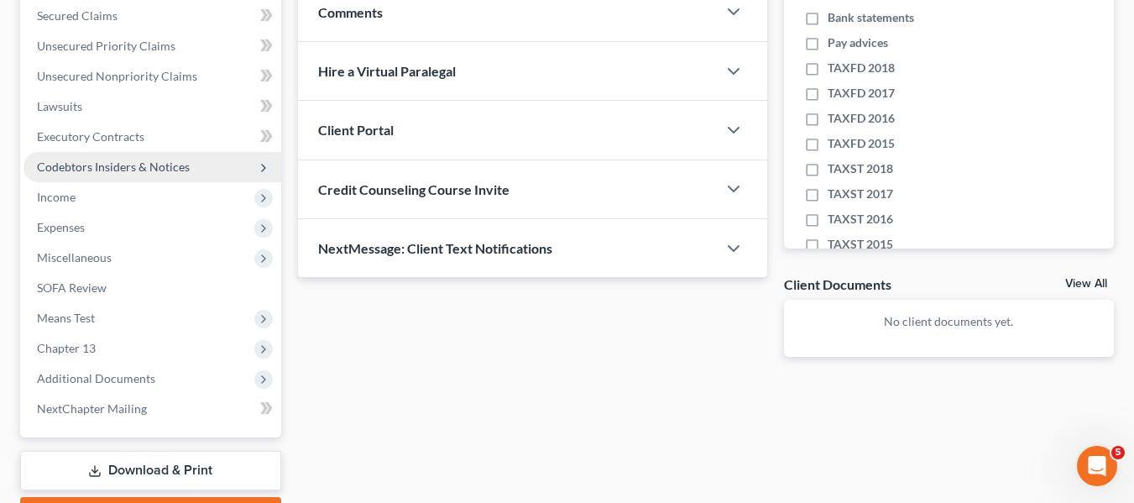
scroll to position [356, 0]
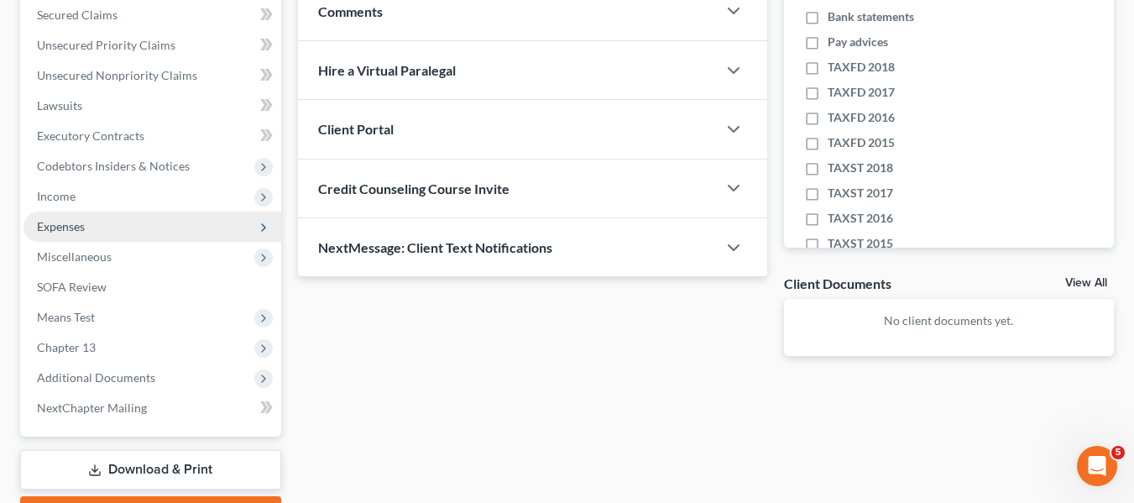
click at [81, 221] on span "Expenses" at bounding box center [61, 226] width 48 height 14
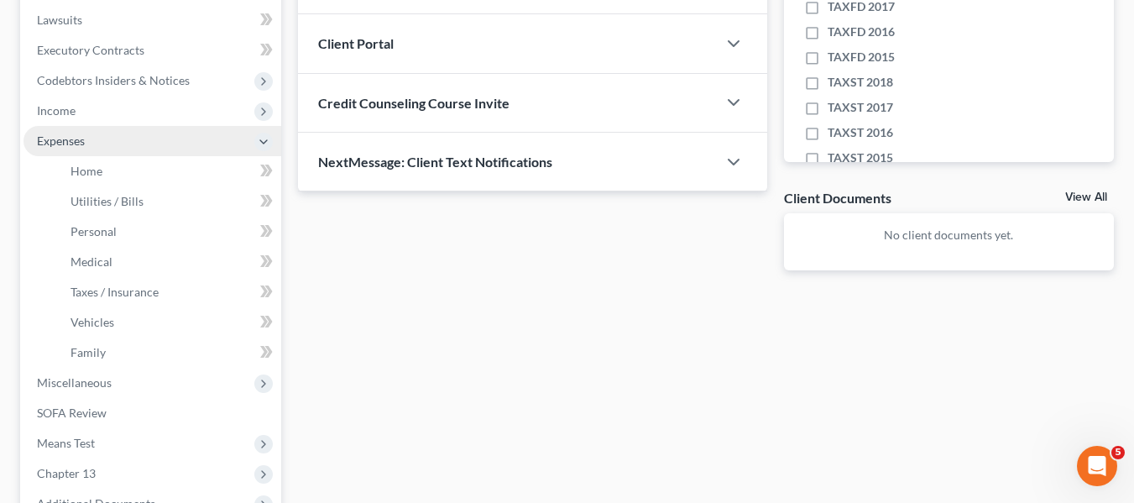
scroll to position [442, 0]
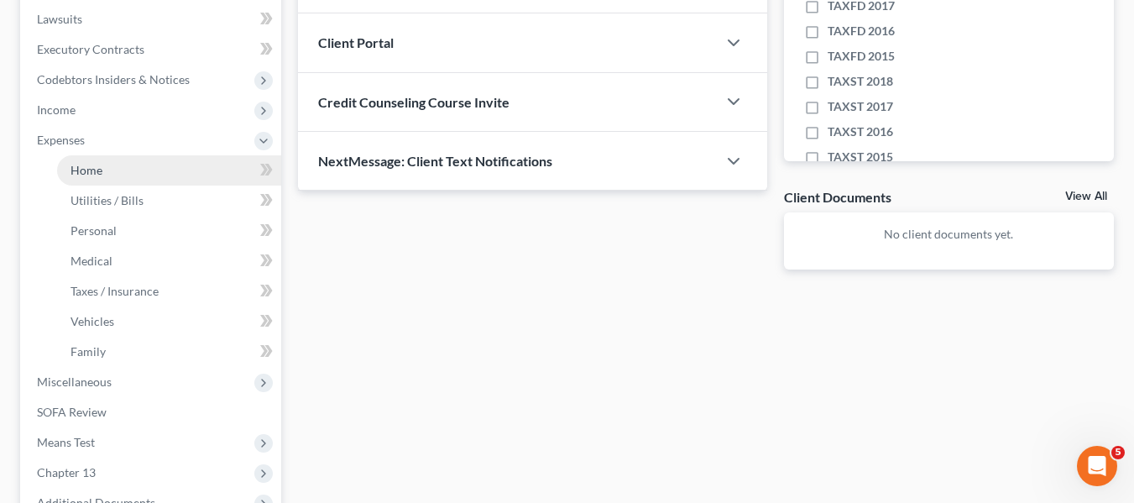
click at [88, 167] on span "Home" at bounding box center [86, 170] width 32 height 14
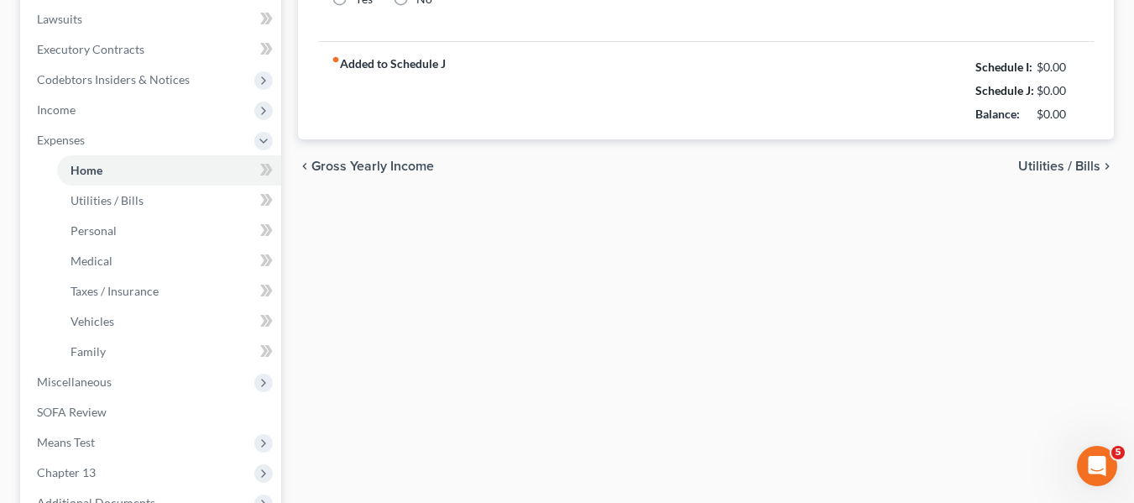
scroll to position [32, 0]
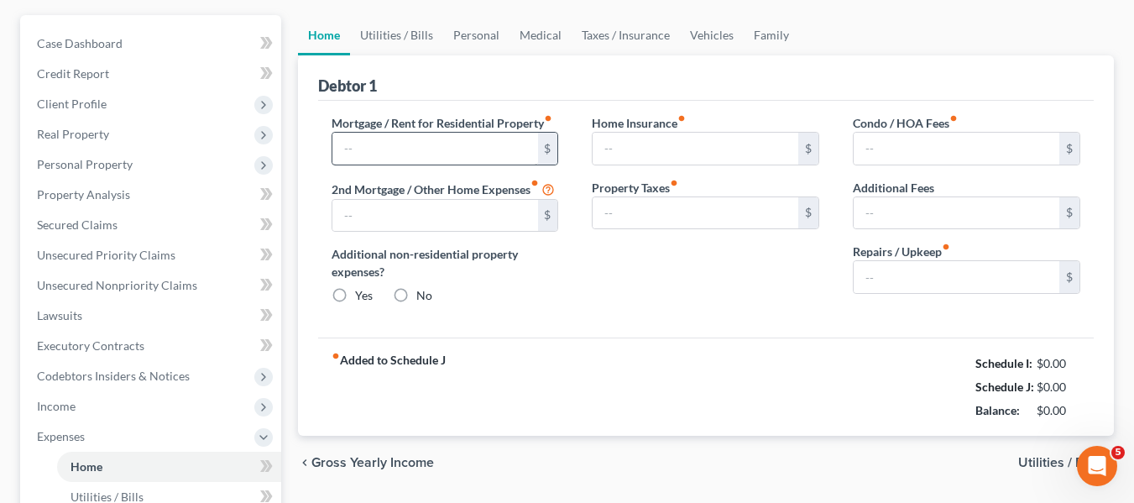
type input "0.00"
radio input "true"
type input "0.00"
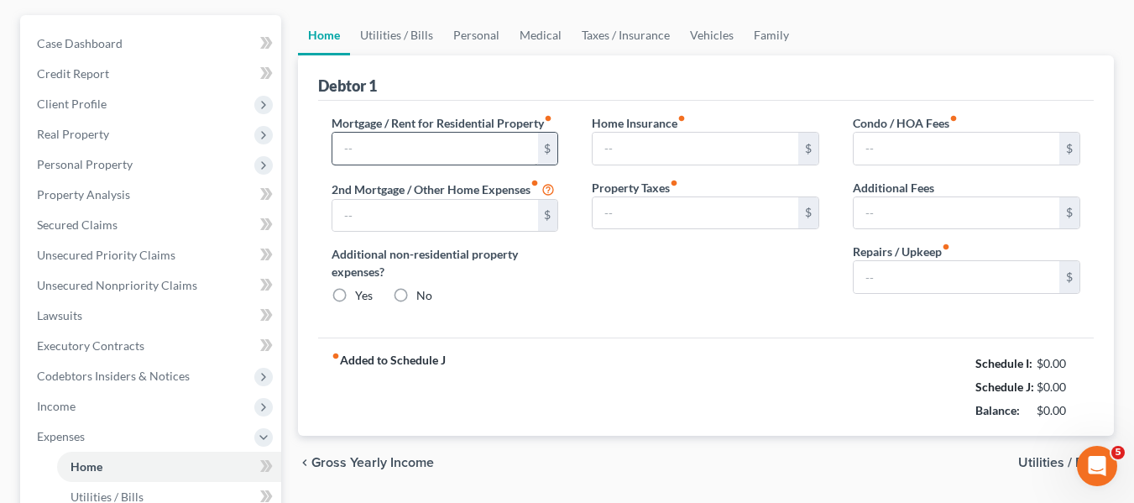
type input "0.00"
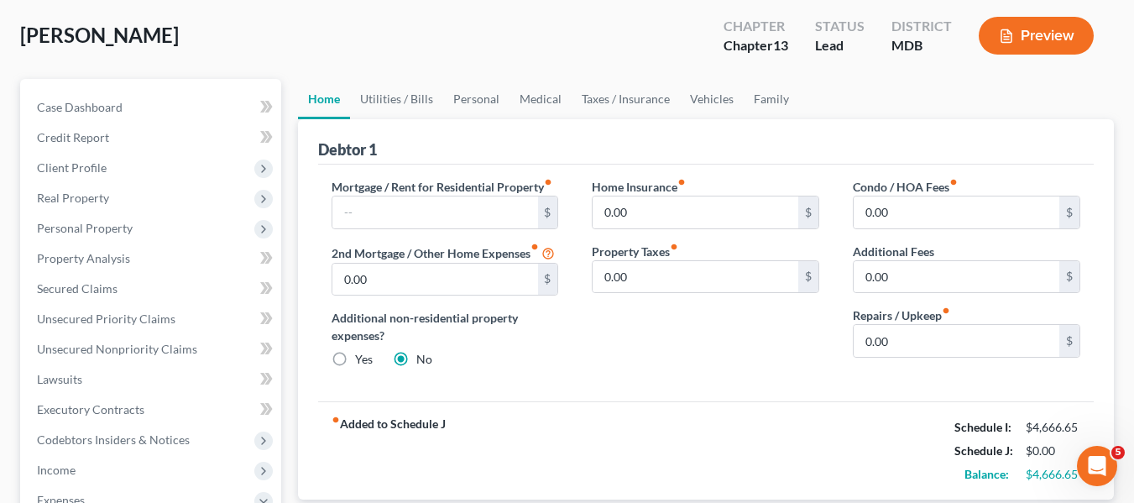
scroll to position [83, 0]
click at [436, 226] on input "text" at bounding box center [435, 212] width 206 height 32
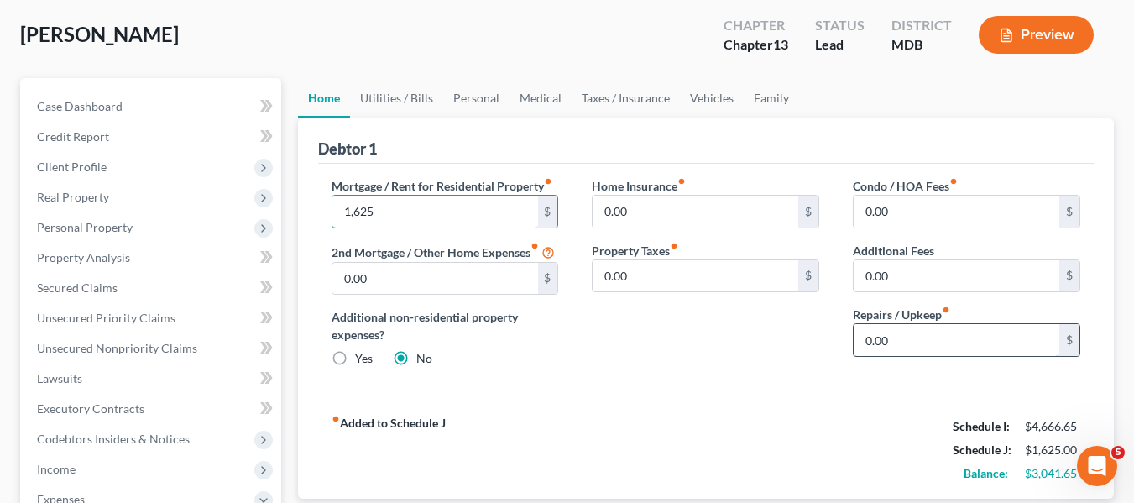
type input "1,625"
click at [952, 346] on input "0.00" at bounding box center [956, 340] width 206 height 32
type input "150"
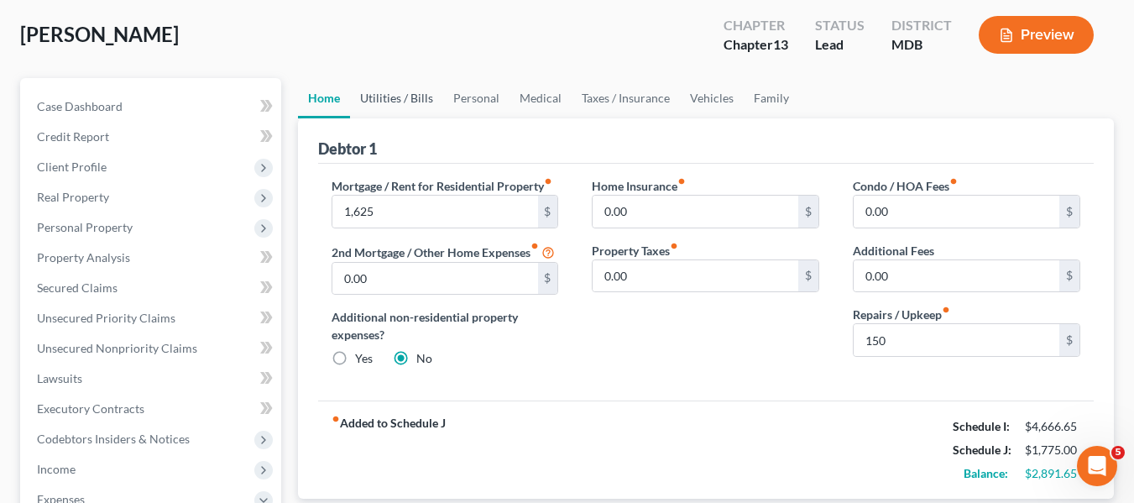
click at [399, 107] on link "Utilities / Bills" at bounding box center [396, 98] width 93 height 40
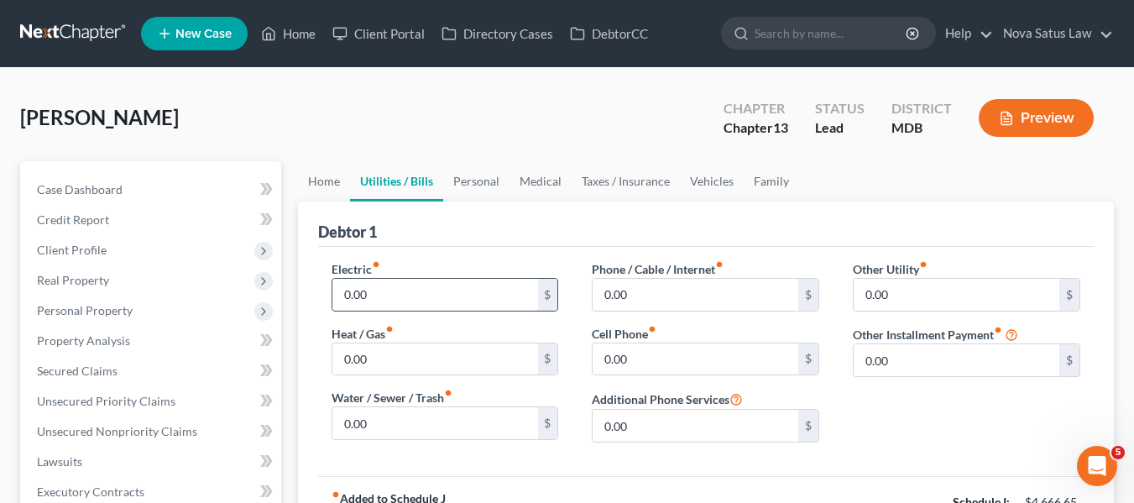
click at [390, 296] on input "0.00" at bounding box center [435, 295] width 206 height 32
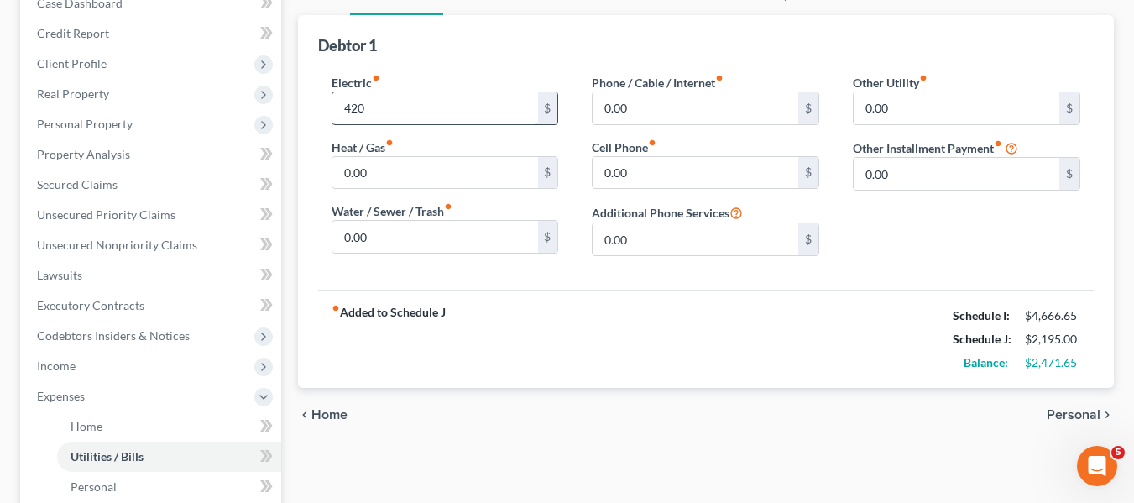
scroll to position [187, 0]
type input "420"
click at [387, 242] on input "0.00" at bounding box center [435, 236] width 206 height 32
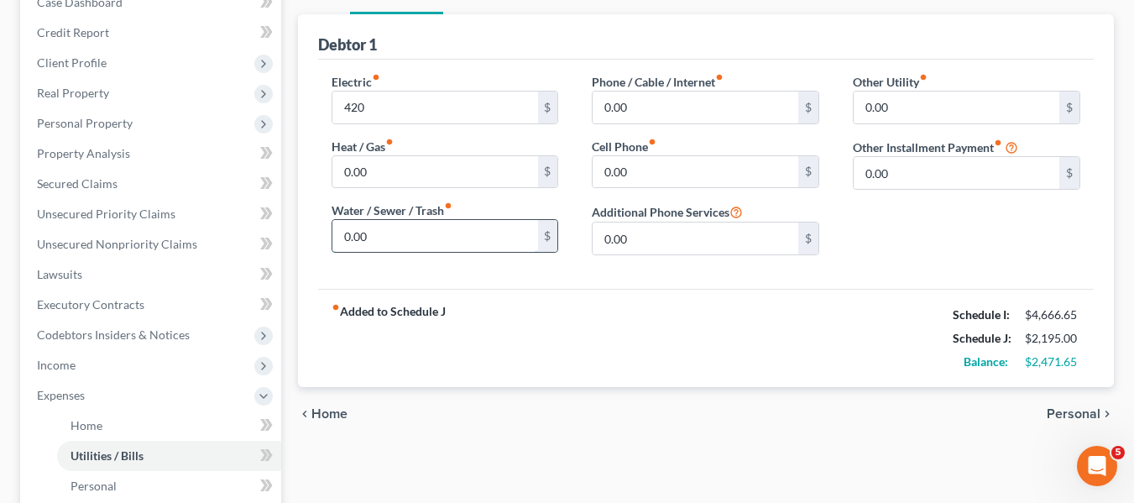
click at [387, 242] on input "0.00" at bounding box center [435, 236] width 206 height 32
type input "200"
click at [660, 102] on input "0.00" at bounding box center [695, 107] width 206 height 32
type input "150"
click at [629, 172] on input "0.00" at bounding box center [695, 172] width 206 height 32
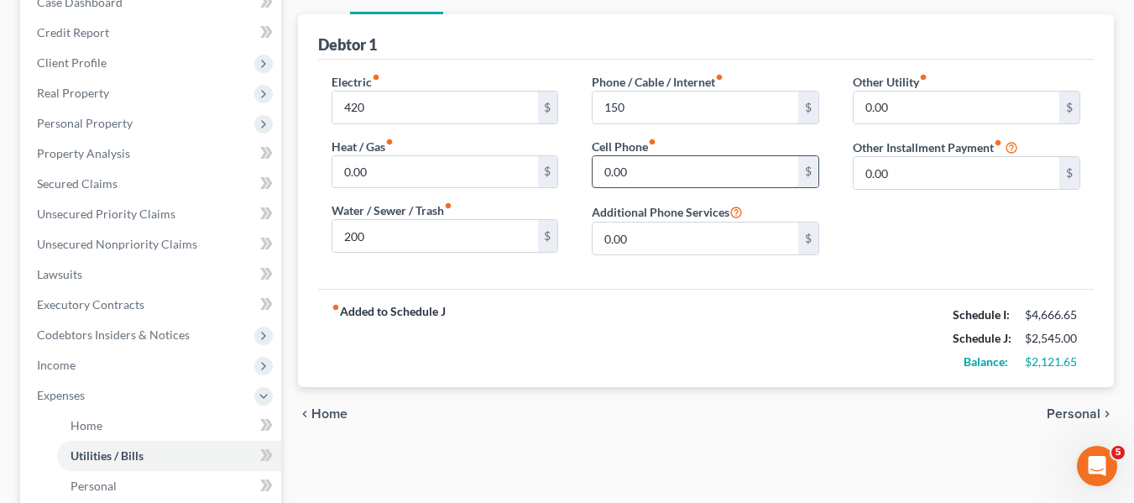
click at [629, 172] on input "0.00" at bounding box center [695, 172] width 206 height 32
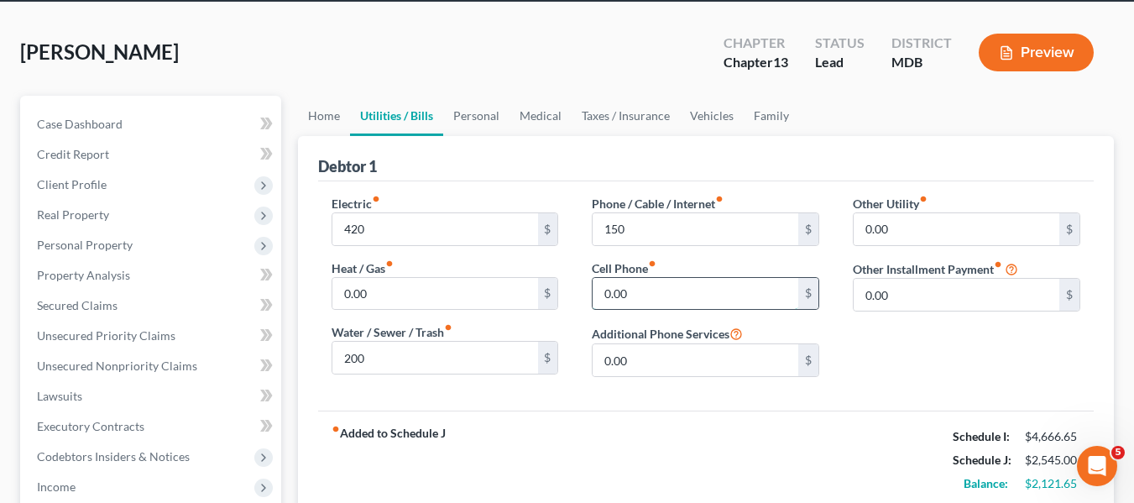
scroll to position [65, 0]
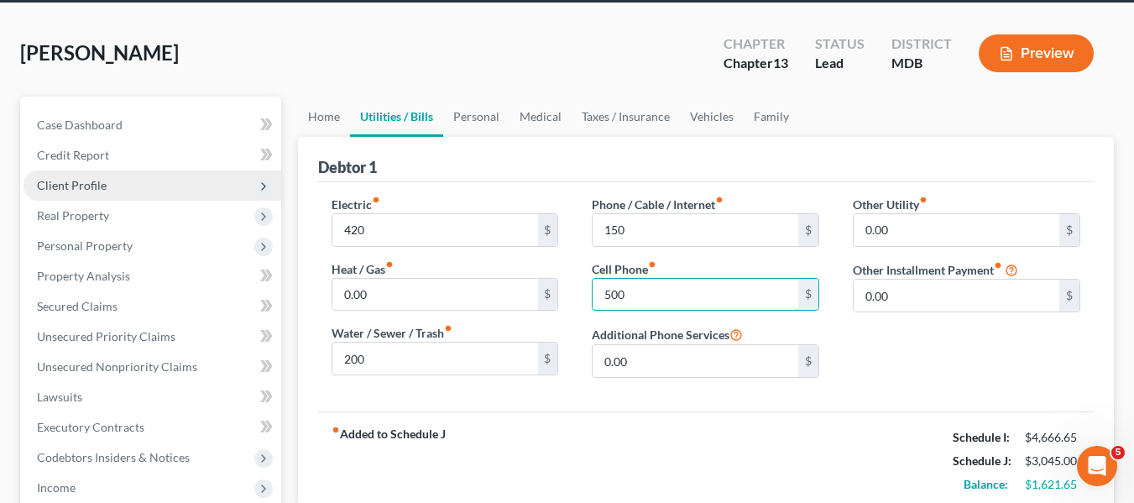
type input "500"
click at [116, 184] on span "Client Profile" at bounding box center [152, 185] width 258 height 30
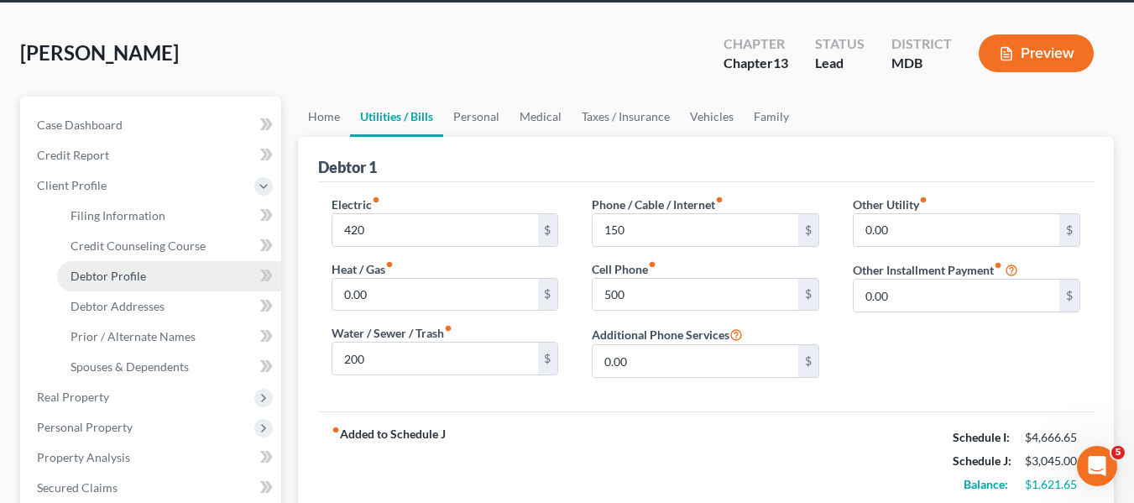
click at [126, 277] on span "Debtor Profile" at bounding box center [108, 276] width 76 height 14
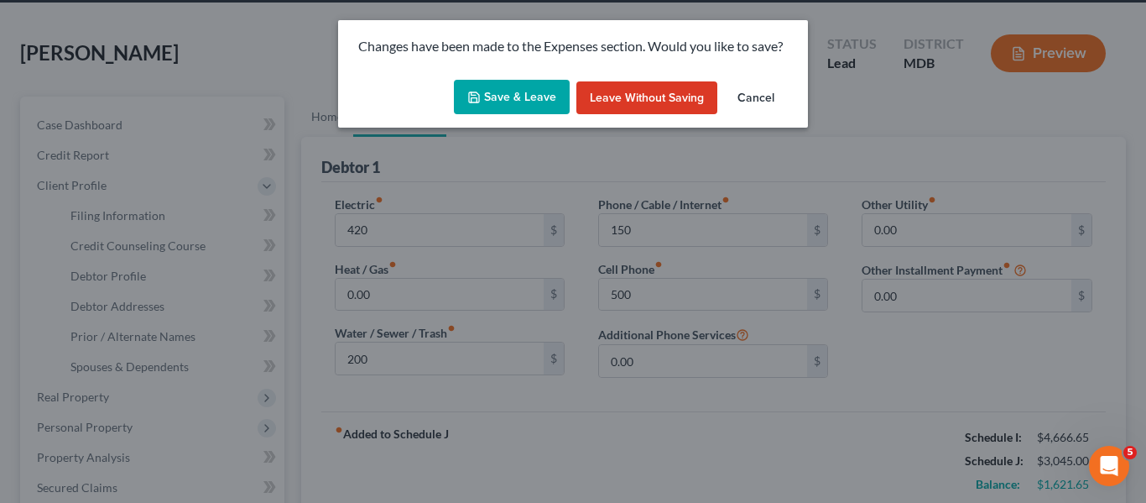
click at [496, 91] on button "Save & Leave" at bounding box center [512, 97] width 116 height 35
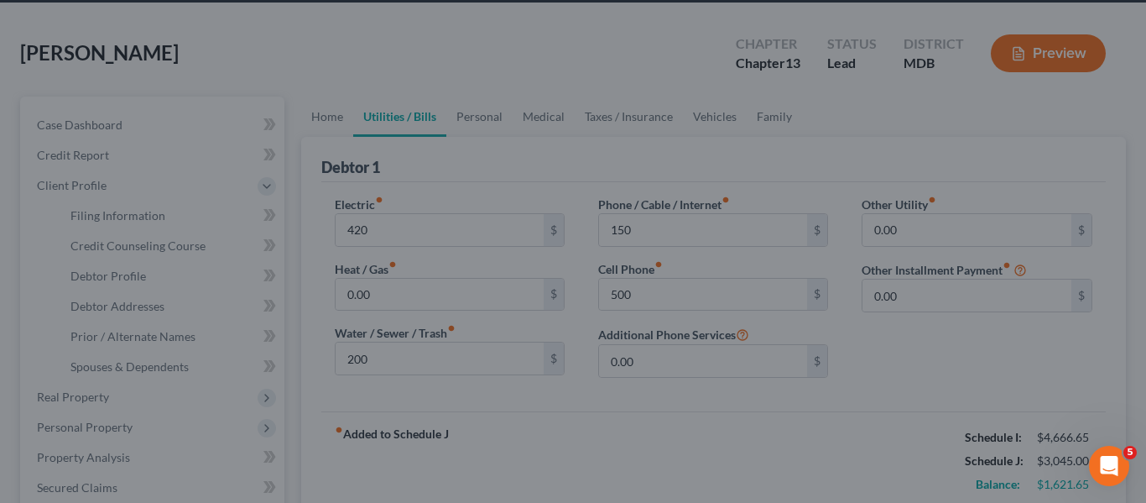
type input "420.00"
type input "200.00"
type input "150.00"
type input "500.00"
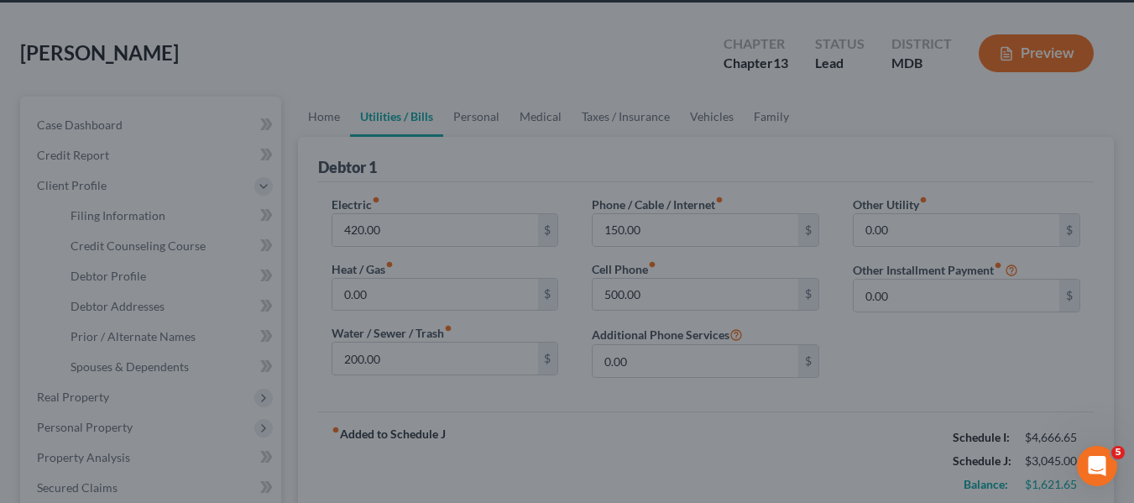
select select "1"
select select "2"
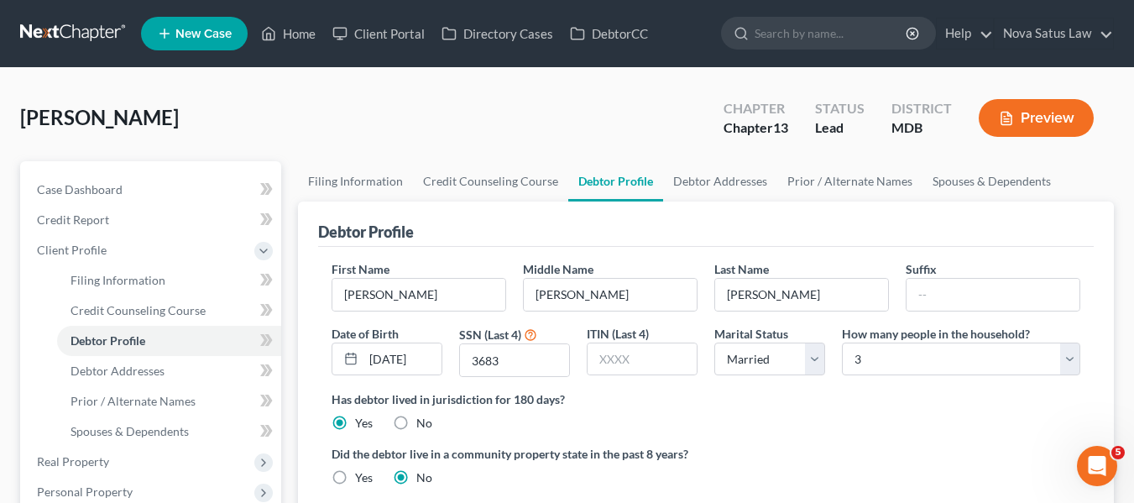
scroll to position [82, 0]
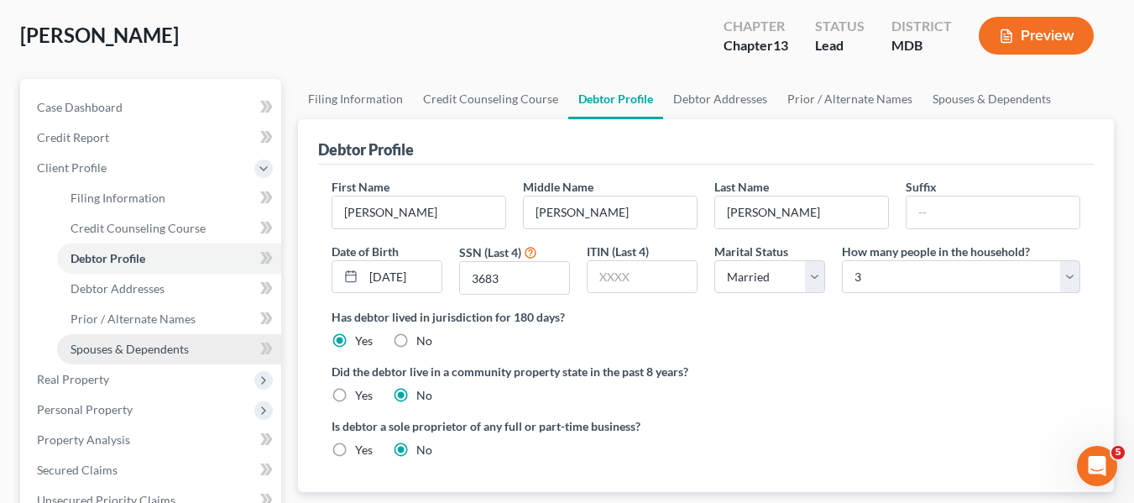
click at [164, 336] on link "Spouses & Dependents" at bounding box center [169, 349] width 224 height 30
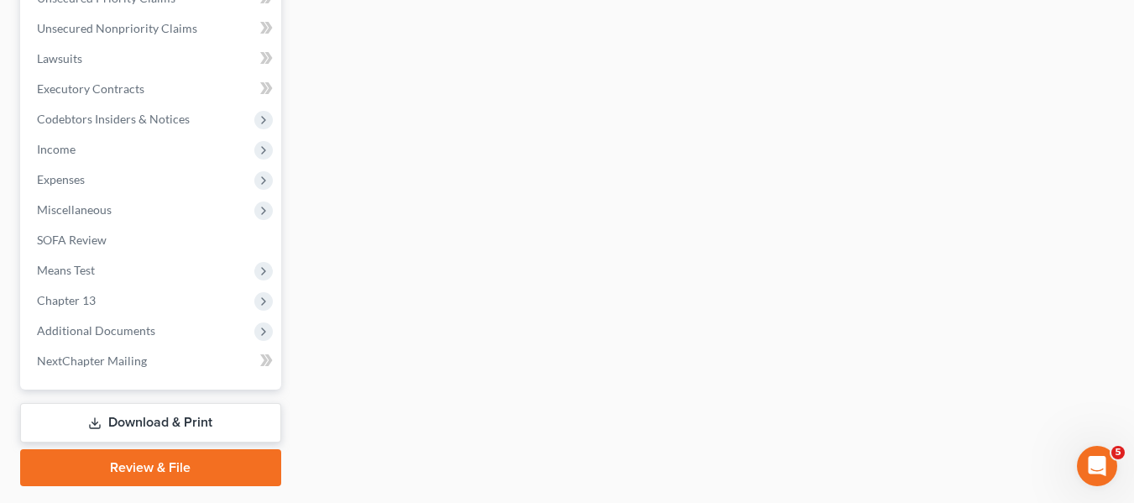
scroll to position [585, 0]
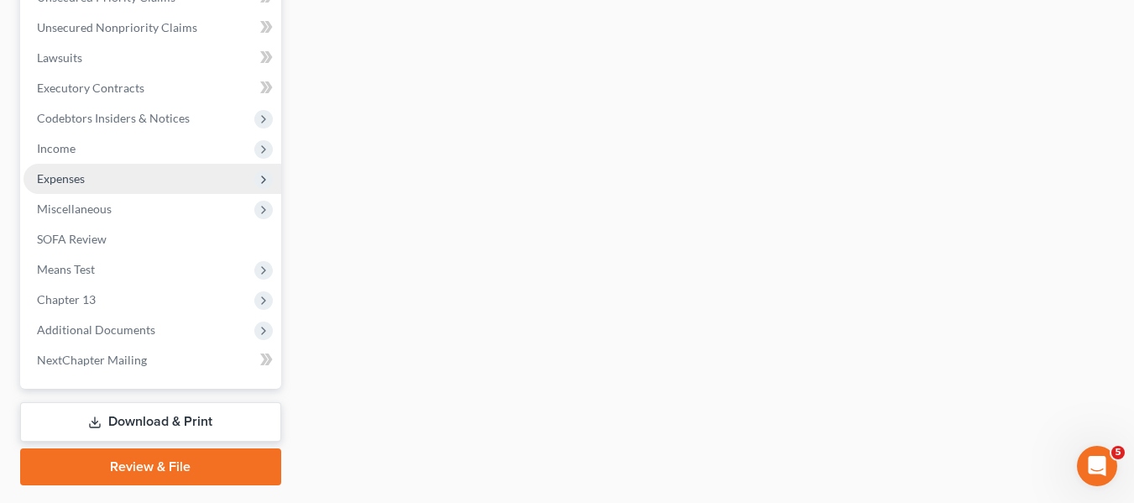
click at [81, 179] on span "Expenses" at bounding box center [61, 178] width 48 height 14
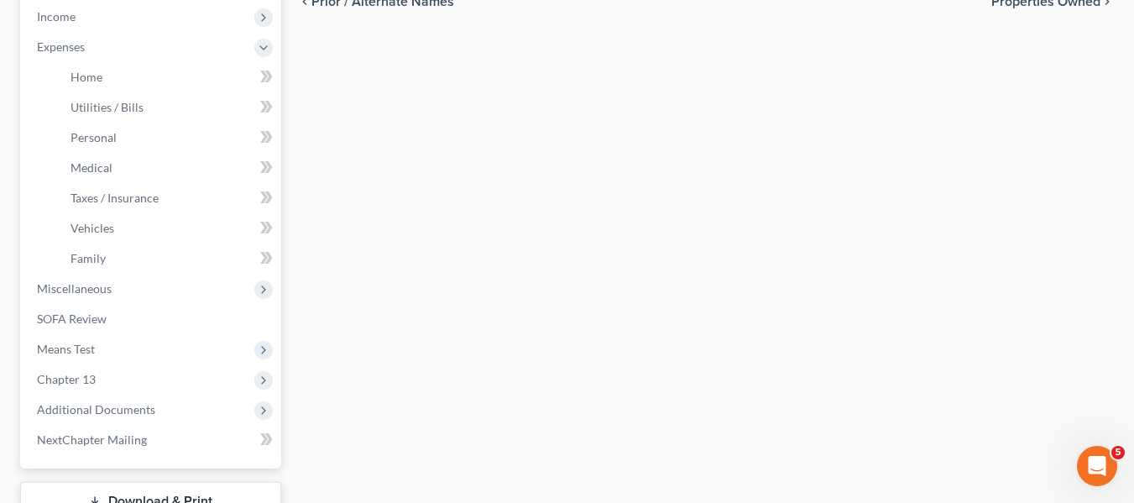
scroll to position [540, 0]
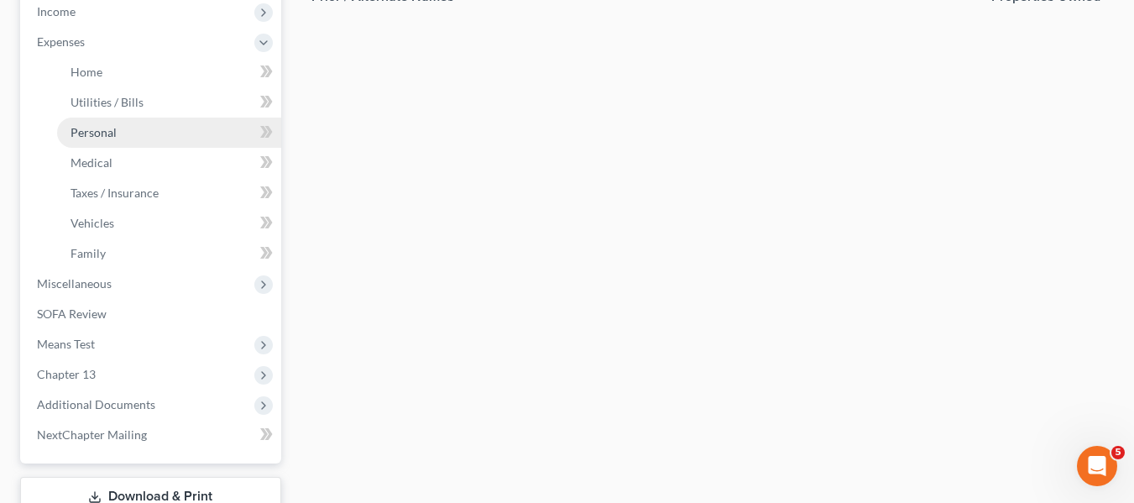
click at [99, 139] on link "Personal" at bounding box center [169, 132] width 224 height 30
type input "0.00"
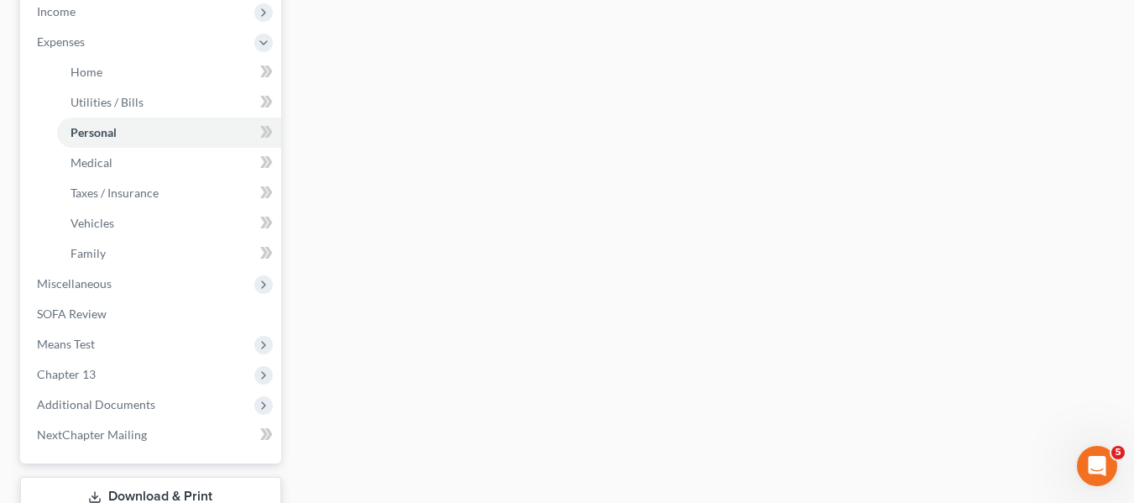
type input "0.00"
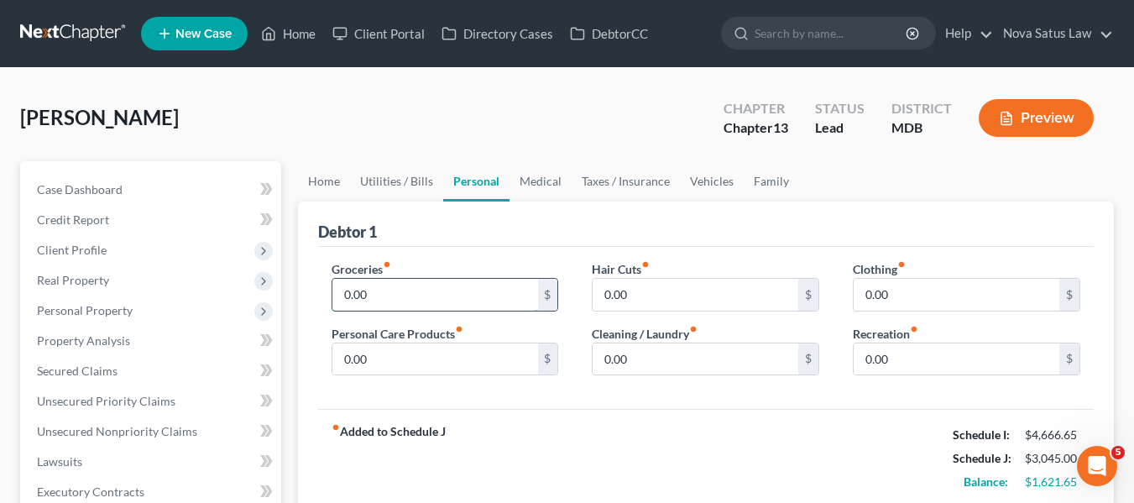
click at [416, 281] on input "0.00" at bounding box center [435, 295] width 206 height 32
type input "700"
click at [940, 301] on input "0.00" at bounding box center [956, 295] width 206 height 32
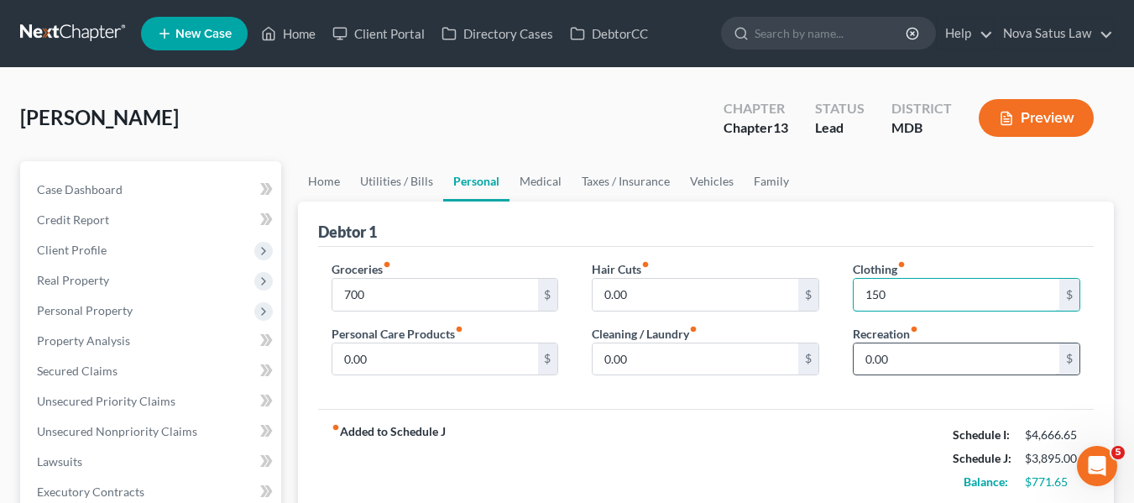
type input "150"
click at [913, 357] on input "0.00" at bounding box center [956, 359] width 206 height 32
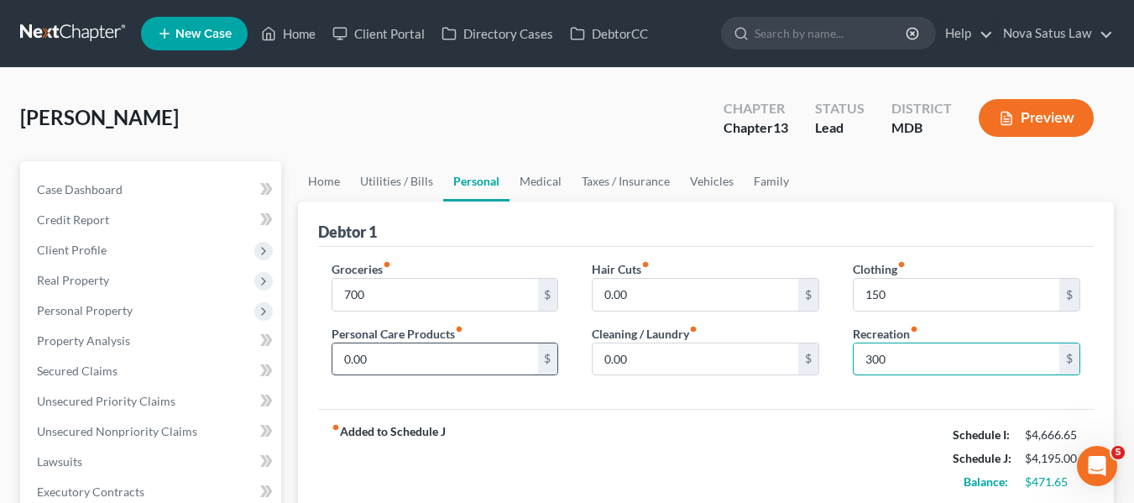
type input "300"
click at [433, 367] on input "0.00" at bounding box center [435, 359] width 206 height 32
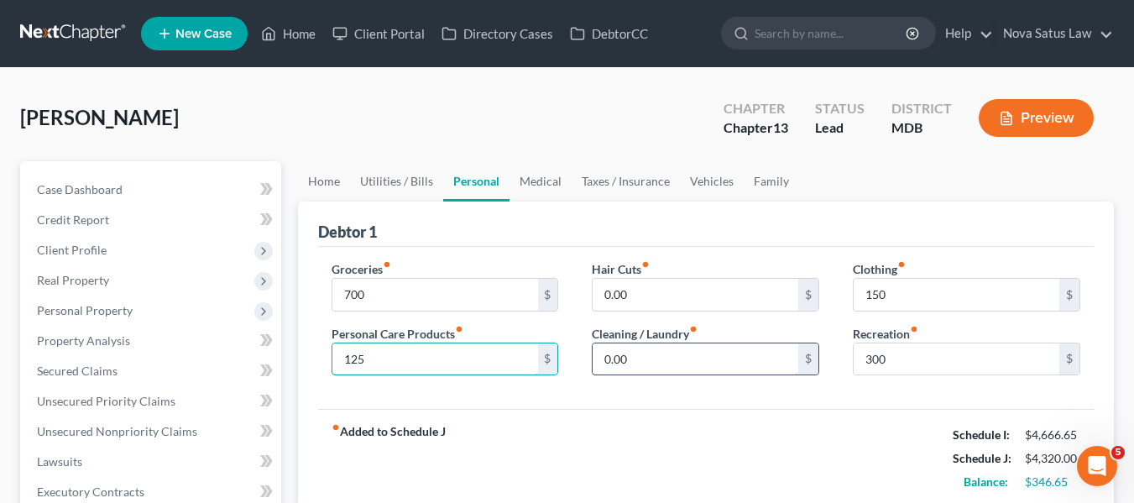
type input "125"
click at [679, 355] on input "0.00" at bounding box center [695, 359] width 206 height 32
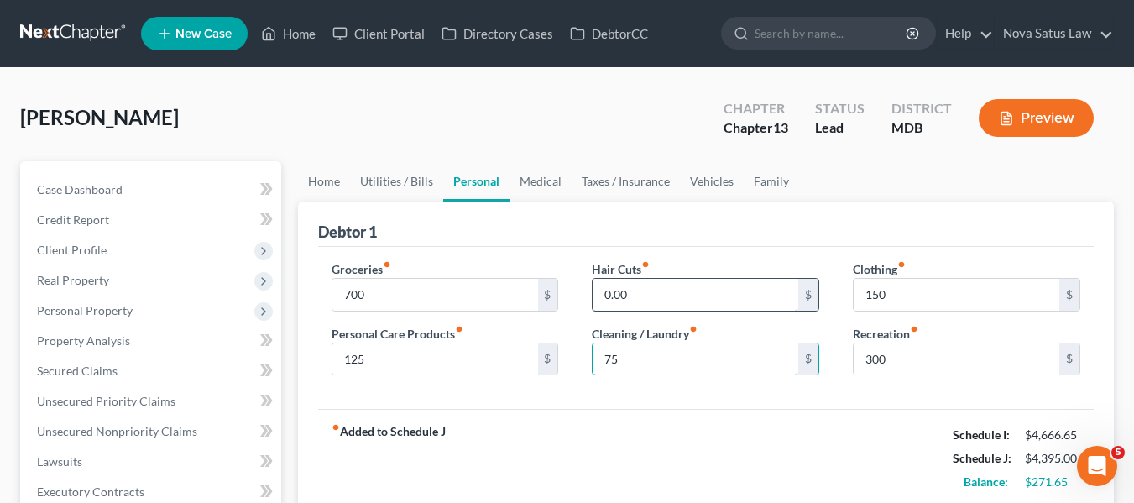
type input "75"
click at [667, 295] on input "0.00" at bounding box center [695, 295] width 206 height 32
type input "75"
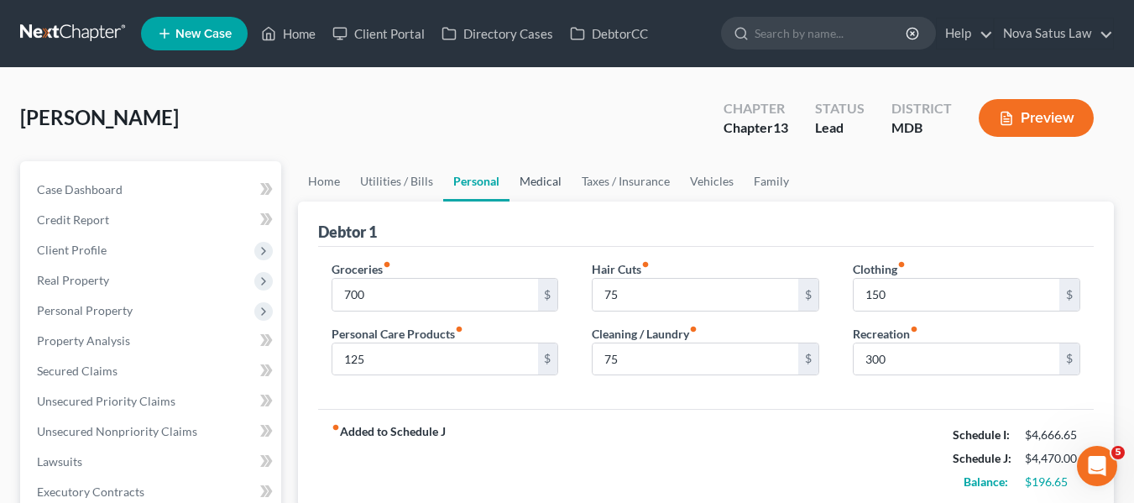
click at [536, 180] on link "Medical" at bounding box center [540, 181] width 62 height 40
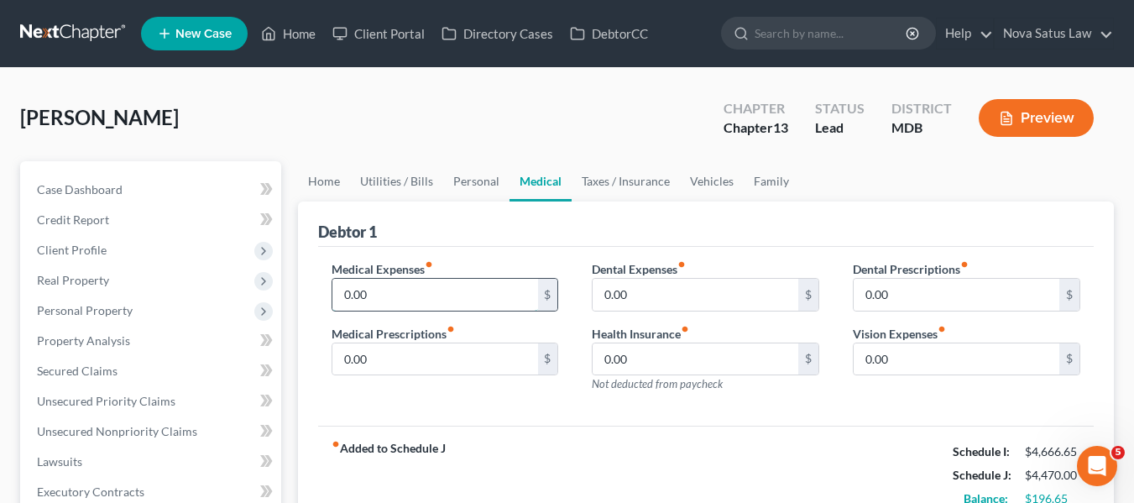
click at [367, 294] on input "0.00" at bounding box center [435, 295] width 206 height 32
type input "150"
click at [931, 351] on input "0.00" at bounding box center [956, 359] width 206 height 32
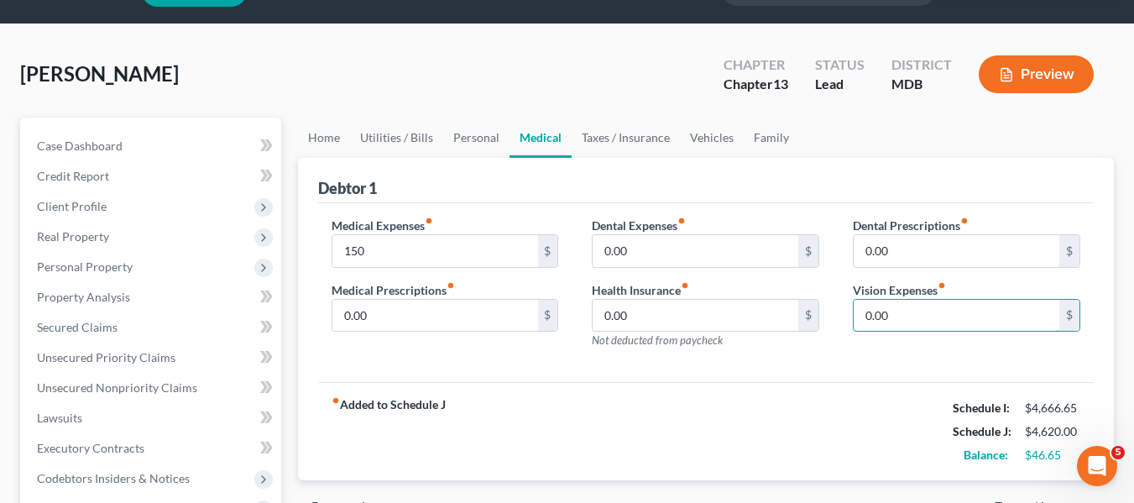
scroll to position [44, 0]
type input "100"
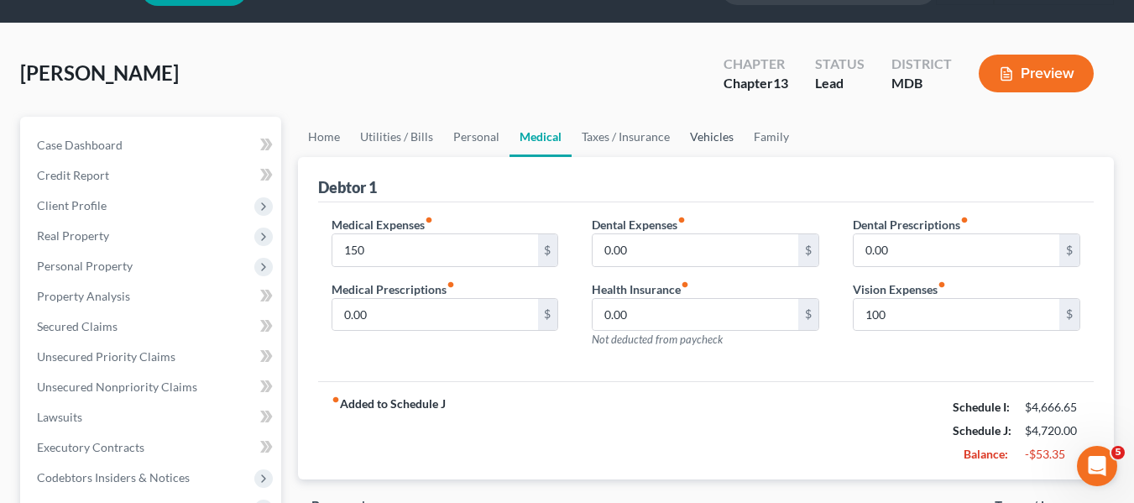
click at [707, 143] on link "Vehicles" at bounding box center [712, 137] width 64 height 40
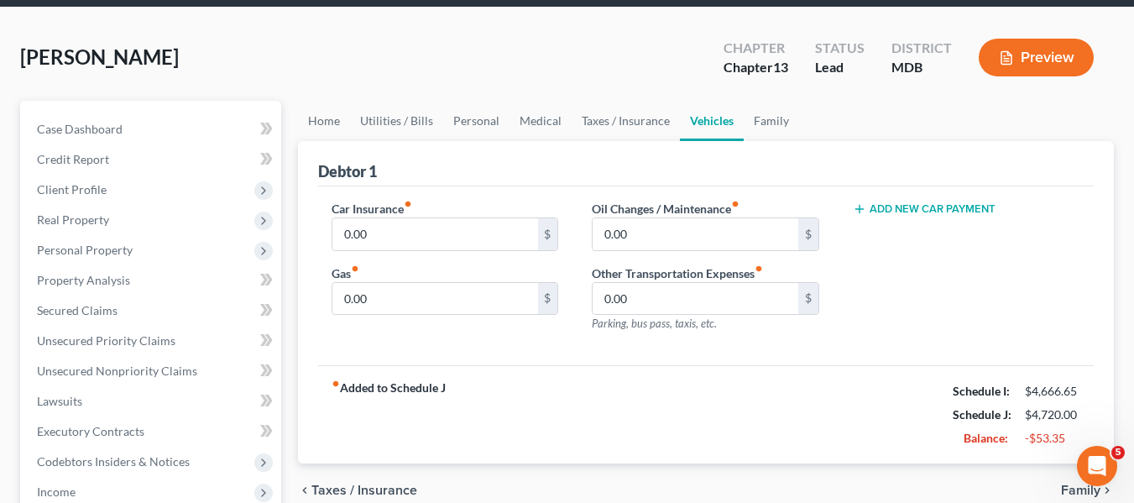
scroll to position [66, 0]
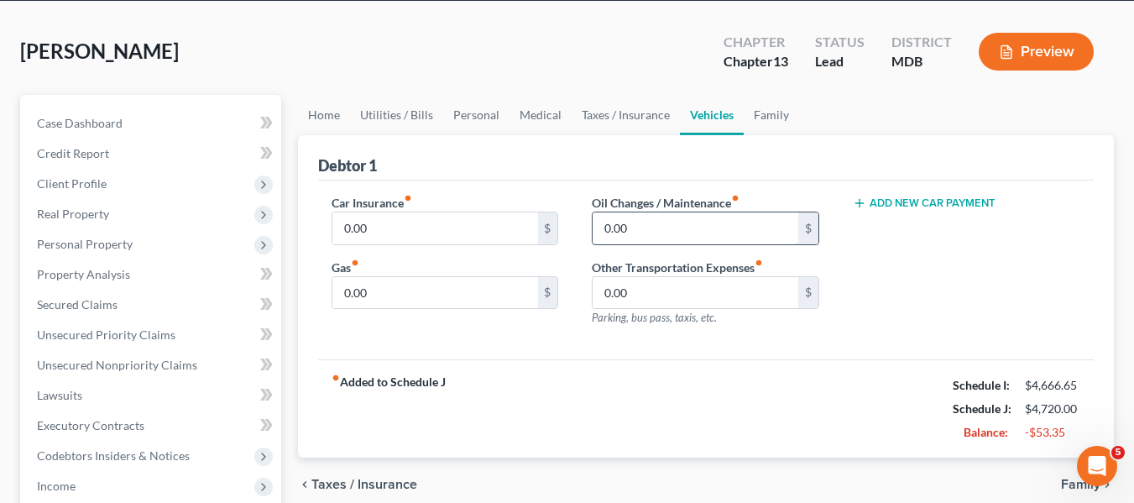
click at [642, 224] on input "0.00" at bounding box center [695, 228] width 206 height 32
type input "75"
click at [381, 237] on input "0.00" at bounding box center [435, 228] width 206 height 32
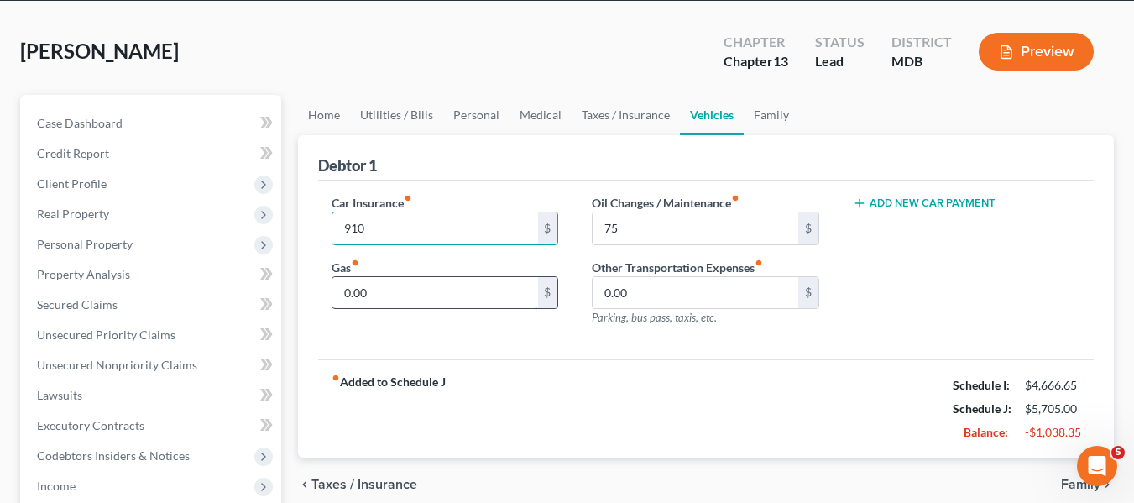
type input "910"
click at [392, 295] on input "0.00" at bounding box center [435, 293] width 206 height 32
type input "250"
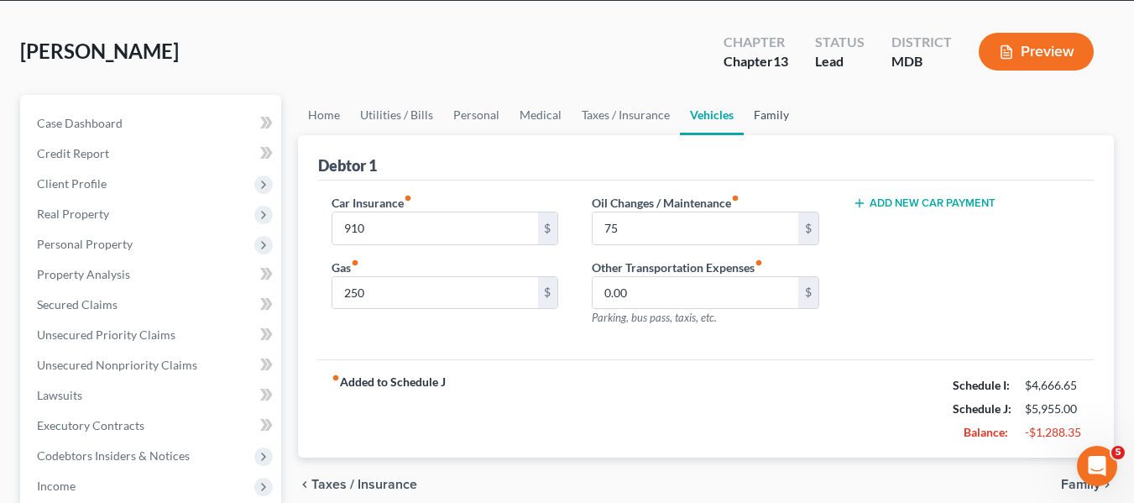
click at [759, 114] on link "Family" at bounding box center [770, 115] width 55 height 40
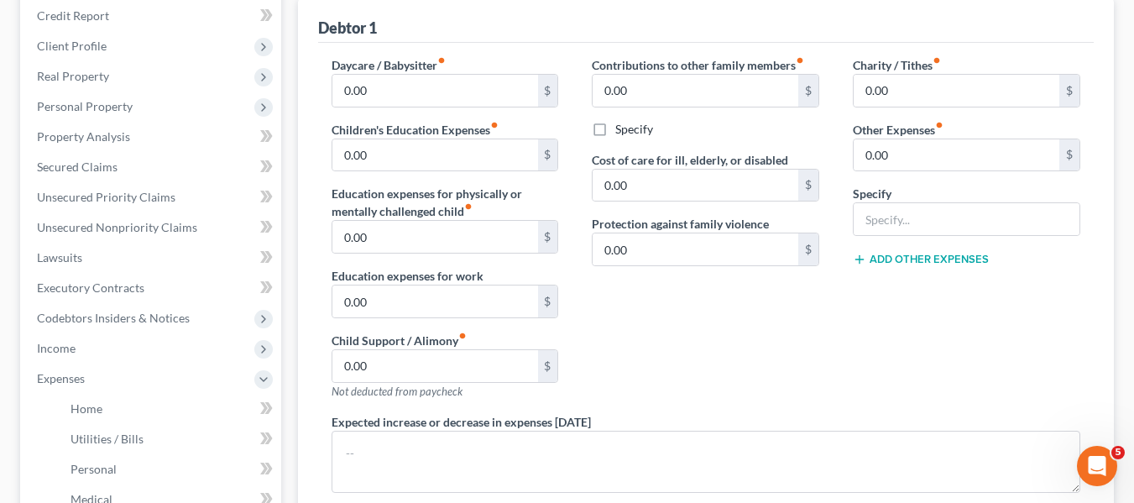
scroll to position [206, 0]
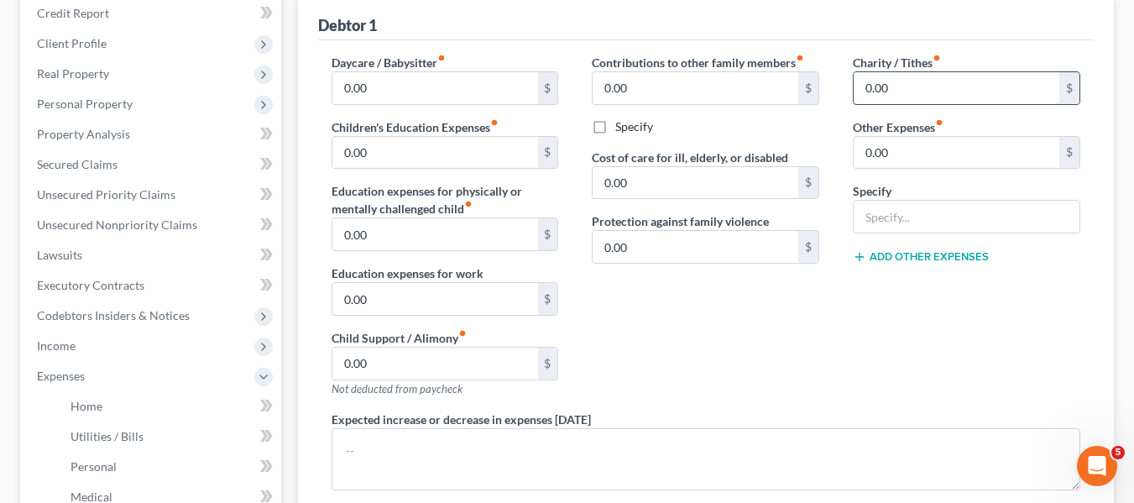
click at [937, 94] on input "0.00" at bounding box center [956, 88] width 206 height 32
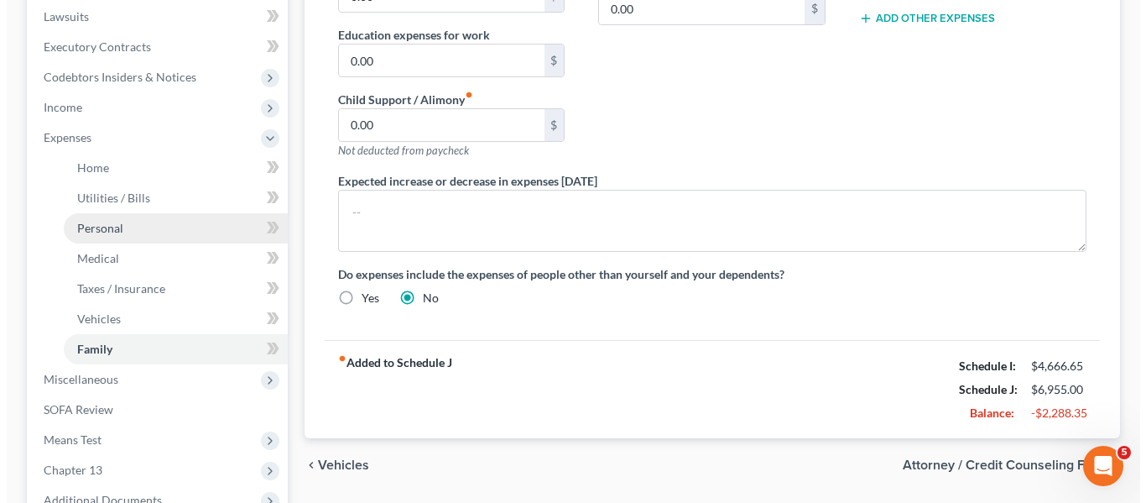
scroll to position [444, 0]
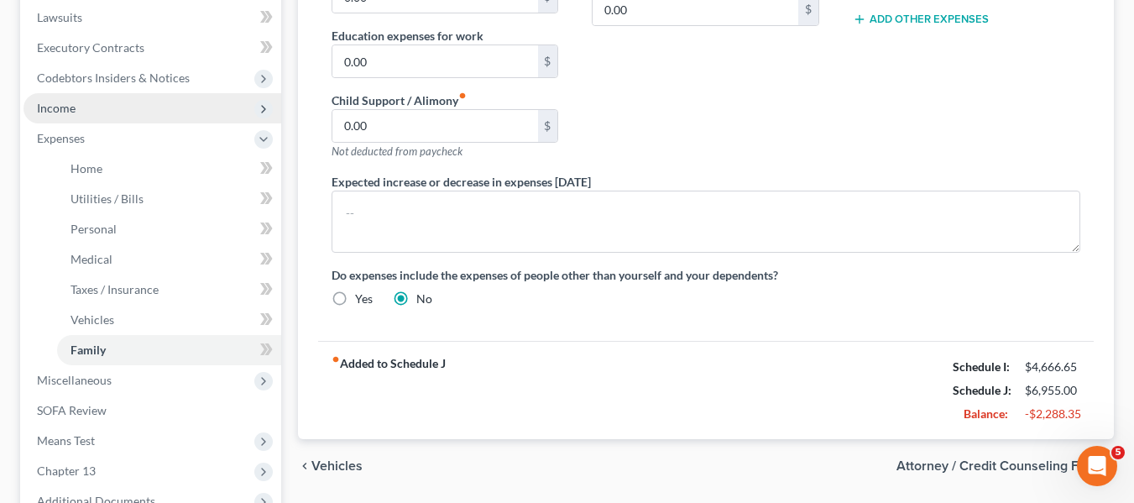
click at [45, 108] on span "Income" at bounding box center [56, 108] width 39 height 14
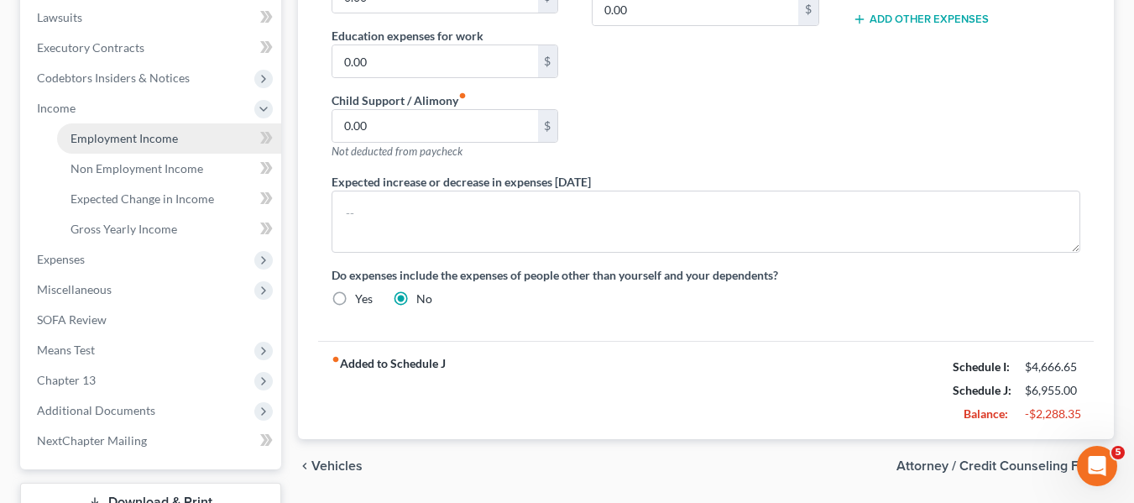
click at [106, 140] on span "Employment Income" at bounding box center [123, 138] width 107 height 14
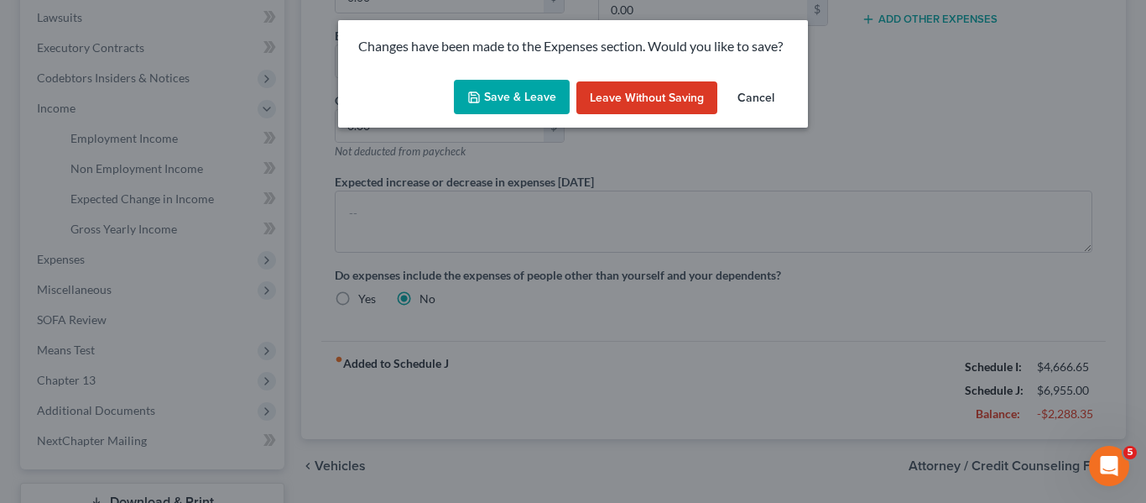
click at [500, 82] on button "Save & Leave" at bounding box center [512, 97] width 116 height 35
type input "1,000.00"
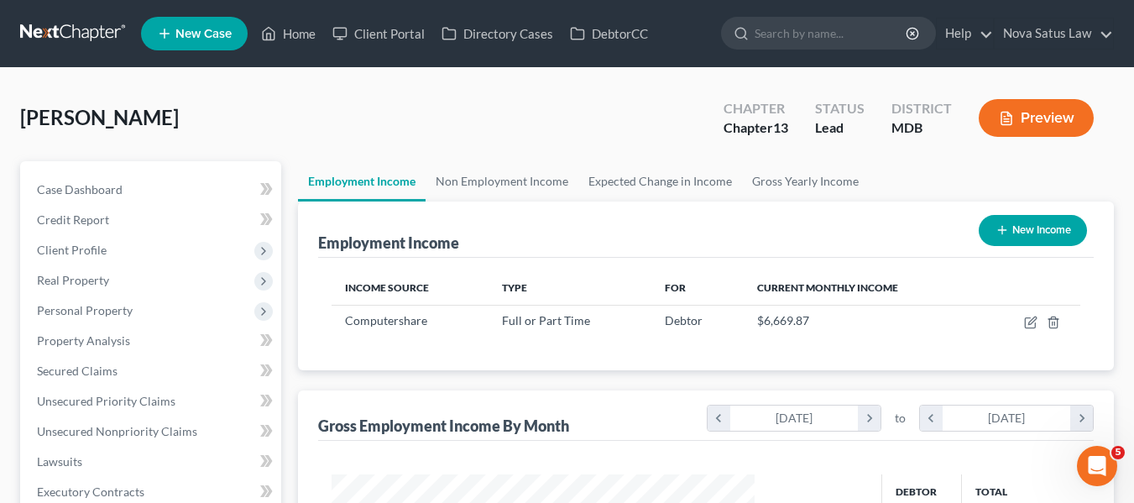
click at [1026, 228] on button "New Income" at bounding box center [1032, 230] width 108 height 31
select select "0"
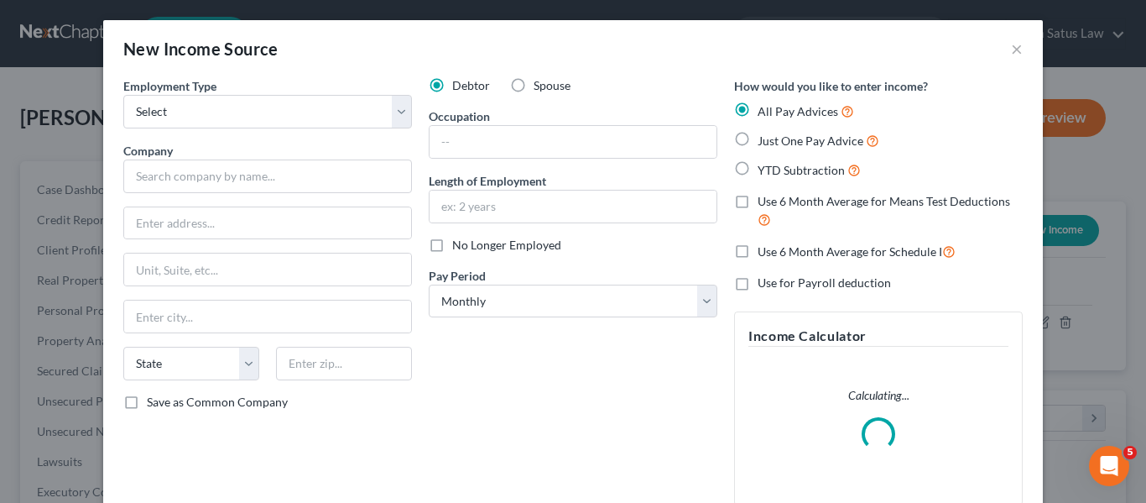
scroll to position [301, 462]
click at [310, 121] on select "Select Full or [DEMOGRAPHIC_DATA] Employment Self Employment" at bounding box center [267, 112] width 289 height 34
select select "0"
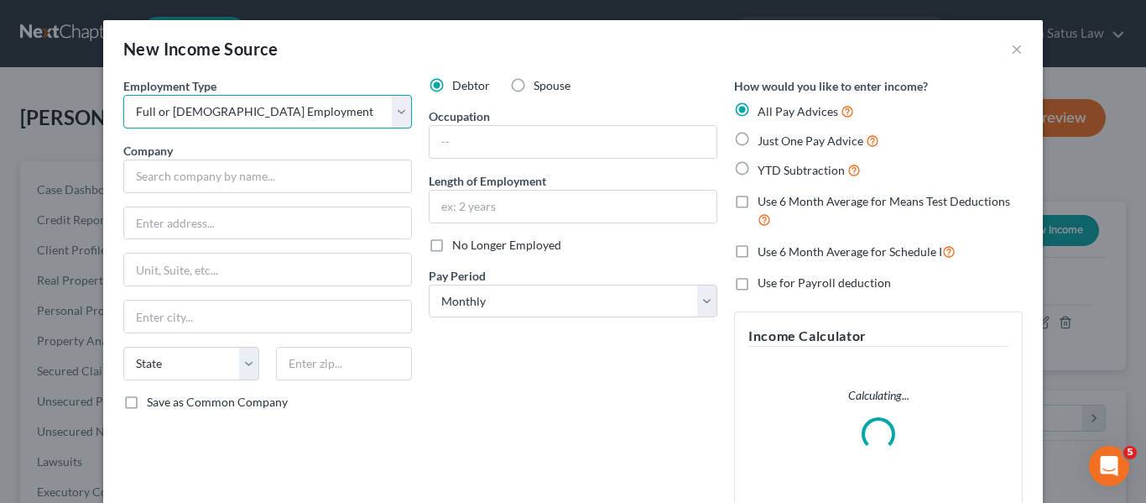
click at [123, 95] on select "Select Full or [DEMOGRAPHIC_DATA] Employment Self Employment" at bounding box center [267, 112] width 289 height 34
click at [534, 86] on label "Spouse" at bounding box center [552, 85] width 37 height 17
click at [540, 86] on input "Spouse" at bounding box center [545, 82] width 11 height 11
radio input "true"
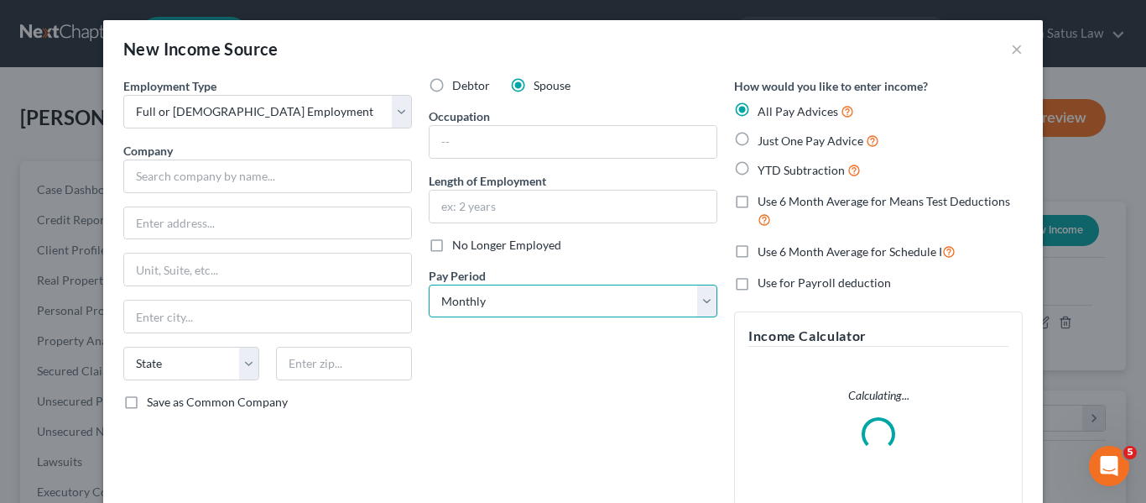
click at [532, 300] on select "Select Monthly Twice Monthly Every Other Week Weekly" at bounding box center [573, 301] width 289 height 34
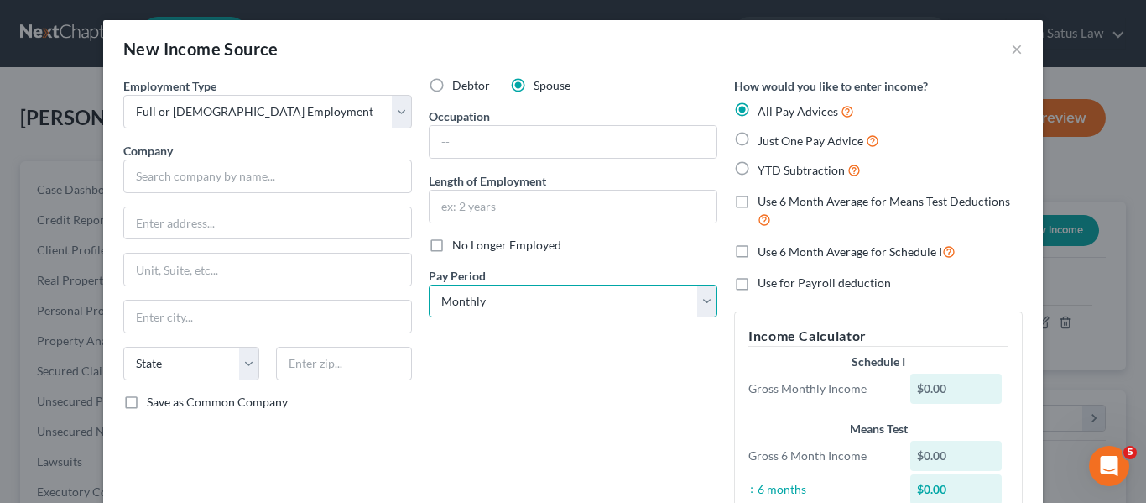
select select "2"
click at [429, 284] on select "Select Monthly Twice Monthly Every Other Week Weekly" at bounding box center [573, 301] width 289 height 34
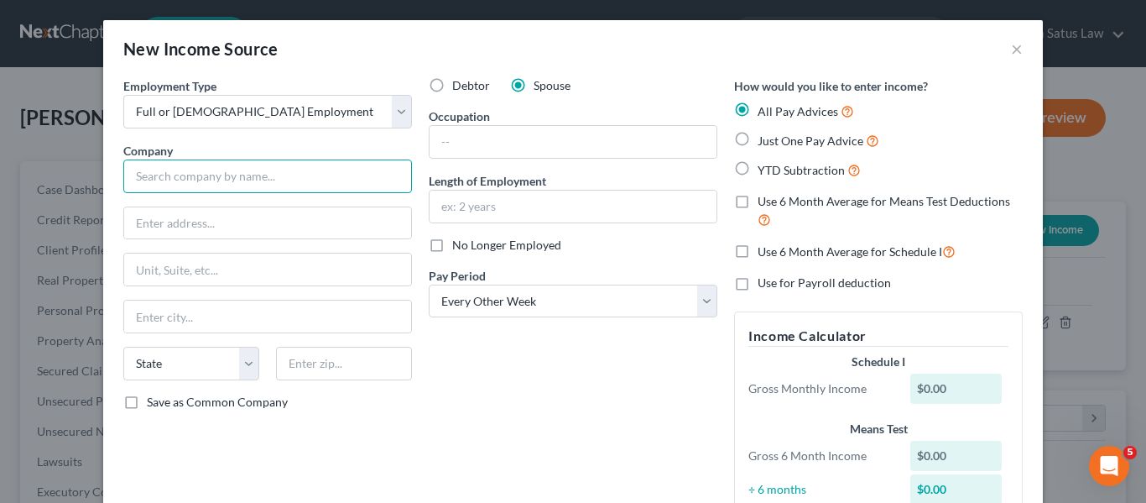
click at [202, 185] on input "text" at bounding box center [267, 176] width 289 height 34
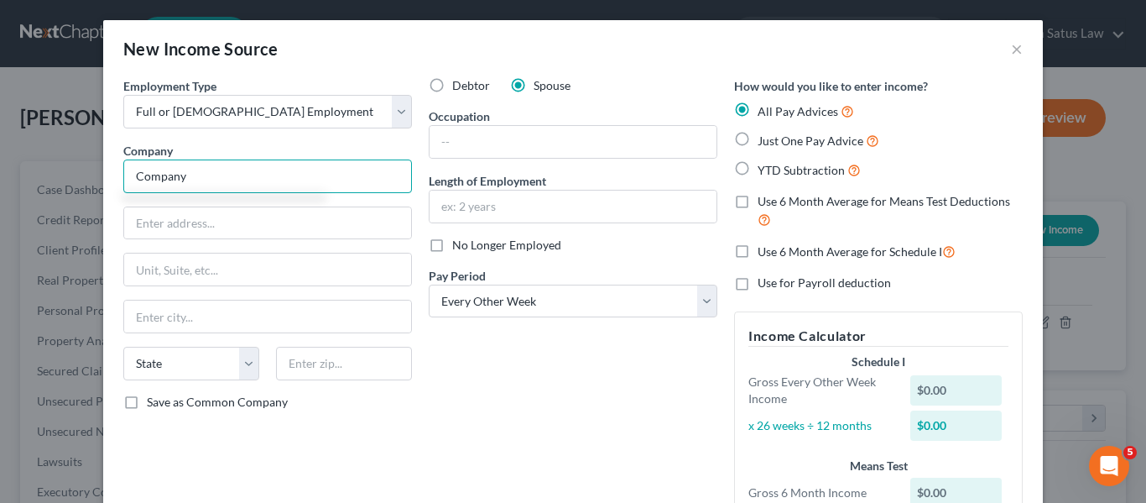
type input "Company"
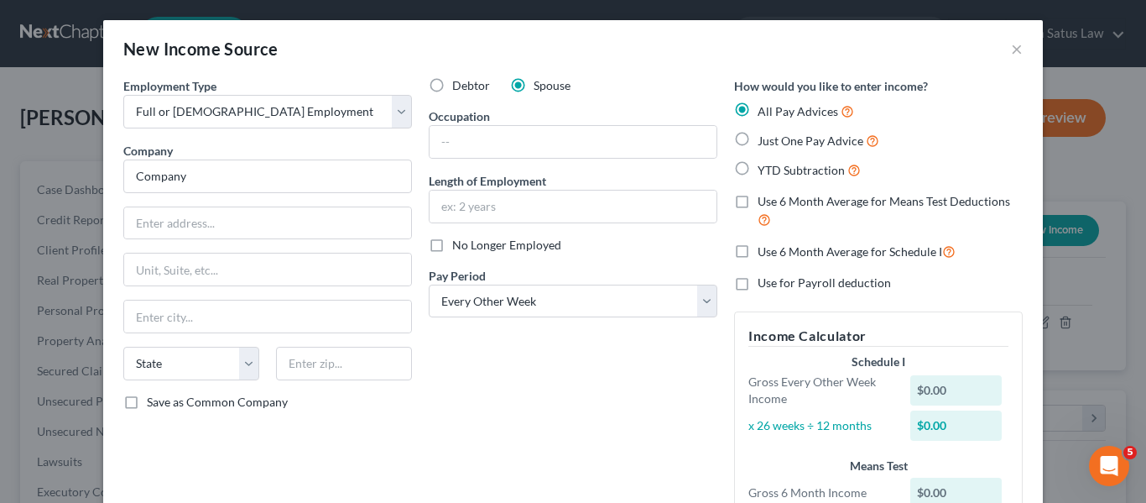
click at [758, 138] on label "Just One Pay Advice" at bounding box center [819, 140] width 122 height 19
click at [764, 138] on input "Just One Pay Advice" at bounding box center [769, 136] width 11 height 11
radio input "true"
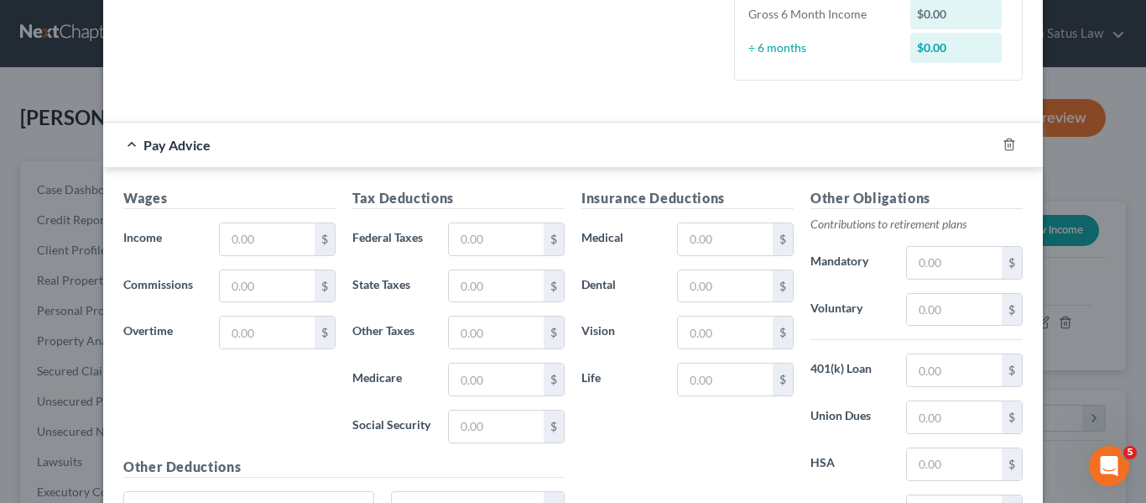
scroll to position [430, 0]
click at [289, 224] on input "text" at bounding box center [267, 240] width 95 height 32
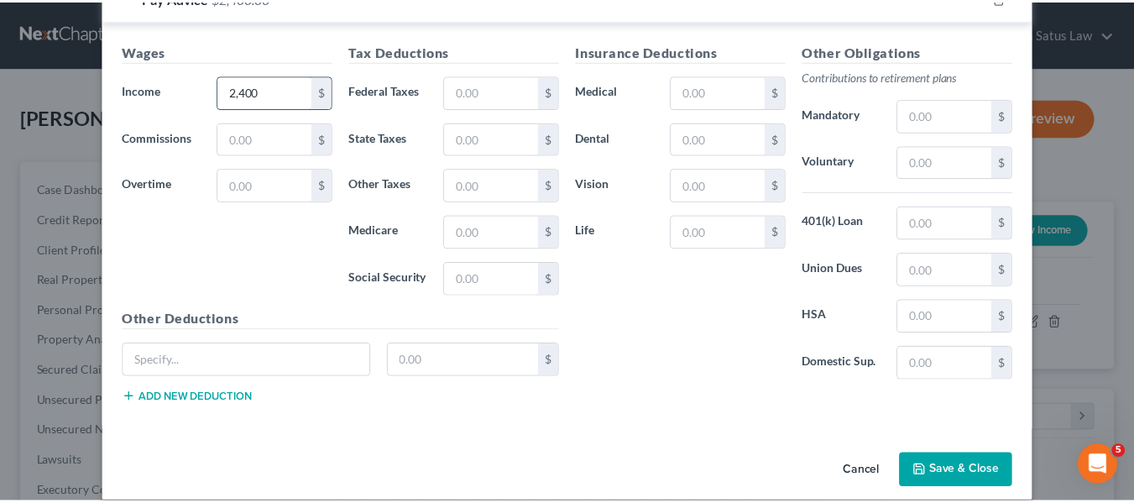
scroll to position [597, 0]
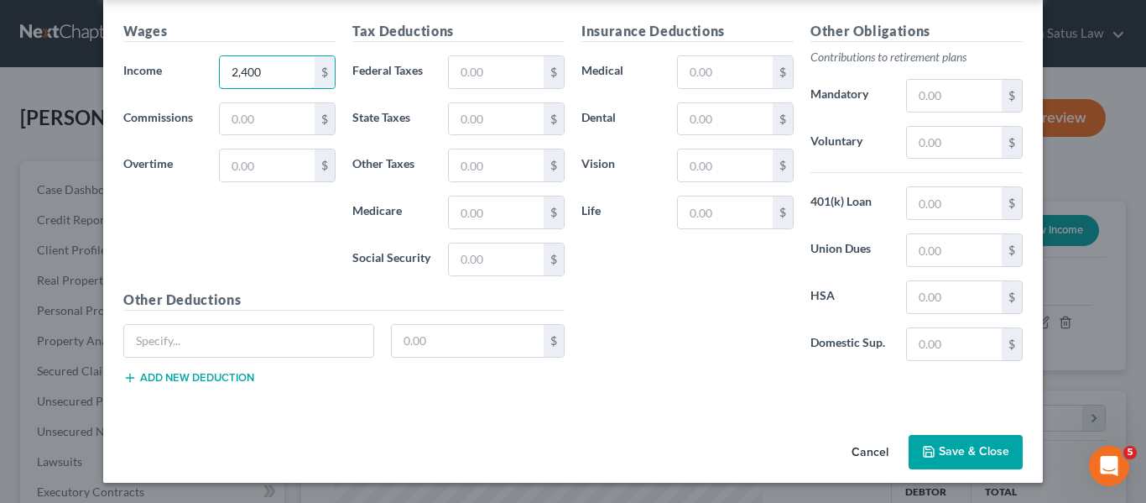
type input "2,400"
click at [947, 449] on button "Save & Close" at bounding box center [966, 452] width 114 height 35
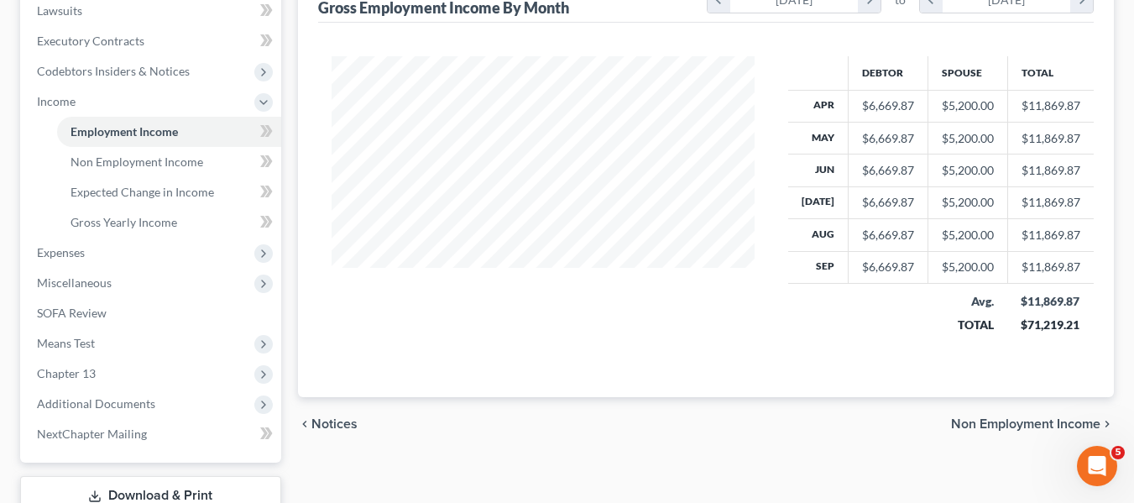
scroll to position [453, 0]
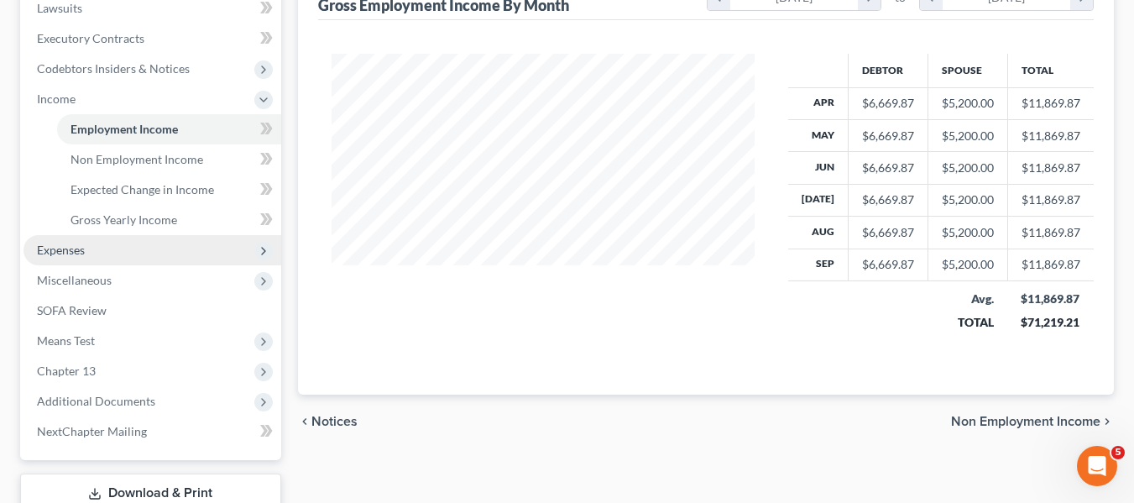
click at [118, 247] on span "Expenses" at bounding box center [152, 250] width 258 height 30
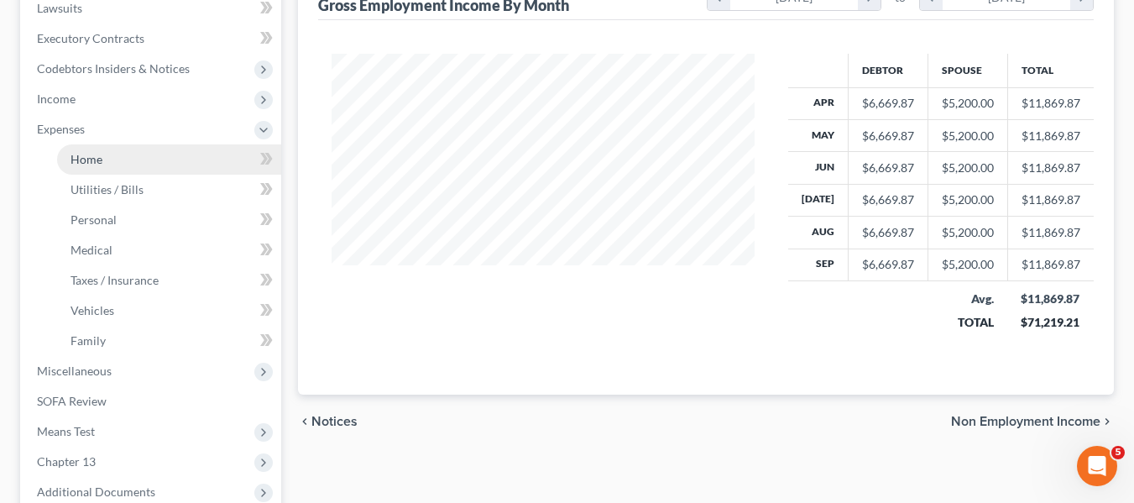
click at [144, 168] on link "Home" at bounding box center [169, 159] width 224 height 30
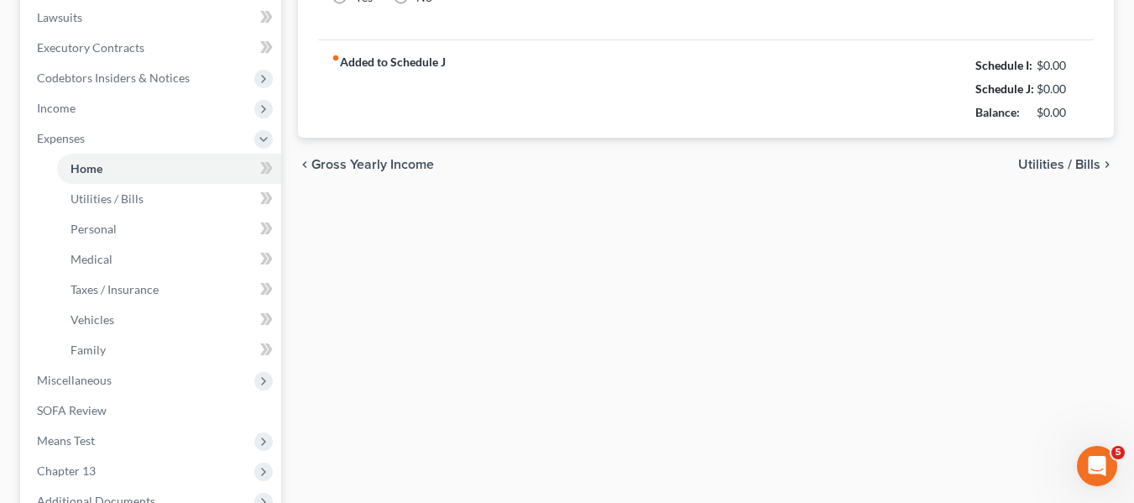
type input "1,625.00"
type input "0.00"
radio input "true"
type input "0.00"
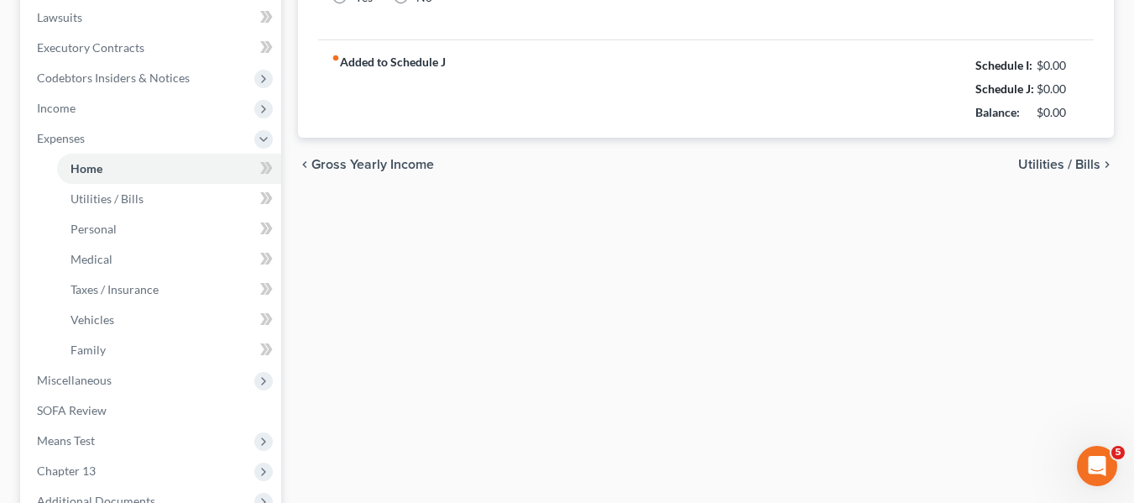
type input "0.00"
type input "150.00"
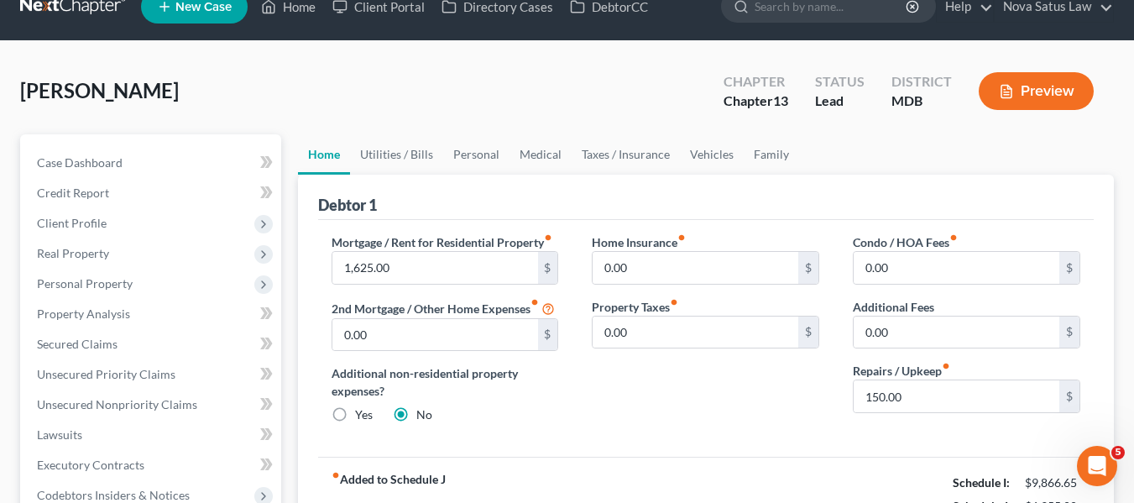
scroll to position [26, 0]
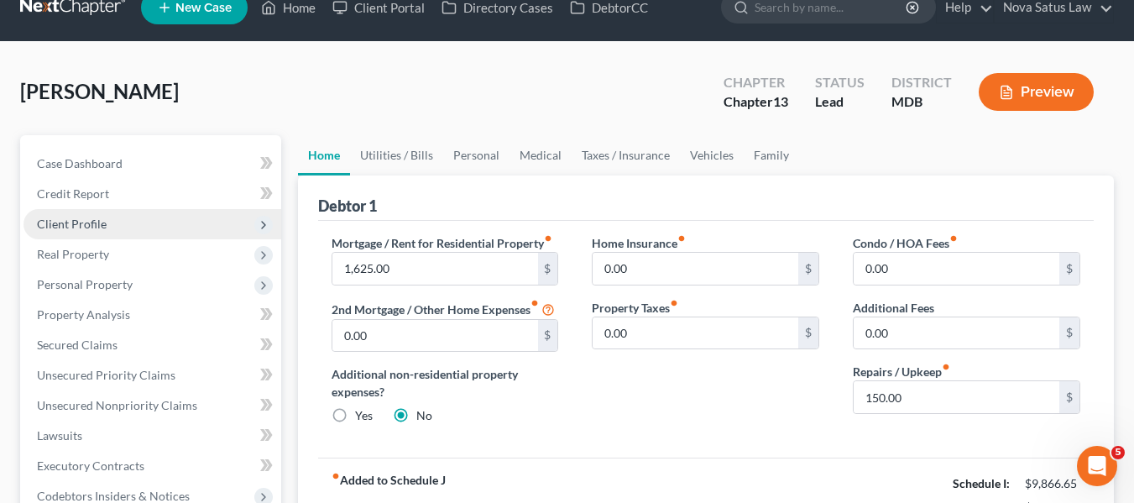
click at [104, 222] on span "Client Profile" at bounding box center [72, 224] width 70 height 14
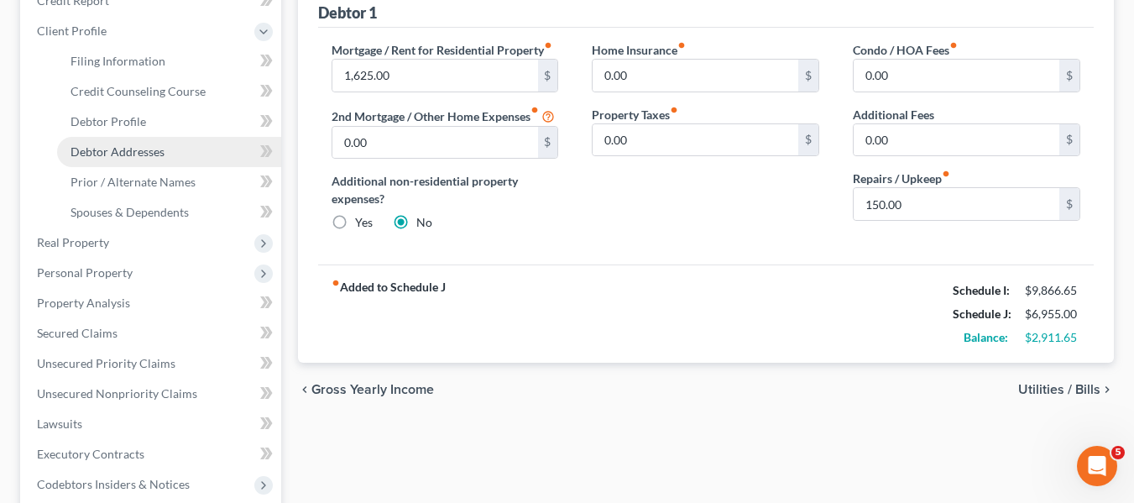
scroll to position [220, 0]
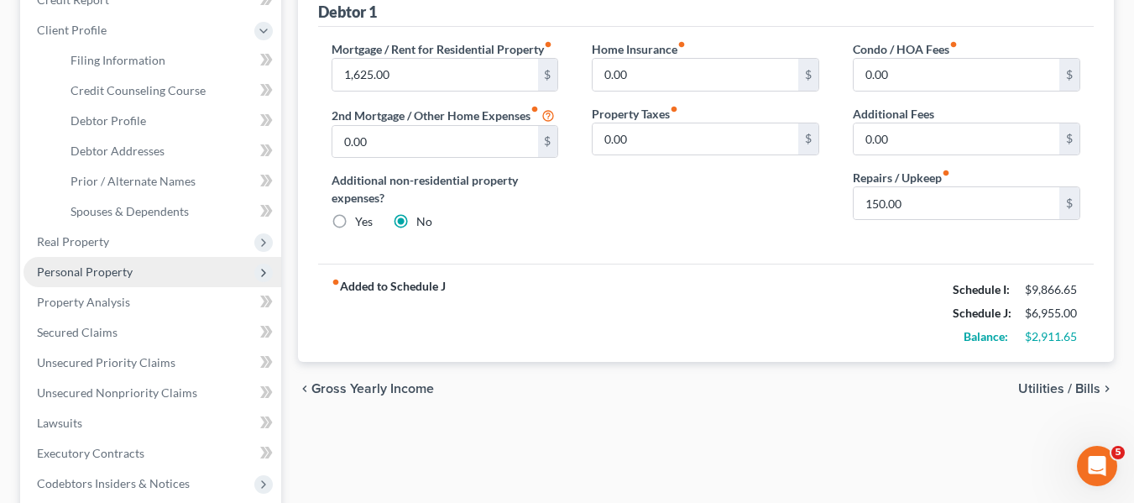
click at [102, 273] on span "Personal Property" at bounding box center [85, 271] width 96 height 14
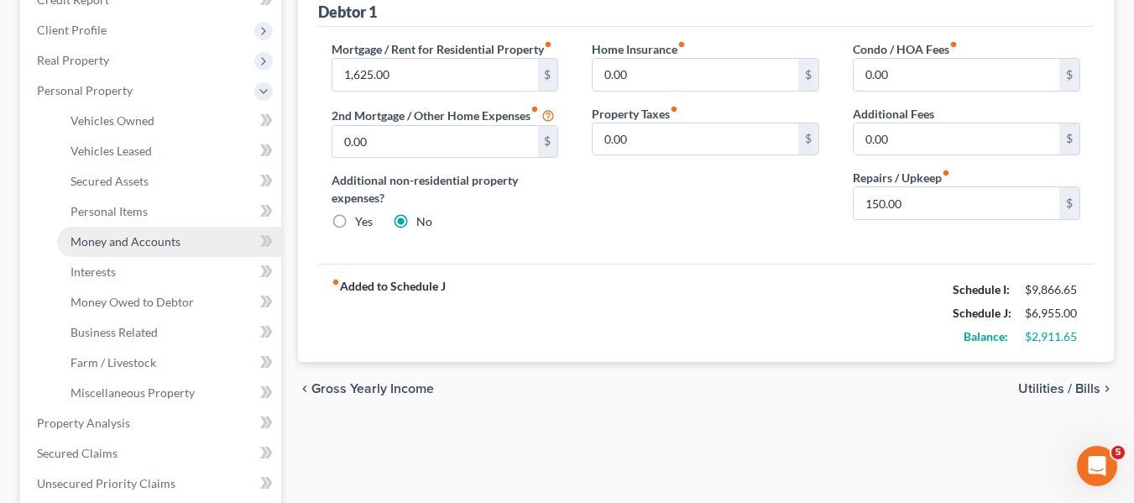
click at [143, 231] on link "Money and Accounts" at bounding box center [169, 242] width 224 height 30
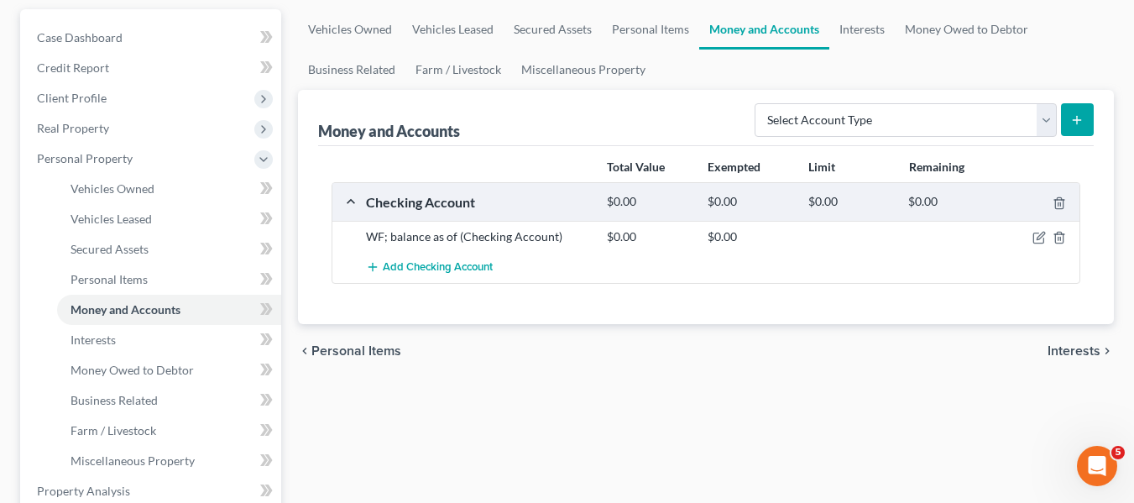
scroll to position [153, 0]
